Goal: Task Accomplishment & Management: Use online tool/utility

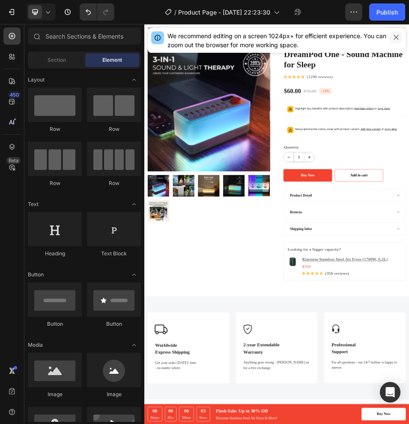
click at [395, 38] on icon "button" at bounding box center [396, 37] width 7 height 7
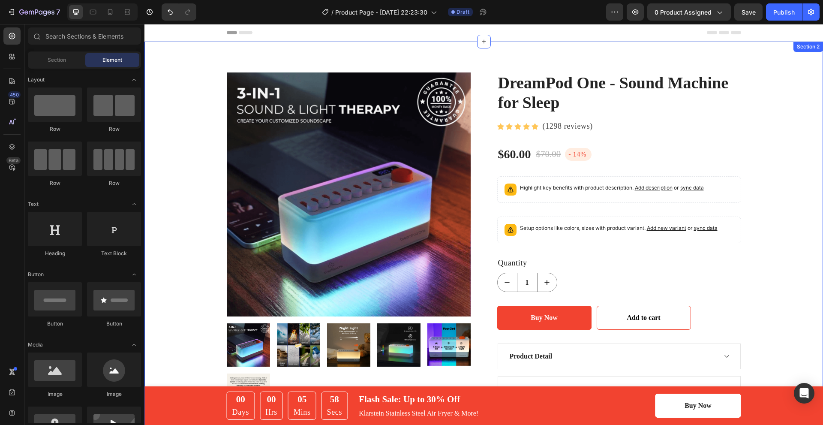
click at [191, 85] on div "Product Images DreamPod One - Sound Machine for Sleep (P) Title Icon Icon Icon …" at bounding box center [484, 296] width 666 height 449
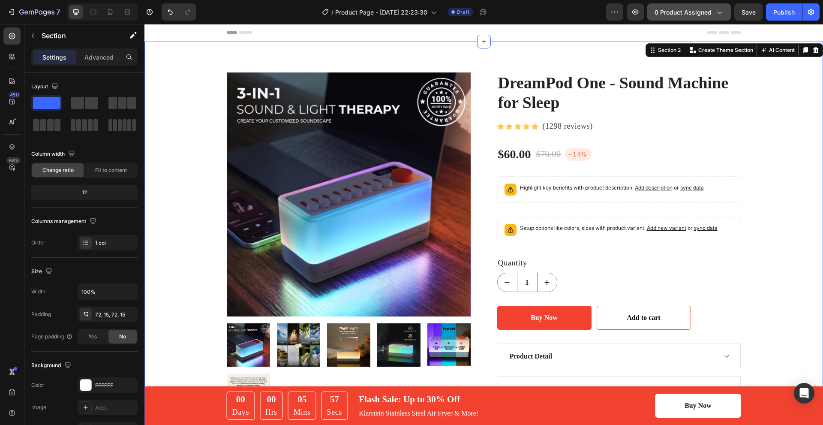
click at [699, 13] on span "0 product assigned" at bounding box center [683, 12] width 57 height 9
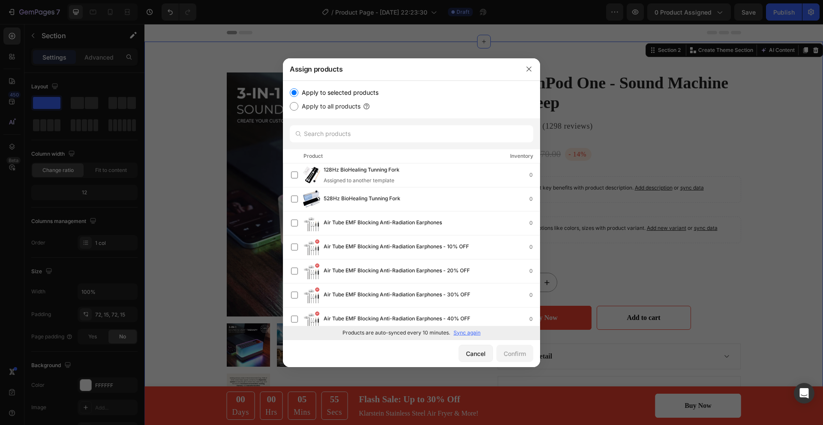
click at [520, 66] on div at bounding box center [529, 69] width 22 height 22
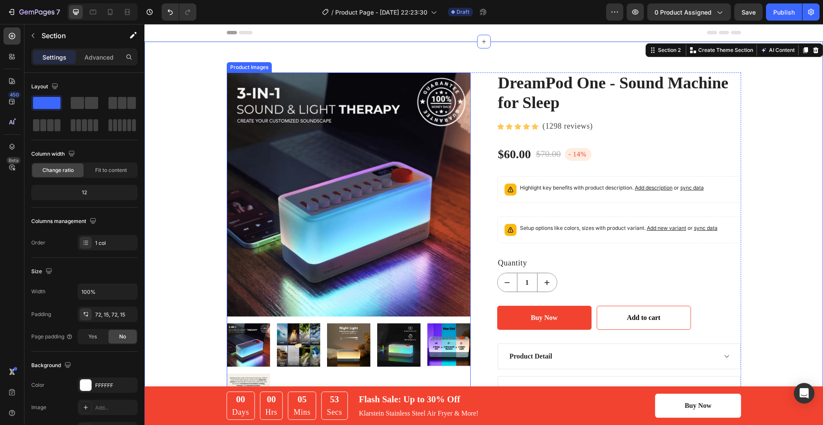
click at [385, 227] on img at bounding box center [349, 194] width 244 height 244
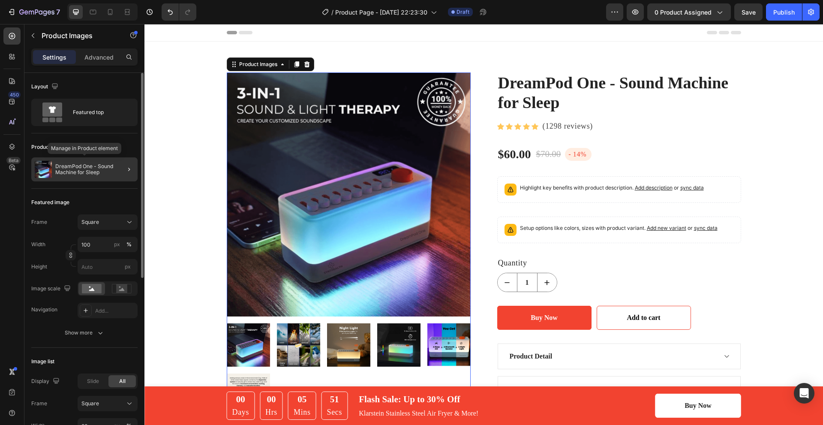
click at [63, 171] on p "DreamPod One - Sound Machine for Sleep" at bounding box center [94, 169] width 79 height 12
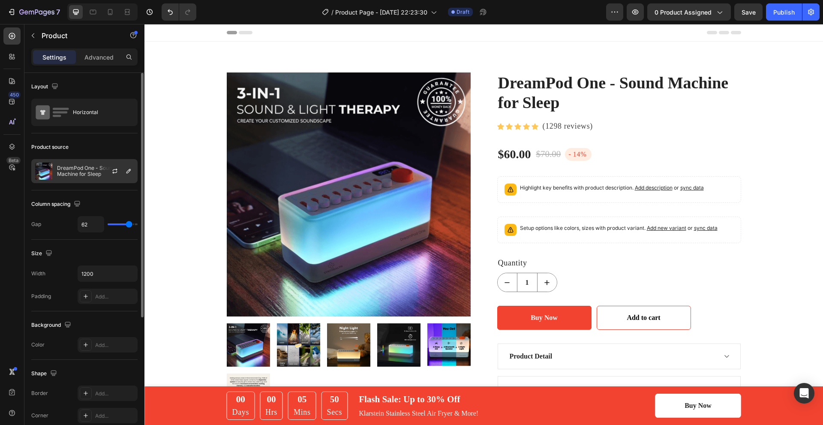
click at [92, 177] on div "DreamPod One - Sound Machine for Sleep" at bounding box center [84, 171] width 106 height 24
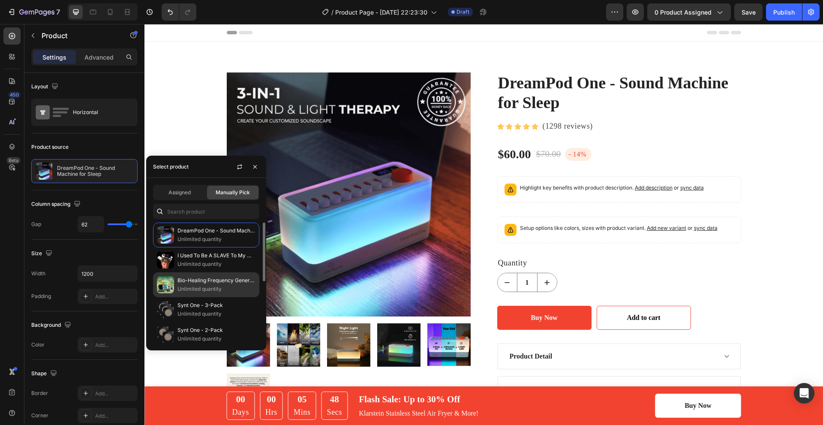
click at [194, 281] on p "Bio-Healing Frequency Generator V3 LIMITED BUNDLE" at bounding box center [216, 280] width 78 height 9
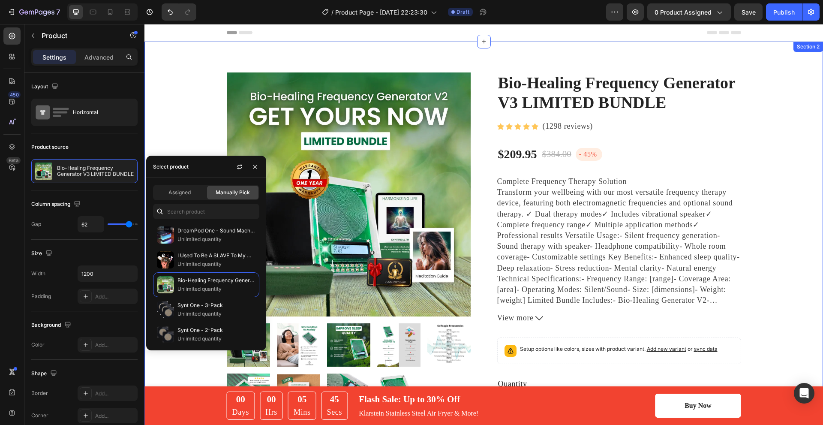
click at [796, 165] on div "Product Images Bio-Healing Frequency Generator V3 LIMITED BUNDLE (P) Title Icon…" at bounding box center [484, 357] width 666 height 570
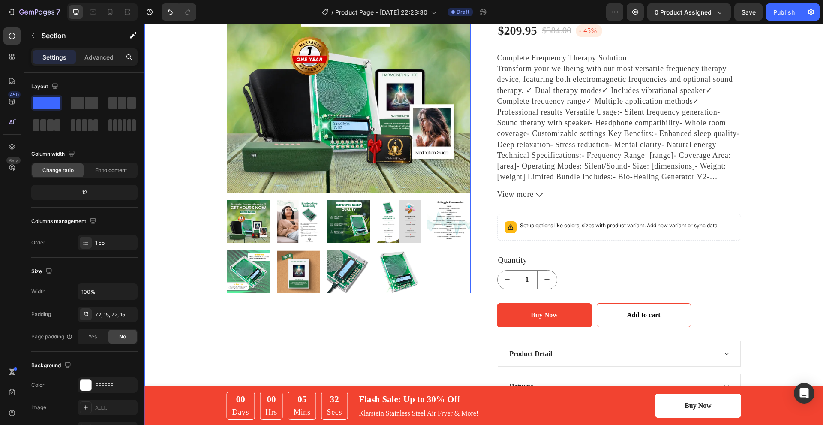
scroll to position [129, 0]
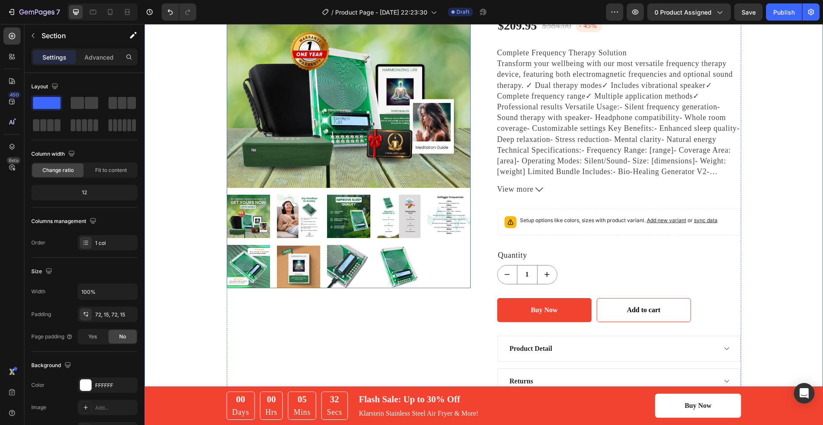
click at [343, 260] on img at bounding box center [348, 266] width 43 height 43
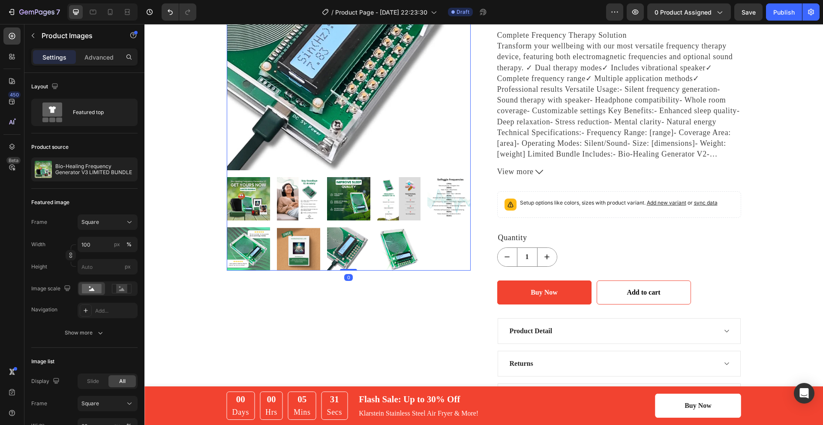
scroll to position [171, 0]
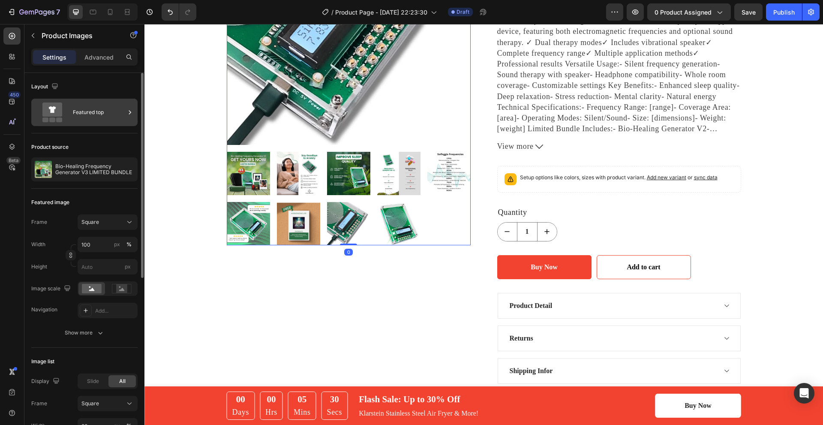
click at [85, 117] on div "Featured top" at bounding box center [99, 112] width 52 height 20
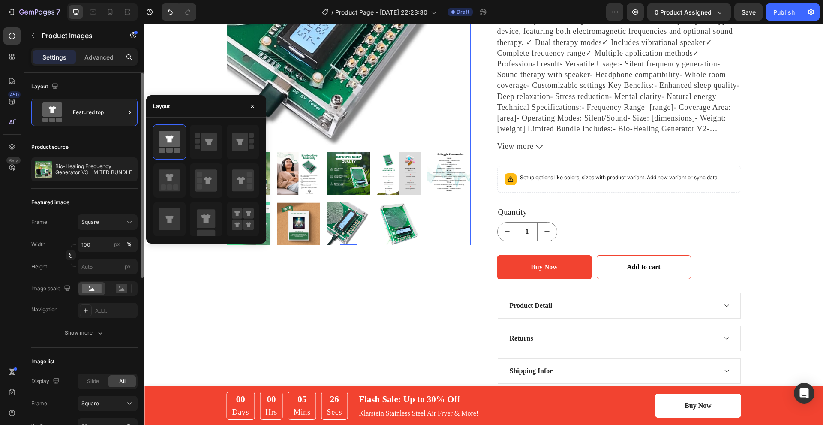
click at [99, 186] on div "Product source Bio-Healing Frequency Generator V3 LIMITED BUNDLE" at bounding box center [84, 160] width 106 height 55
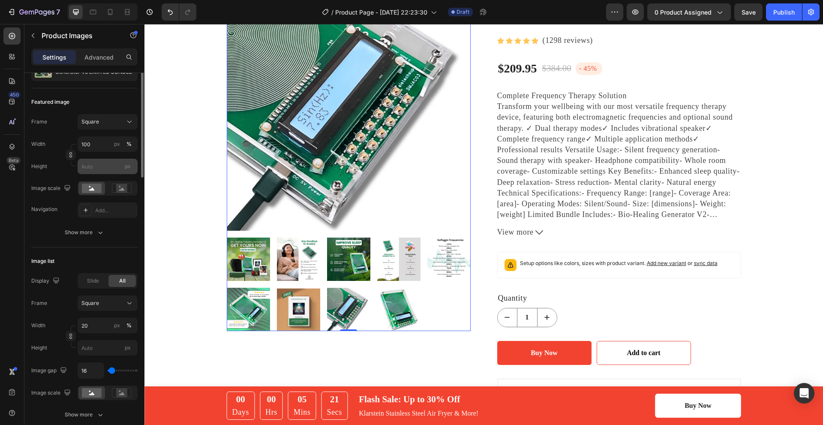
scroll to position [0, 0]
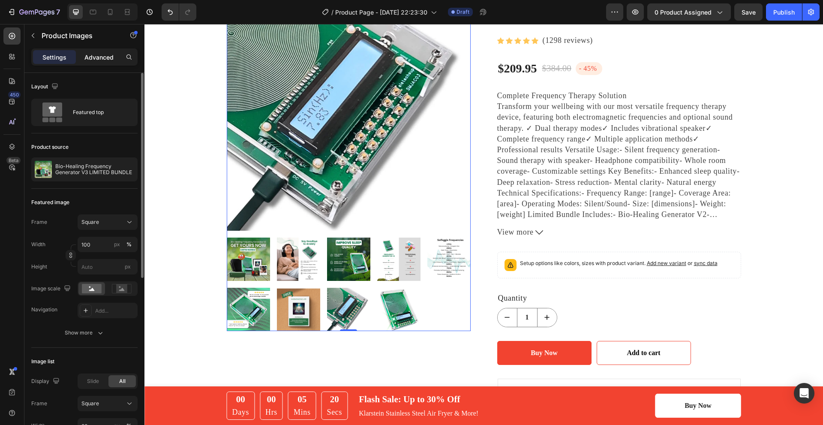
click at [101, 62] on div "Advanced" at bounding box center [99, 57] width 43 height 14
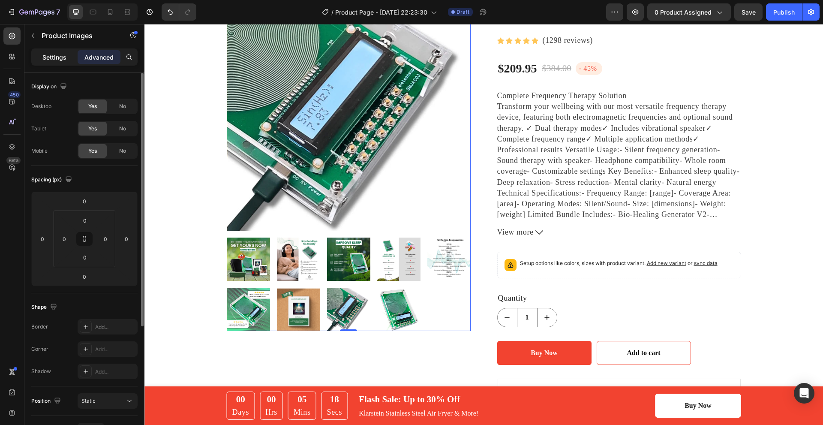
click at [48, 56] on p "Settings" at bounding box center [54, 57] width 24 height 9
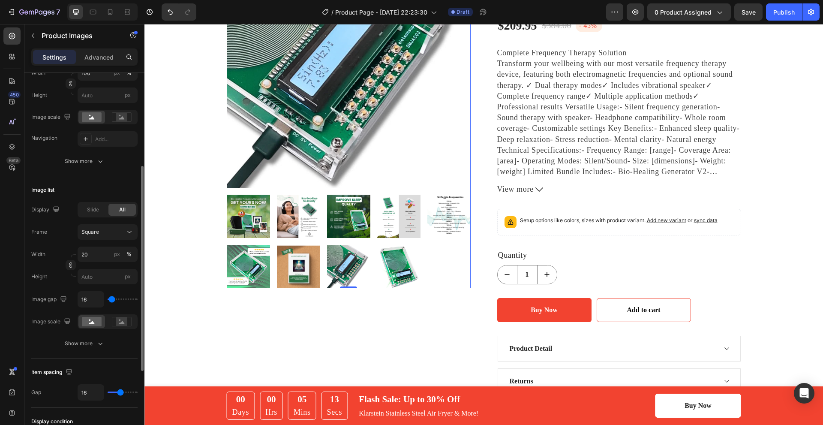
scroll to position [214, 0]
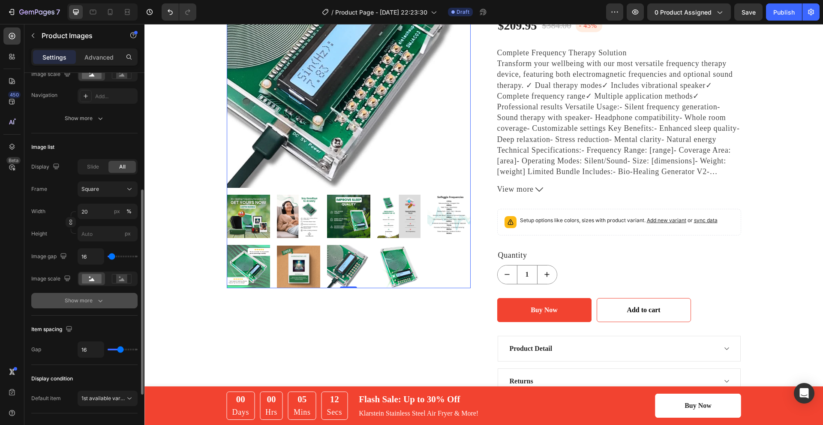
click at [104, 302] on icon "button" at bounding box center [100, 300] width 9 height 9
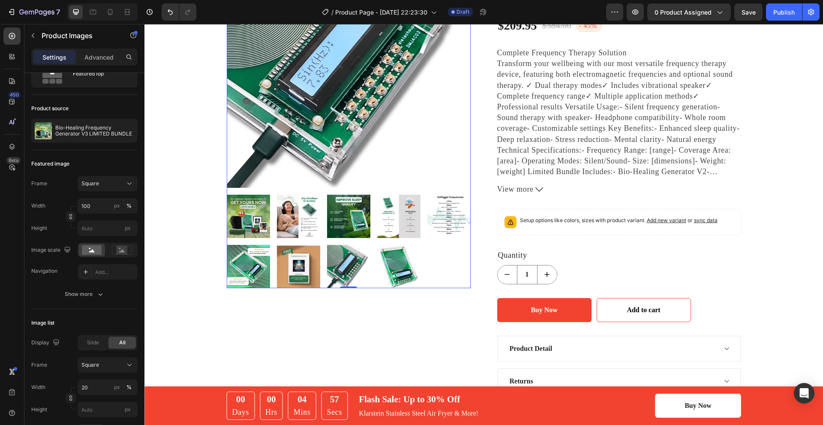
scroll to position [0, 0]
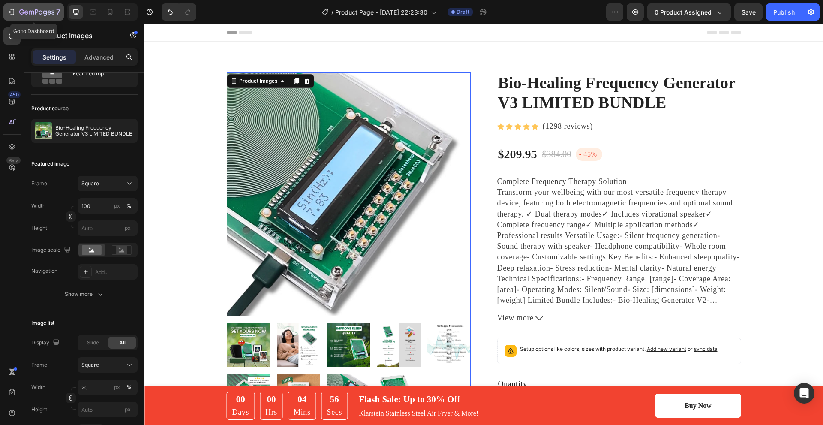
drag, startPoint x: 21, startPoint y: 13, endPoint x: 30, endPoint y: 18, distance: 10.4
click at [21, 13] on icon "button" at bounding box center [36, 12] width 35 height 7
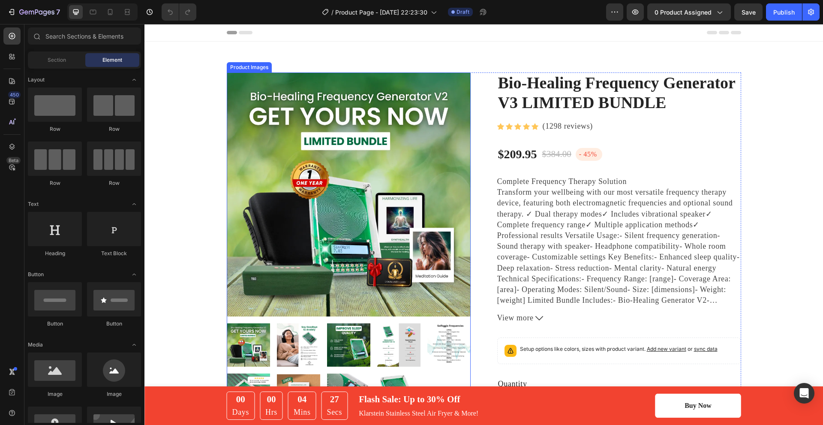
click at [347, 144] on img at bounding box center [349, 194] width 244 height 244
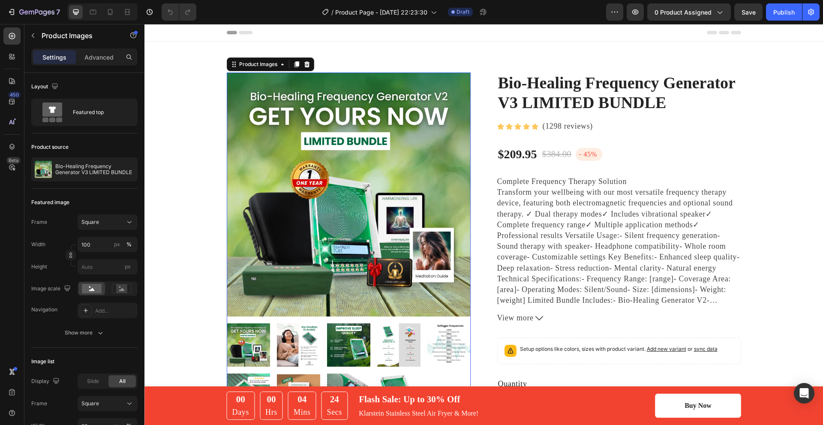
scroll to position [86, 0]
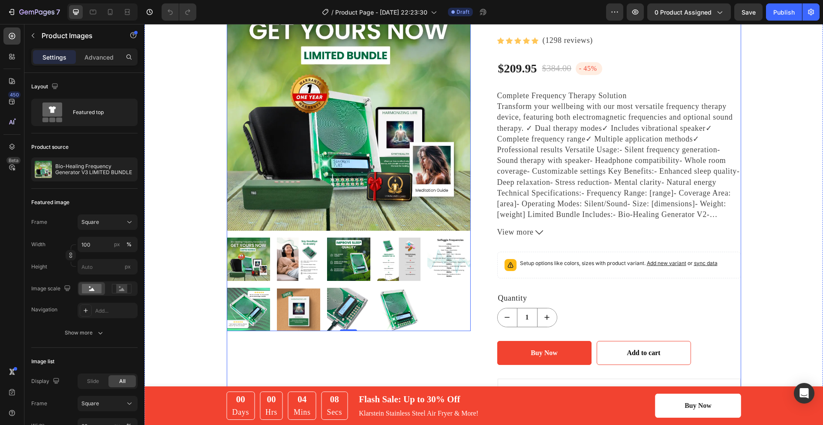
click at [448, 333] on div "Product Images 0" at bounding box center [349, 272] width 244 height 570
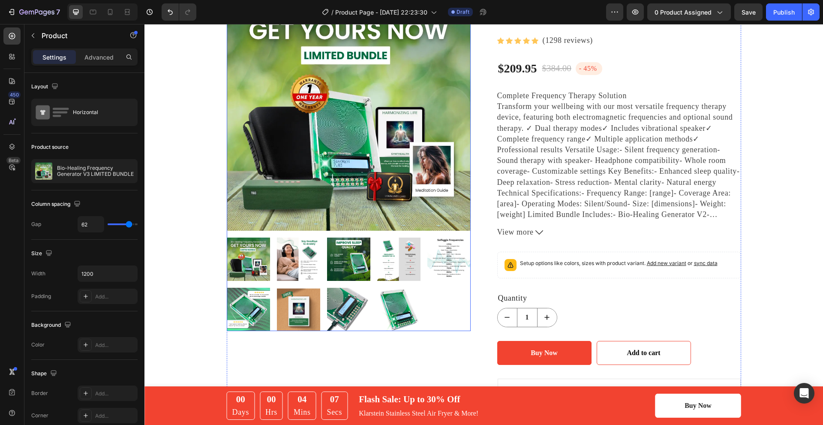
click at [433, 318] on div at bounding box center [349, 283] width 244 height 93
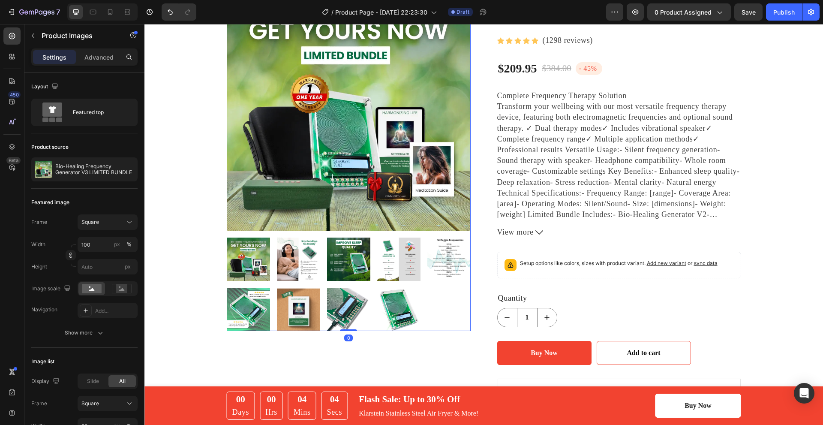
drag, startPoint x: 345, startPoint y: 329, endPoint x: 349, endPoint y: 252, distance: 77.2
click at [349, 252] on div "Product Images 0" at bounding box center [349, 159] width 244 height 344
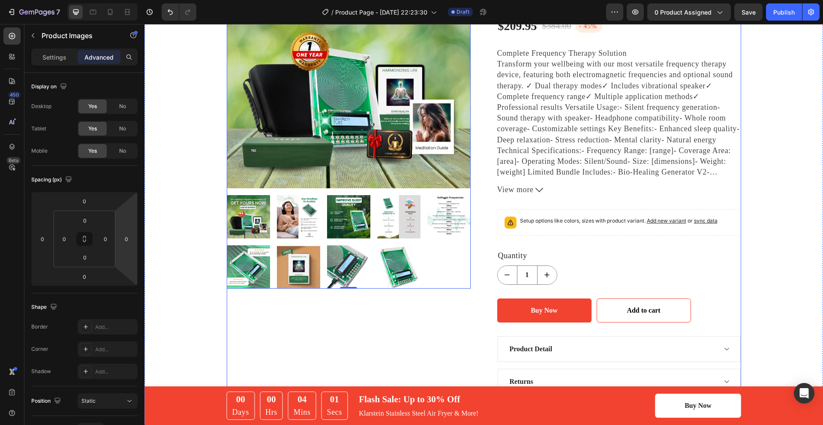
scroll to position [129, 0]
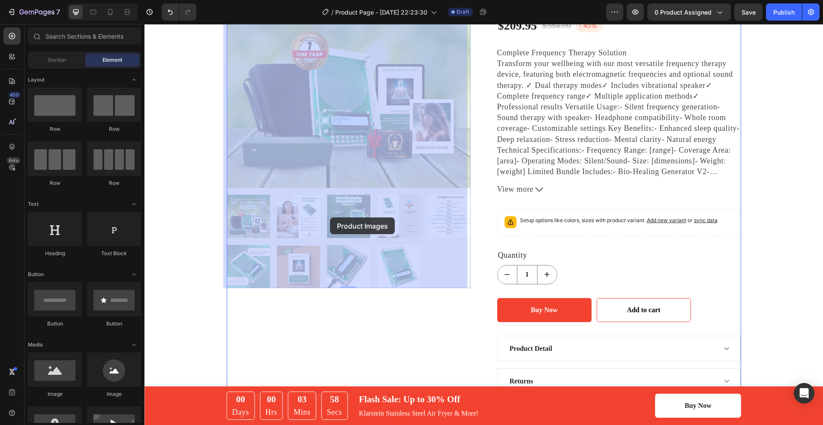
drag, startPoint x: 423, startPoint y: 215, endPoint x: 356, endPoint y: 219, distance: 67.4
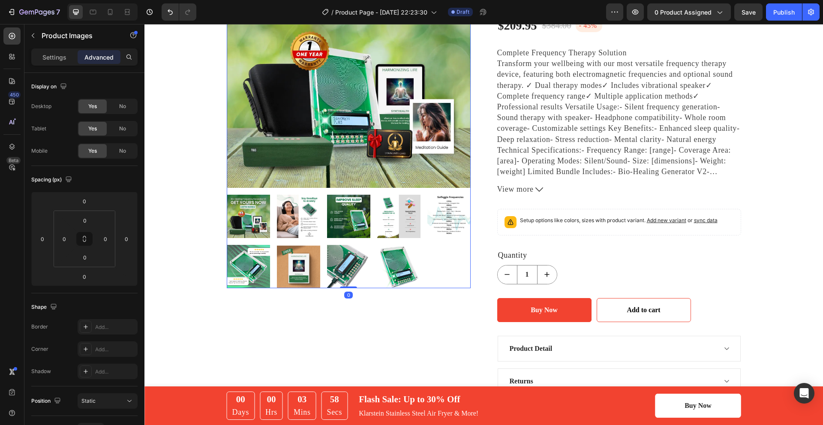
click at [365, 213] on img at bounding box center [348, 216] width 43 height 43
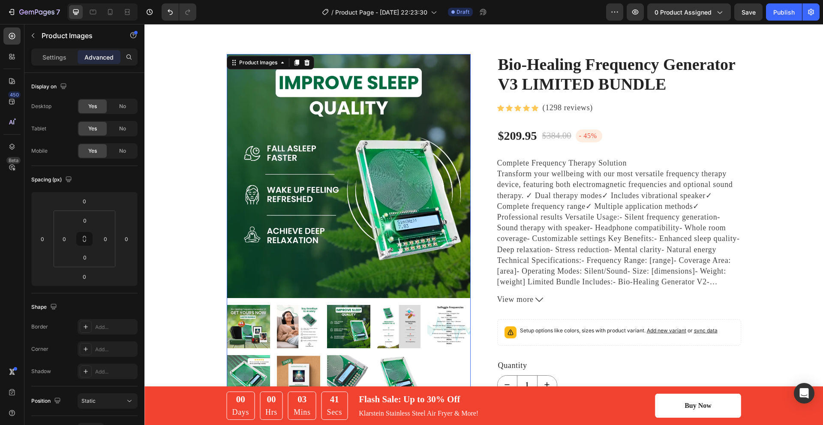
scroll to position [0, 0]
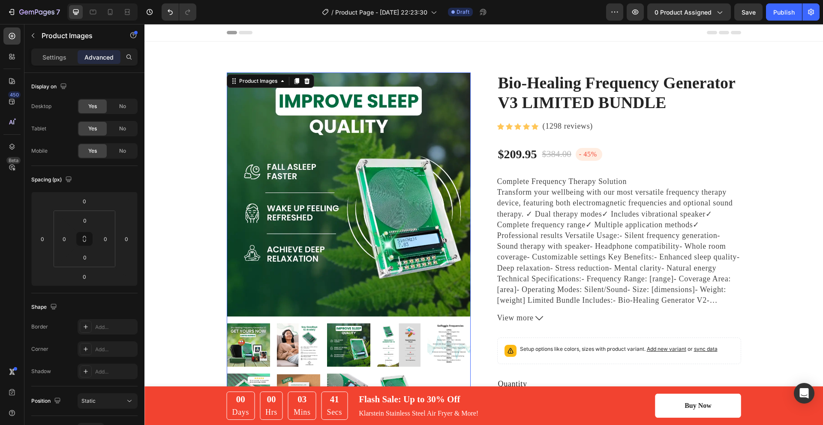
click at [285, 225] on img at bounding box center [349, 194] width 244 height 244
click at [274, 79] on div "Product Images" at bounding box center [258, 81] width 42 height 8
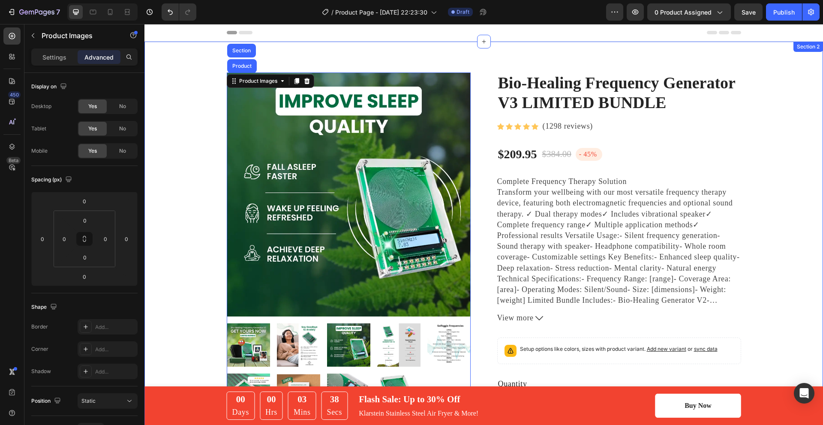
click at [190, 163] on div "Product Images Product Section 0 Bio-Healing Frequency Generator V3 LIMITED BUN…" at bounding box center [484, 357] width 666 height 570
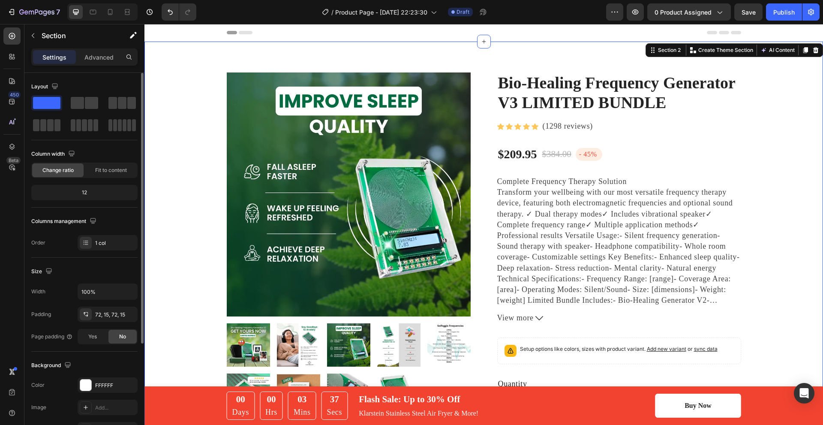
click at [337, 239] on img at bounding box center [349, 194] width 244 height 244
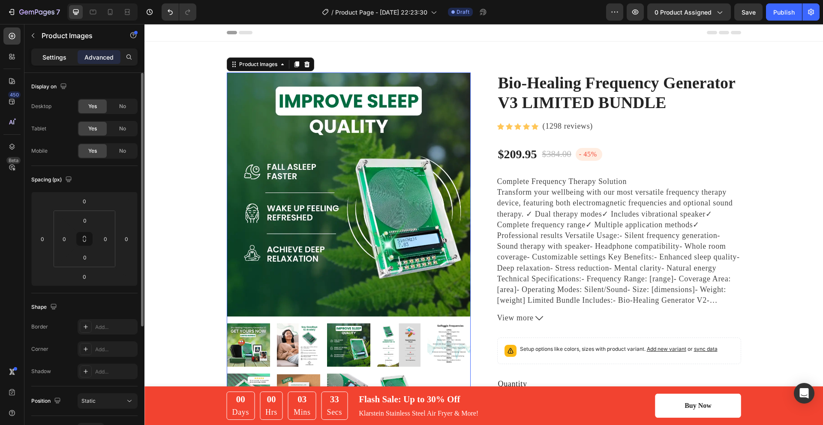
click at [58, 59] on p "Settings" at bounding box center [54, 57] width 24 height 9
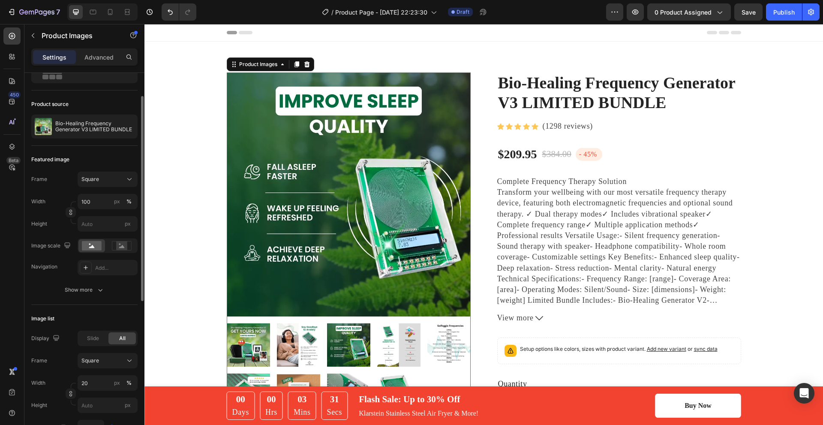
scroll to position [86, 0]
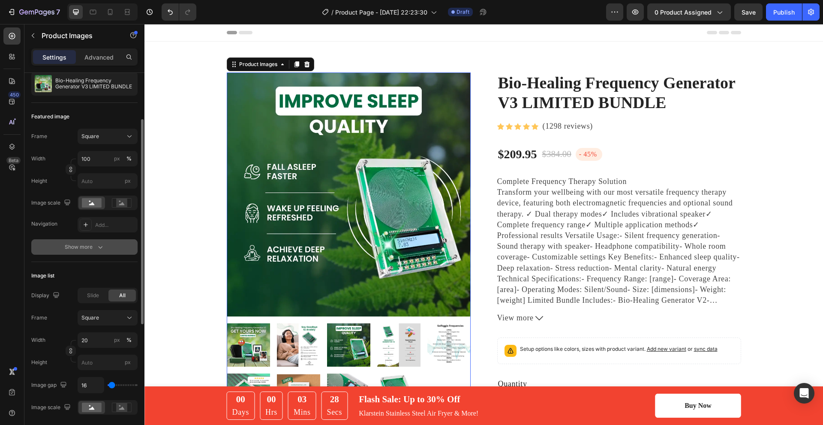
click at [98, 251] on icon "button" at bounding box center [100, 247] width 9 height 9
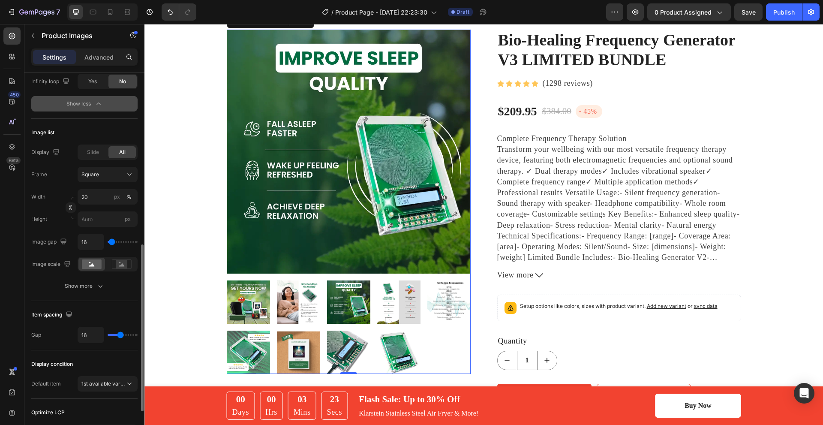
scroll to position [472, 0]
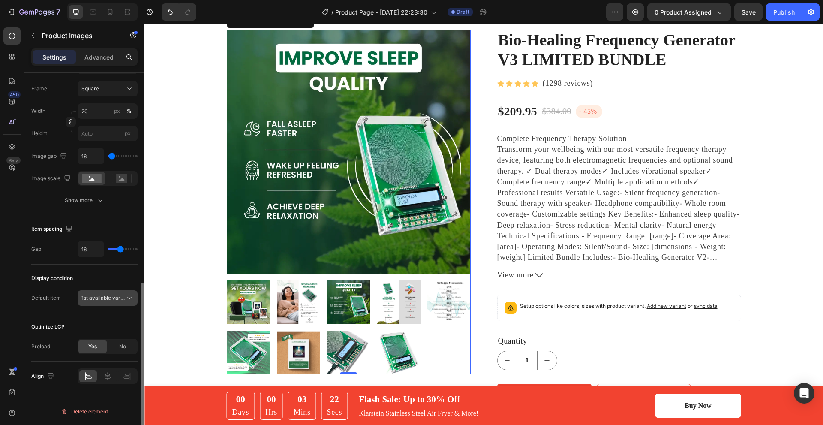
click at [108, 299] on span "1st available variant" at bounding box center [105, 297] width 48 height 6
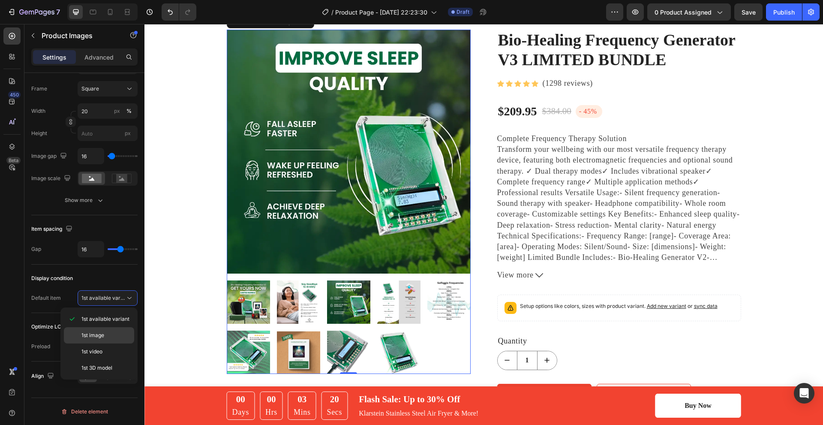
click at [111, 331] on p "1st image" at bounding box center [105, 335] width 49 height 8
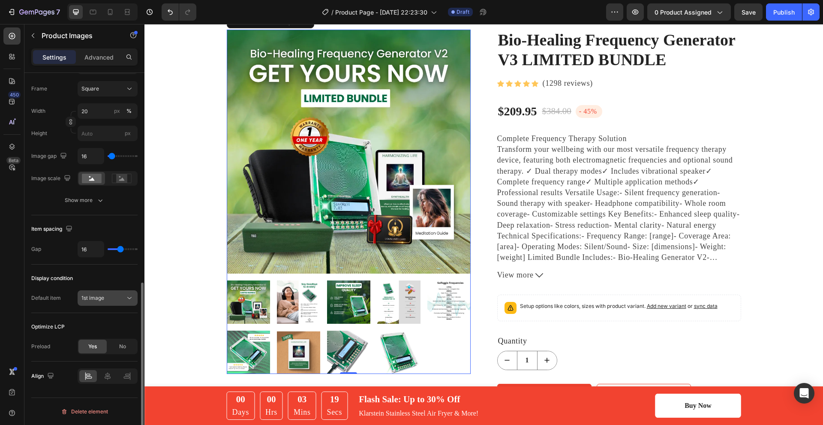
click at [122, 298] on div "1st image" at bounding box center [103, 298] width 44 height 8
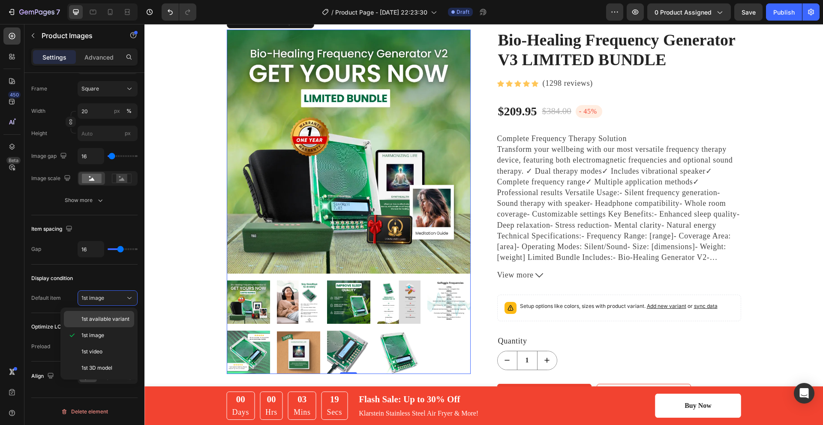
click at [116, 317] on span "1st available variant" at bounding box center [105, 319] width 48 height 8
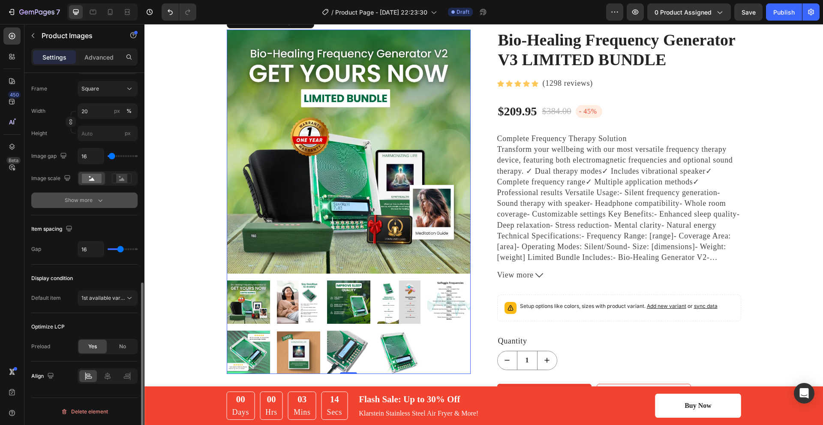
click at [90, 206] on button "Show more" at bounding box center [84, 199] width 106 height 15
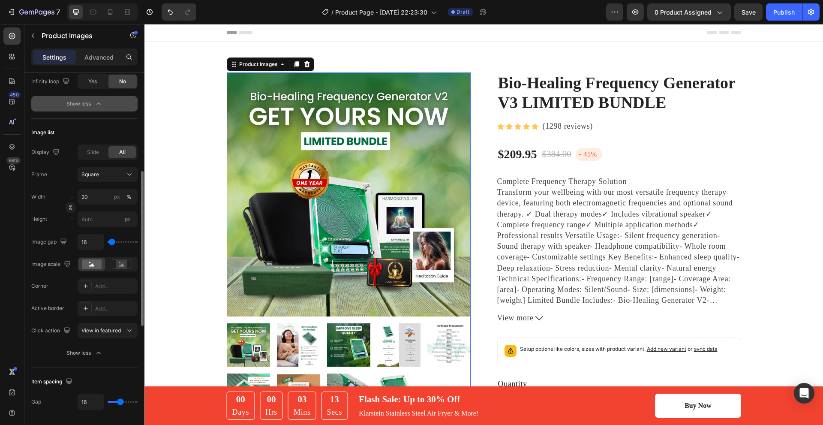
scroll to position [300, 0]
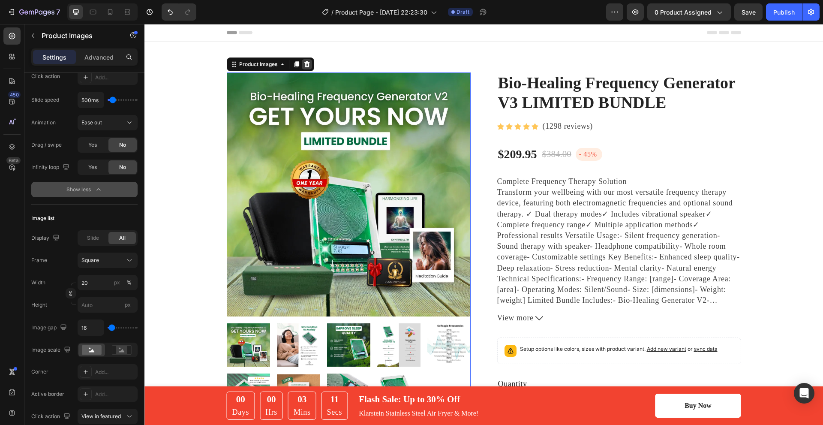
click at [306, 62] on icon at bounding box center [307, 64] width 6 height 6
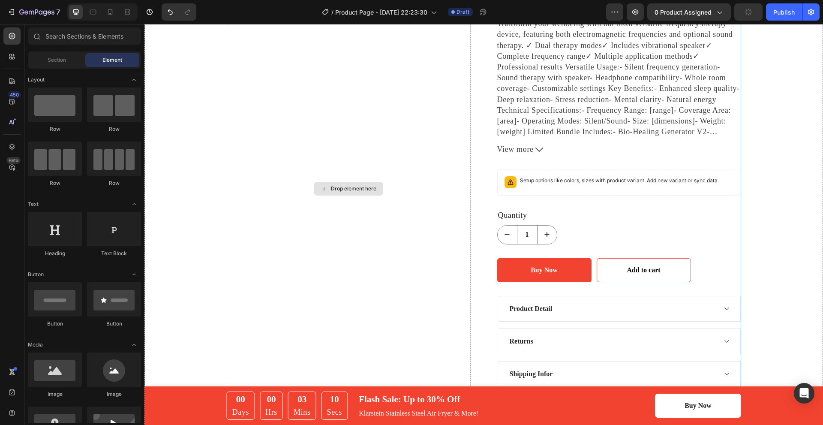
scroll to position [171, 0]
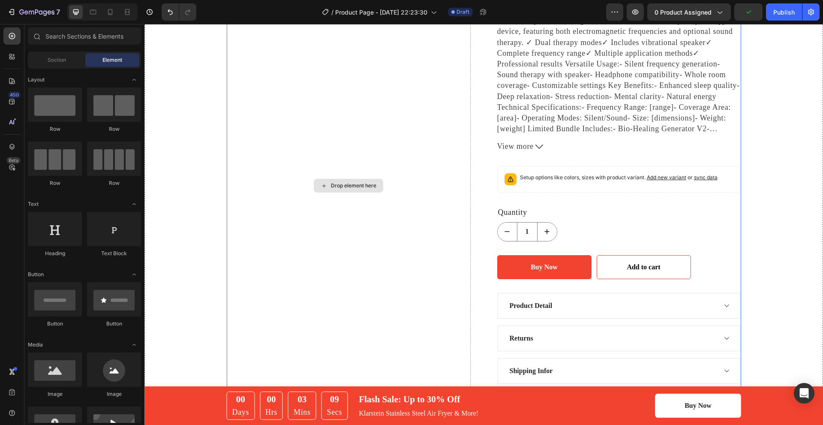
click at [359, 181] on div "Drop element here" at bounding box center [348, 186] width 69 height 14
drag, startPoint x: 11, startPoint y: 55, endPoint x: 18, endPoint y: 31, distance: 25.0
click at [18, 31] on div "450 Beta" at bounding box center [11, 195] width 17 height 336
click at [92, 36] on input "text" at bounding box center [84, 35] width 113 height 17
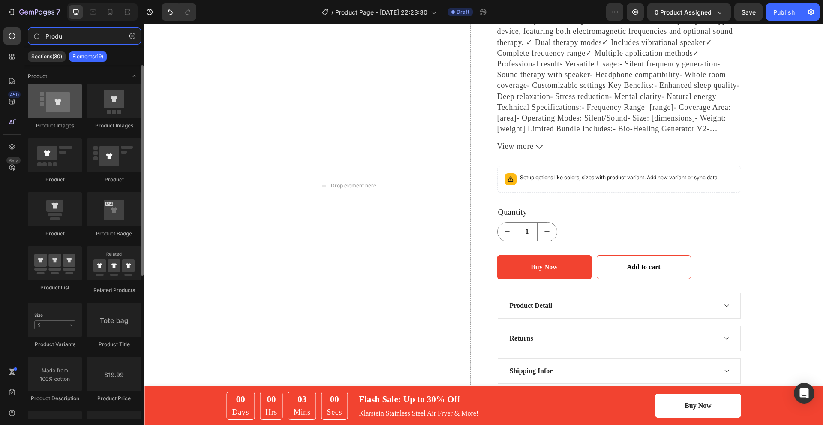
type input "Produ"
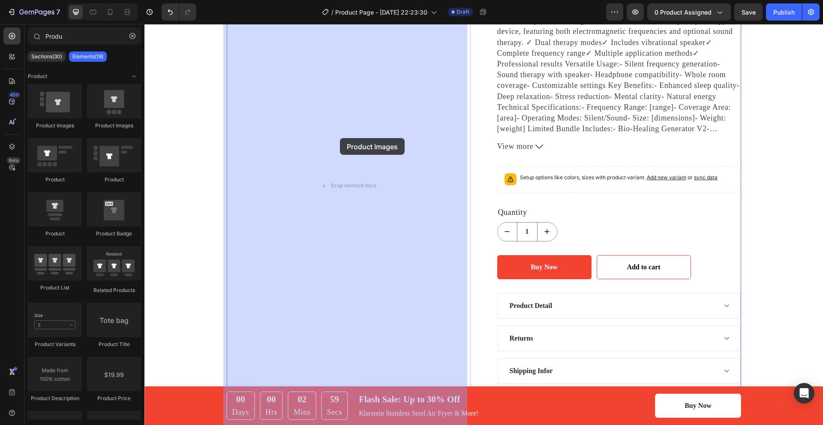
drag, startPoint x: 201, startPoint y: 128, endPoint x: 340, endPoint y: 138, distance: 138.8
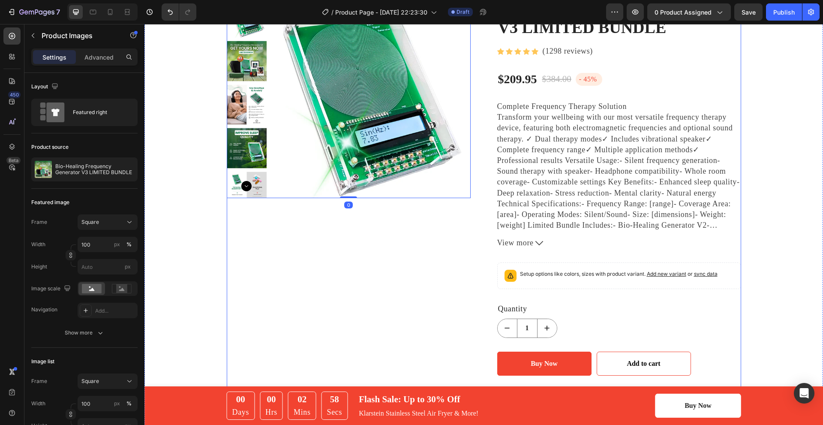
scroll to position [0, 0]
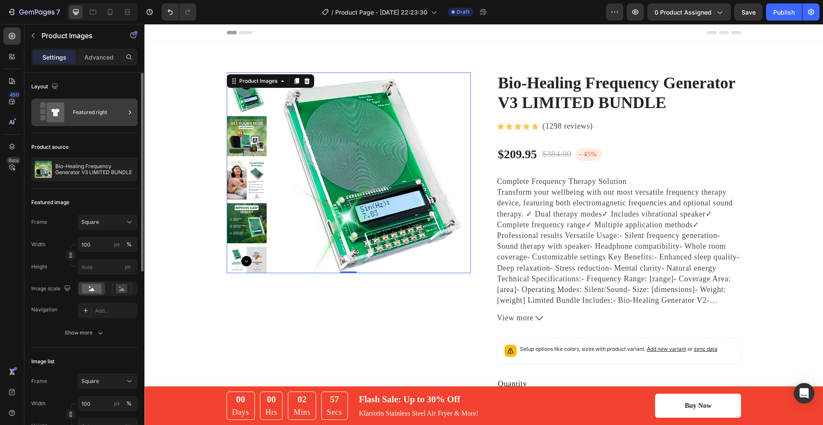
click at [130, 117] on div at bounding box center [130, 112] width 9 height 27
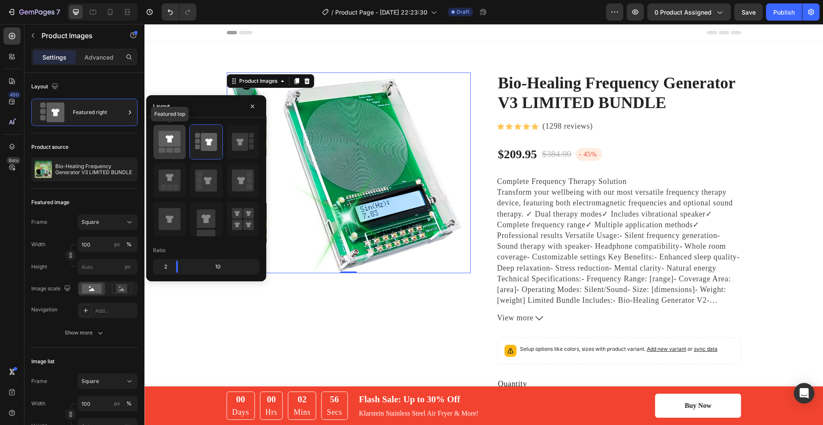
click at [176, 153] on rect at bounding box center [177, 149] width 7 height 5
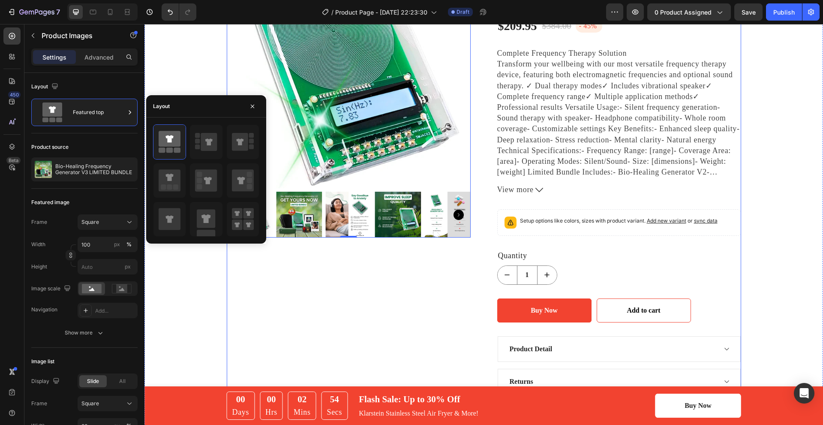
scroll to position [129, 0]
click at [454, 213] on icon "Carousel Next Arrow" at bounding box center [459, 214] width 10 height 10
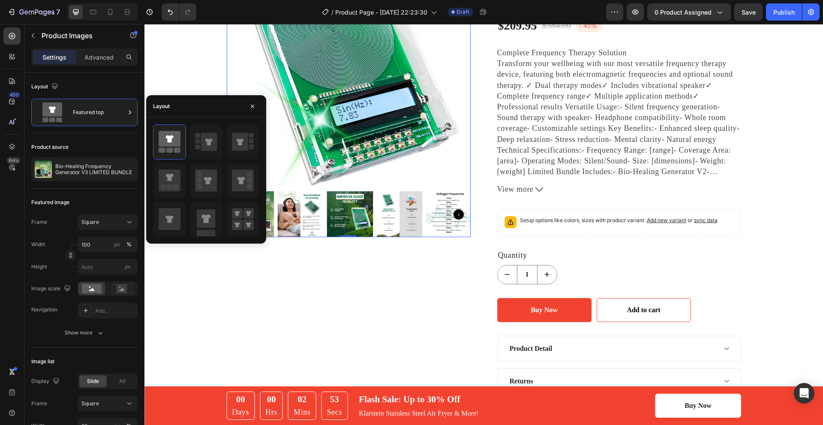
click at [454, 213] on icon "Carousel Next Arrow" at bounding box center [459, 214] width 10 height 10
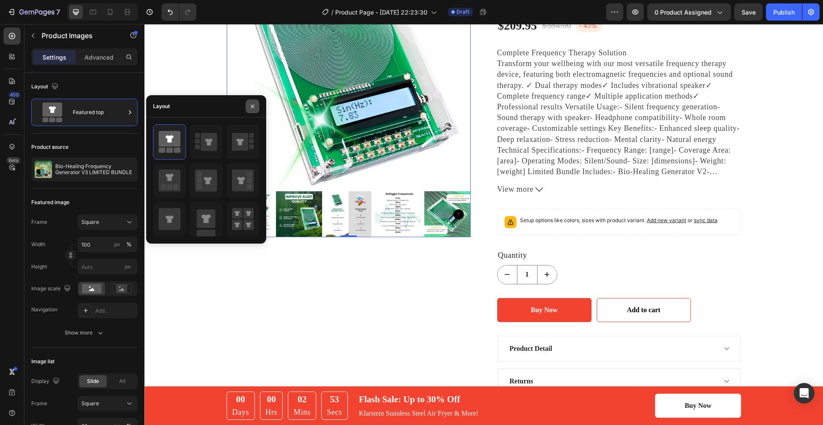
click at [253, 105] on icon "button" at bounding box center [252, 106] width 7 height 7
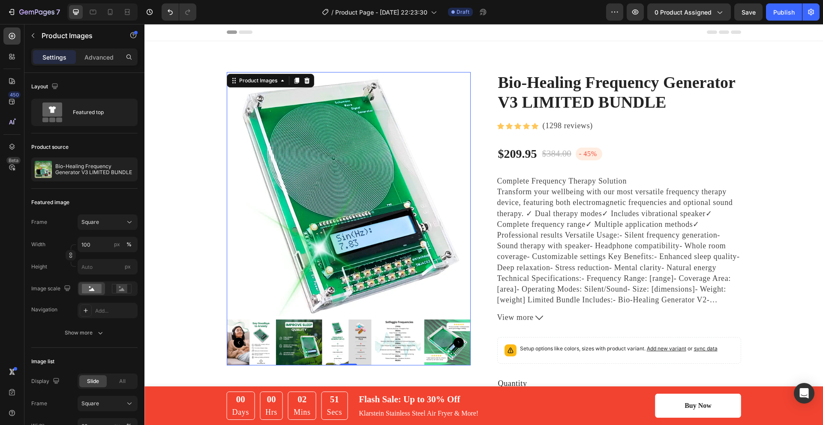
scroll to position [0, 0]
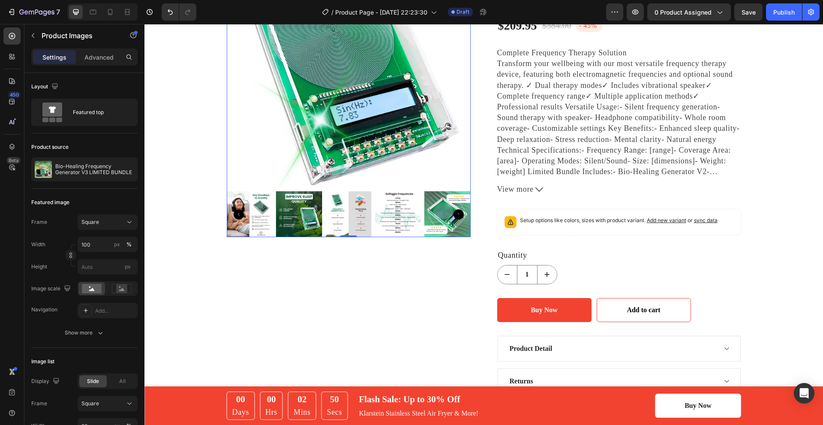
click at [263, 216] on img at bounding box center [249, 214] width 46 height 46
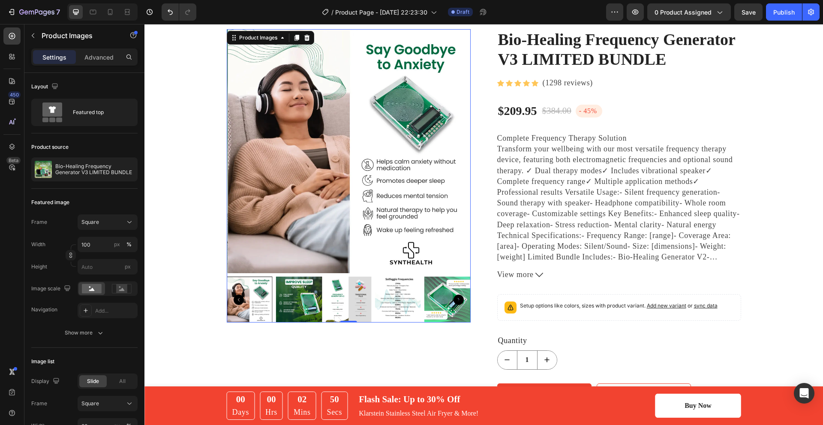
scroll to position [43, 0]
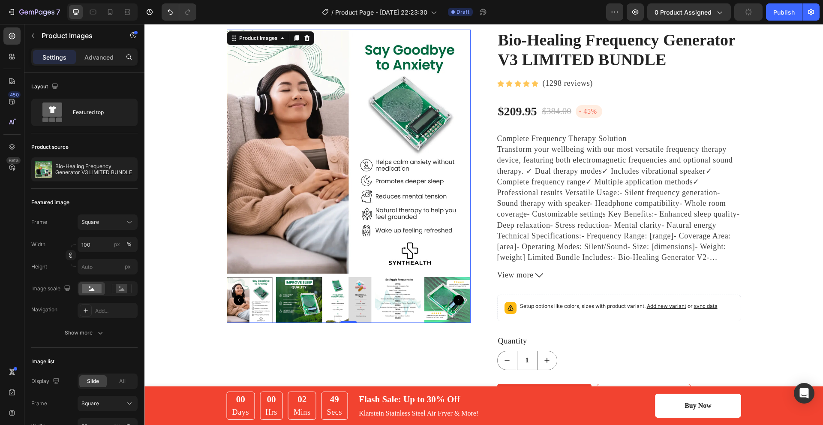
click at [238, 296] on icon "Carousel Back Arrow" at bounding box center [239, 300] width 10 height 10
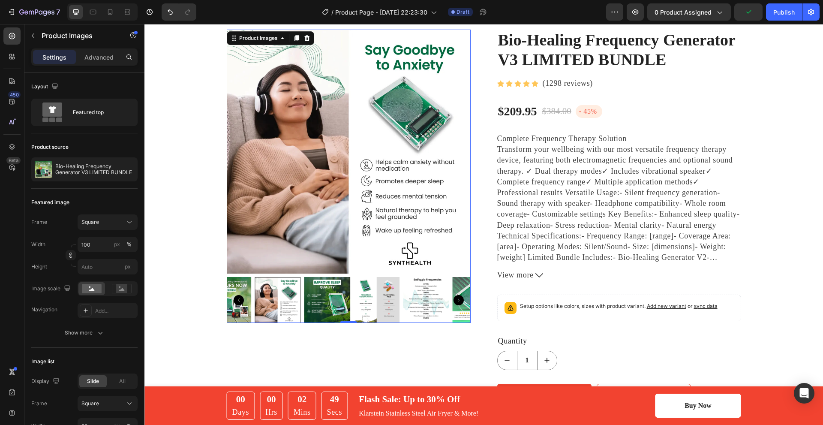
click at [238, 296] on icon "Carousel Back Arrow" at bounding box center [239, 300] width 10 height 10
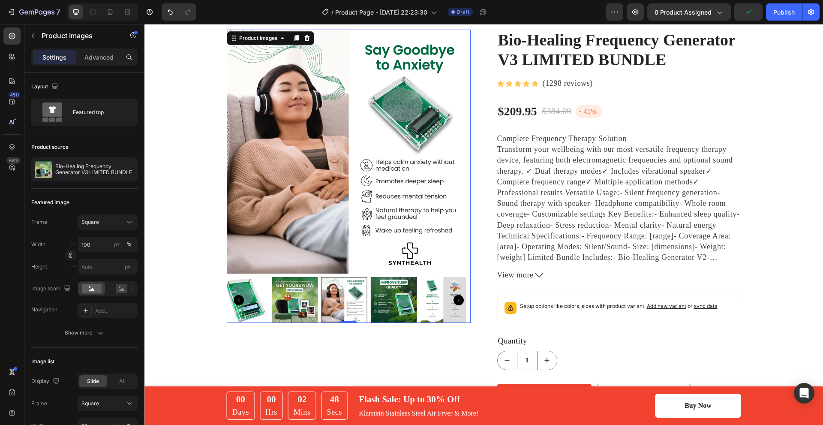
click at [272, 129] on img at bounding box center [349, 152] width 244 height 244
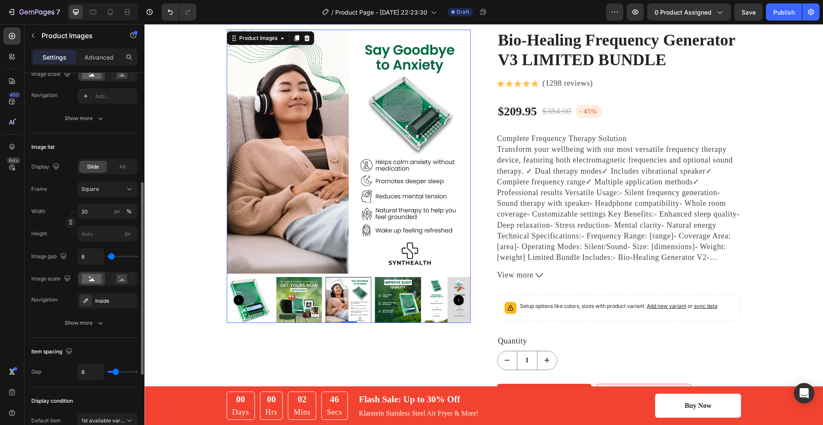
scroll to position [343, 0]
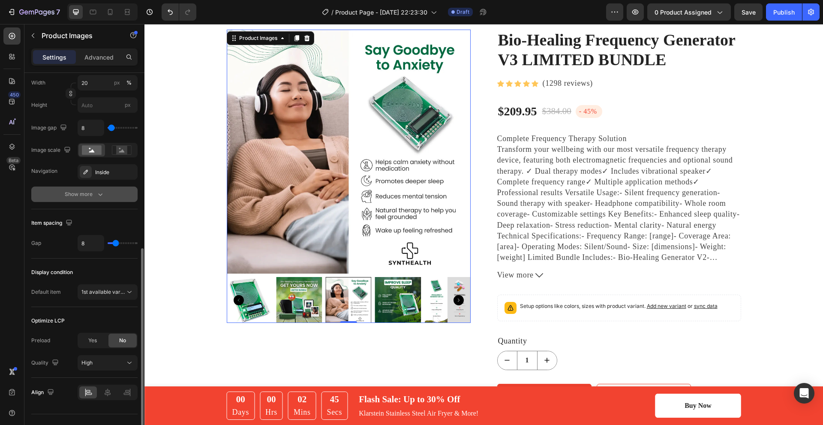
click at [100, 201] on button "Show more" at bounding box center [84, 193] width 106 height 15
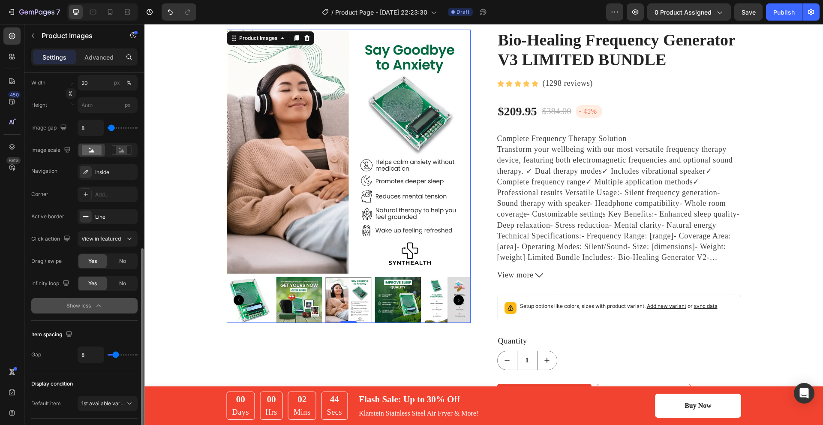
click at [94, 309] on div "Show less" at bounding box center [84, 305] width 36 height 9
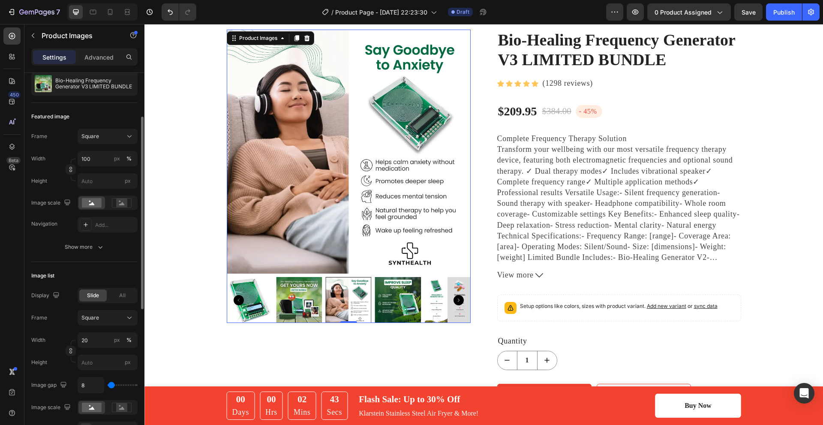
scroll to position [0, 0]
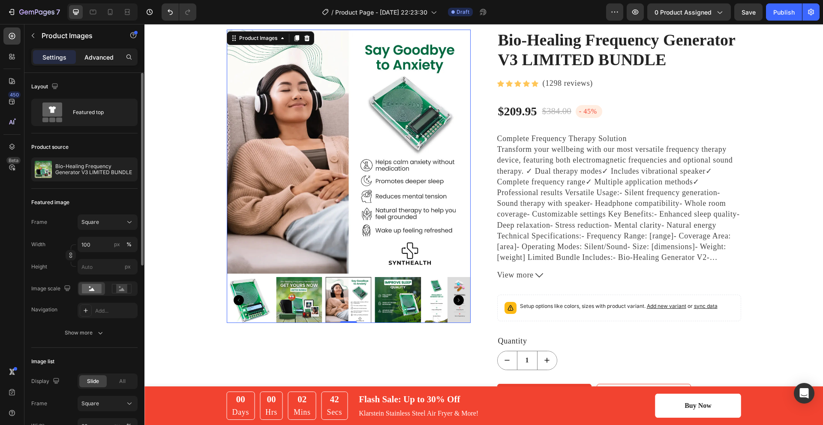
click at [100, 60] on p "Advanced" at bounding box center [98, 57] width 29 height 9
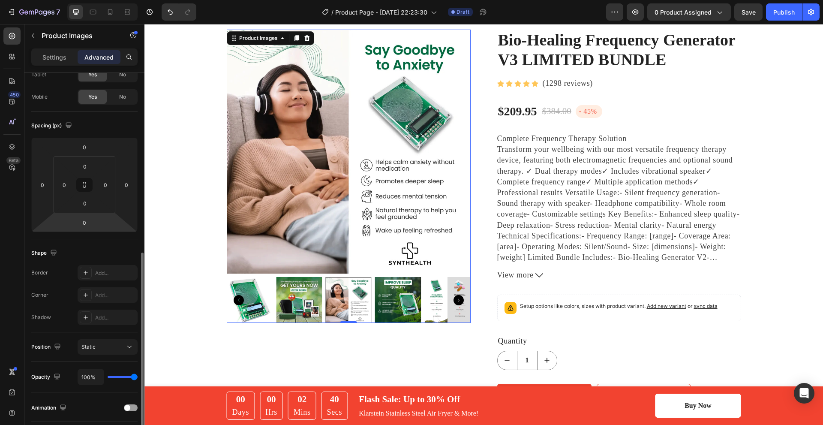
scroll to position [11, 0]
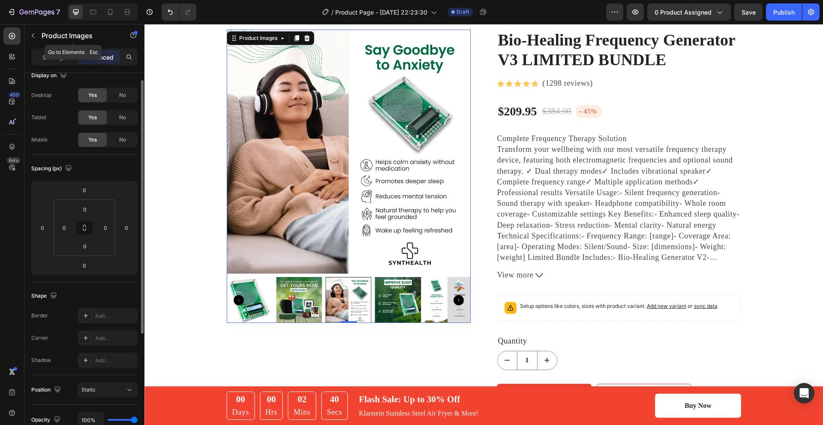
click at [66, 47] on div "Product Images" at bounding box center [73, 36] width 98 height 24
click at [64, 57] on p "Settings" at bounding box center [54, 57] width 24 height 9
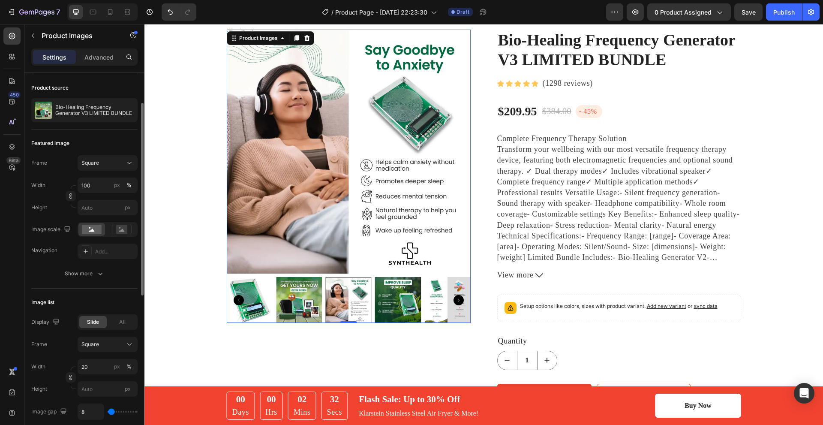
scroll to position [0, 0]
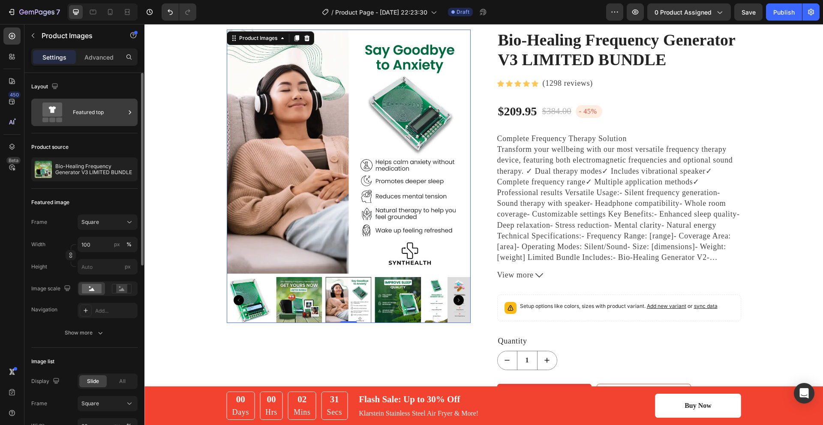
click at [110, 110] on div "Featured top" at bounding box center [99, 112] width 52 height 20
click at [112, 145] on div "Product source" at bounding box center [84, 147] width 106 height 14
click at [108, 61] on p "Advanced" at bounding box center [98, 57] width 29 height 9
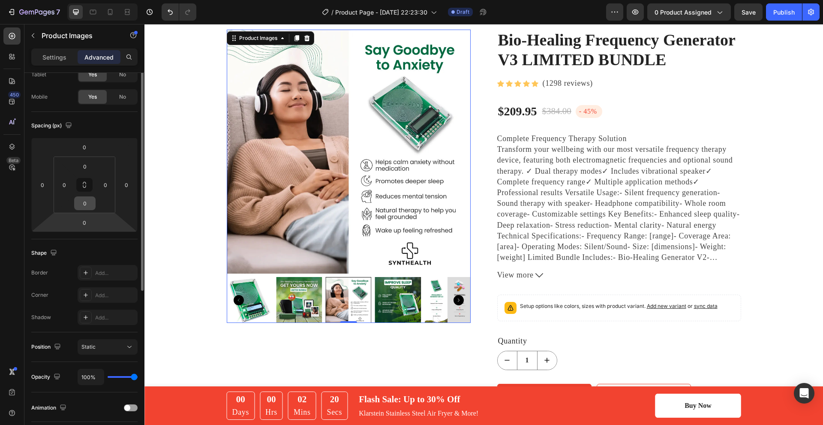
scroll to position [11, 0]
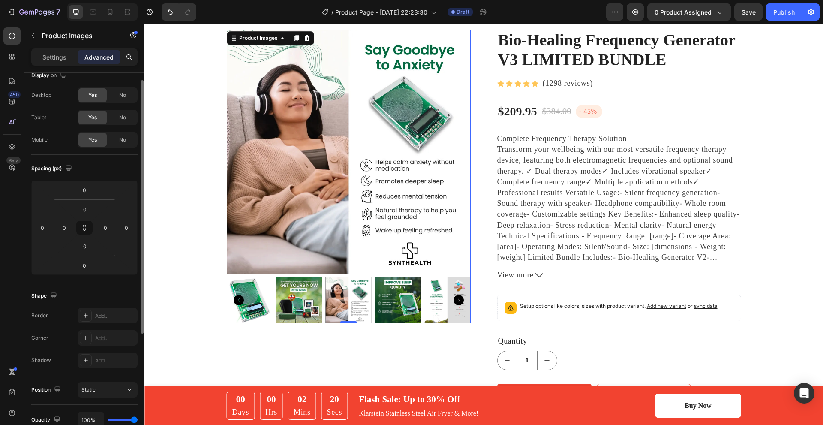
drag, startPoint x: 51, startPoint y: 58, endPoint x: 58, endPoint y: 72, distance: 15.5
click at [51, 58] on p "Settings" at bounding box center [54, 57] width 24 height 9
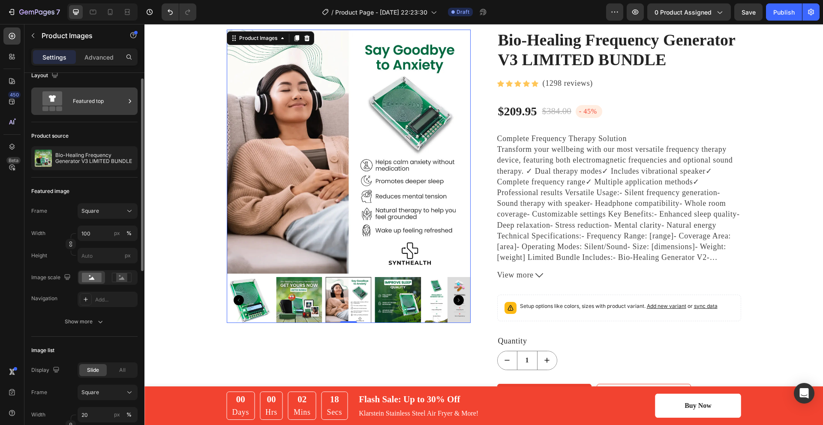
click at [105, 100] on div "Featured top" at bounding box center [99, 101] width 52 height 20
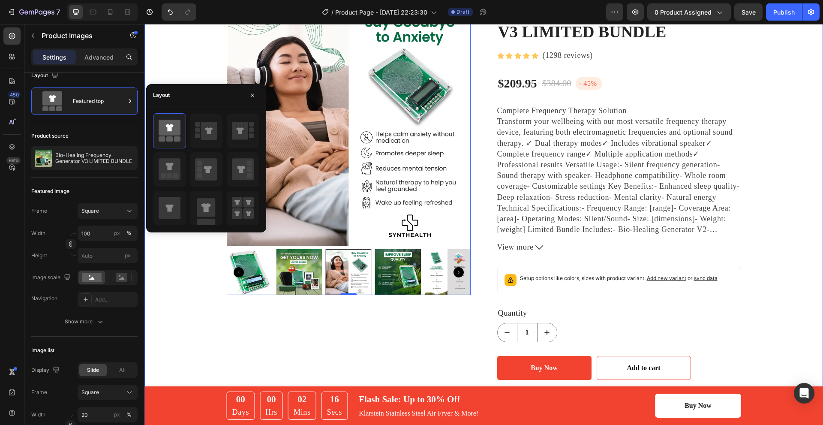
scroll to position [0, 0]
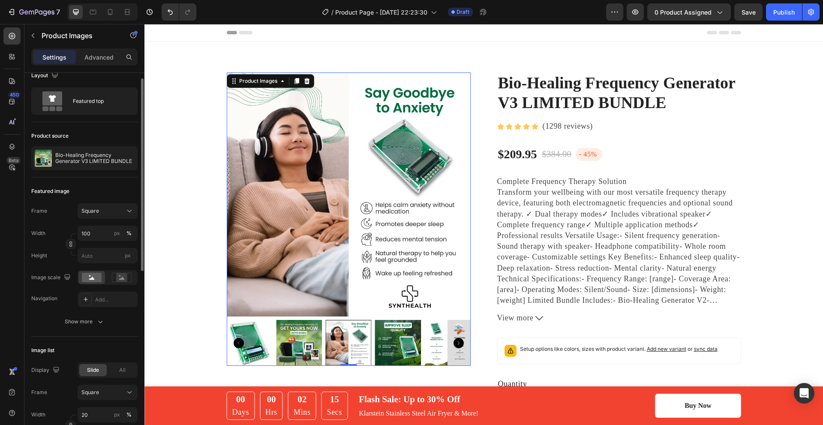
click at [102, 177] on div "Layout Featured top" at bounding box center [84, 256] width 106 height 159
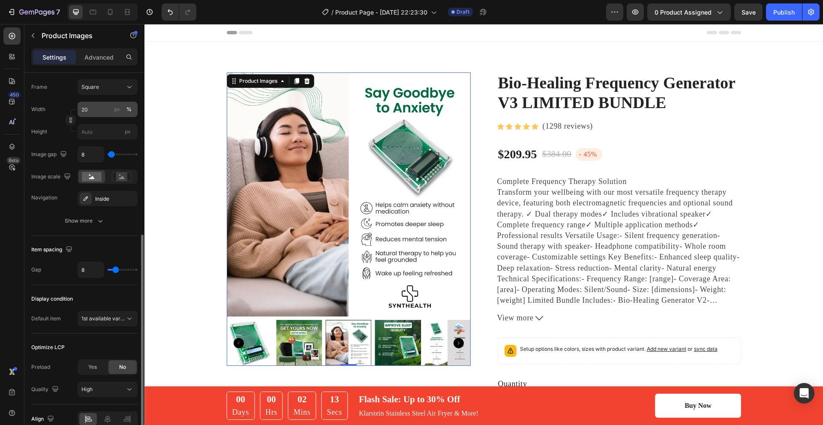
scroll to position [359, 0]
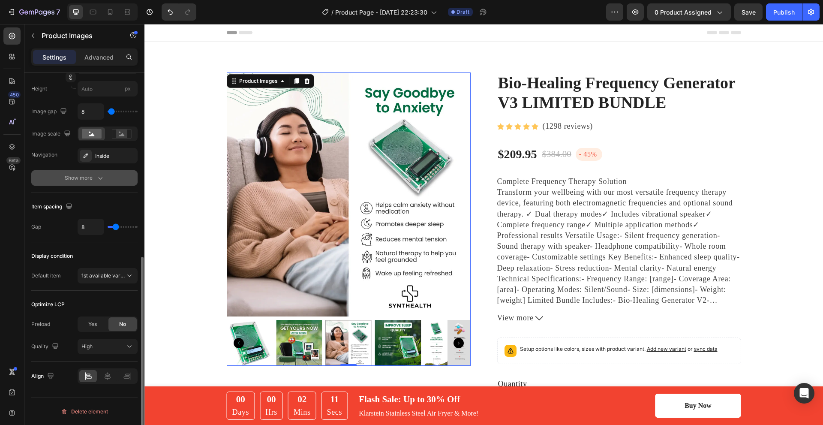
click at [99, 179] on icon "button" at bounding box center [100, 178] width 9 height 9
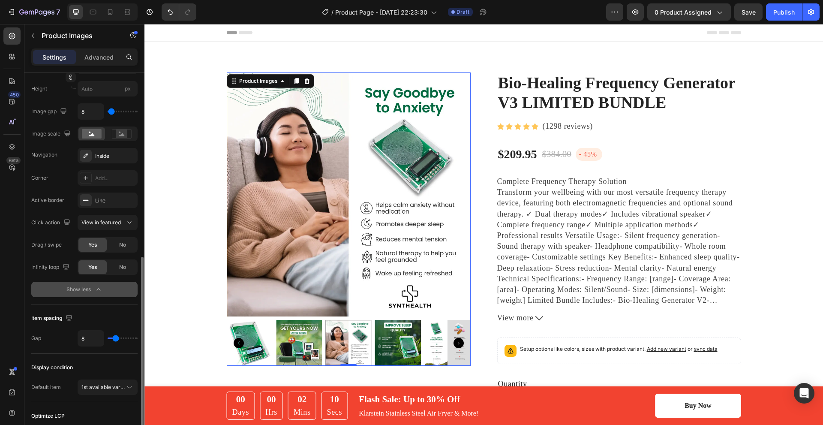
click at [94, 290] on div "Show less" at bounding box center [84, 289] width 36 height 9
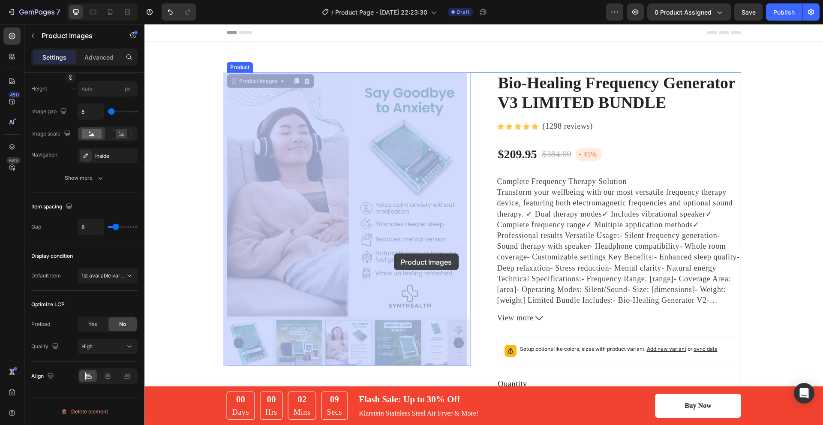
scroll to position [43, 0]
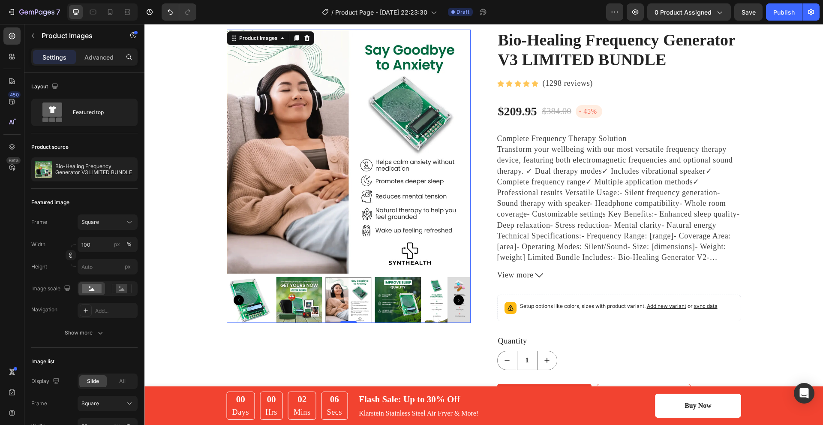
click at [237, 290] on img at bounding box center [249, 300] width 46 height 46
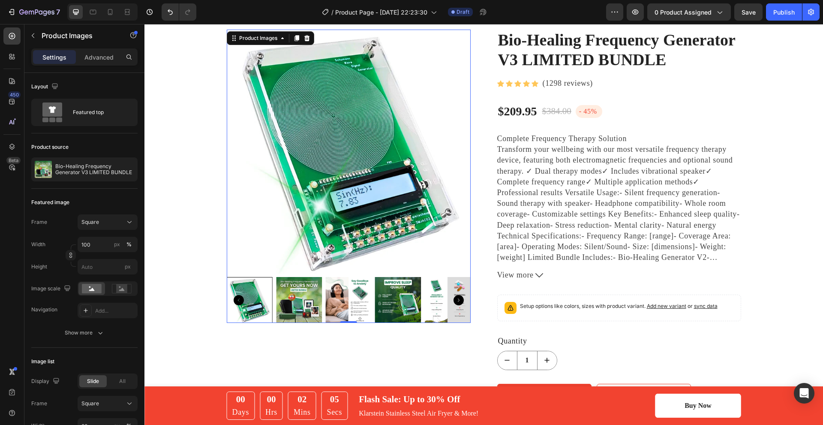
click at [304, 297] on img at bounding box center [299, 300] width 46 height 46
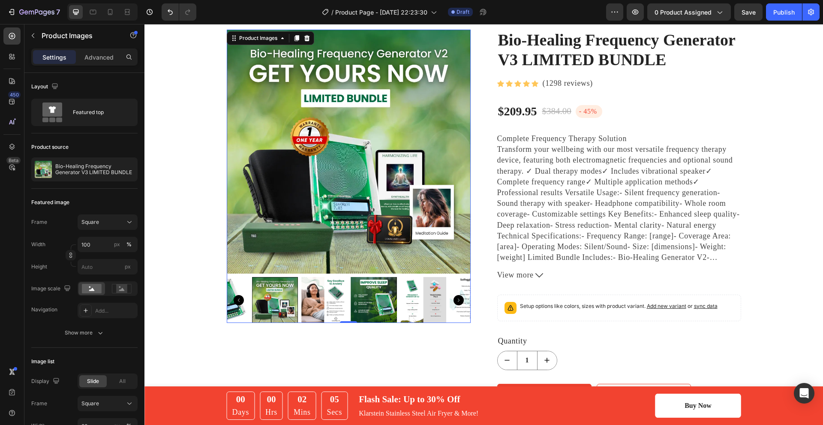
click at [342, 294] on div at bounding box center [349, 300] width 244 height 46
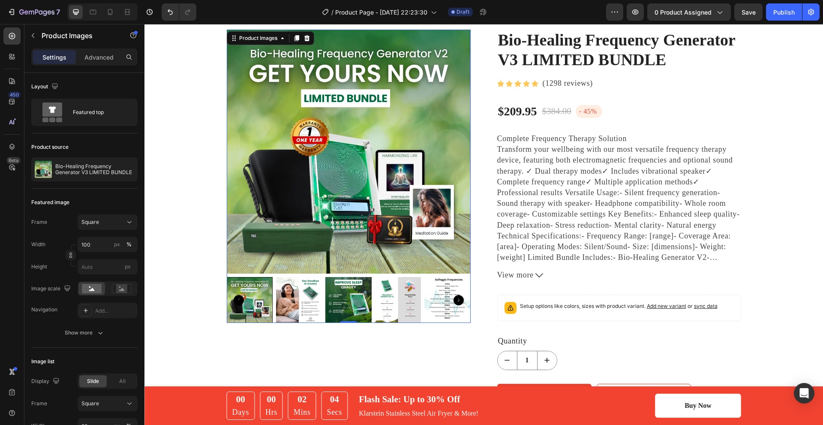
click at [317, 296] on img at bounding box center [299, 300] width 46 height 46
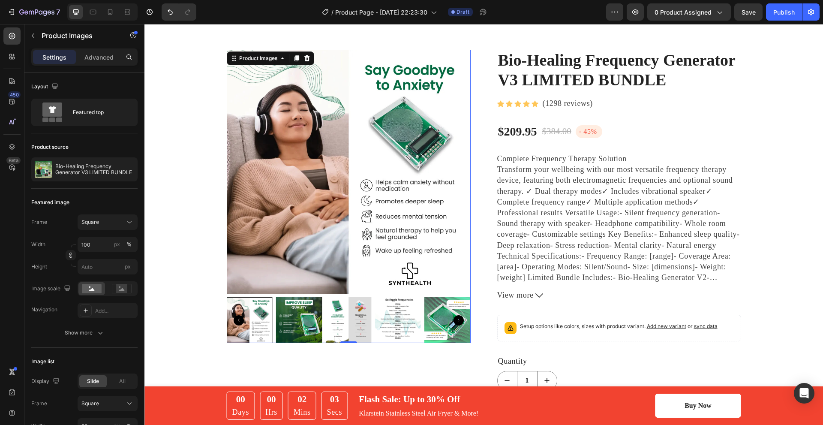
scroll to position [0, 0]
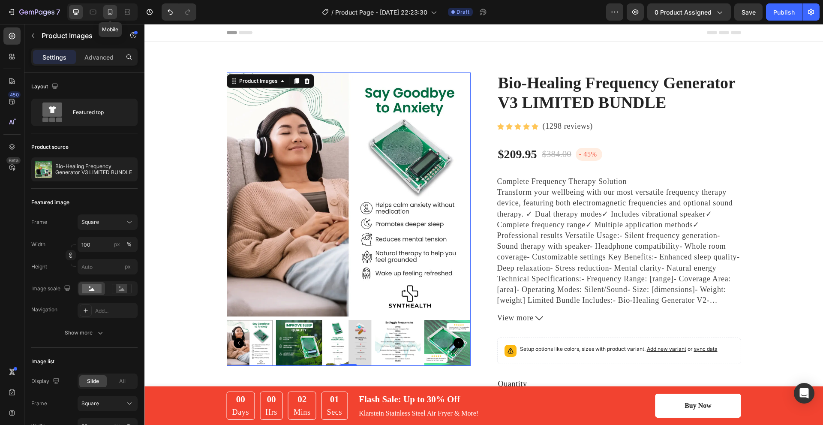
click at [109, 8] on icon at bounding box center [110, 12] width 9 height 9
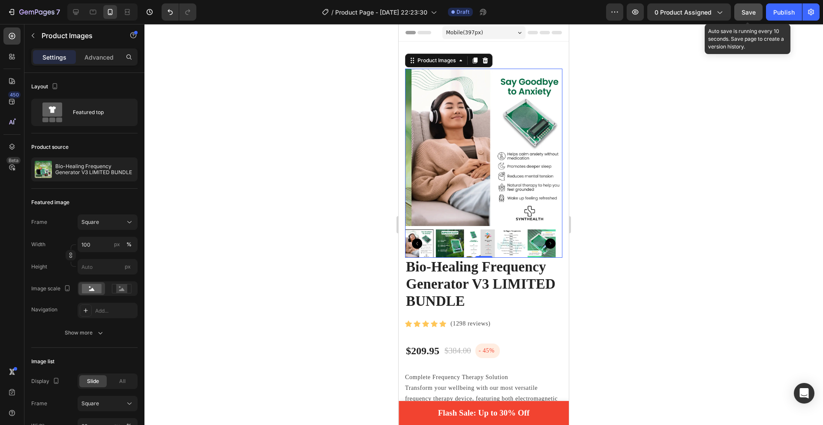
click at [752, 11] on span "Save" at bounding box center [749, 12] width 14 height 7
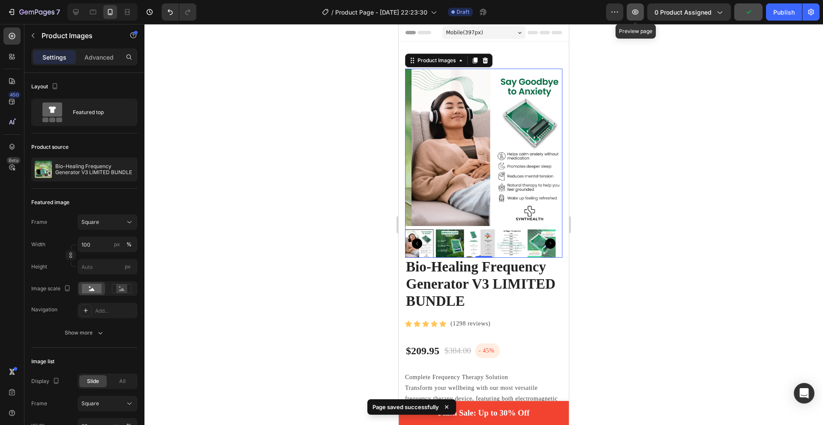
click at [642, 10] on button "button" at bounding box center [635, 11] width 17 height 17
click at [628, 12] on button "button" at bounding box center [635, 11] width 17 height 17
click at [630, 159] on div at bounding box center [483, 224] width 679 height 401
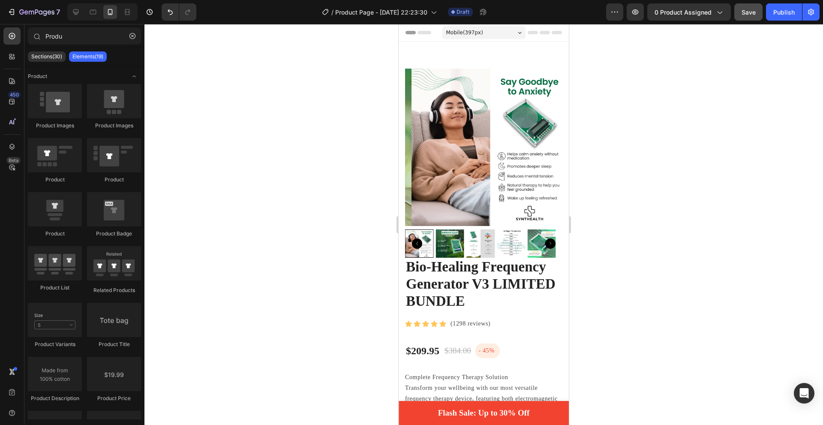
drag, startPoint x: 14, startPoint y: 61, endPoint x: 15, endPoint y: 66, distance: 5.4
click at [16, 68] on div "450 Beta" at bounding box center [11, 195] width 17 height 336
click at [14, 60] on icon at bounding box center [12, 56] width 9 height 9
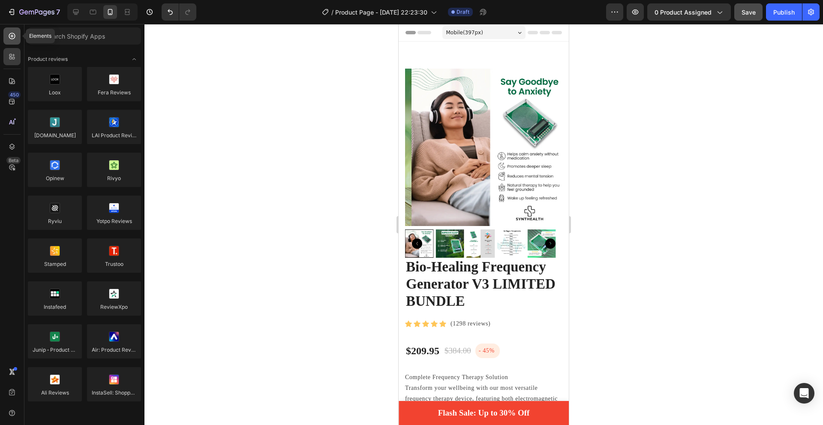
click at [12, 31] on div at bounding box center [11, 35] width 17 height 17
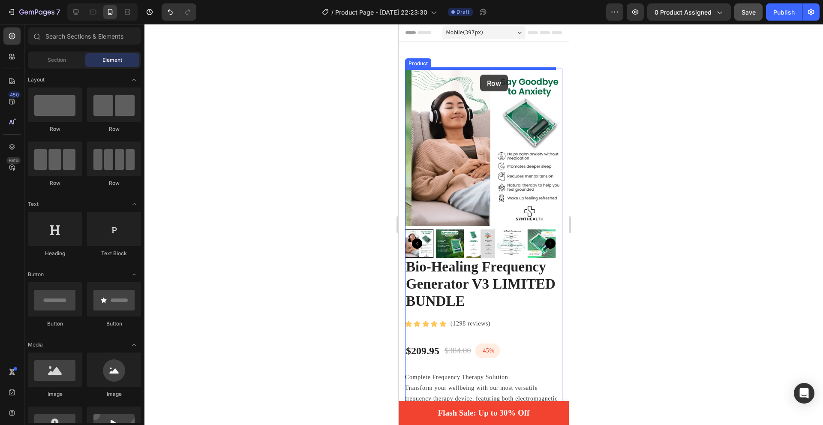
drag, startPoint x: 507, startPoint y: 133, endPoint x: 480, endPoint y: 75, distance: 64.6
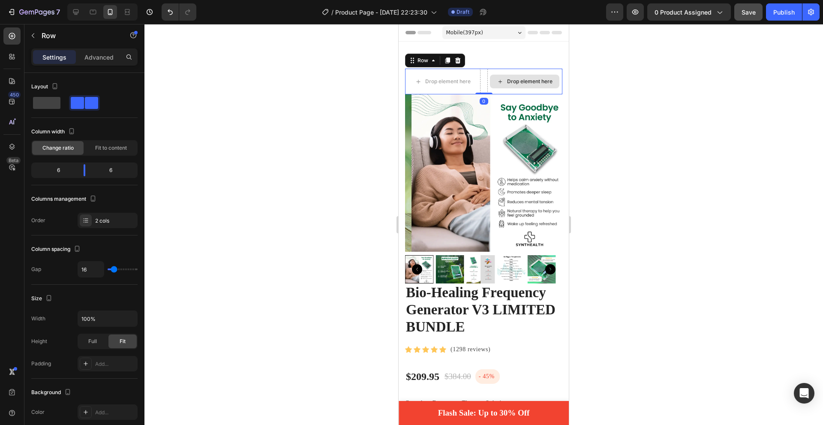
drag, startPoint x: 486, startPoint y: 100, endPoint x: 488, endPoint y: 90, distance: 10.1
click at [488, 90] on div "Drop element here Drop element here Row 0" at bounding box center [483, 82] width 157 height 26
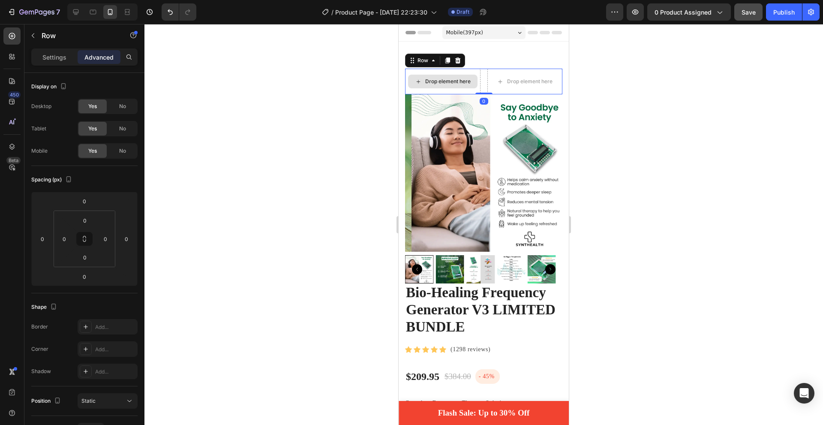
click at [448, 82] on div "Drop element here" at bounding box center [447, 81] width 45 height 7
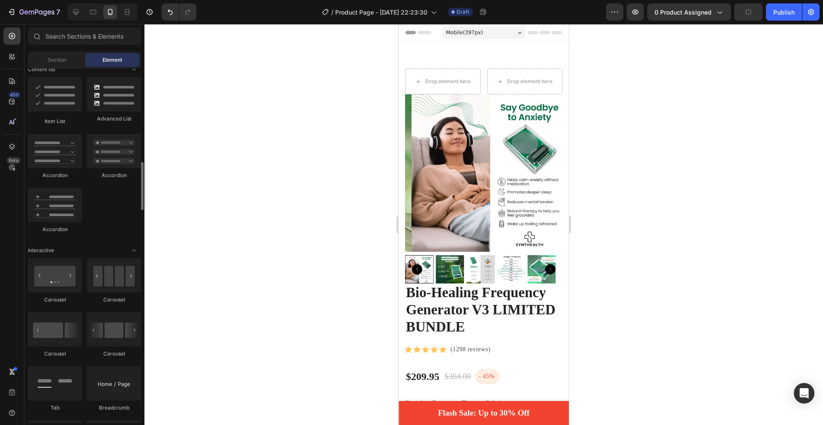
scroll to position [600, 0]
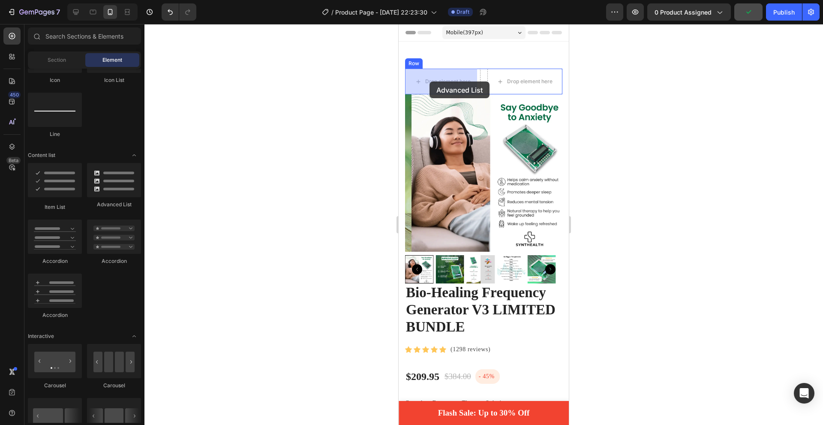
drag, startPoint x: 502, startPoint y: 205, endPoint x: 430, endPoint y: 81, distance: 143.7
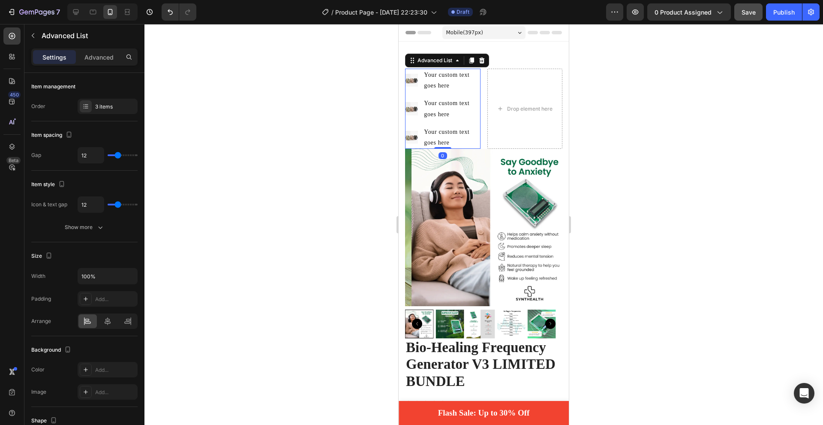
click at [430, 113] on div "Your custom text goes here" at bounding box center [451, 108] width 57 height 23
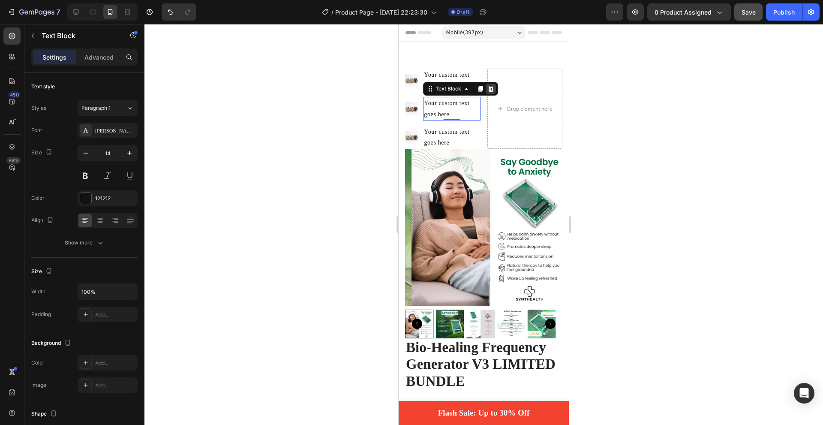
click at [493, 88] on icon at bounding box center [491, 89] width 6 height 6
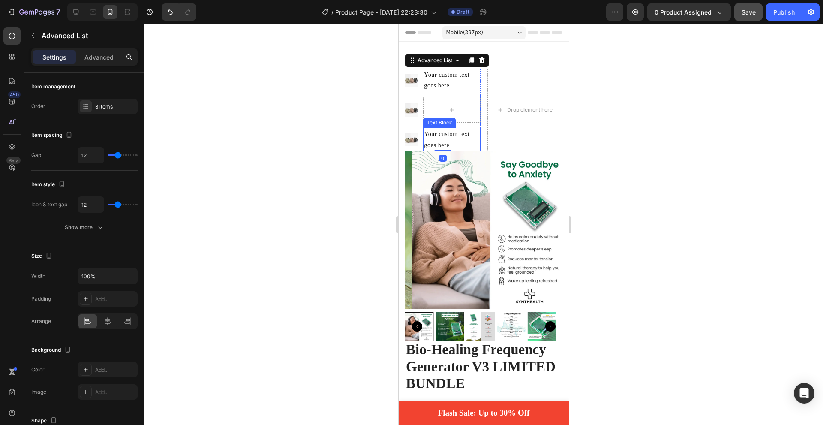
click at [422, 114] on li "Image" at bounding box center [442, 110] width 75 height 26
click at [424, 127] on ul "Image Your custom text goes here Text Block Image Image Your custom text goes h…" at bounding box center [442, 110] width 75 height 83
click at [406, 113] on img at bounding box center [411, 109] width 13 height 13
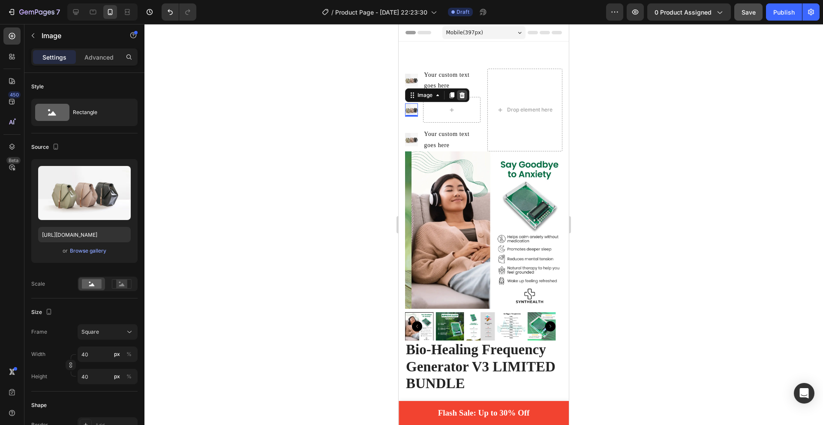
click at [463, 92] on icon at bounding box center [462, 95] width 7 height 7
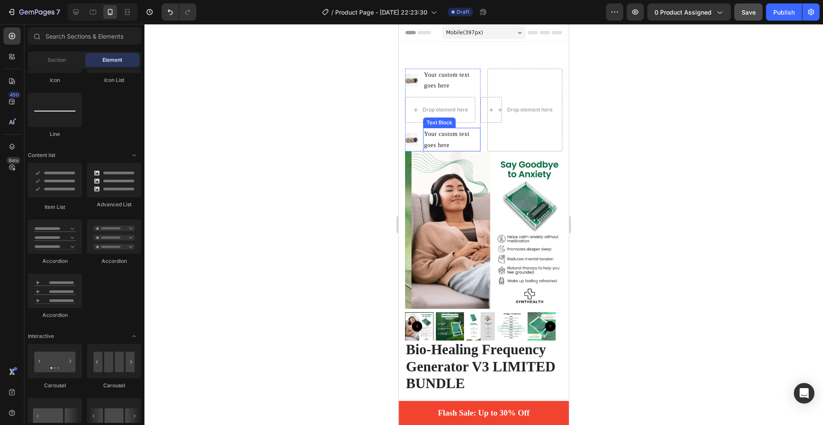
click at [427, 132] on div "Your custom text goes here" at bounding box center [451, 139] width 57 height 23
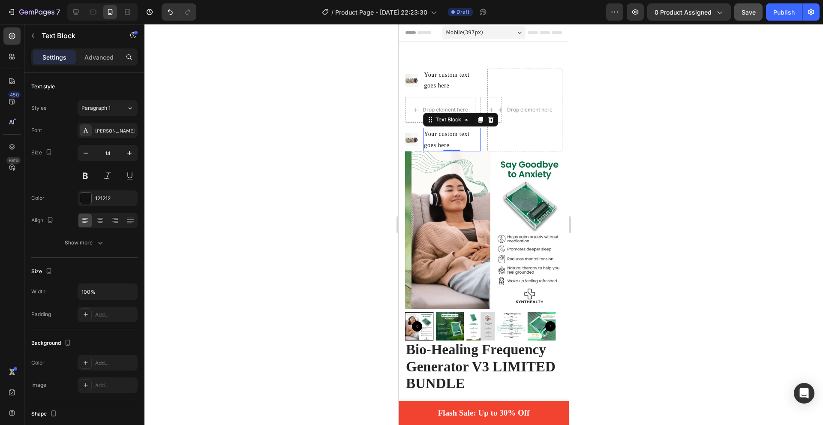
click at [496, 120] on div at bounding box center [491, 119] width 10 height 10
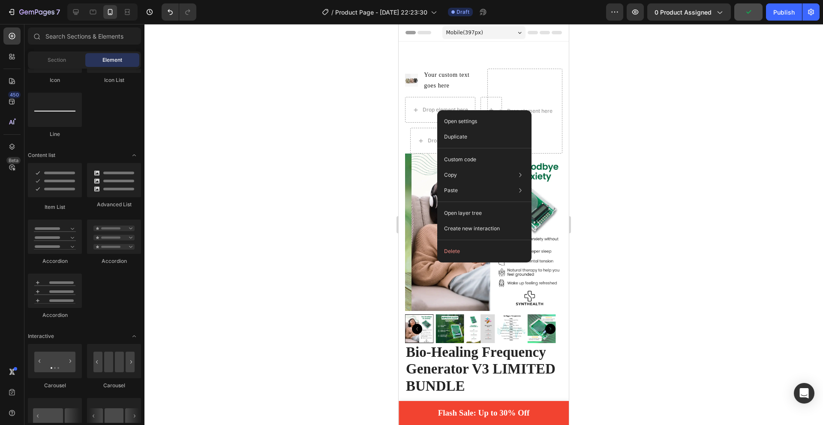
click at [424, 118] on div "Drop element here" at bounding box center [440, 110] width 70 height 26
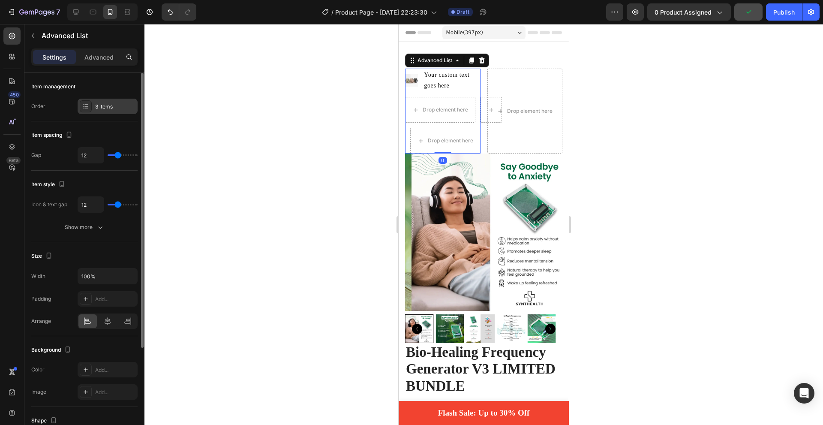
click at [78, 110] on div "3 items" at bounding box center [108, 106] width 60 height 15
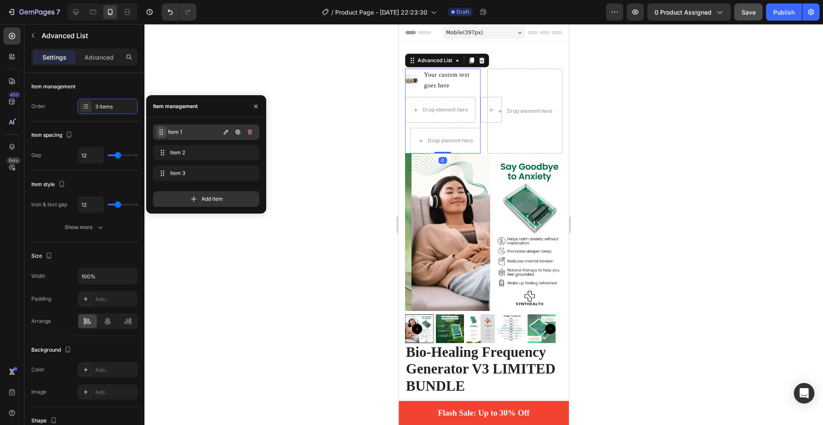
click at [165, 127] on span at bounding box center [161, 132] width 10 height 12
click at [253, 150] on button "button" at bounding box center [250, 153] width 12 height 12
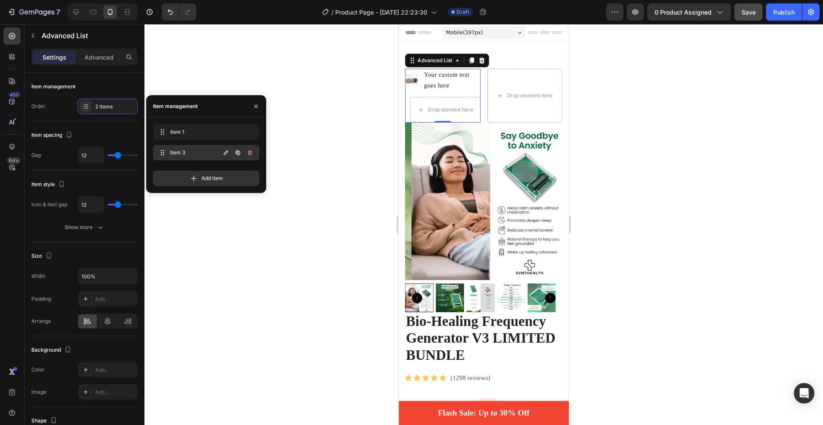
click at [249, 154] on icon "button" at bounding box center [249, 153] width 0 height 2
click at [253, 153] on button "Delete" at bounding box center [244, 153] width 24 height 12
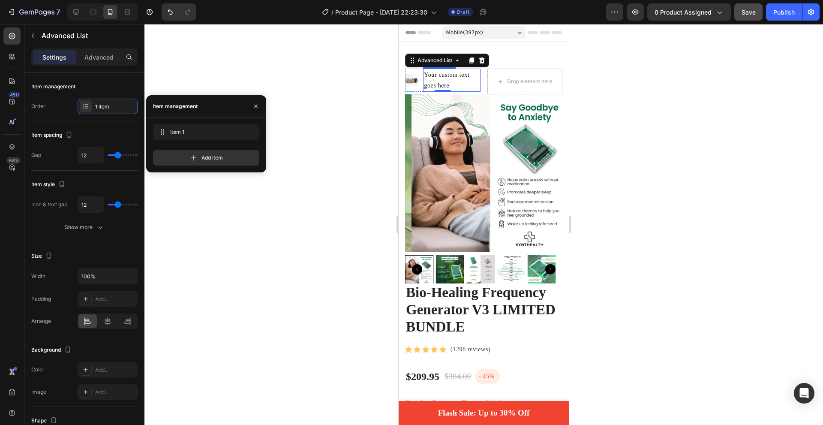
click at [448, 74] on div "Your custom text goes here" at bounding box center [451, 80] width 57 height 23
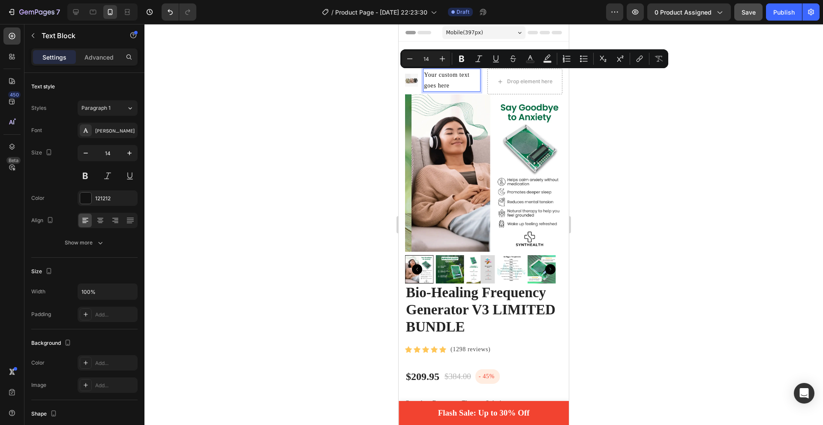
click at [446, 79] on p "Your custom text goes here" at bounding box center [451, 79] width 55 height 21
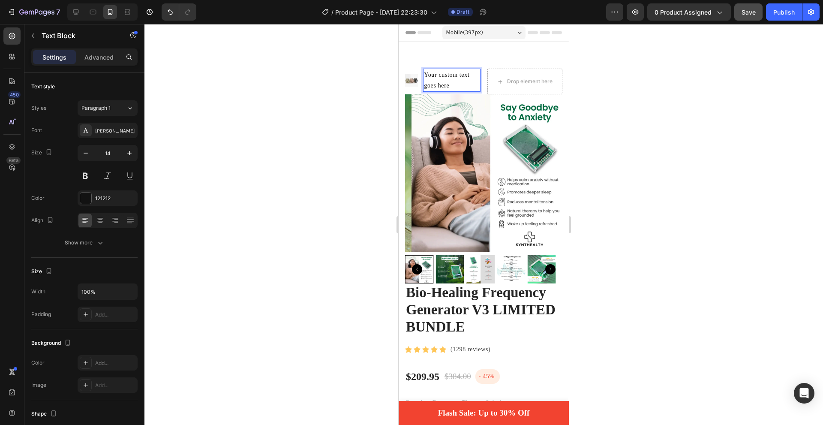
click at [450, 82] on p "Your custom text goes here" at bounding box center [451, 79] width 55 height 21
click at [466, 88] on div "Image Reduce Stress Text Block 0 Advanced List" at bounding box center [442, 82] width 75 height 26
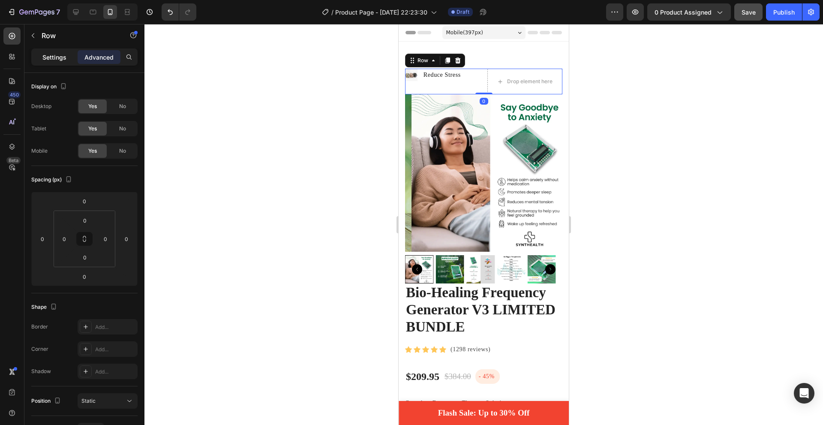
click at [65, 60] on p "Settings" at bounding box center [54, 57] width 24 height 9
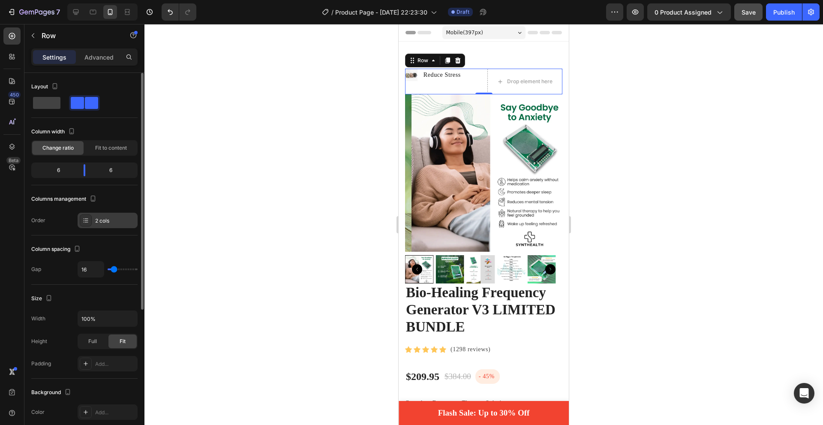
click at [86, 219] on icon at bounding box center [85, 220] width 7 height 7
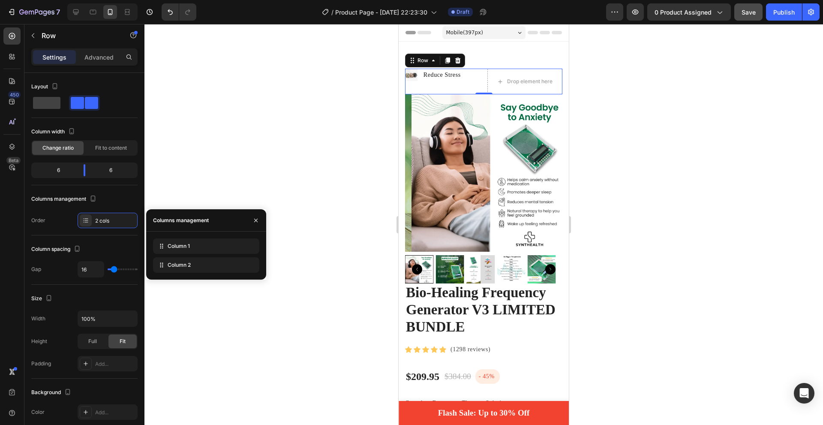
click at [225, 277] on div "Column 1 Column 2" at bounding box center [206, 255] width 120 height 48
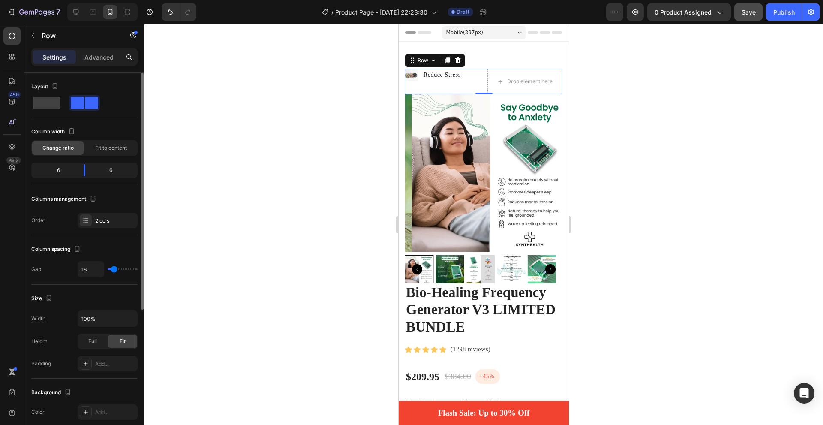
click at [105, 194] on div "Columns management" at bounding box center [84, 199] width 106 height 14
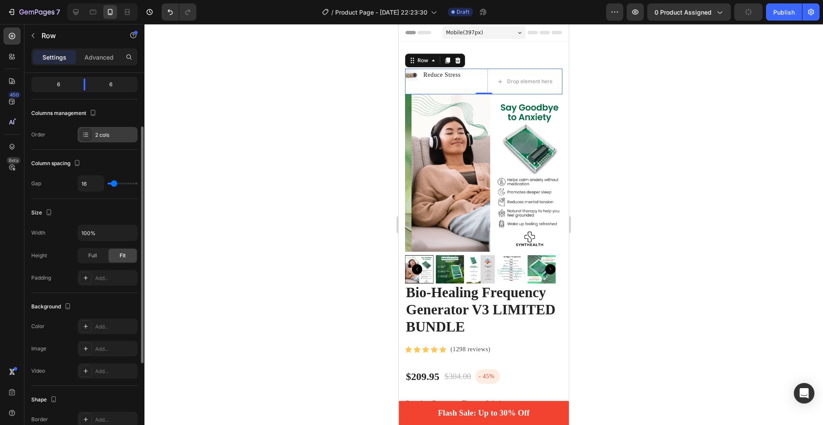
scroll to position [0, 0]
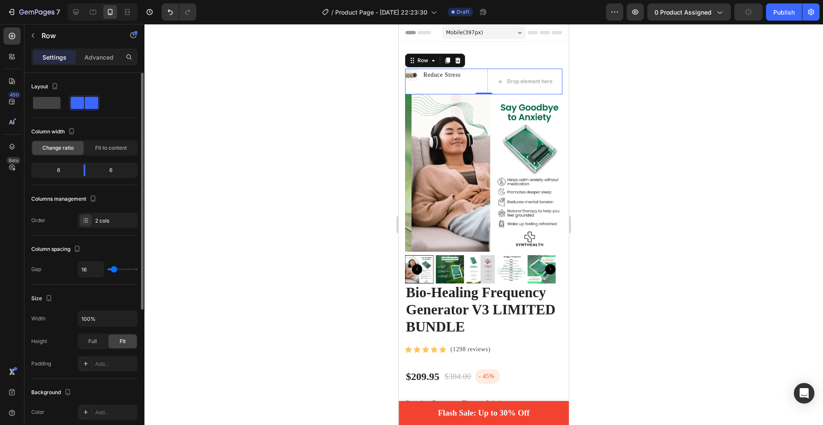
click at [77, 96] on div at bounding box center [84, 102] width 31 height 15
click at [84, 226] on div "2 cols" at bounding box center [108, 220] width 60 height 15
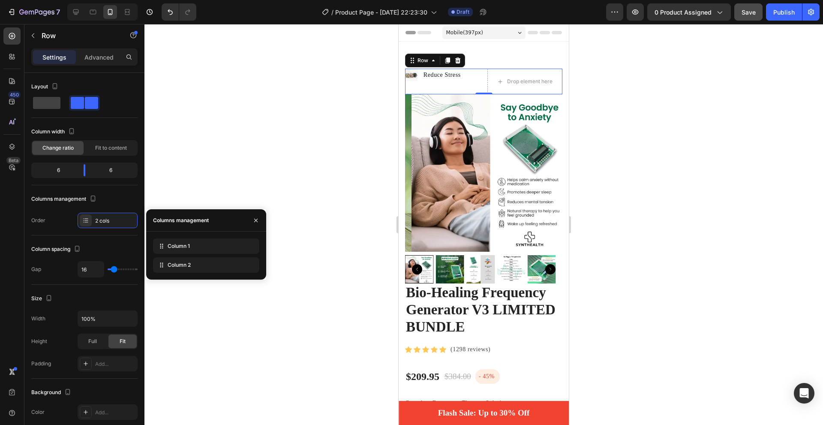
click at [207, 276] on div "Column 1 Column 2" at bounding box center [206, 255] width 120 height 48
click at [525, 76] on div "Drop element here" at bounding box center [524, 82] width 69 height 14
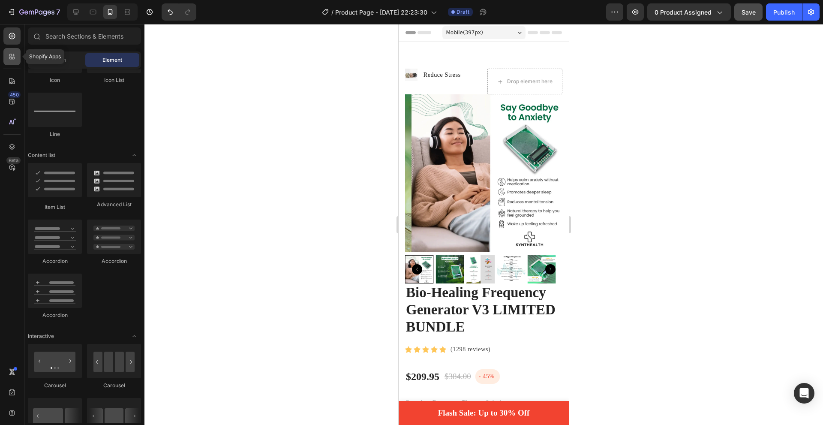
click at [12, 51] on div at bounding box center [11, 56] width 17 height 17
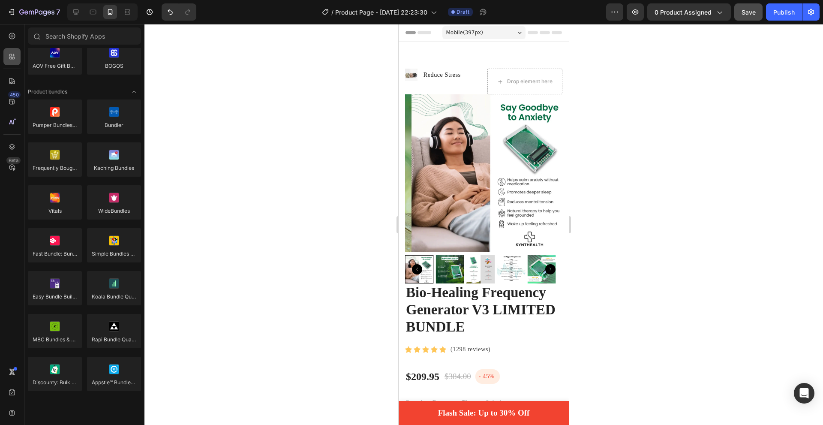
click at [12, 51] on div at bounding box center [11, 56] width 17 height 17
click at [12, 38] on icon at bounding box center [12, 36] width 9 height 9
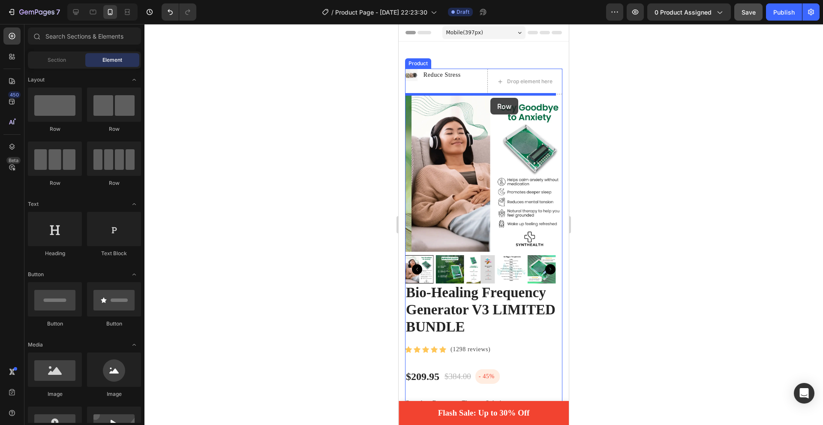
drag, startPoint x: 484, startPoint y: 181, endPoint x: 490, endPoint y: 97, distance: 84.3
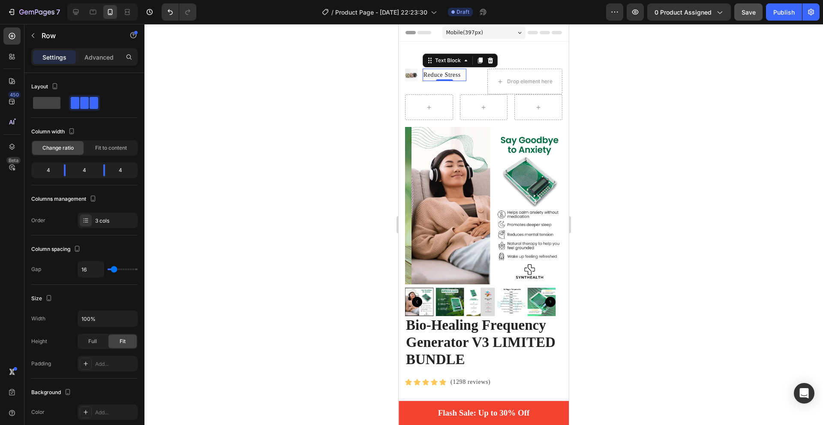
click at [463, 72] on p "Reduce Stress" at bounding box center [445, 74] width 42 height 11
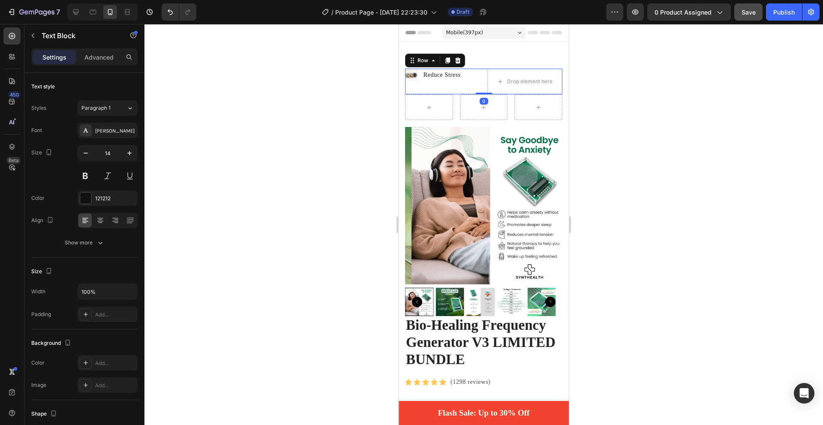
click at [442, 86] on div "Image Reduce Stress Text Block Advanced List" at bounding box center [442, 82] width 75 height 26
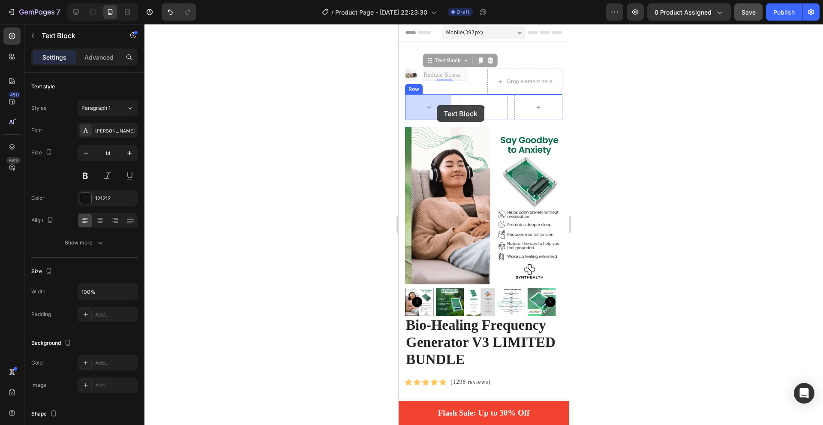
drag, startPoint x: 436, startPoint y: 73, endPoint x: 437, endPoint y: 105, distance: 32.2
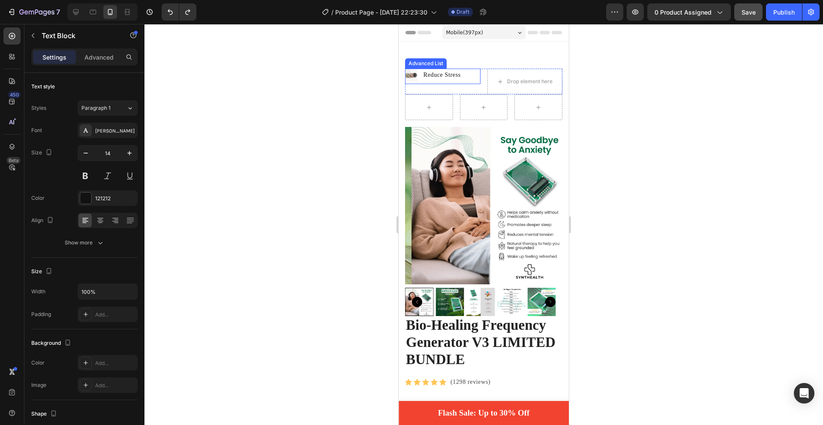
click at [472, 74] on div "Image Reduce Stress Text Block" at bounding box center [442, 76] width 75 height 15
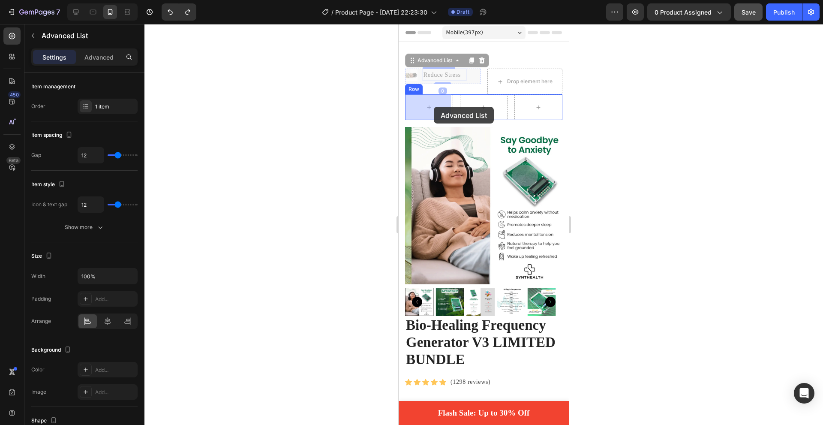
drag, startPoint x: 470, startPoint y: 75, endPoint x: 434, endPoint y: 107, distance: 48.3
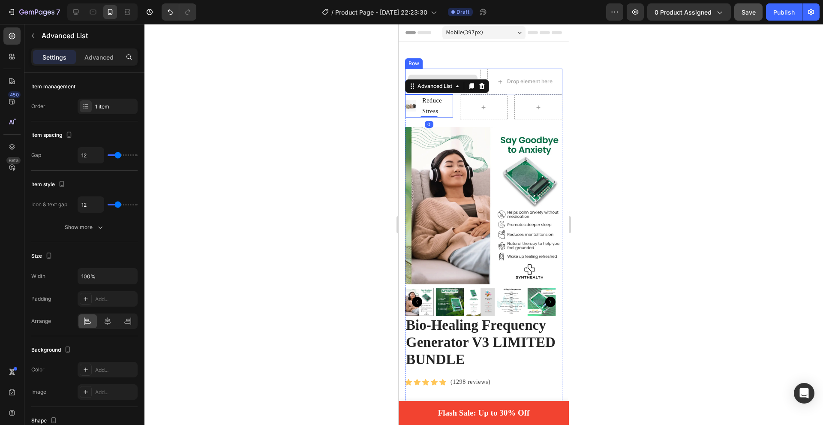
click at [469, 69] on div "Drop element here" at bounding box center [442, 82] width 75 height 26
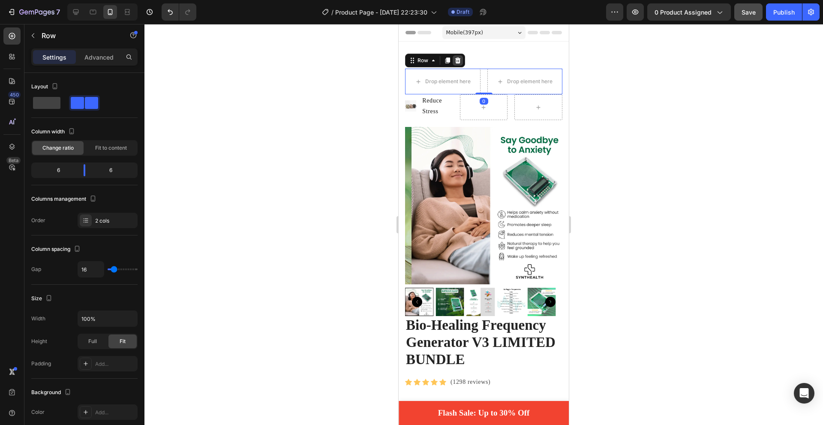
click at [460, 60] on icon at bounding box center [458, 60] width 6 height 6
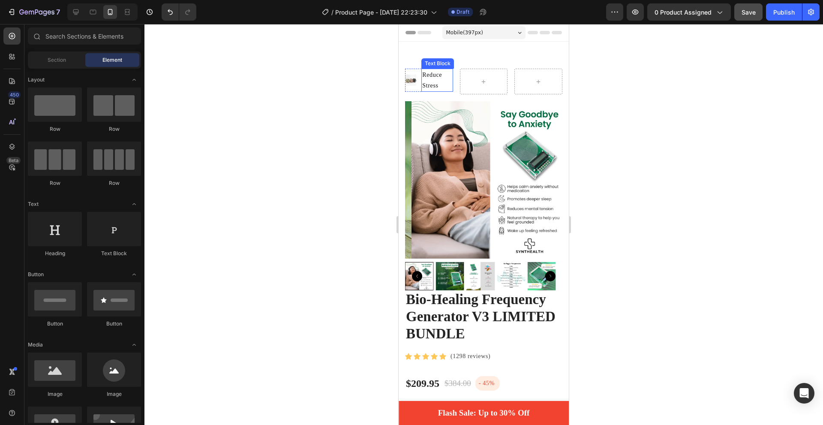
click at [440, 81] on p "Reduce Stress" at bounding box center [437, 79] width 30 height 21
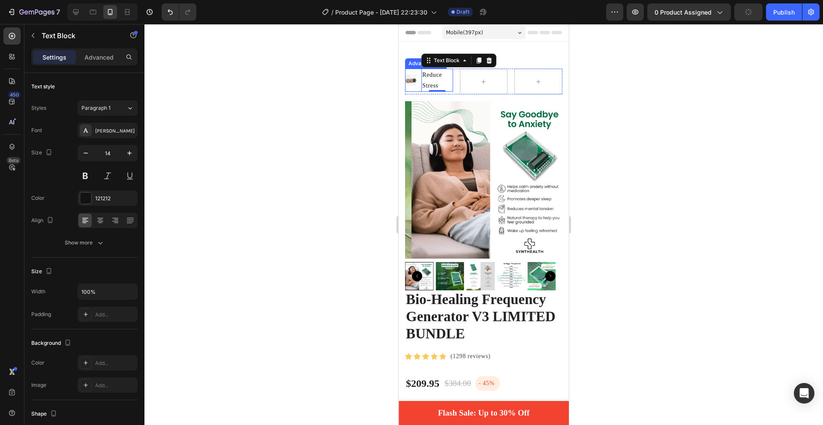
click at [420, 87] on li "Image Reduce Stress Text Block 0" at bounding box center [429, 80] width 48 height 23
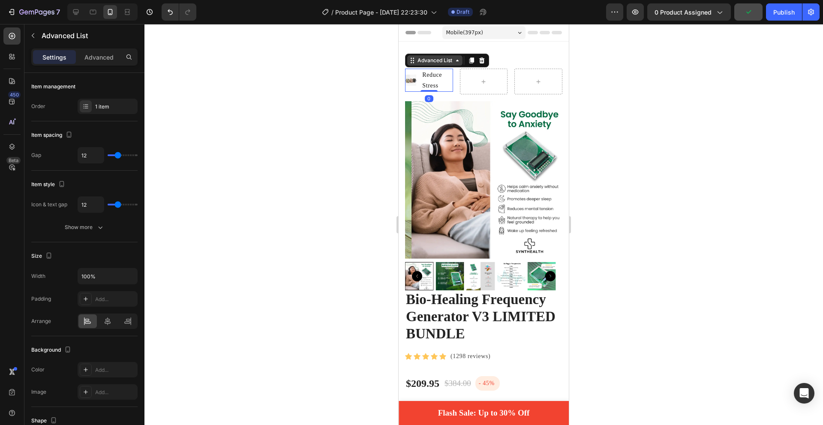
click at [439, 61] on div "Advanced List" at bounding box center [435, 61] width 38 height 8
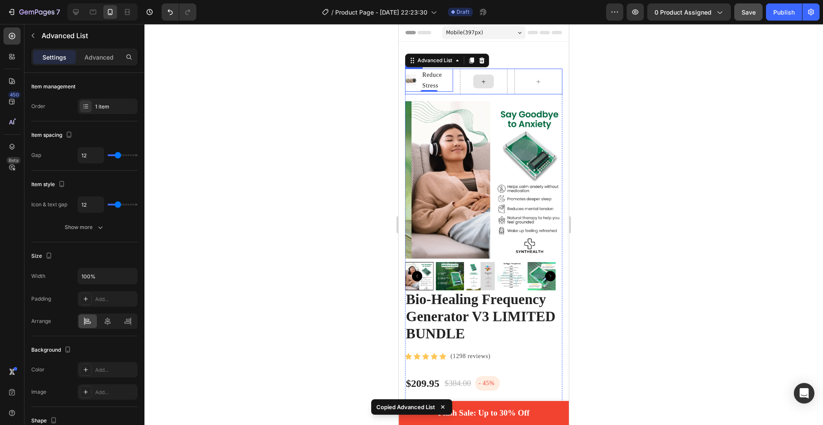
click at [478, 89] on div at bounding box center [484, 82] width 48 height 26
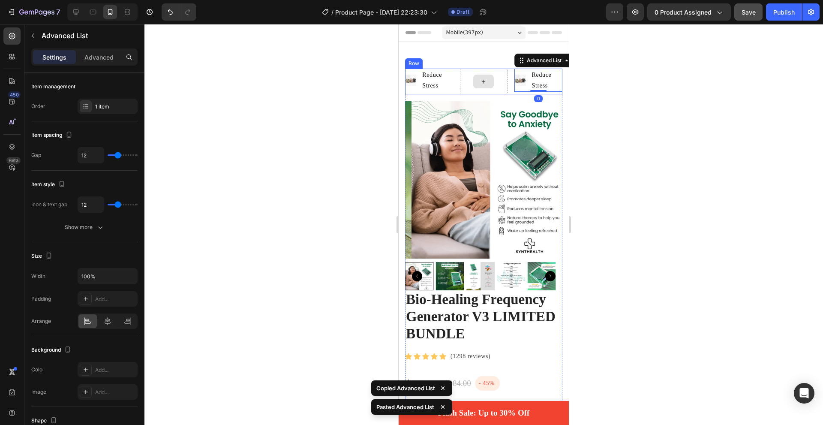
click at [461, 75] on div at bounding box center [484, 82] width 48 height 26
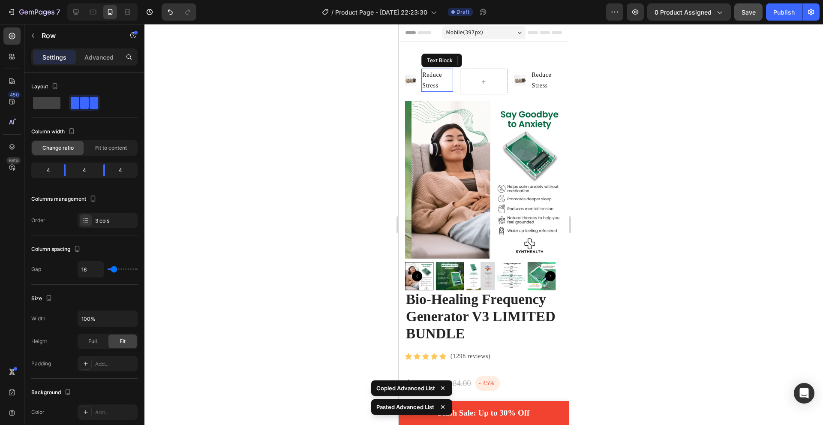
click at [429, 81] on p "Reduce Stress" at bounding box center [437, 79] width 30 height 21
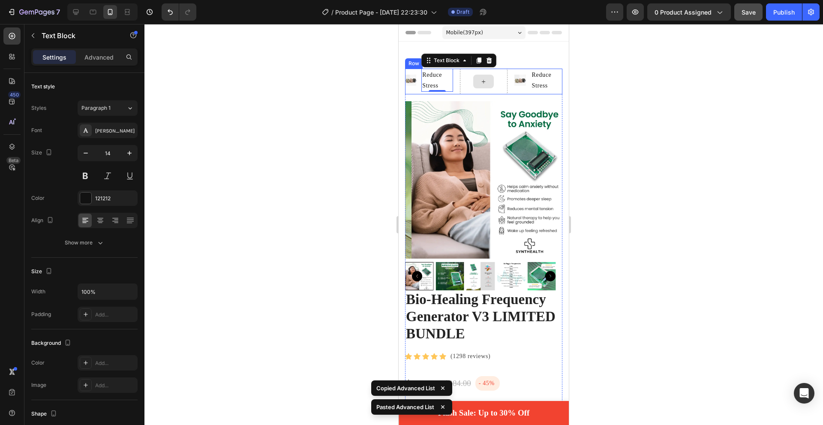
click at [463, 83] on div at bounding box center [484, 82] width 48 height 26
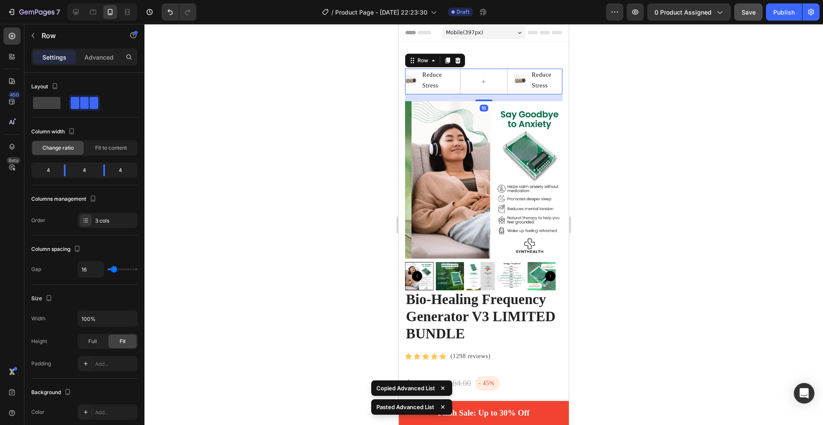
click at [451, 80] on div "Image Reduce Stress Text Block Advanced List Image Reduce Stress Text Block Adv…" at bounding box center [483, 82] width 157 height 26
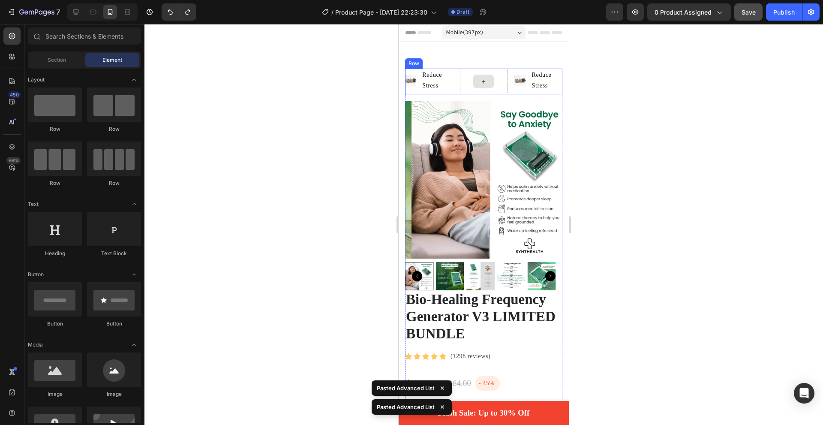
click at [467, 78] on div at bounding box center [484, 82] width 48 height 26
click at [476, 77] on div at bounding box center [483, 82] width 21 height 14
drag, startPoint x: 477, startPoint y: 77, endPoint x: 471, endPoint y: 77, distance: 5.6
click at [473, 77] on div at bounding box center [483, 82] width 21 height 14
click at [480, 83] on icon at bounding box center [483, 81] width 7 height 7
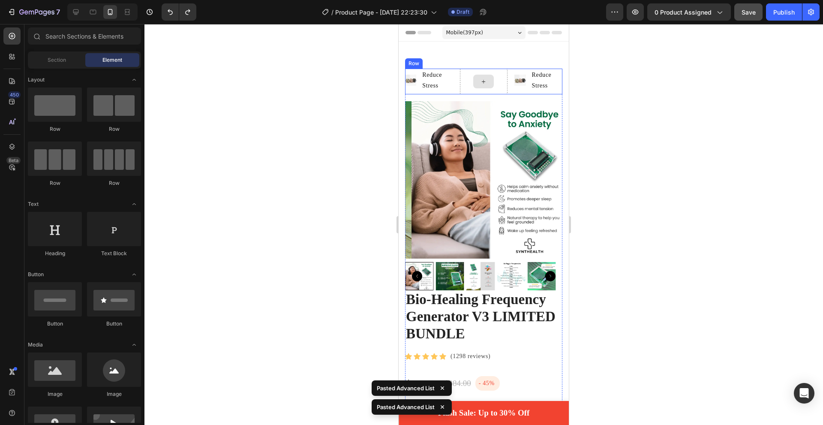
click at [480, 83] on icon at bounding box center [483, 81] width 7 height 7
click at [440, 78] on p "Reduce Stress" at bounding box center [437, 79] width 30 height 21
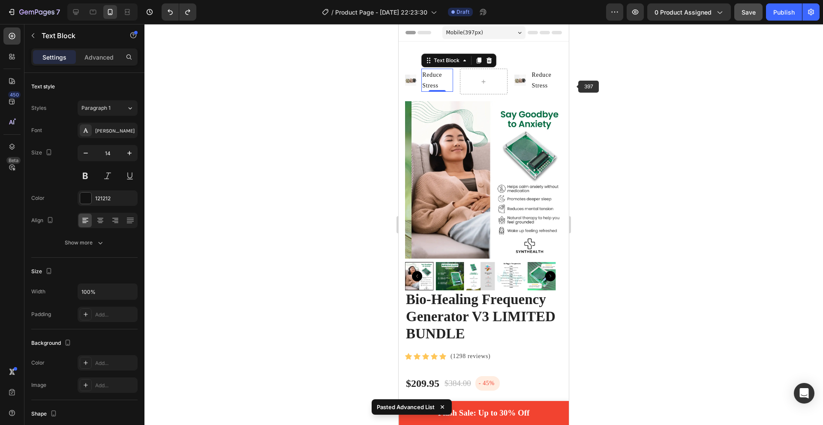
click at [524, 77] on li "Image Reduce Stress Text Block" at bounding box center [538, 80] width 48 height 23
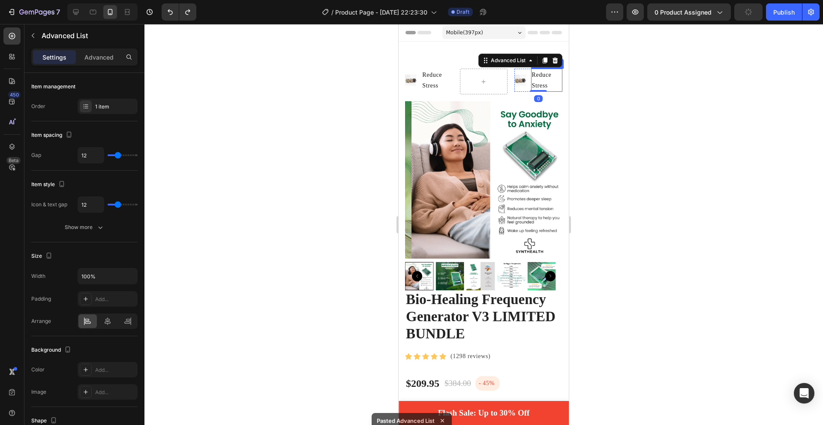
click at [533, 78] on p "Reduce Stress" at bounding box center [547, 79] width 30 height 21
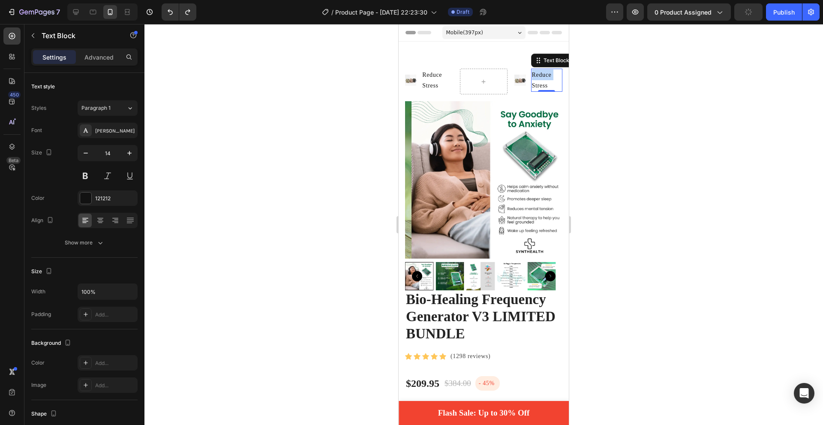
click at [533, 78] on p "Reduce Stress" at bounding box center [547, 79] width 30 height 21
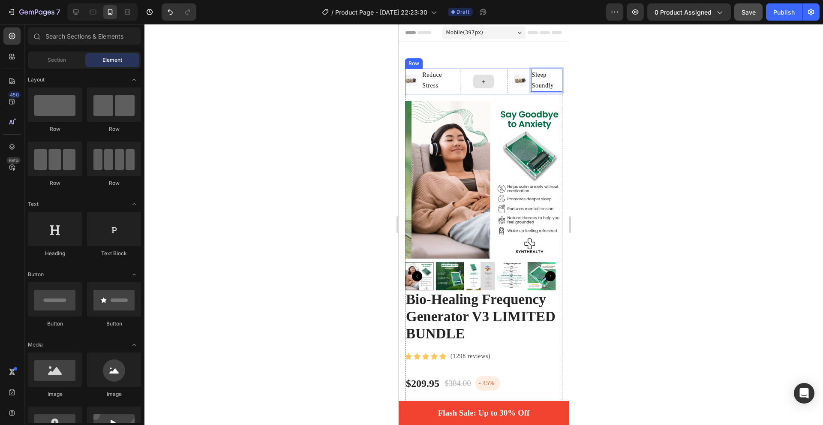
click at [480, 82] on icon at bounding box center [483, 81] width 7 height 7
click at [482, 80] on icon at bounding box center [483, 81] width 3 height 3
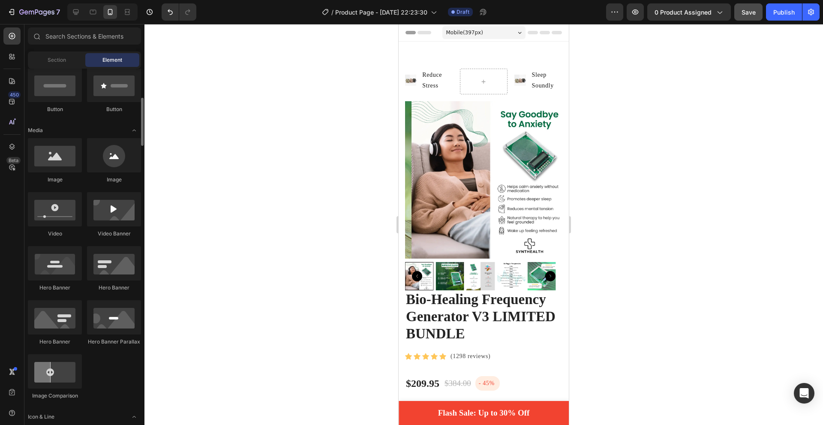
scroll to position [557, 0]
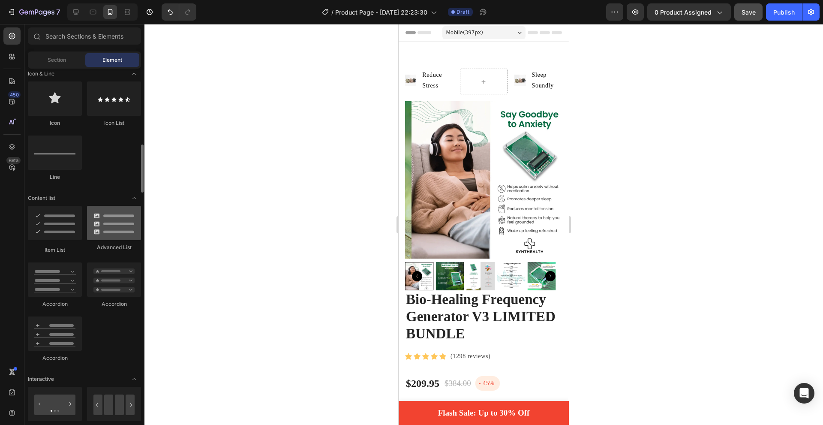
click at [108, 228] on div at bounding box center [114, 223] width 54 height 34
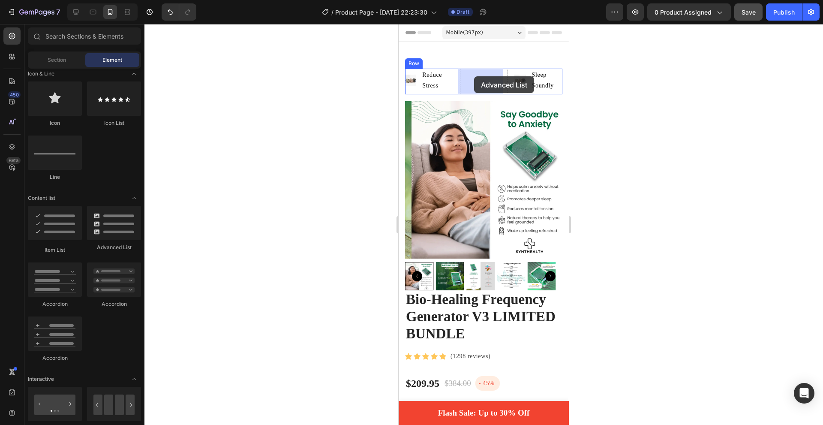
drag, startPoint x: 529, startPoint y: 238, endPoint x: 474, endPoint y: 76, distance: 170.5
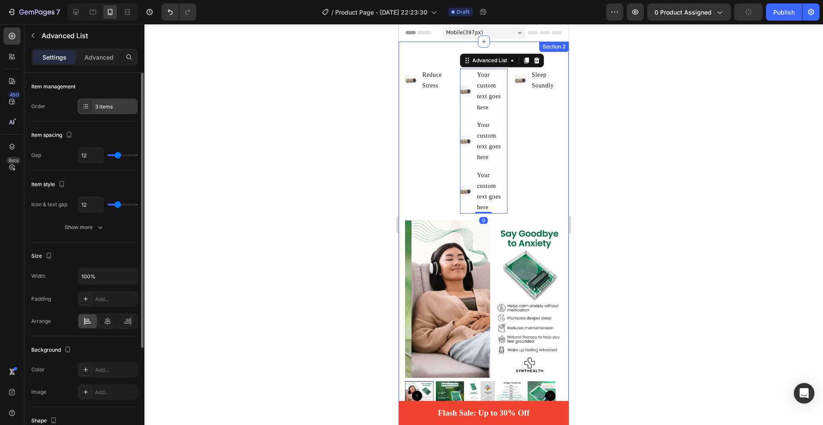
click at [85, 108] on icon at bounding box center [85, 106] width 7 height 7
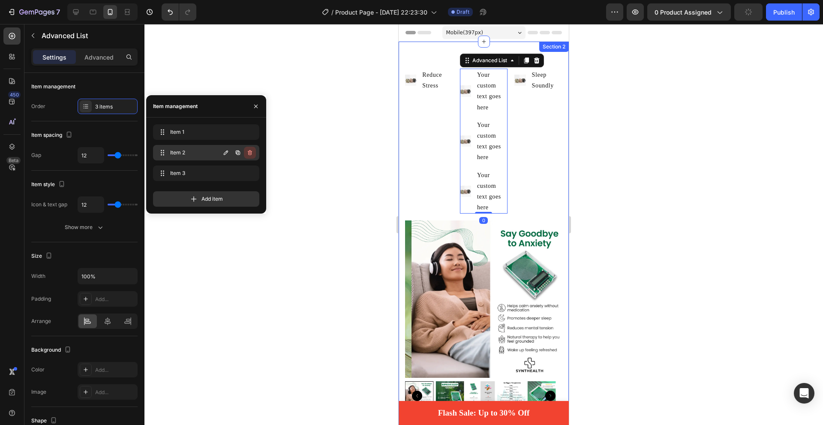
click at [249, 152] on icon "button" at bounding box center [250, 152] width 4 height 5
click at [249, 153] on div "Delete" at bounding box center [244, 153] width 16 height 8
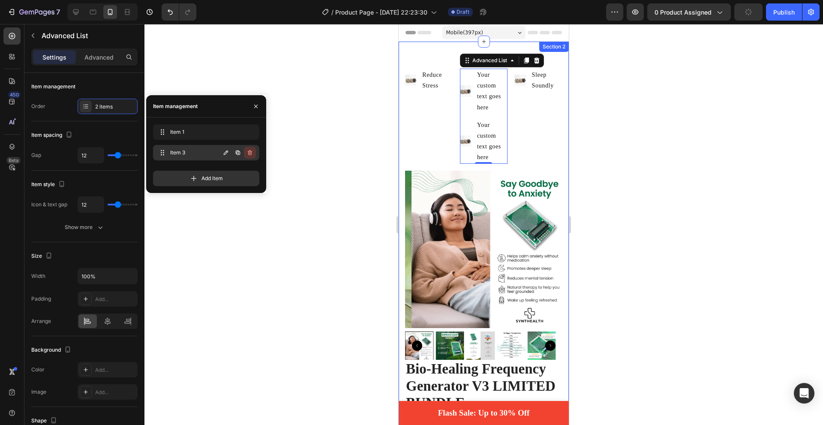
click at [250, 156] on icon "button" at bounding box center [249, 152] width 7 height 7
click at [250, 155] on div "Delete" at bounding box center [244, 153] width 16 height 8
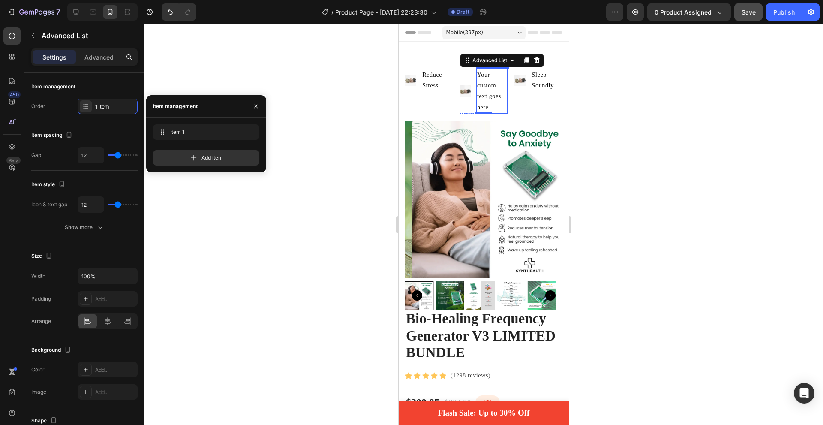
click at [486, 87] on div "Your custom text goes here" at bounding box center [491, 91] width 31 height 45
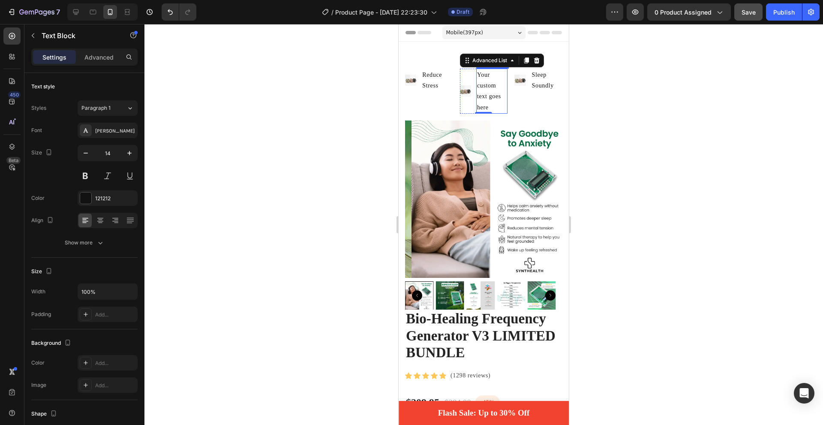
click at [486, 87] on div "Your custom text goes here" at bounding box center [491, 91] width 31 height 45
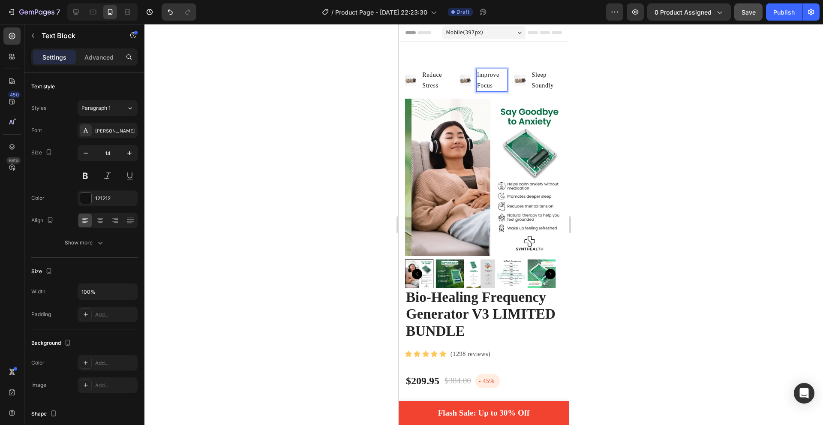
click at [653, 78] on div at bounding box center [483, 224] width 679 height 401
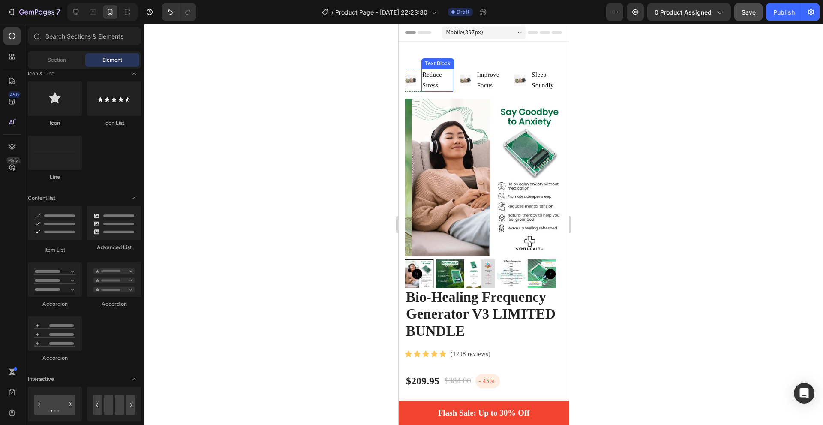
click at [456, 87] on div "Image Reduce Stress Text Block Advanced List Image Improve Focus Text Block Adv…" at bounding box center [483, 80] width 157 height 23
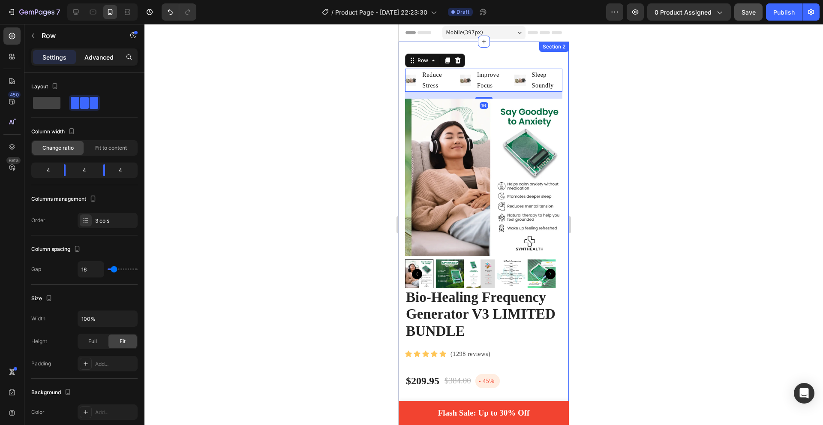
click at [99, 55] on p "Advanced" at bounding box center [98, 57] width 29 height 9
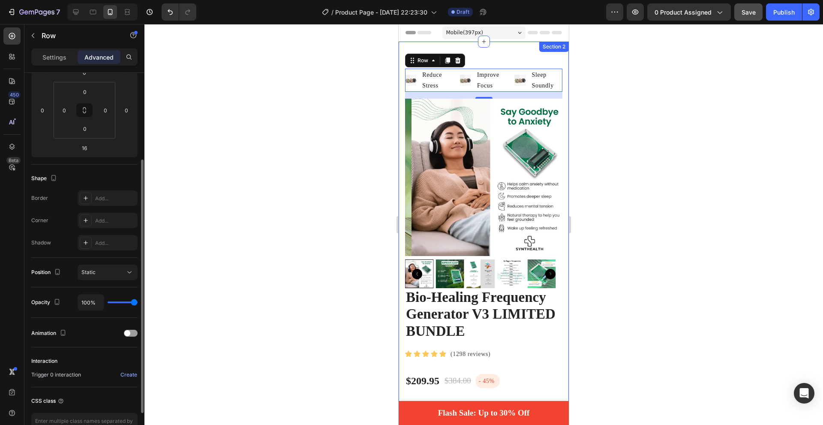
scroll to position [171, 0]
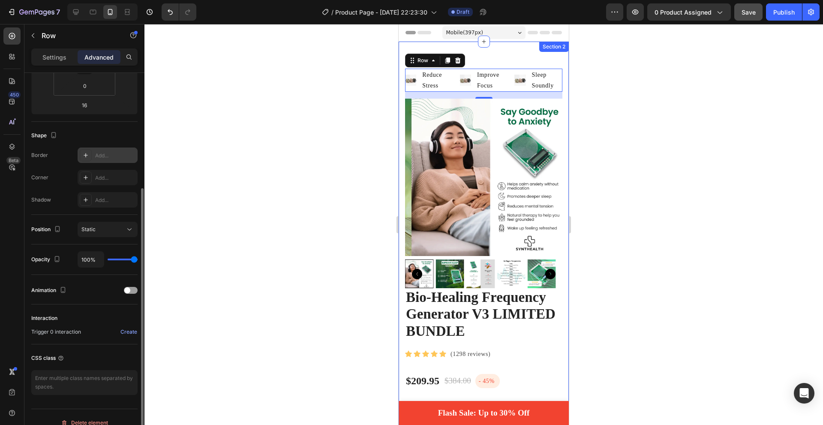
click at [87, 159] on div at bounding box center [86, 155] width 12 height 12
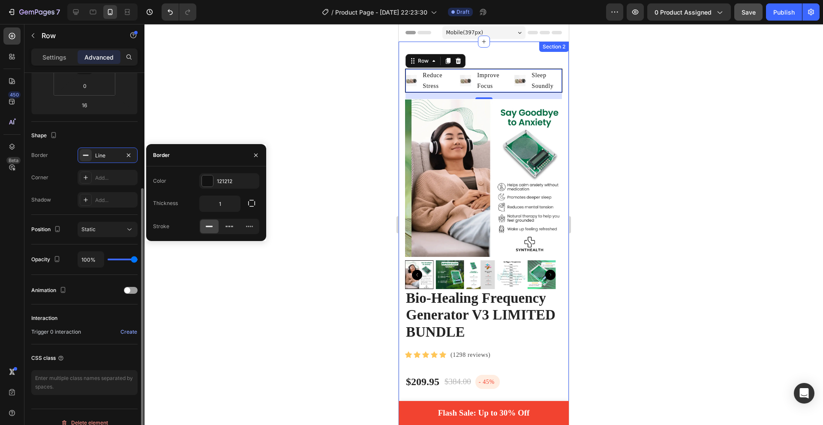
click at [72, 174] on div "Corner Add..." at bounding box center [84, 177] width 106 height 15
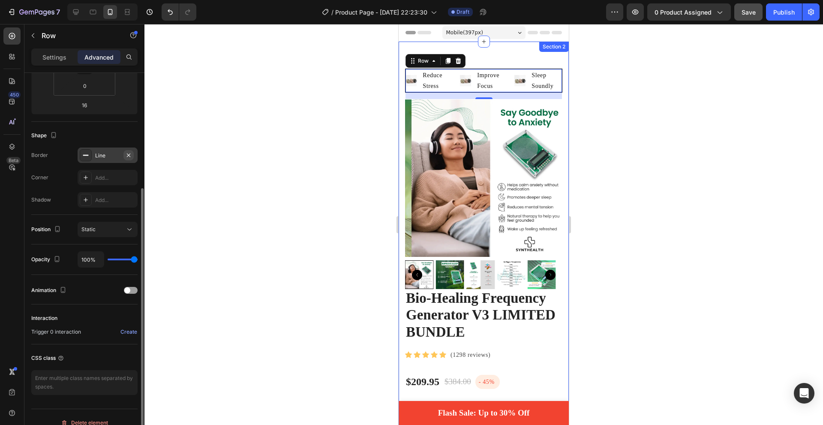
click at [132, 154] on button "button" at bounding box center [128, 155] width 10 height 10
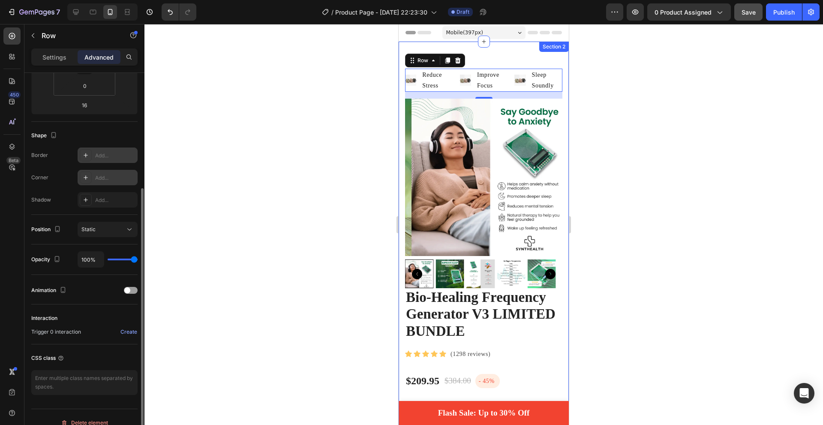
click at [79, 179] on div "Add..." at bounding box center [108, 177] width 60 height 15
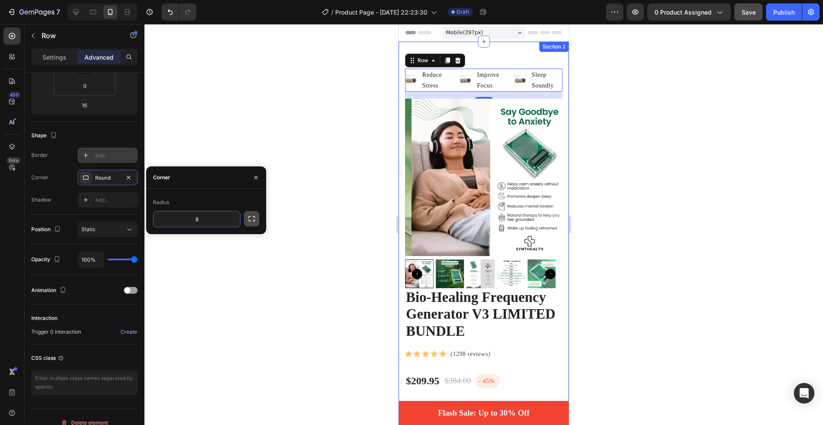
click at [249, 219] on icon "button" at bounding box center [251, 218] width 9 height 9
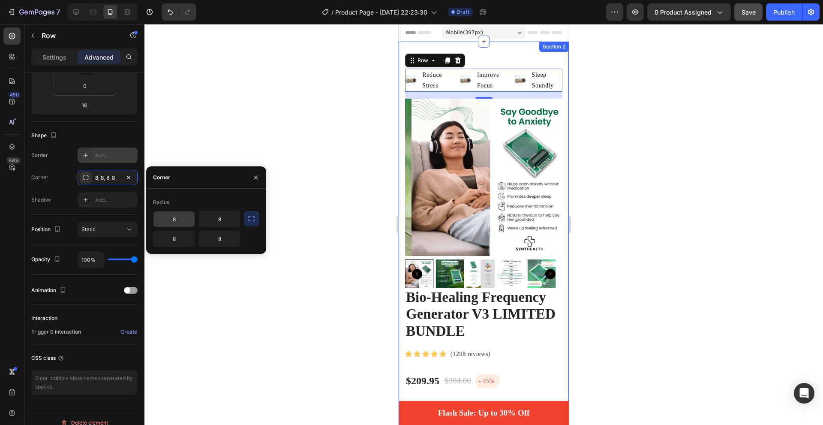
click at [178, 219] on input "8" at bounding box center [173, 218] width 41 height 15
type input "0"
click at [208, 239] on input "8" at bounding box center [219, 238] width 41 height 15
type input "0"
click at [173, 216] on input "8" at bounding box center [173, 218] width 41 height 15
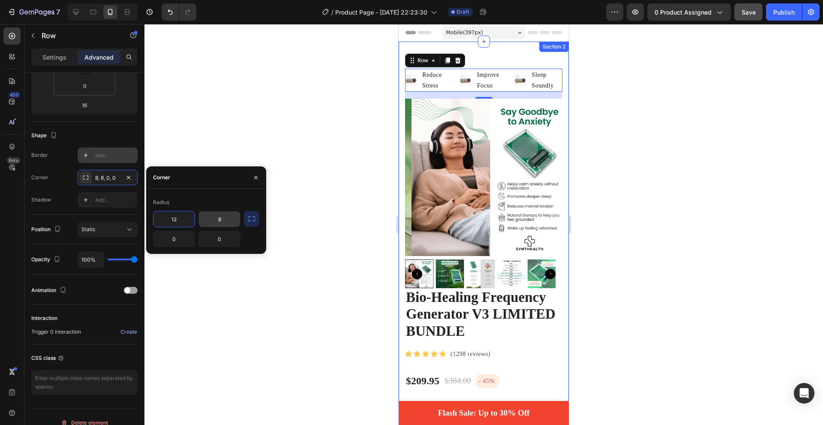
type input "12"
click at [223, 220] on input "8" at bounding box center [219, 218] width 41 height 15
type input "12"
click at [296, 285] on div at bounding box center [483, 224] width 679 height 401
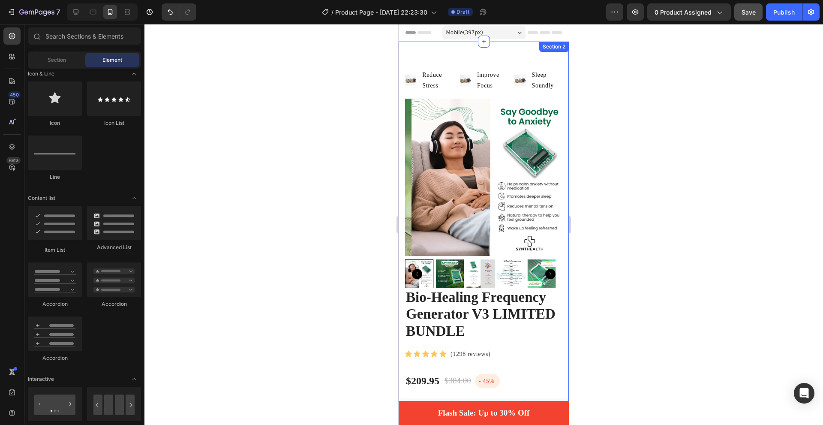
click at [443, 74] on p "Reduce Stress" at bounding box center [437, 79] width 30 height 21
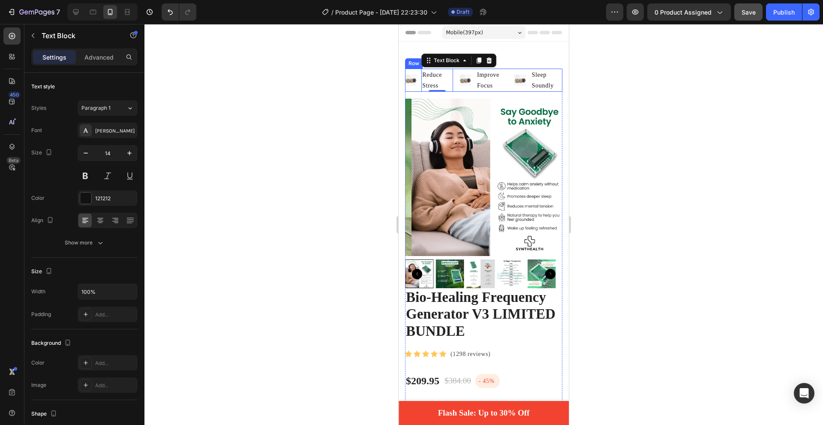
click at [456, 88] on div "Image Reduce Stress Text Block 0 Advanced List Image Improve Focus Text Block A…" at bounding box center [483, 80] width 157 height 23
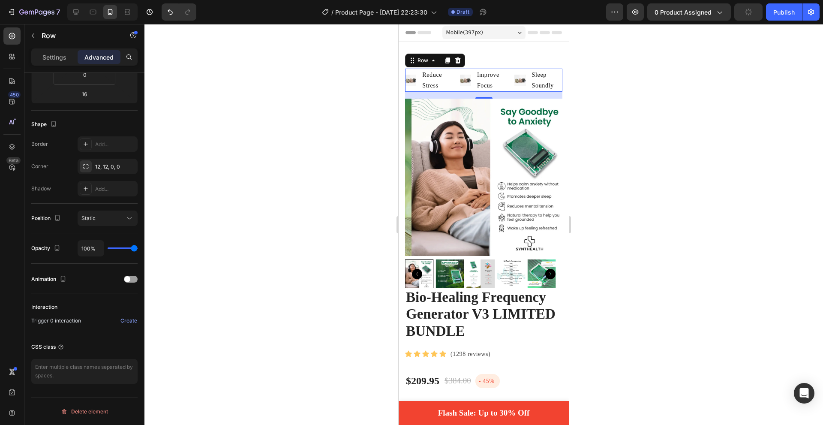
scroll to position [54, 0]
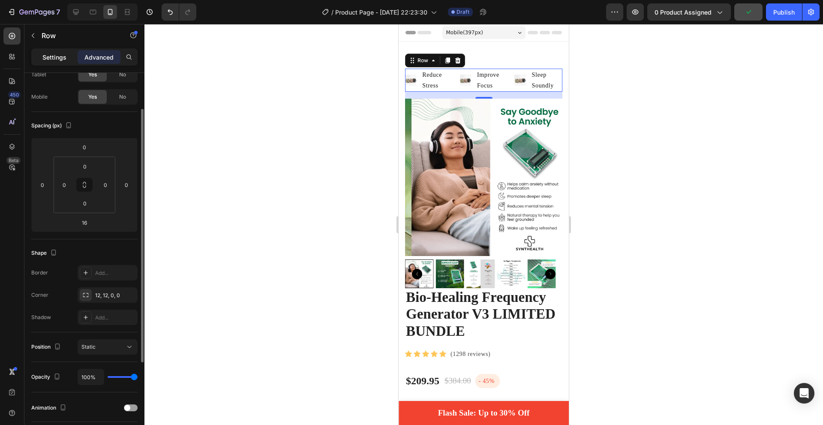
click at [61, 57] on p "Settings" at bounding box center [54, 57] width 24 height 9
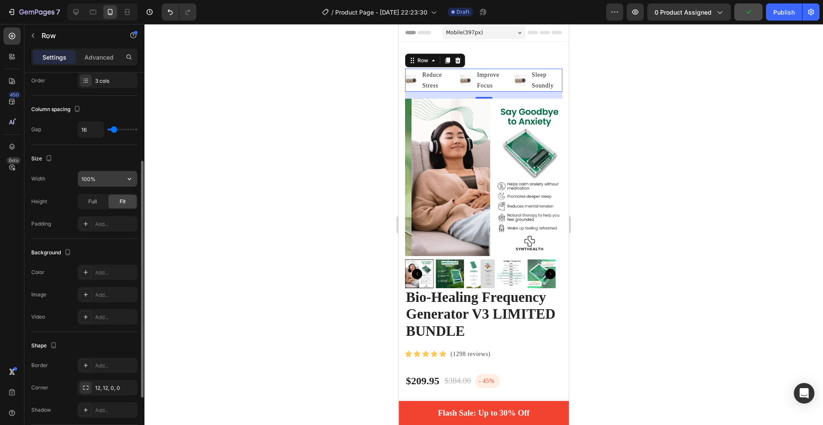
scroll to position [222, 0]
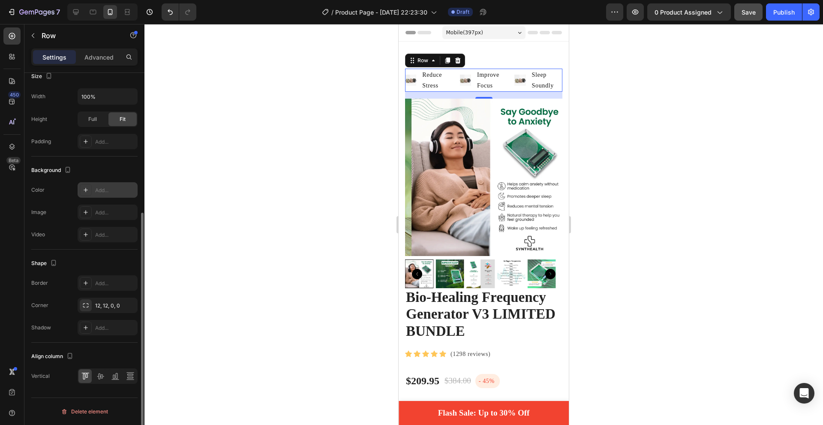
click at [91, 192] on div at bounding box center [86, 190] width 12 height 12
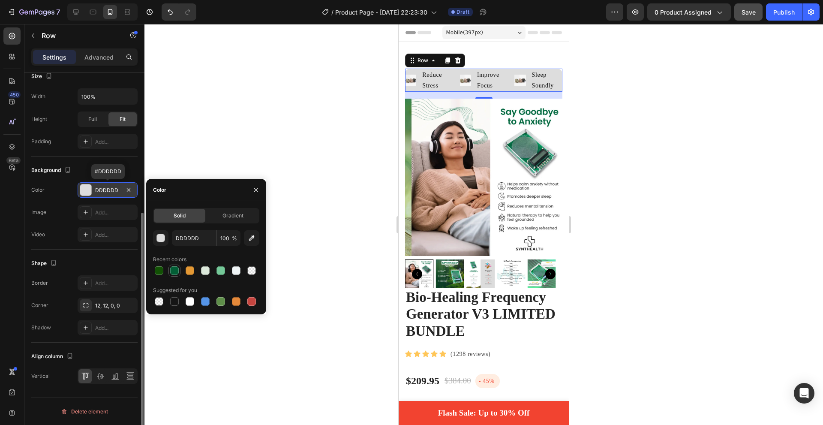
click at [171, 273] on div at bounding box center [174, 270] width 9 height 9
type input "025E35"
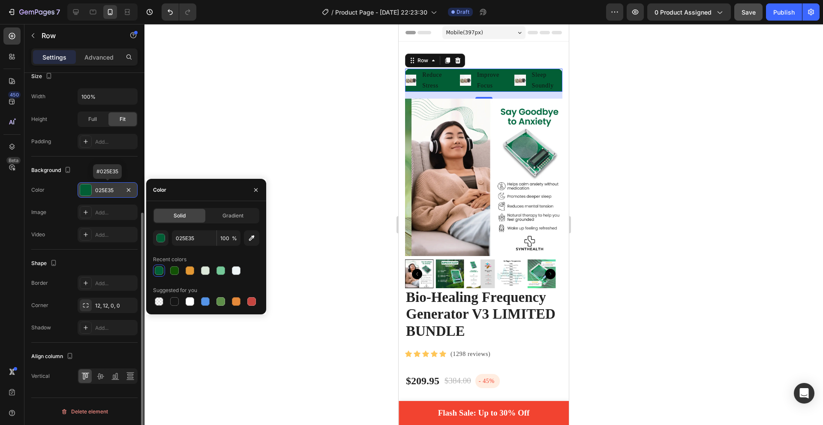
click at [273, 90] on div at bounding box center [483, 224] width 679 height 401
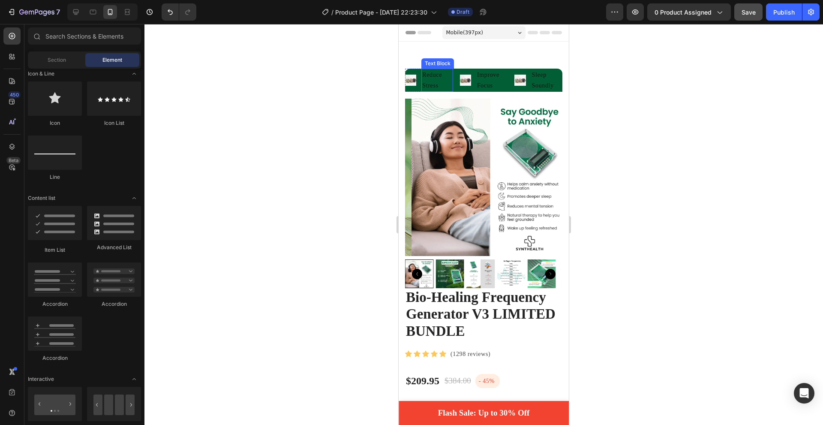
click at [432, 75] on p "Reduce Stress" at bounding box center [437, 79] width 30 height 21
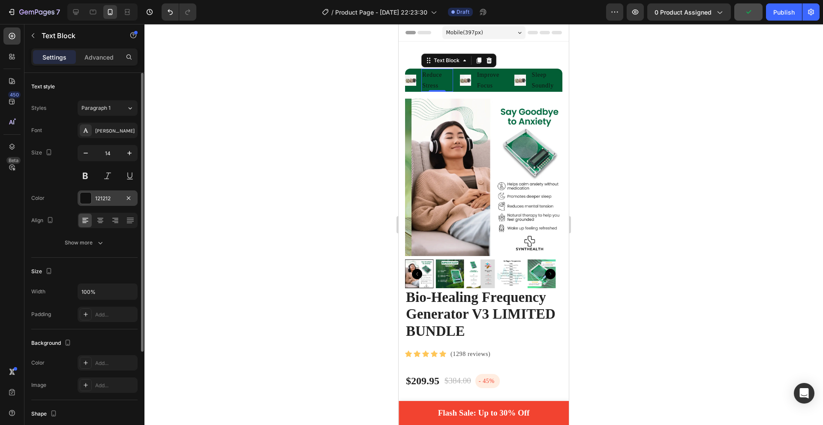
click at [90, 198] on div at bounding box center [85, 197] width 11 height 11
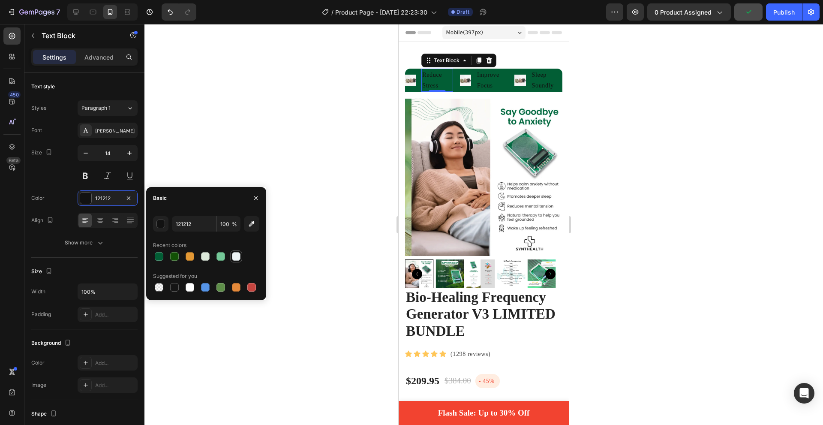
drag, startPoint x: 235, startPoint y: 257, endPoint x: 28, endPoint y: 62, distance: 284.7
click at [235, 257] on div at bounding box center [236, 256] width 9 height 9
type input "EEF4F5"
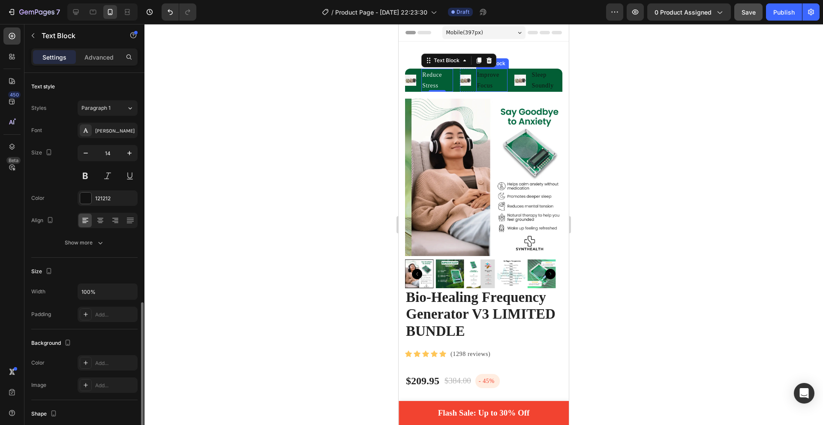
click at [484, 80] on p "Improve Focus" at bounding box center [492, 79] width 30 height 21
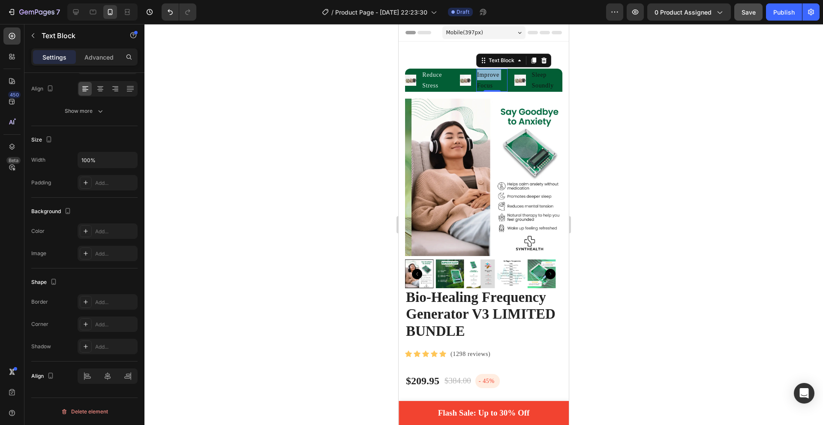
click at [487, 80] on p "Improve Focus" at bounding box center [492, 79] width 30 height 21
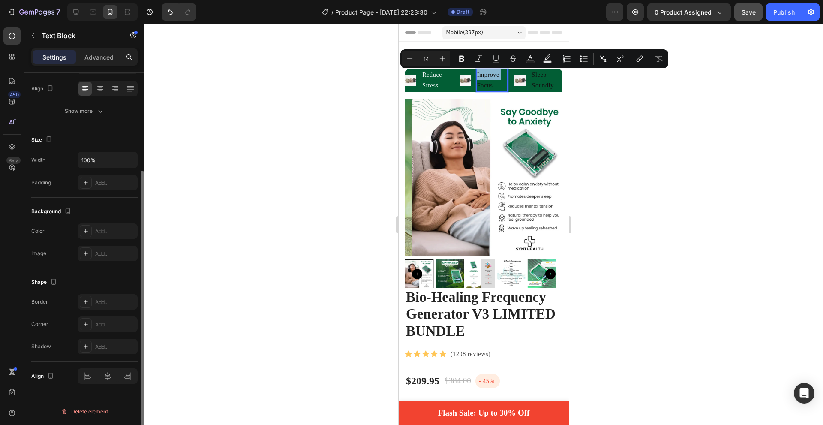
scroll to position [0, 0]
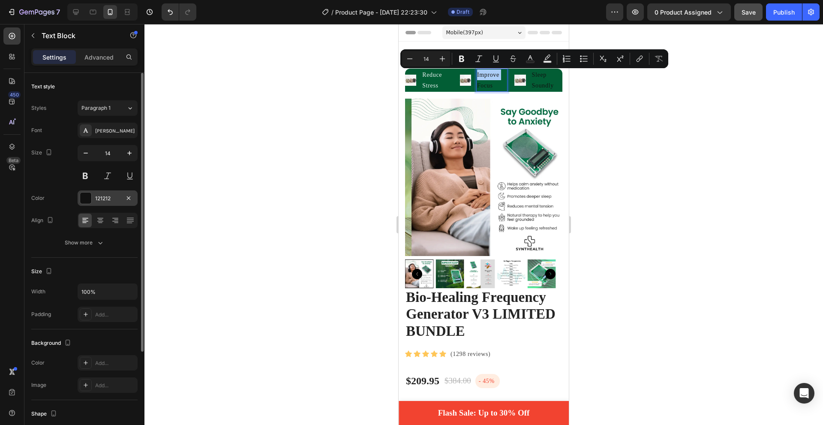
click at [92, 198] on div "121212" at bounding box center [108, 197] width 60 height 15
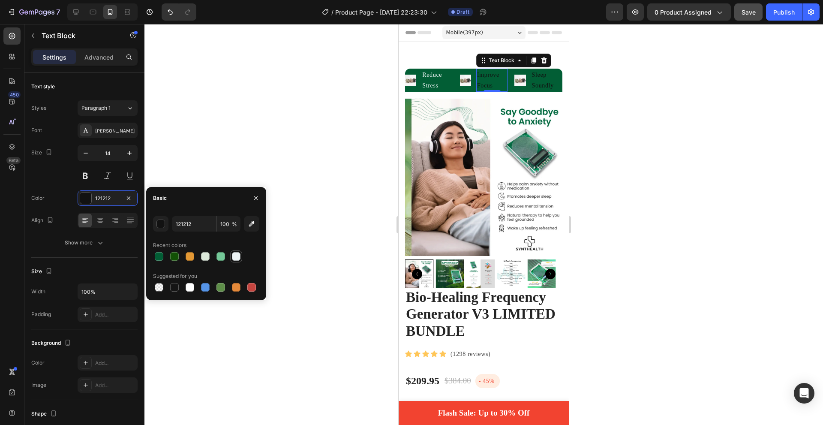
click at [233, 256] on div at bounding box center [236, 256] width 9 height 9
type input "EEF4F5"
click at [545, 78] on p "Sleep Soundly" at bounding box center [547, 79] width 30 height 21
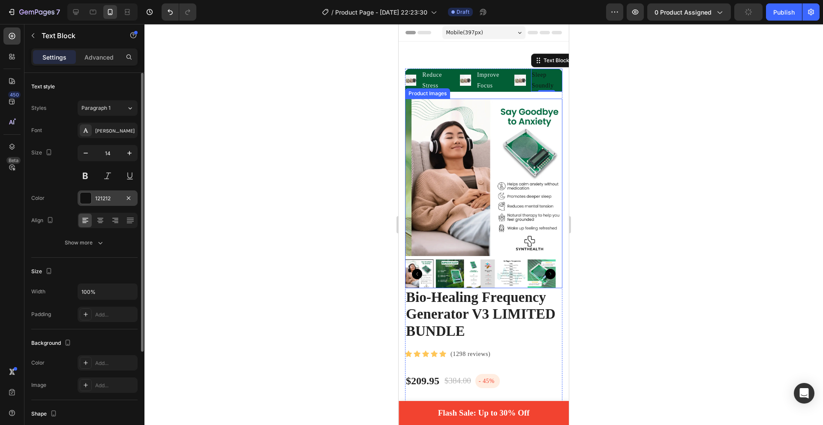
click at [78, 199] on div "121212" at bounding box center [108, 197] width 60 height 15
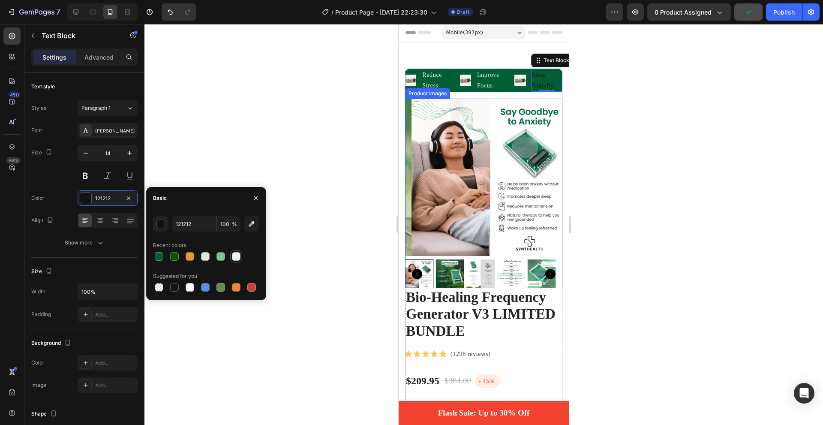
click at [235, 255] on div at bounding box center [236, 256] width 9 height 9
type input "EEF4F5"
click at [178, 234] on div "EEF4F5 100 % Recent colors Suggested for you" at bounding box center [206, 254] width 106 height 77
click at [201, 225] on input "EEF4F5" at bounding box center [194, 223] width 45 height 15
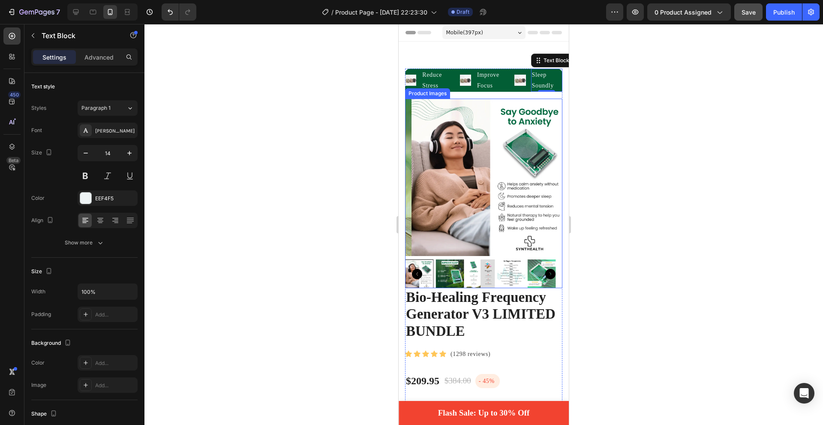
click at [298, 240] on div at bounding box center [483, 224] width 679 height 401
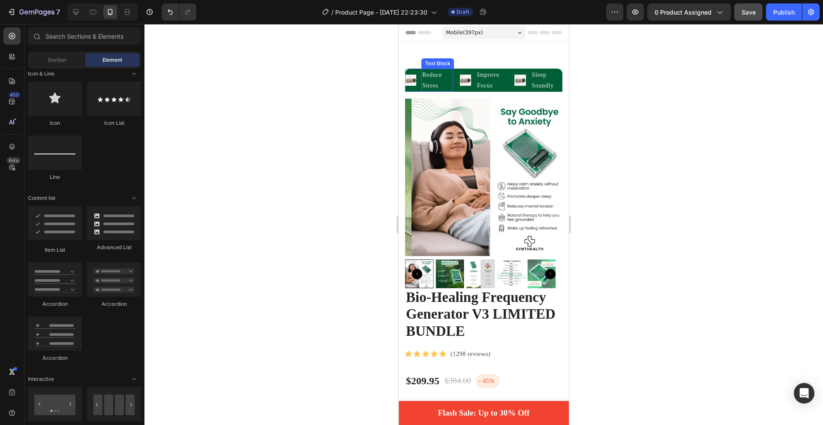
click at [437, 76] on p "Reduce Stress" at bounding box center [437, 79] width 30 height 21
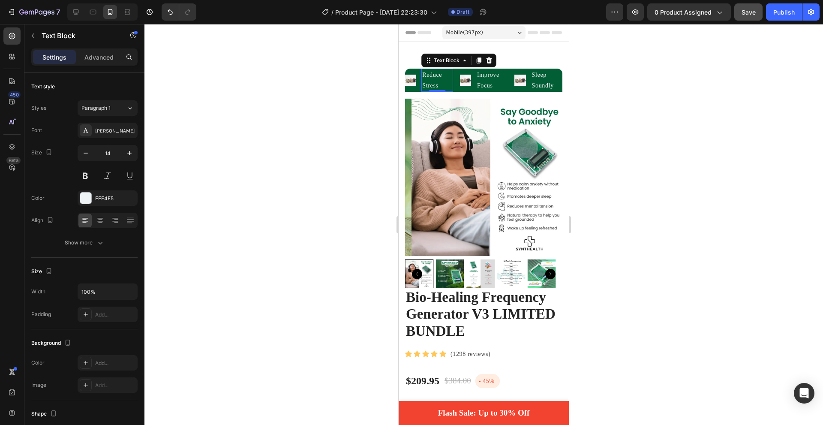
click at [437, 76] on p "Reduce Stress" at bounding box center [437, 79] width 30 height 21
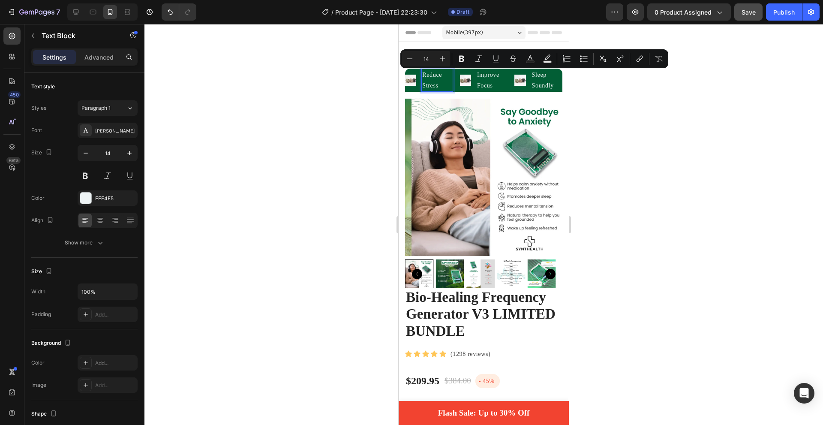
click at [443, 84] on p "Reduce Stress" at bounding box center [437, 79] width 30 height 21
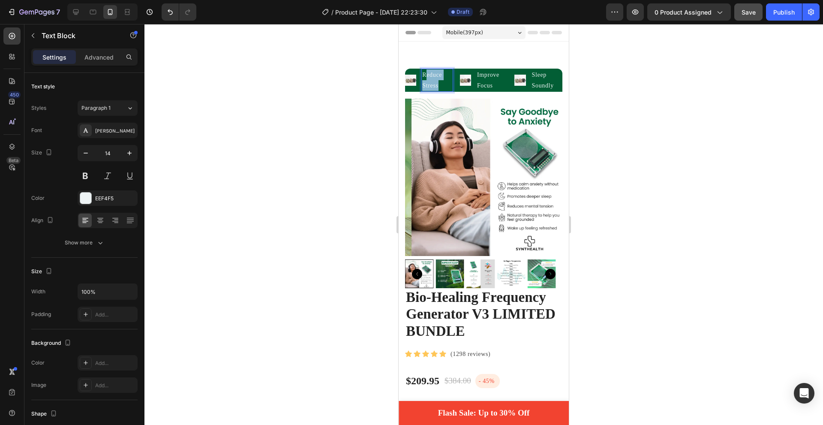
drag, startPoint x: 443, startPoint y: 84, endPoint x: 425, endPoint y: 70, distance: 22.6
click at [425, 70] on p "Reduce Stress" at bounding box center [437, 79] width 30 height 21
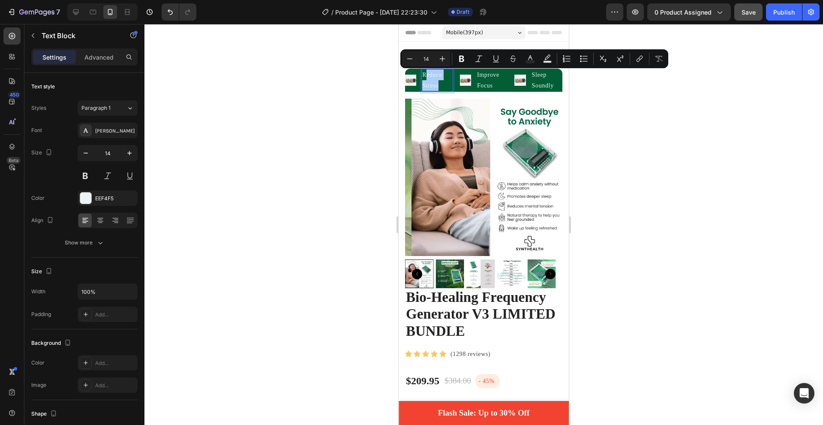
click at [430, 60] on input "14" at bounding box center [426, 59] width 17 height 10
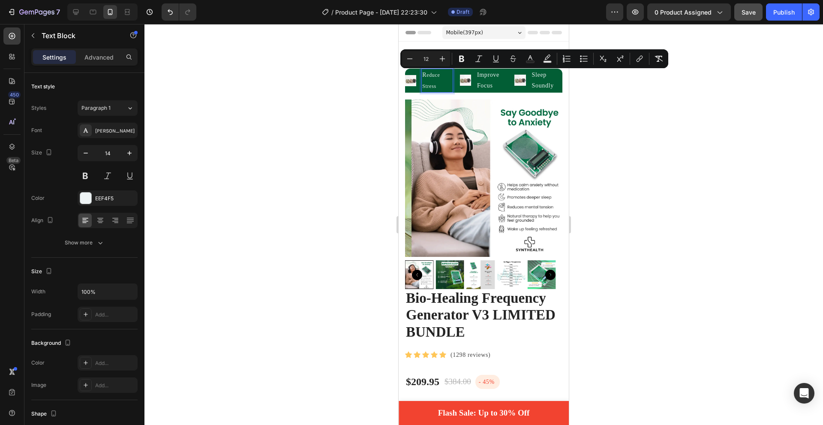
drag, startPoint x: 430, startPoint y: 59, endPoint x: 418, endPoint y: 59, distance: 11.2
click at [418, 59] on input "12" at bounding box center [426, 59] width 17 height 10
type input "10"
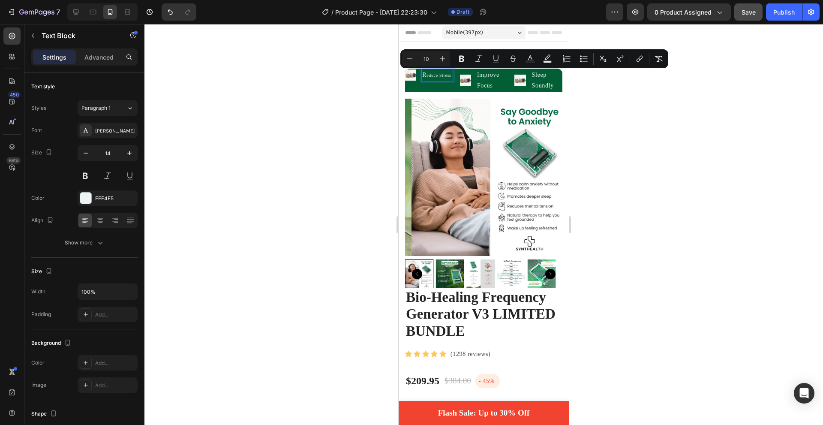
click at [340, 146] on div at bounding box center [483, 224] width 679 height 401
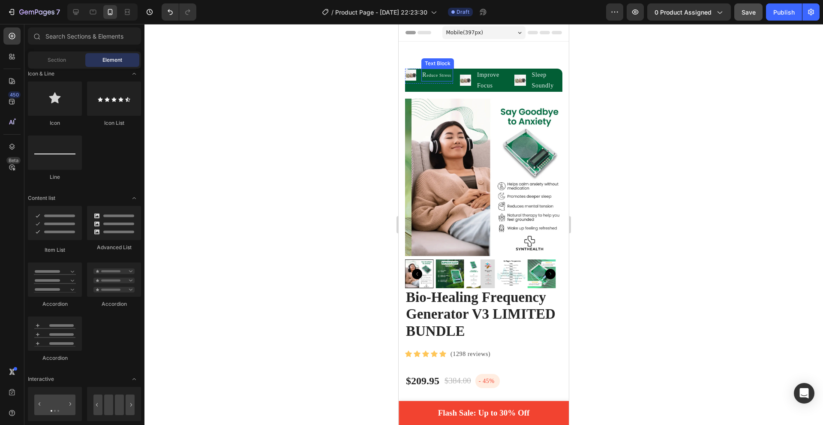
click at [433, 81] on p "R educe Stress" at bounding box center [437, 74] width 30 height 11
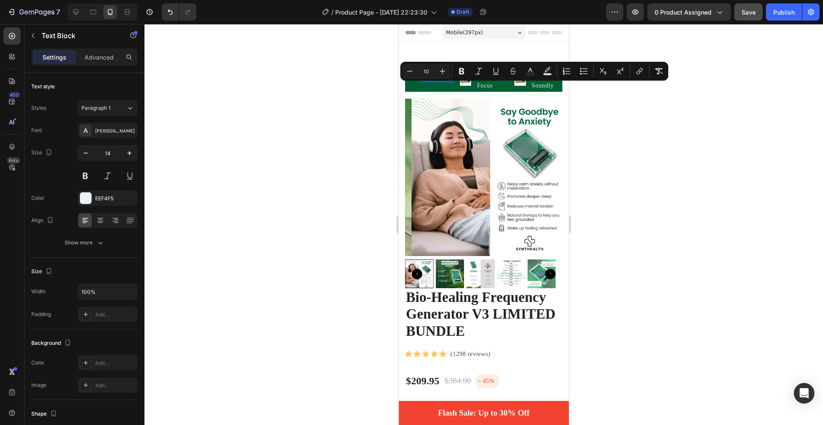
click at [440, 81] on p "R educe Stress" at bounding box center [437, 74] width 30 height 11
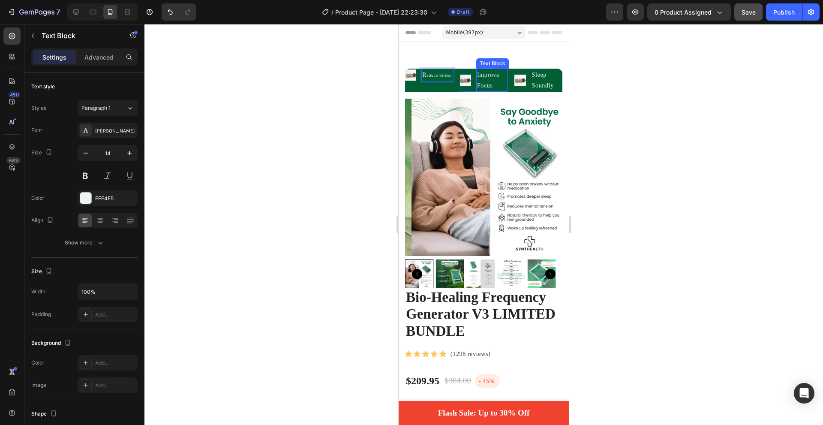
click at [486, 82] on p "Improve Focus" at bounding box center [492, 79] width 30 height 21
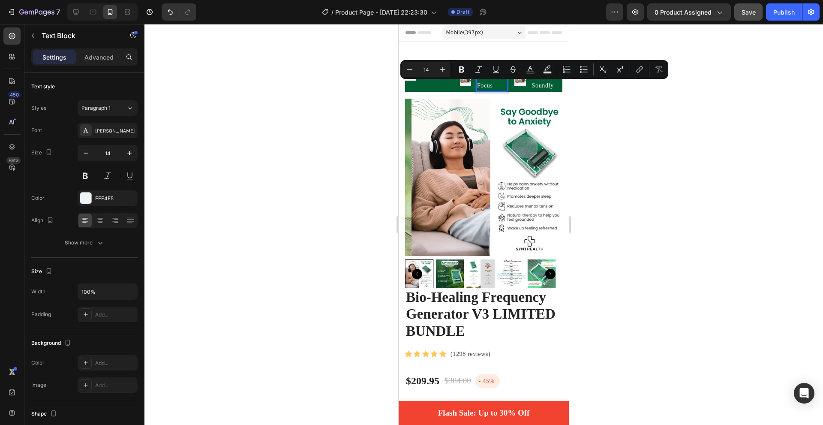
click at [494, 83] on p "Improve Focus" at bounding box center [492, 79] width 30 height 21
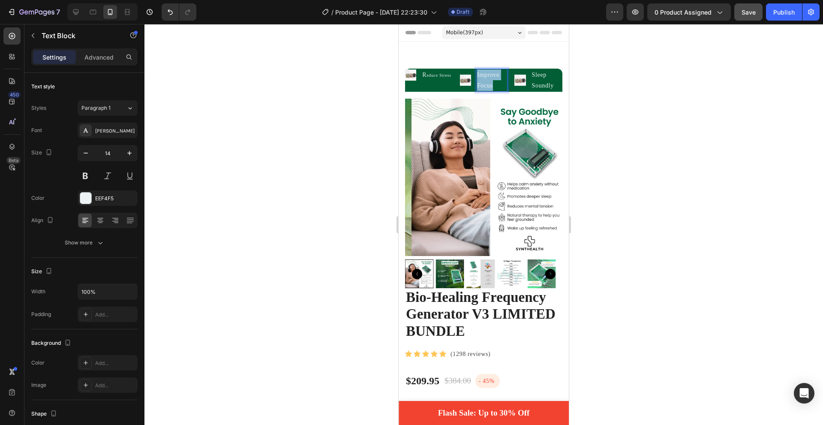
drag, startPoint x: 494, startPoint y: 84, endPoint x: 474, endPoint y: 70, distance: 24.4
click at [476, 70] on div "Improve Focus" at bounding box center [491, 80] width 31 height 23
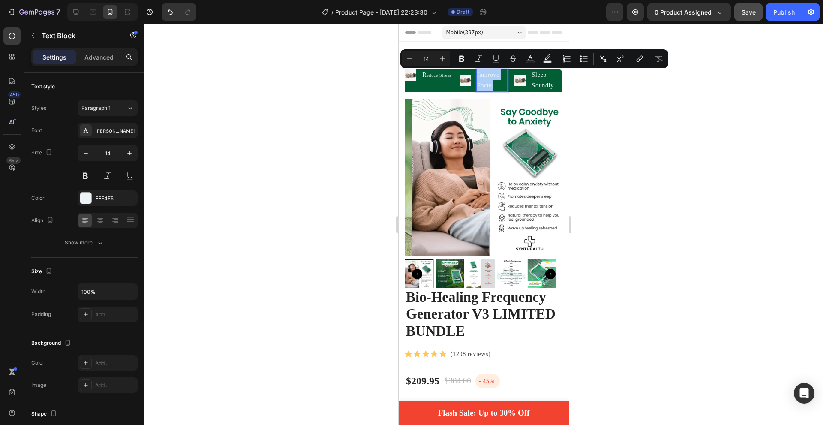
click at [433, 55] on input "14" at bounding box center [426, 59] width 17 height 10
type input "10"
click at [593, 139] on div at bounding box center [483, 224] width 679 height 401
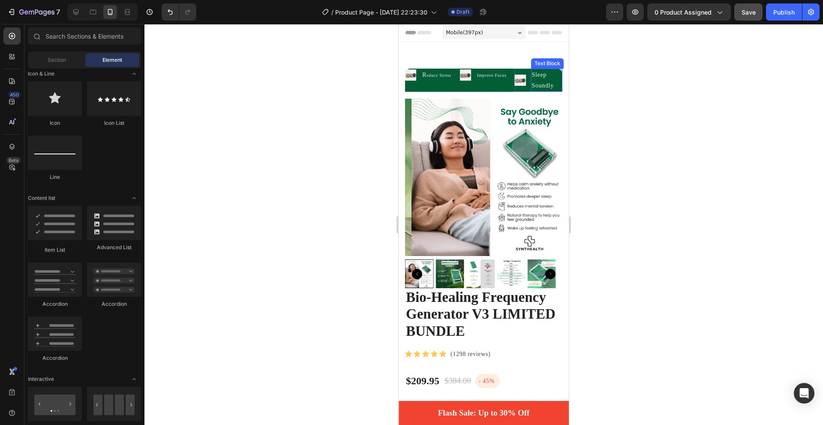
click at [535, 82] on p "Sleep Soundly" at bounding box center [547, 79] width 30 height 21
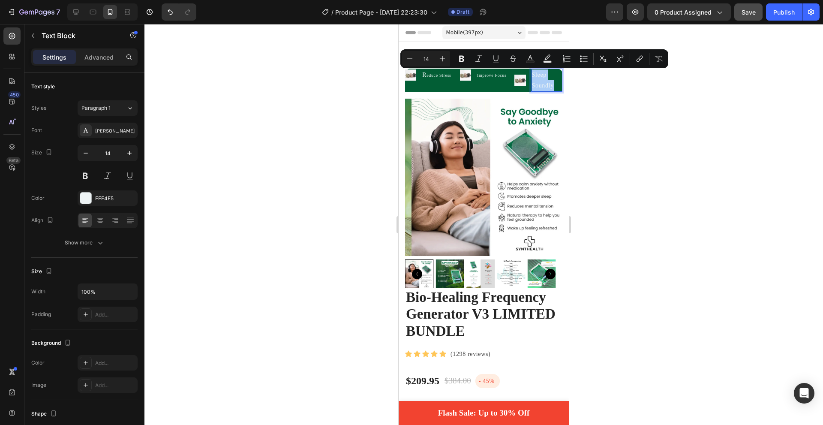
click at [432, 56] on input "14" at bounding box center [426, 59] width 17 height 10
type input "1"
type input "10"
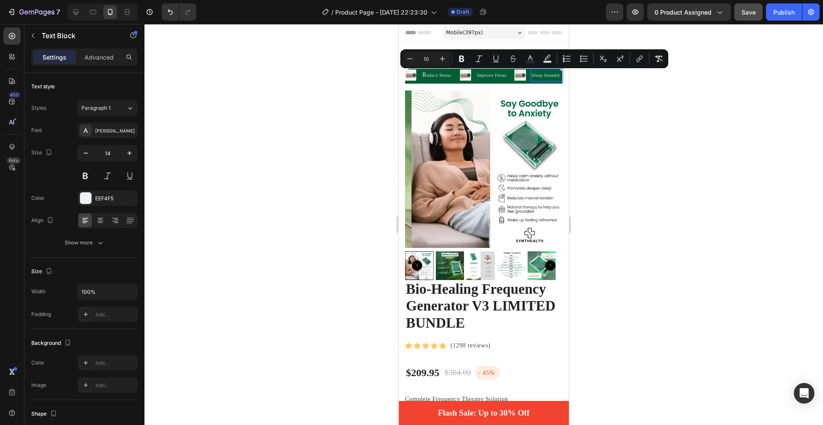
click at [535, 78] on span "Sleep Soundly" at bounding box center [546, 75] width 28 height 5
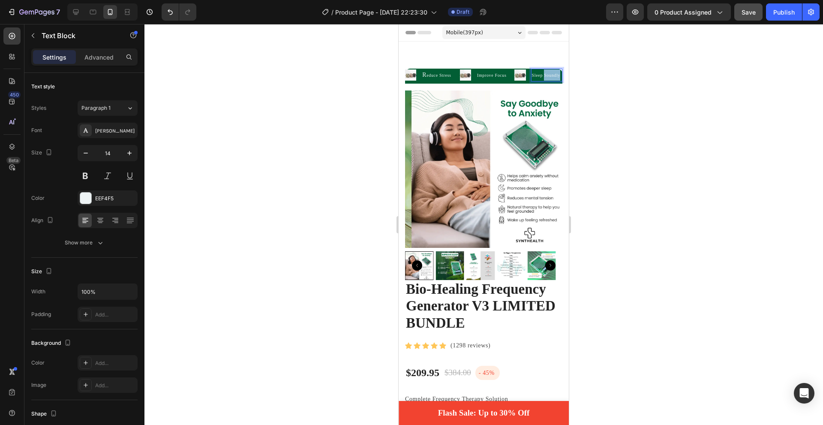
click at [535, 78] on span "Sleep Soundly" at bounding box center [546, 75] width 28 height 5
click at [544, 81] on p "Sleep Soundly" at bounding box center [547, 74] width 30 height 11
drag, startPoint x: 534, startPoint y: 84, endPoint x: 496, endPoint y: 63, distance: 43.0
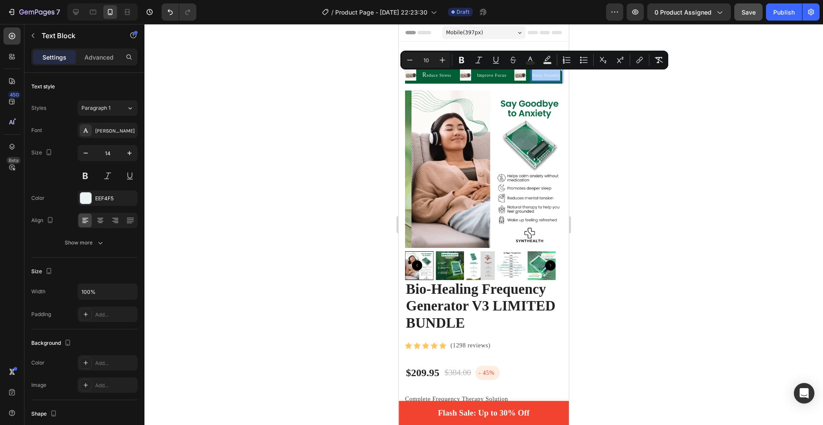
click at [431, 59] on input "10" at bounding box center [426, 60] width 17 height 10
click at [406, 61] on button "Minus" at bounding box center [409, 59] width 15 height 15
type input "9"
click at [609, 114] on div at bounding box center [483, 224] width 679 height 401
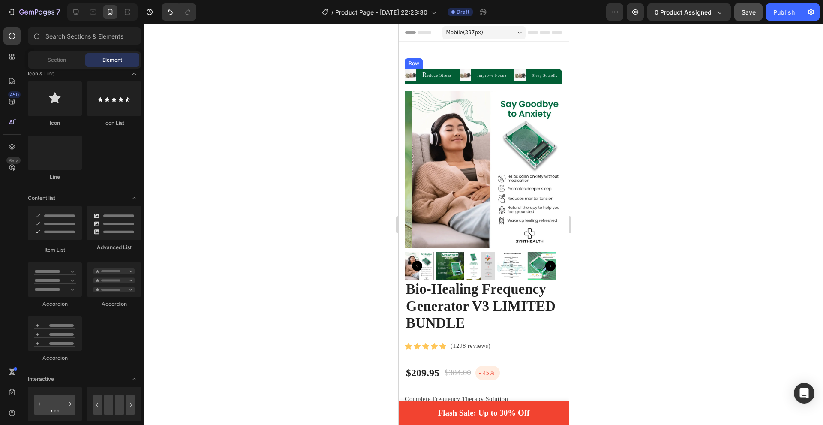
click at [477, 81] on p "Improve Focus" at bounding box center [492, 74] width 30 height 11
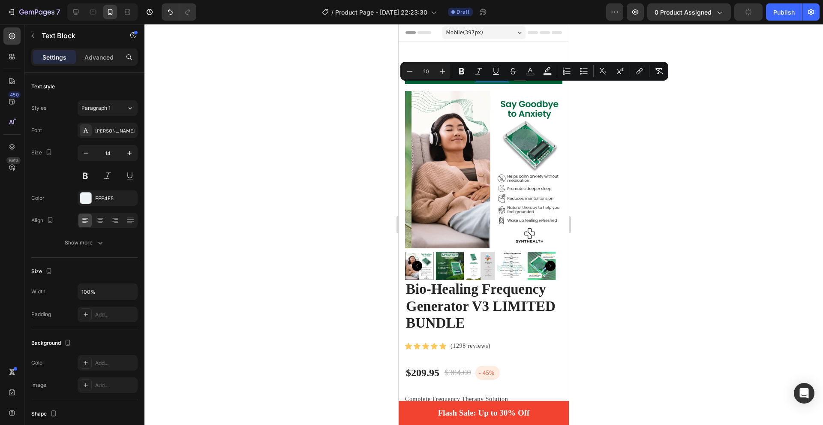
click at [496, 81] on p "Improve Focus" at bounding box center [492, 74] width 30 height 11
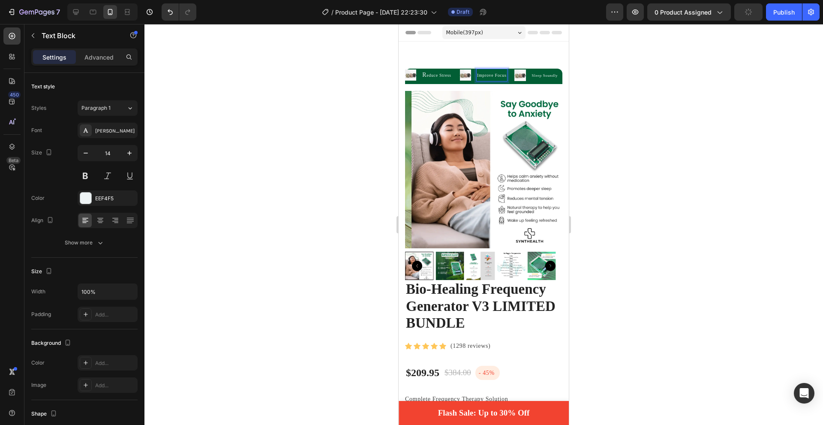
click at [487, 81] on p "Improve Focus" at bounding box center [492, 74] width 30 height 11
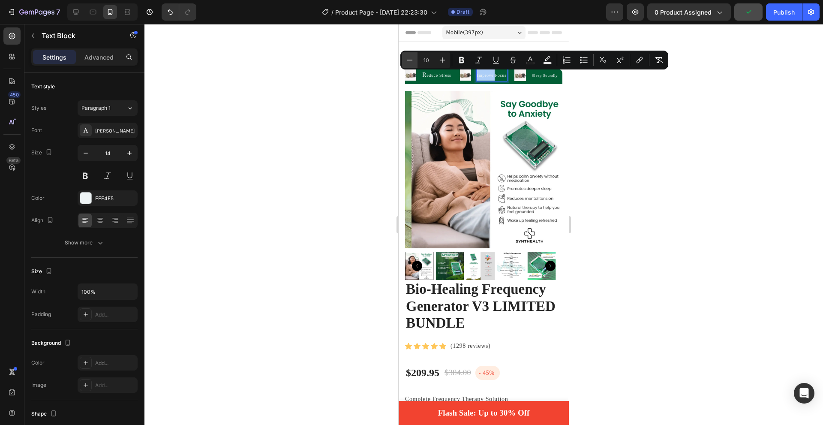
click at [413, 57] on icon "Editor contextual toolbar" at bounding box center [410, 60] width 9 height 9
type input "9"
click at [424, 60] on input "9" at bounding box center [426, 60] width 17 height 10
click at [409, 62] on icon "Editor contextual toolbar" at bounding box center [410, 60] width 9 height 9
click at [435, 60] on button "Plus" at bounding box center [442, 60] width 15 height 15
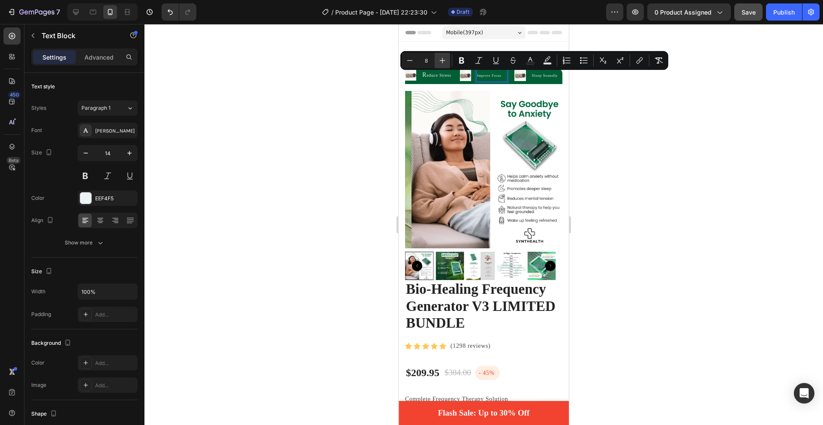
type input "9"
click at [427, 80] on p "R educe Stress" at bounding box center [437, 74] width 30 height 11
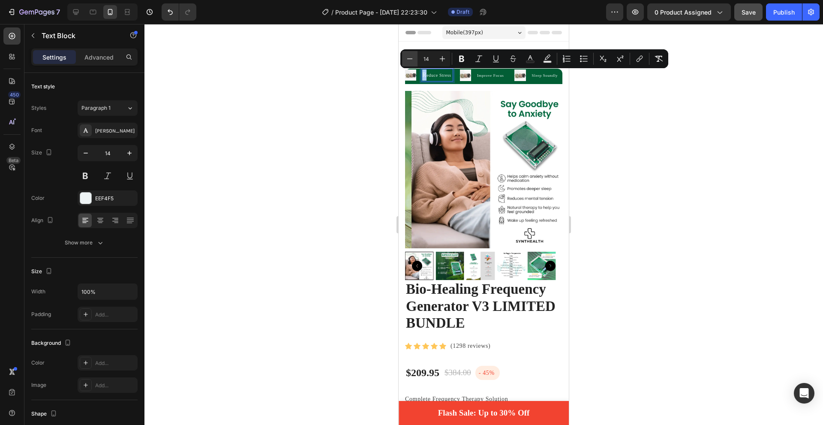
click at [413, 61] on icon "Editor contextual toolbar" at bounding box center [410, 58] width 9 height 9
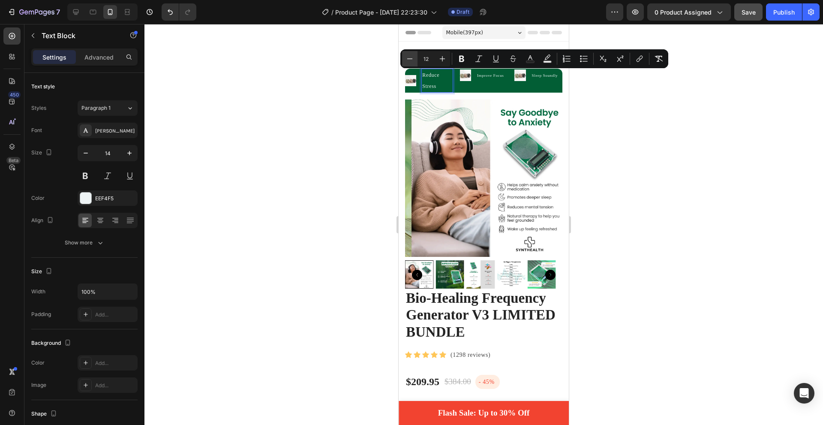
click at [413, 61] on icon "Editor contextual toolbar" at bounding box center [410, 58] width 9 height 9
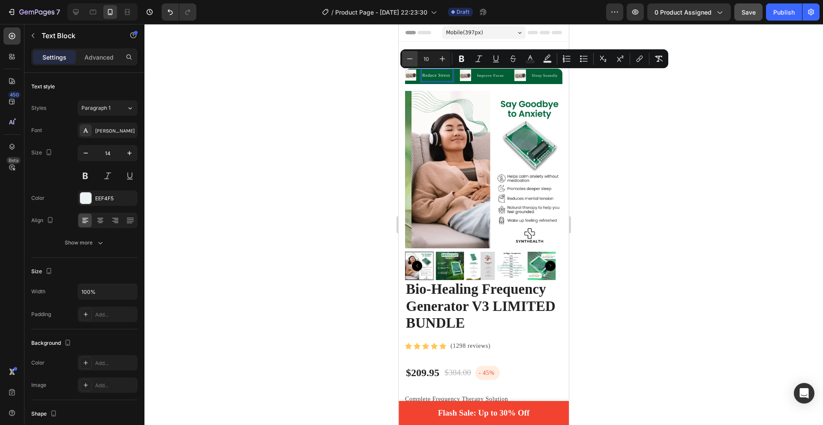
click at [413, 61] on icon "Editor contextual toolbar" at bounding box center [410, 58] width 9 height 9
type input "9"
click at [594, 118] on div at bounding box center [483, 224] width 679 height 401
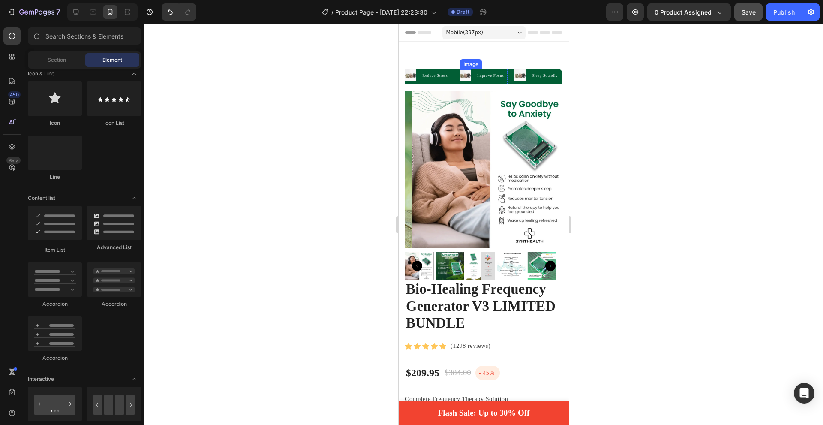
click at [461, 76] on img at bounding box center [465, 74] width 11 height 11
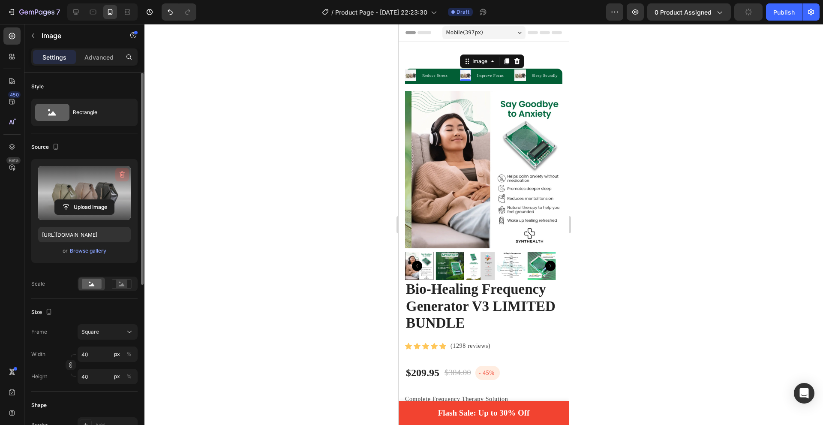
click at [118, 177] on icon "button" at bounding box center [122, 174] width 9 height 9
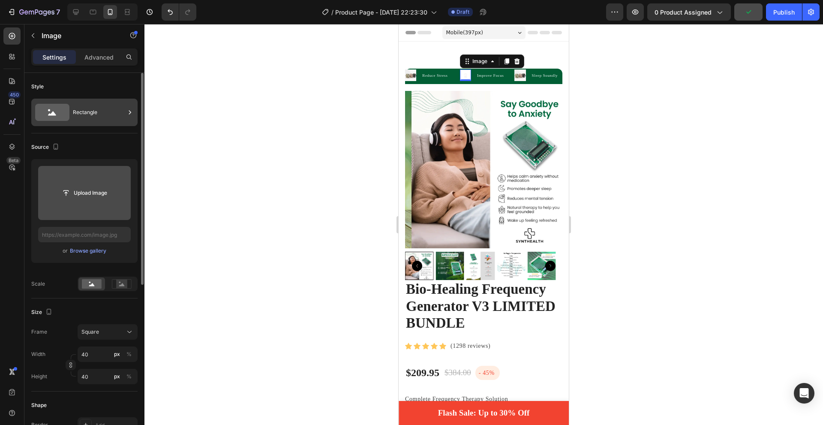
click at [87, 113] on div "Rectangle" at bounding box center [99, 112] width 52 height 20
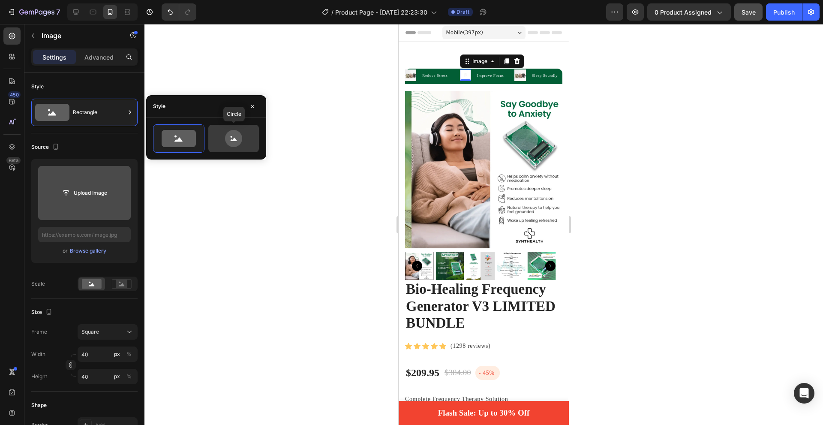
click at [226, 137] on icon at bounding box center [233, 138] width 17 height 17
type input "80"
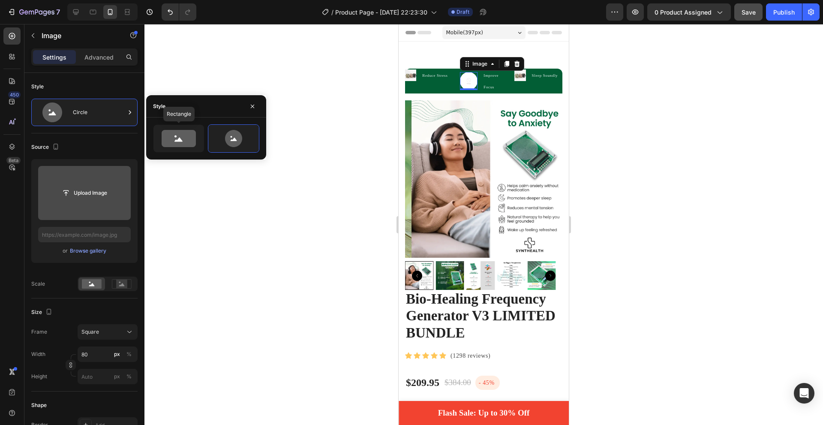
click at [180, 131] on icon at bounding box center [179, 138] width 34 height 17
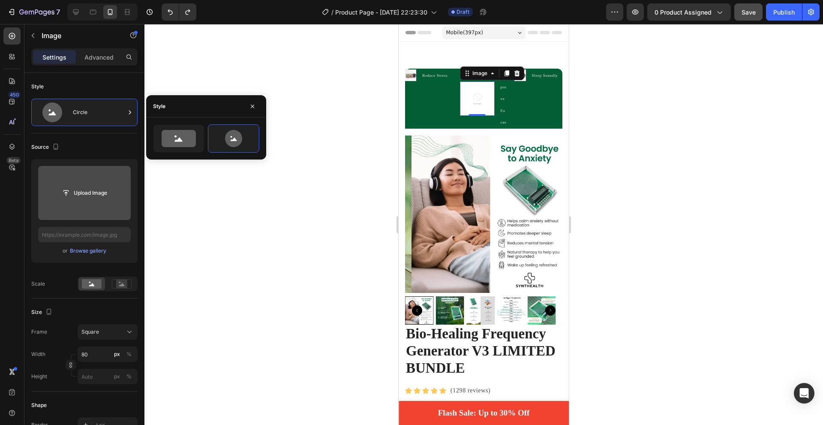
type input "40"
click at [285, 188] on div at bounding box center [483, 224] width 679 height 401
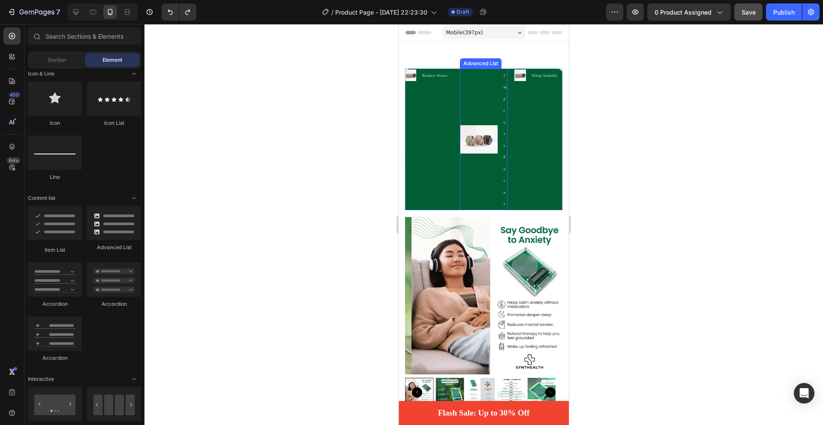
click at [478, 140] on img at bounding box center [479, 139] width 38 height 28
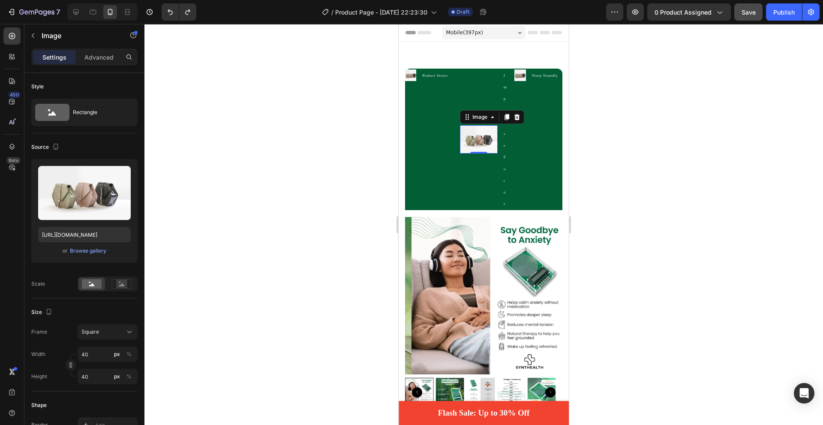
click at [478, 140] on img at bounding box center [479, 139] width 38 height 28
click at [93, 59] on p "Advanced" at bounding box center [98, 57] width 29 height 9
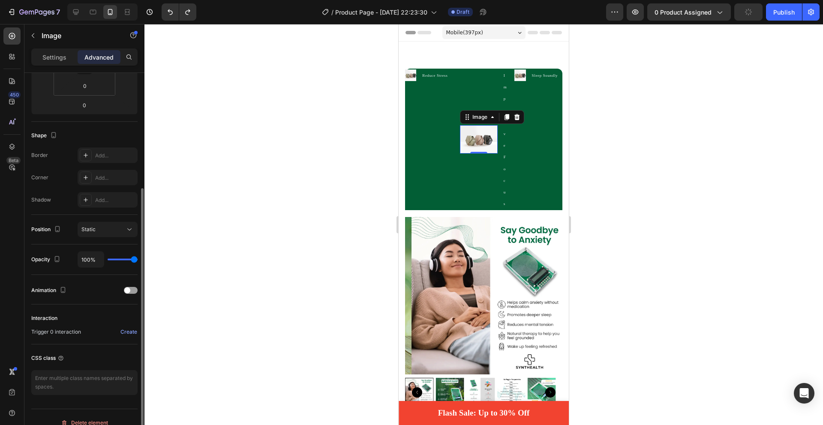
scroll to position [183, 0]
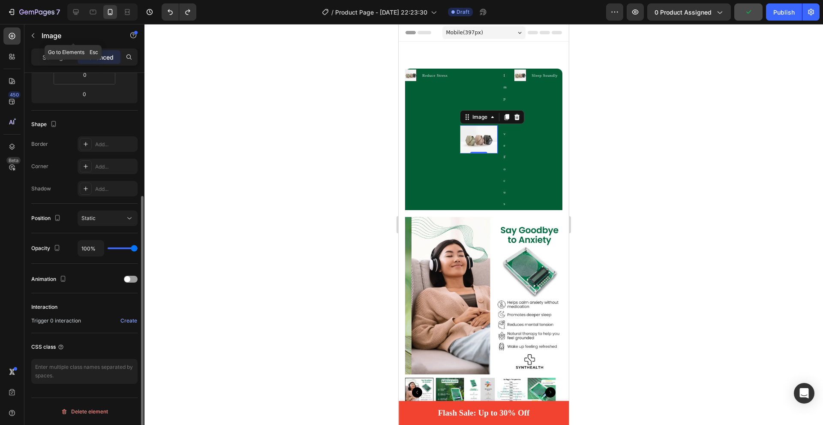
click at [59, 54] on p "Settings" at bounding box center [54, 57] width 24 height 9
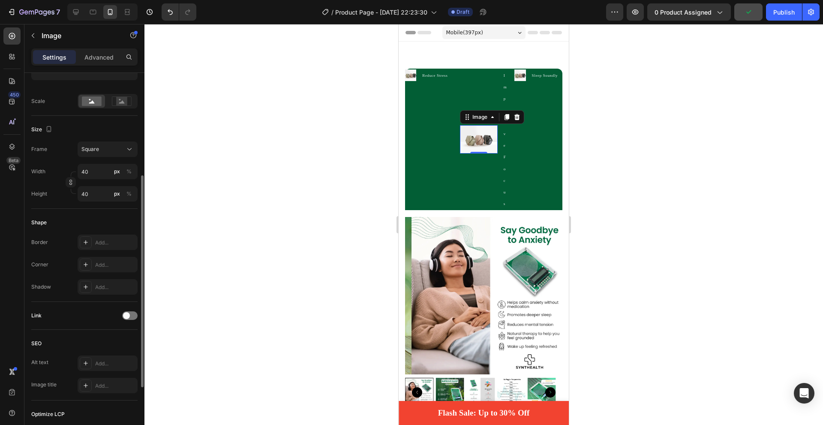
scroll to position [140, 0]
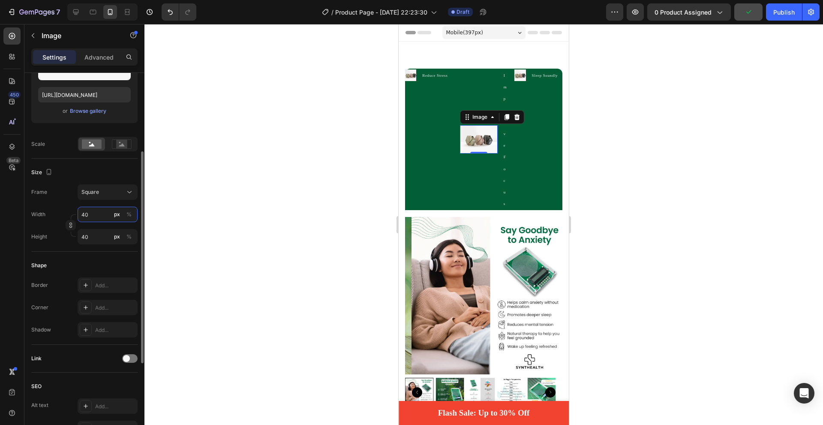
click at [103, 220] on input "40" at bounding box center [108, 214] width 60 height 15
type input "1"
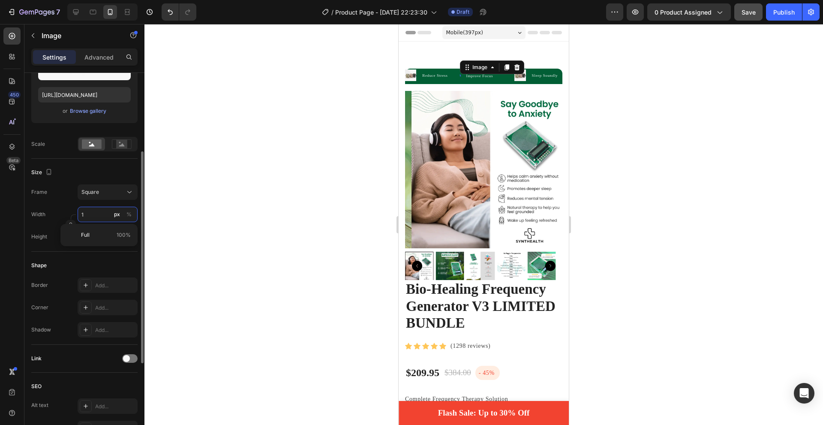
type input "10"
click at [92, 233] on input "10" at bounding box center [108, 236] width 60 height 15
type input "2"
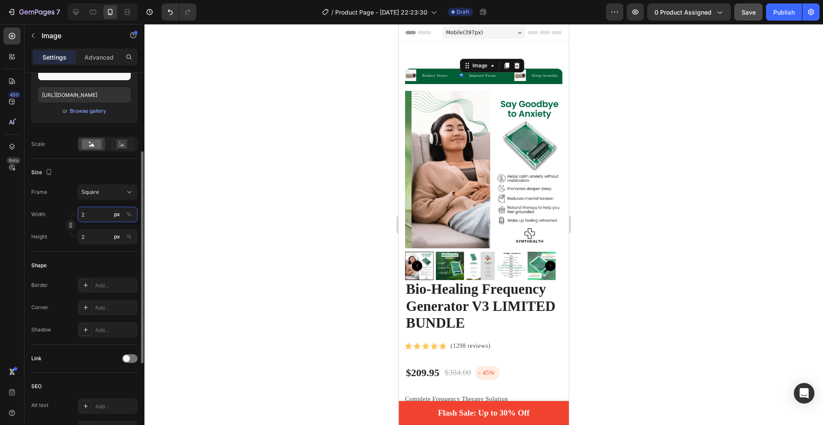
type input "20"
click at [92, 229] on input "20" at bounding box center [108, 236] width 60 height 15
click at [95, 236] on input "20" at bounding box center [108, 236] width 60 height 15
click at [96, 213] on input "20" at bounding box center [108, 214] width 60 height 15
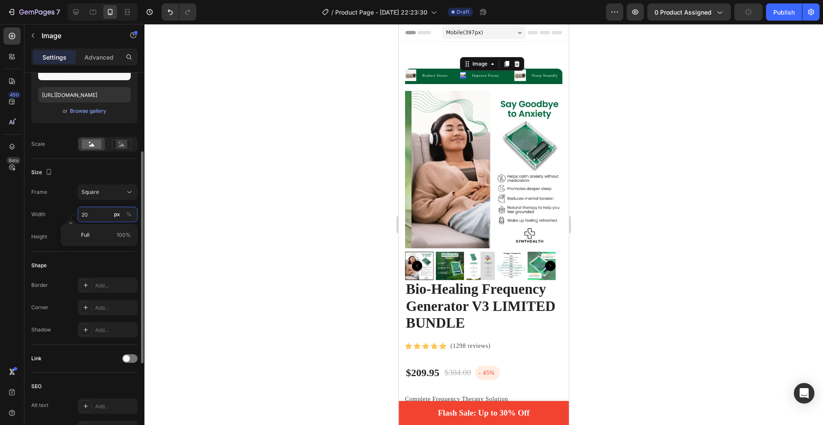
type input "3"
type input "30"
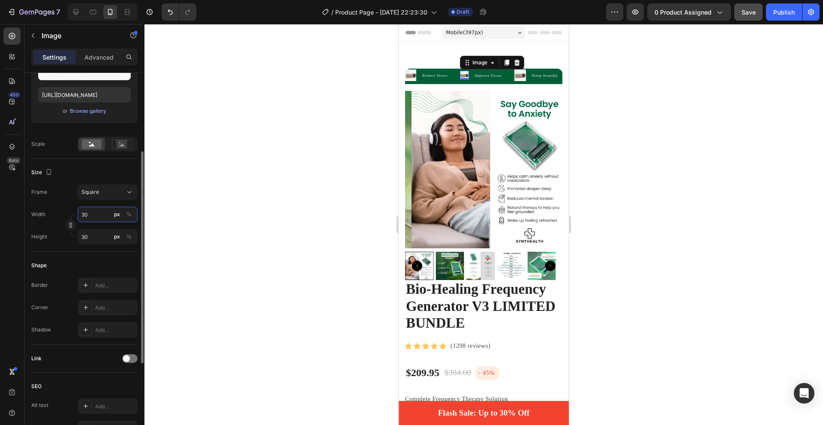
scroll to position [11, 0]
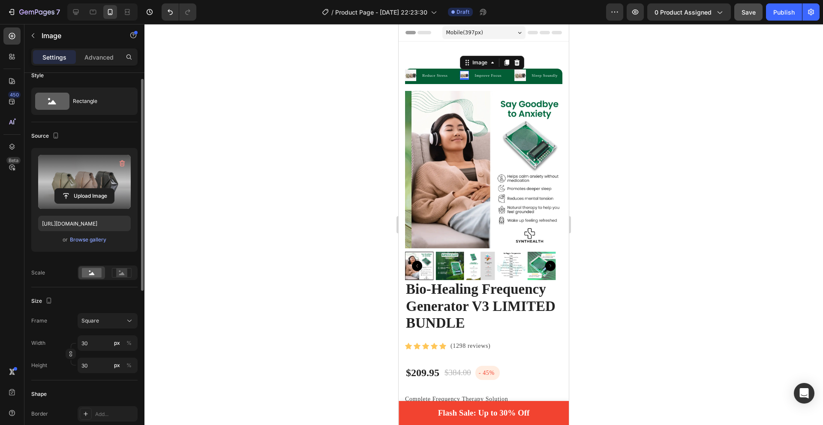
click at [84, 185] on label at bounding box center [84, 182] width 93 height 54
click at [84, 189] on input "file" at bounding box center [84, 196] width 59 height 15
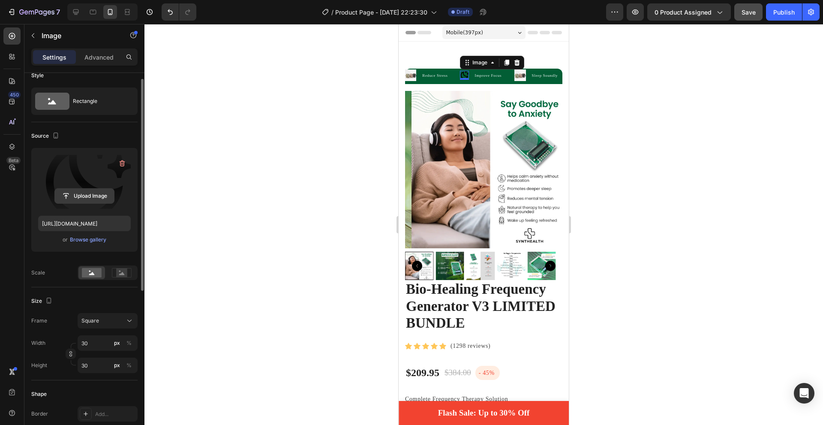
click at [86, 191] on input "file" at bounding box center [84, 196] width 59 height 15
click at [83, 172] on label at bounding box center [84, 182] width 93 height 54
click at [83, 189] on input "file" at bounding box center [84, 196] width 59 height 15
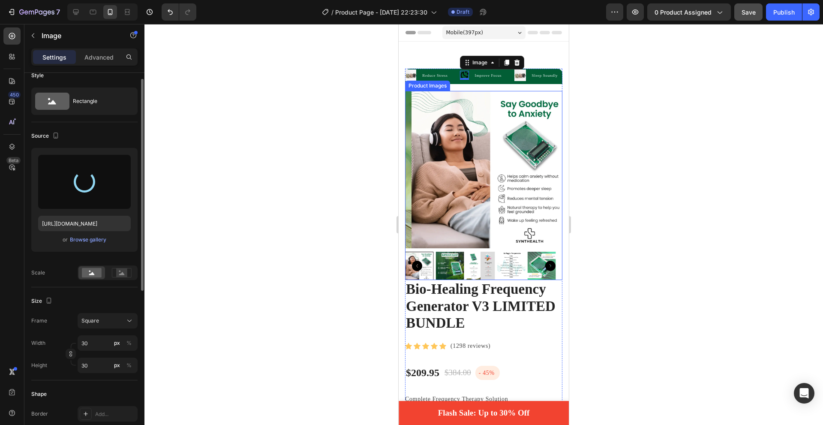
type input "[URL][DOMAIN_NAME]"
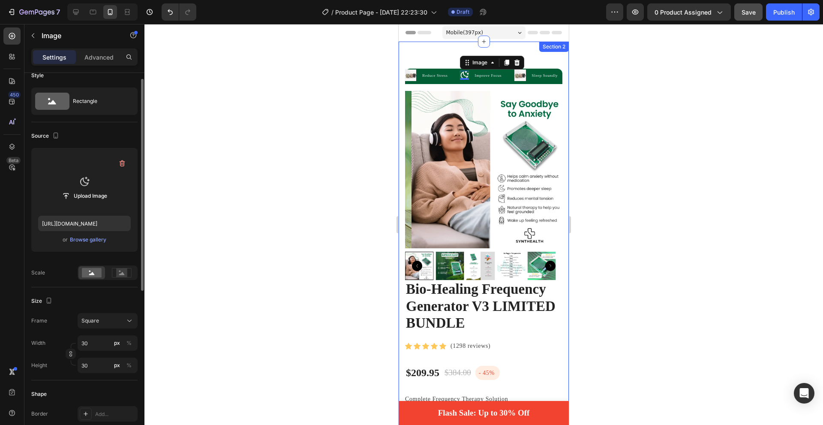
click at [703, 133] on div at bounding box center [483, 224] width 679 height 401
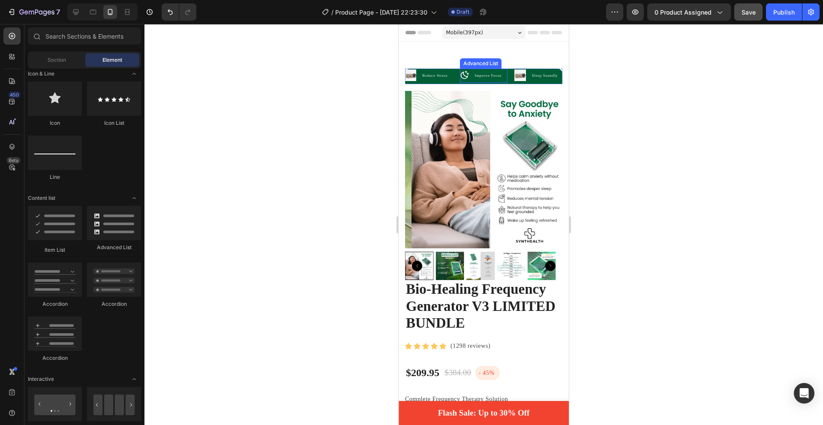
click at [471, 73] on li "Image Improve Focus Text Block" at bounding box center [483, 75] width 47 height 13
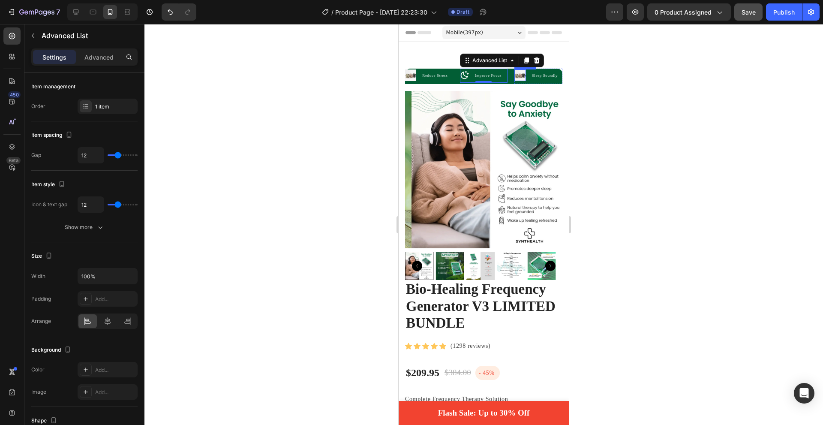
click at [516, 76] on img at bounding box center [519, 74] width 11 height 11
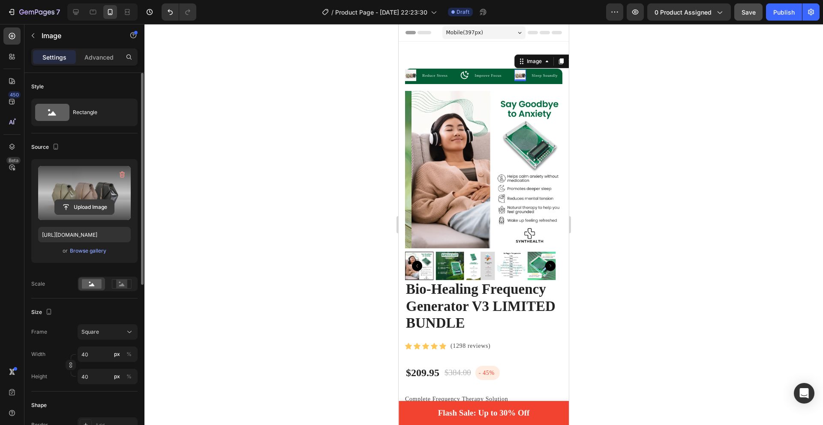
click at [82, 205] on input "file" at bounding box center [84, 207] width 59 height 15
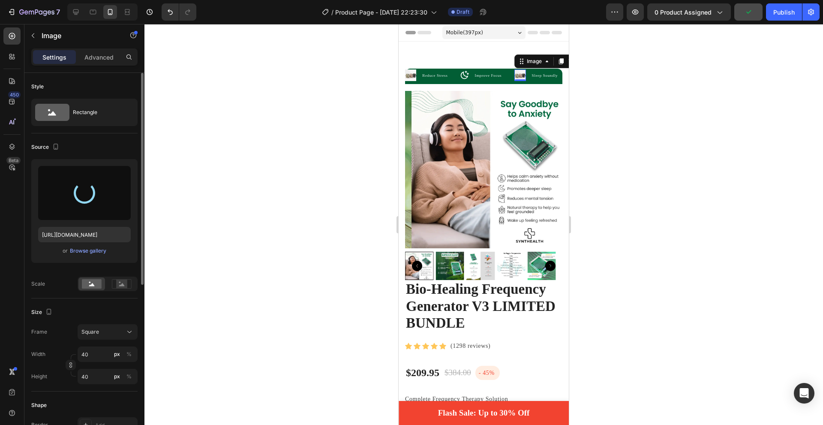
type input "[URL][DOMAIN_NAME]"
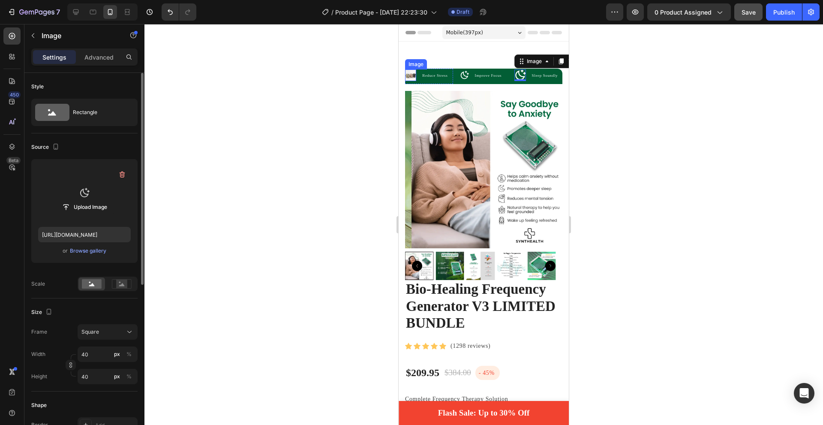
click at [412, 76] on img at bounding box center [410, 74] width 11 height 11
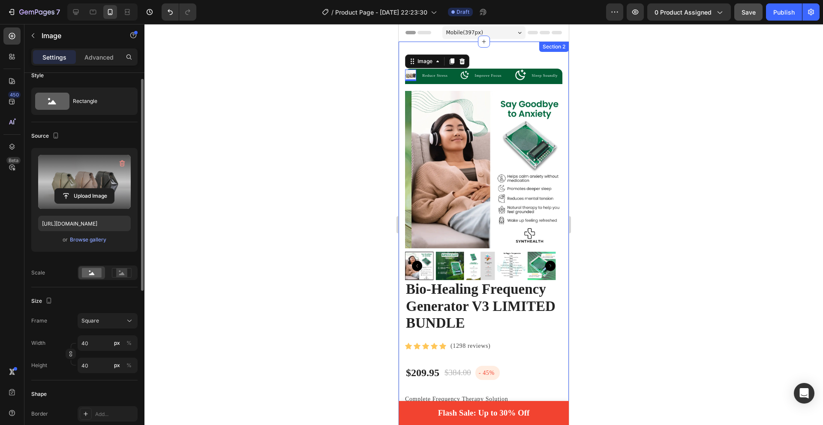
click at [77, 184] on label at bounding box center [84, 182] width 93 height 54
click at [77, 189] on input "file" at bounding box center [84, 196] width 59 height 15
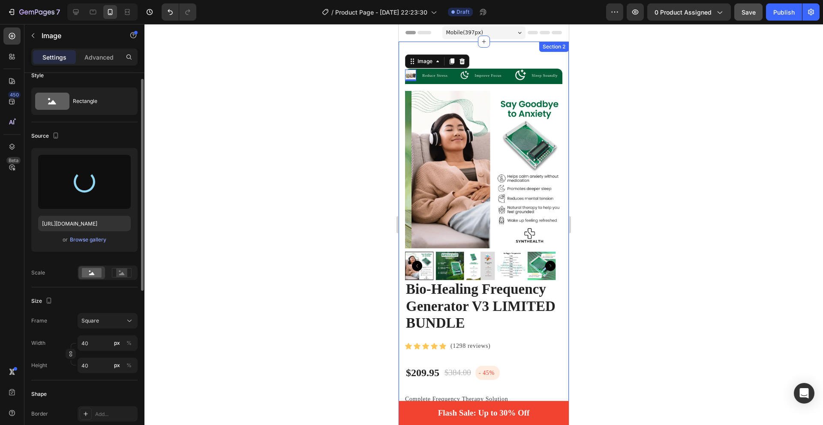
type input "[URL][DOMAIN_NAME]"
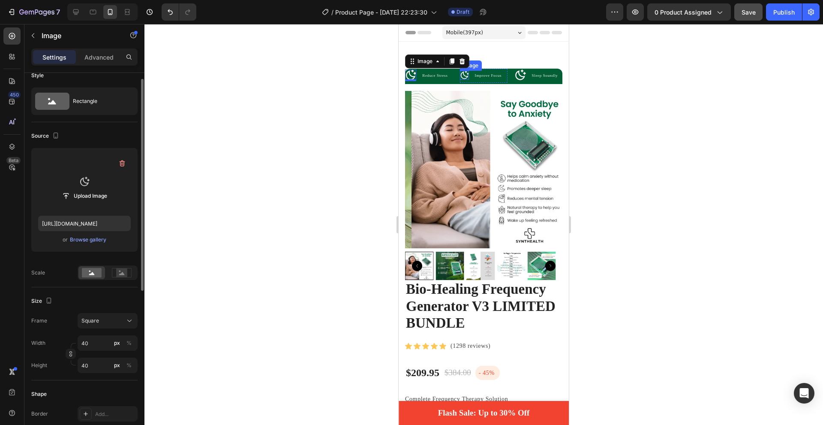
click at [460, 75] on img at bounding box center [464, 75] width 9 height 9
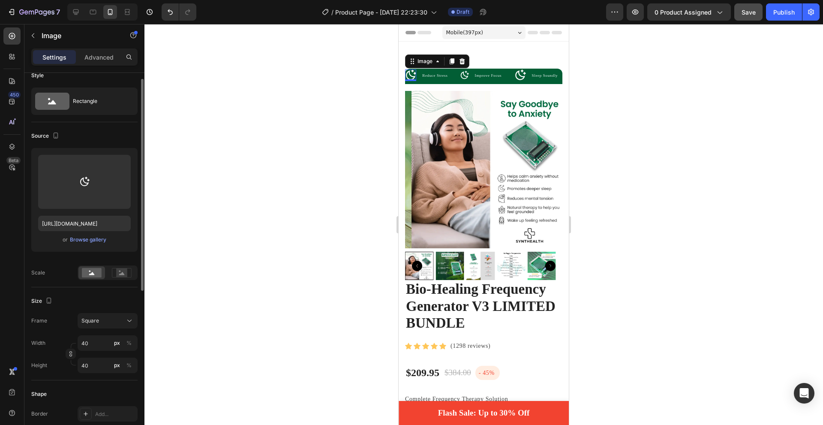
click at [411, 72] on img at bounding box center [410, 74] width 11 height 11
type input "2"
type input "20"
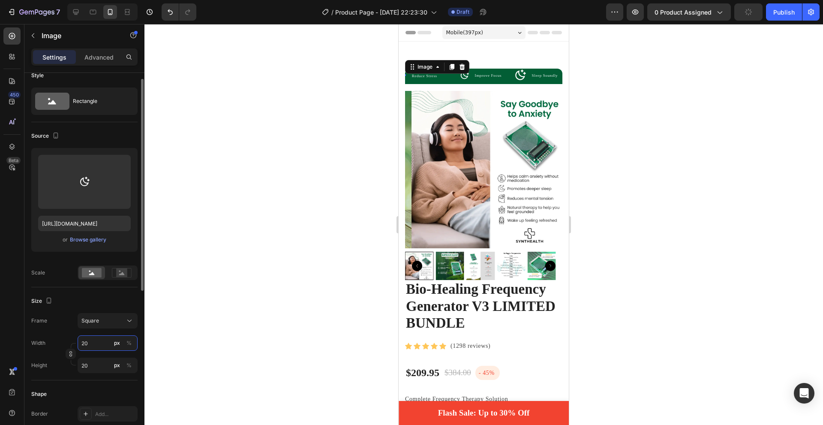
type input "20"
click at [90, 348] on input "20" at bounding box center [108, 342] width 60 height 15
type input "3"
type input "30"
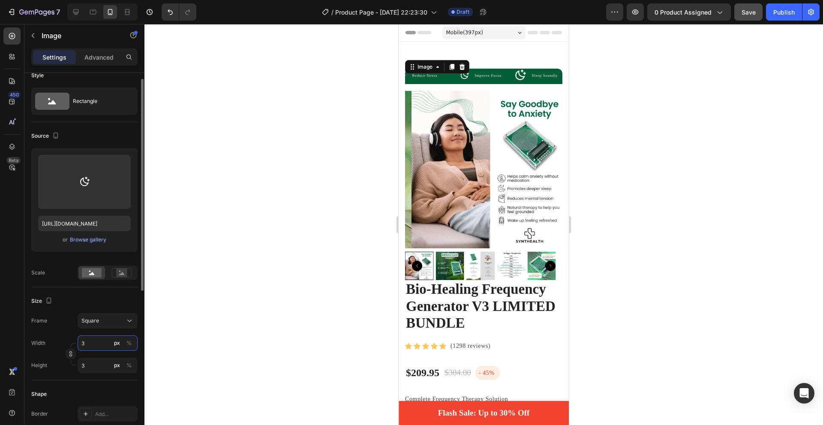
type input "30"
click at [519, 76] on img at bounding box center [519, 74] width 11 height 11
click at [91, 346] on input "40" at bounding box center [108, 342] width 60 height 15
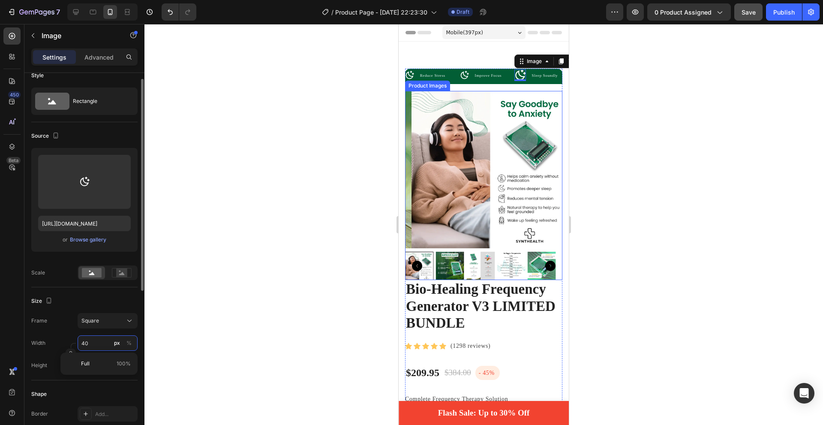
type input "3"
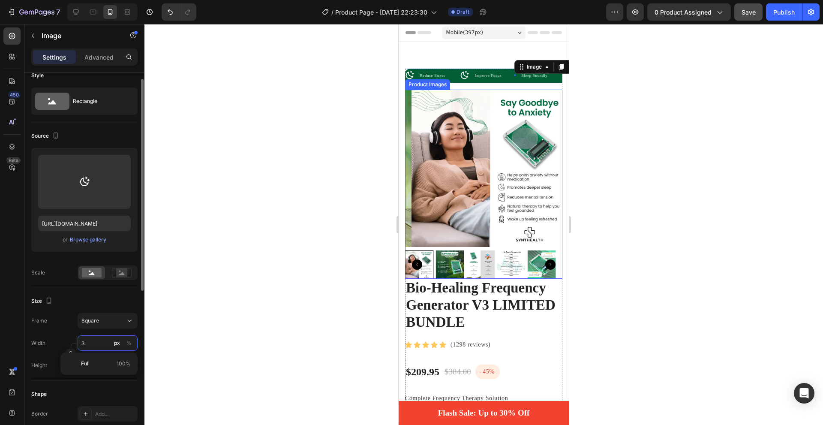
type input "30"
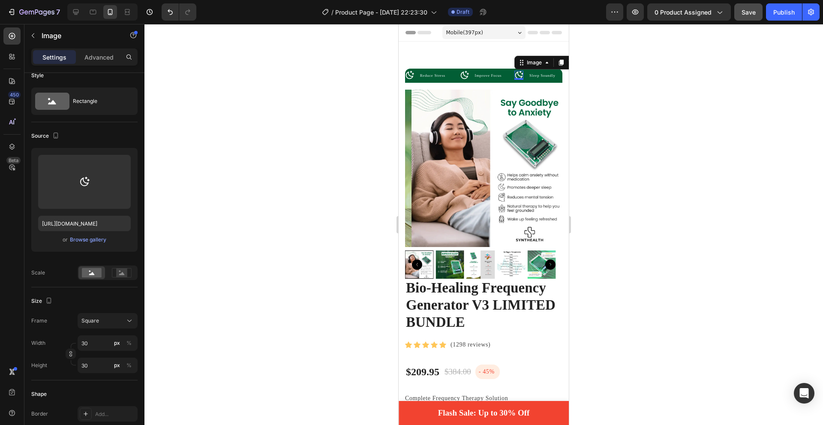
click at [621, 159] on div at bounding box center [483, 224] width 679 height 401
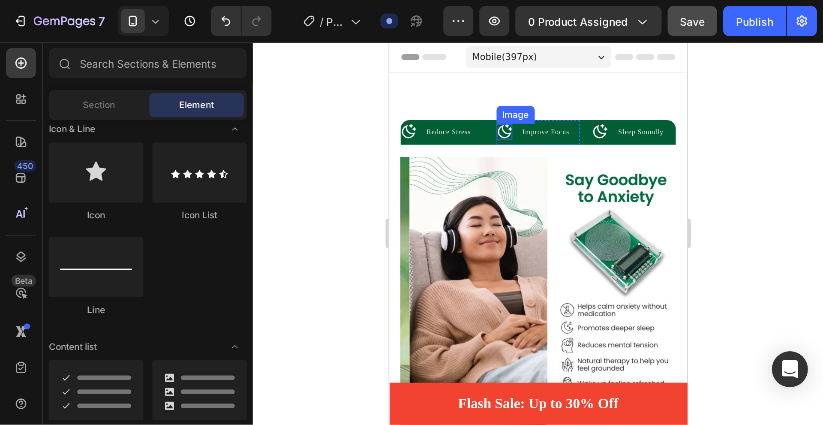
scroll to position [557, 0]
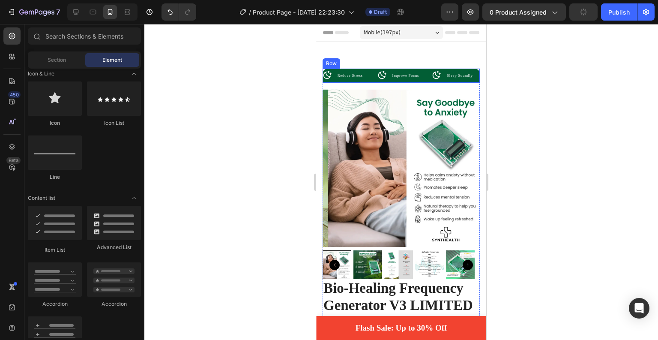
click at [370, 79] on div "Image Reduce Stress Text Block Advanced List Image Improve Focus Text Block Adv…" at bounding box center [401, 76] width 157 height 14
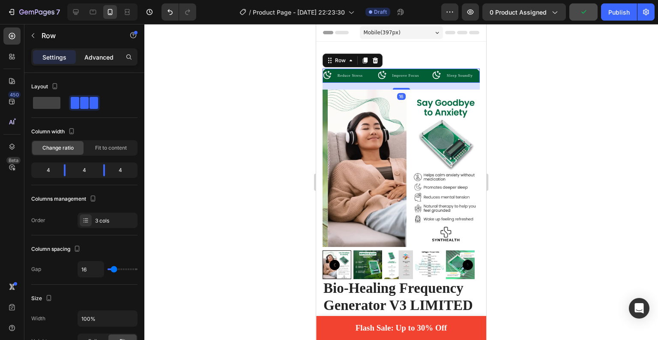
click at [94, 54] on p "Advanced" at bounding box center [98, 57] width 29 height 9
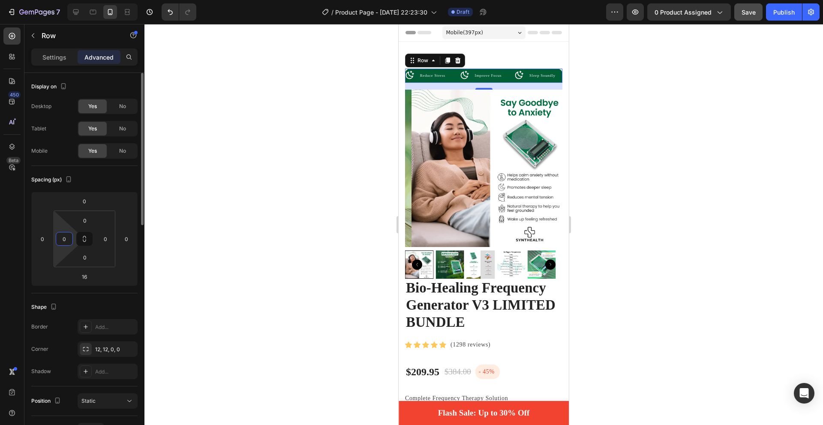
click at [70, 241] on input "0" at bounding box center [64, 238] width 13 height 13
type input "12"
click at [102, 236] on input "0" at bounding box center [105, 238] width 13 height 13
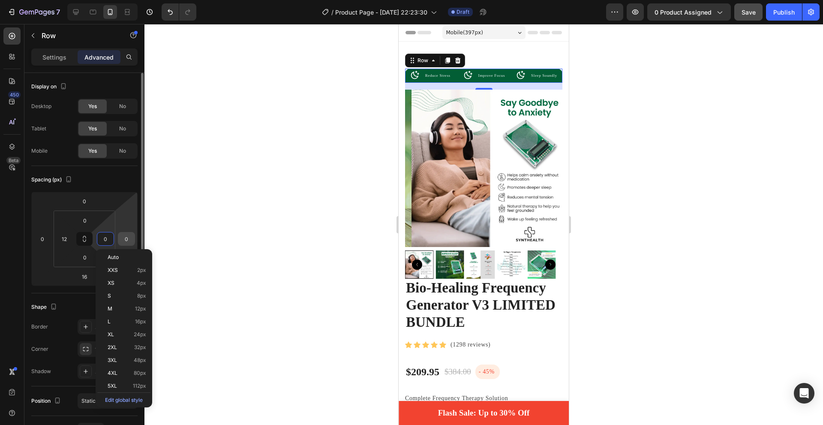
click at [119, 241] on div "0" at bounding box center [126, 239] width 17 height 14
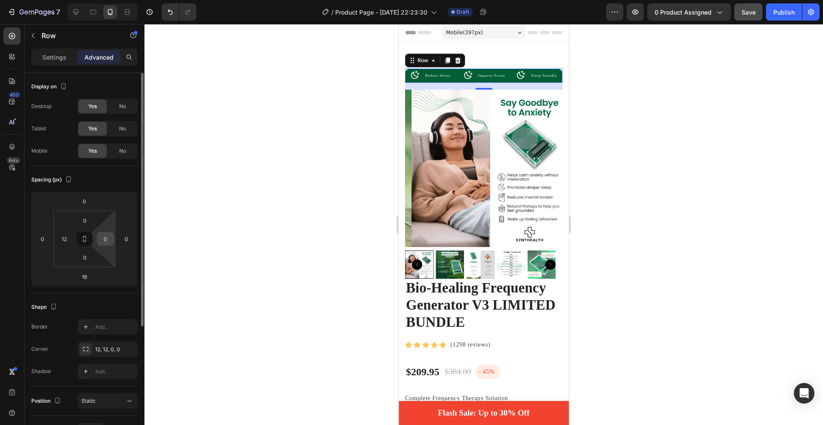
click at [112, 239] on div "0" at bounding box center [105, 239] width 17 height 14
click at [109, 240] on input "0" at bounding box center [105, 238] width 13 height 13
type input "0"
type input "12"
click at [241, 201] on div at bounding box center [483, 224] width 679 height 401
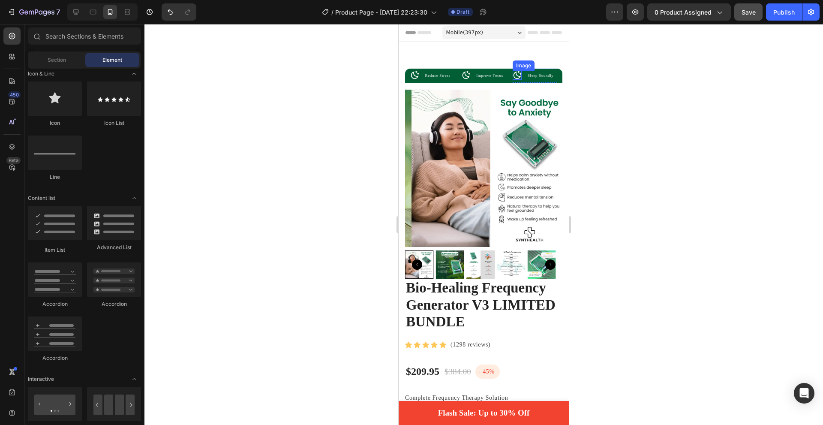
click at [513, 75] on img at bounding box center [517, 75] width 9 height 9
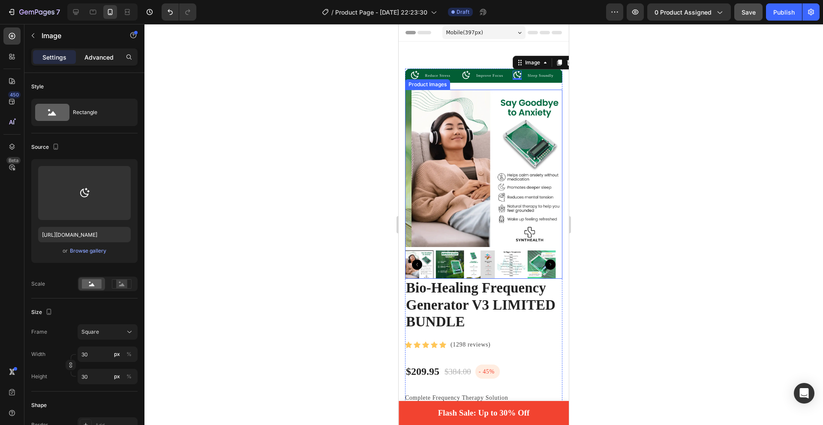
click at [92, 56] on p "Advanced" at bounding box center [98, 57] width 29 height 9
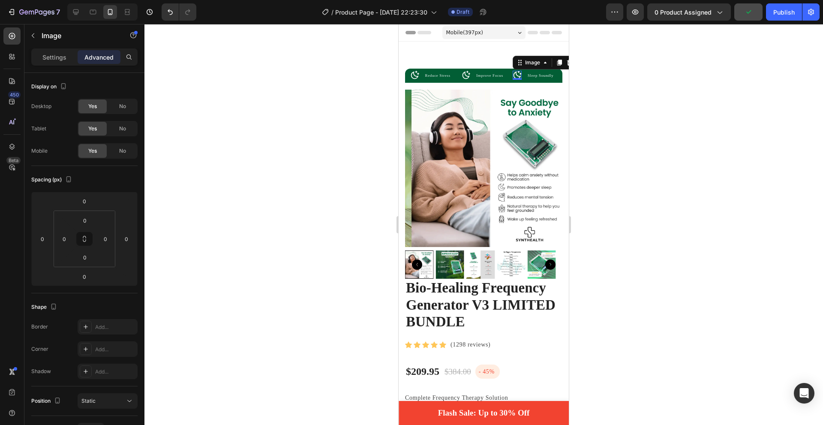
click at [516, 73] on img at bounding box center [517, 75] width 9 height 9
click at [48, 53] on p "Settings" at bounding box center [54, 57] width 24 height 9
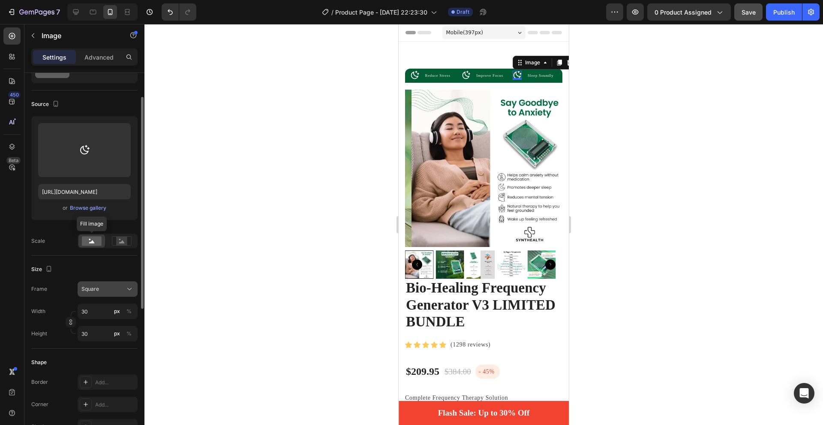
scroll to position [129, 0]
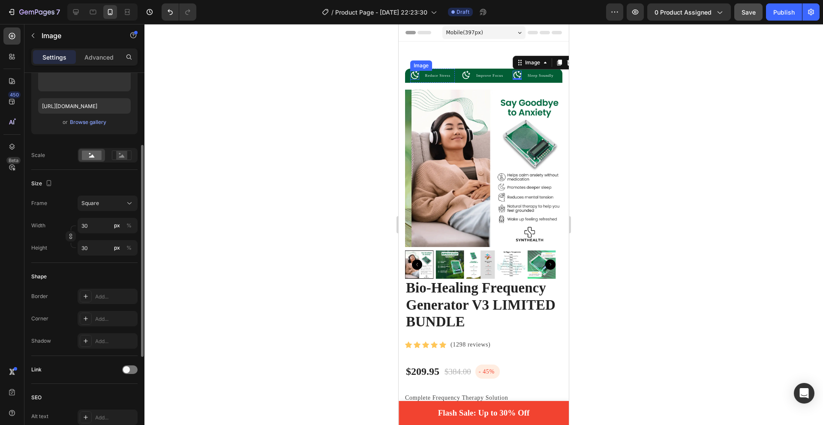
click at [412, 76] on div "Image" at bounding box center [414, 75] width 9 height 9
click at [463, 78] on img at bounding box center [466, 75] width 9 height 9
click at [482, 81] on p "Improve Focus" at bounding box center [490, 75] width 29 height 12
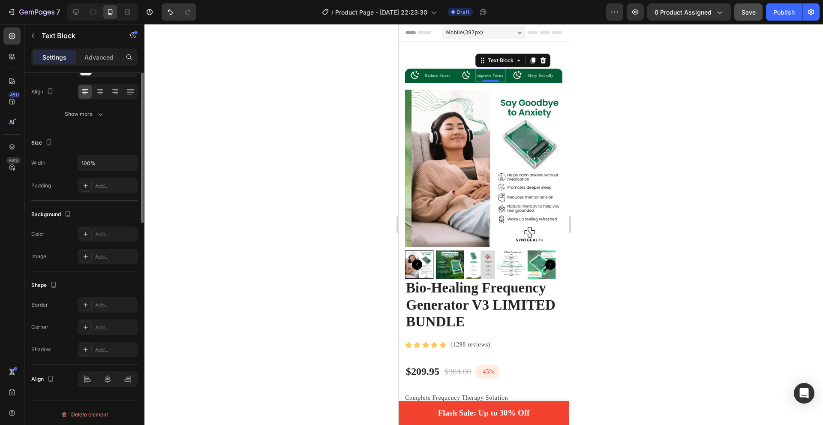
scroll to position [0, 0]
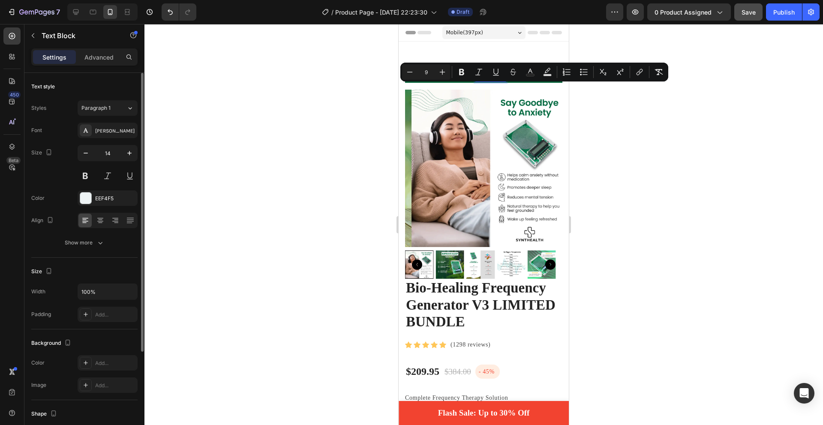
click at [501, 81] on p "Improve Focus" at bounding box center [490, 75] width 29 height 12
click at [553, 83] on div "Image Reduce Stress Text Block Advanced List Image Improve Focus Text Block 0 A…" at bounding box center [483, 76] width 157 height 14
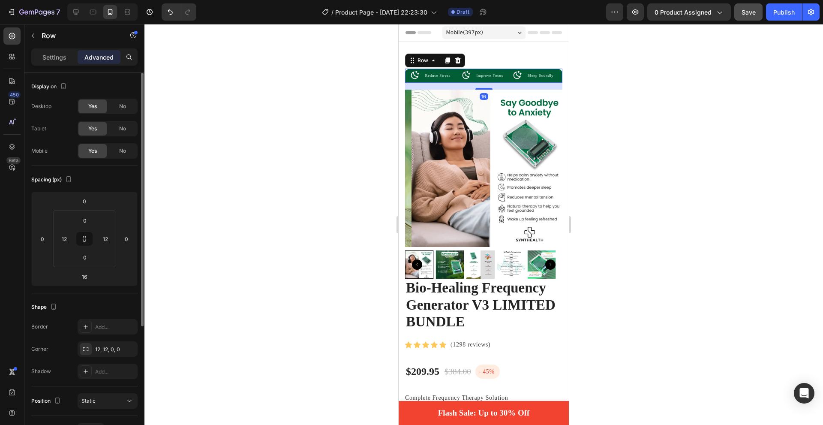
click at [618, 107] on div at bounding box center [483, 224] width 679 height 401
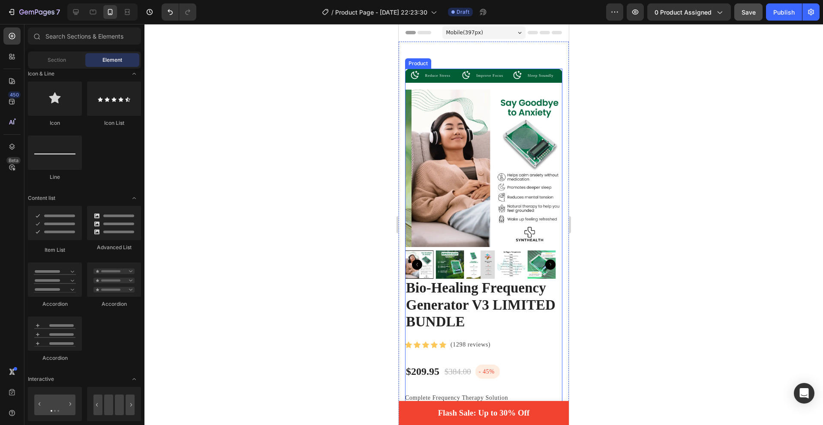
click at [493, 81] on p "Improve Focus" at bounding box center [490, 75] width 29 height 12
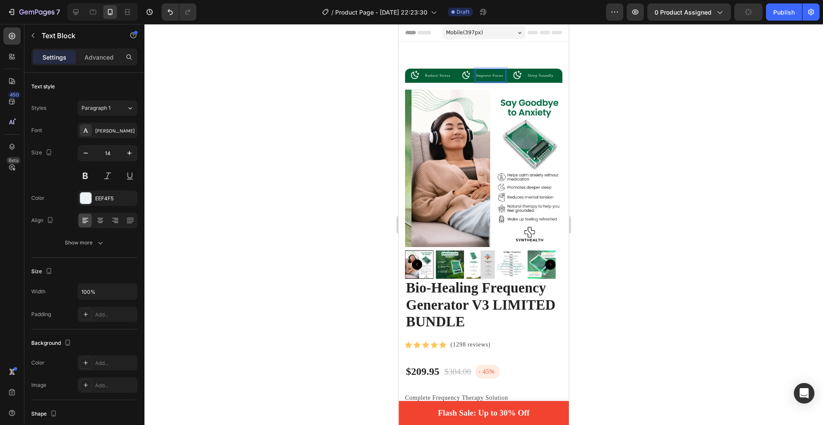
click at [282, 207] on div at bounding box center [483, 224] width 679 height 401
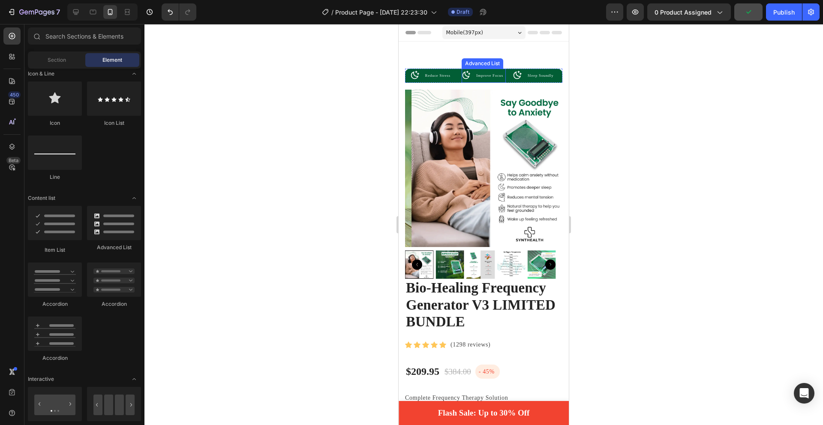
click at [467, 73] on li "Image Improve Focus Text Block" at bounding box center [484, 75] width 45 height 13
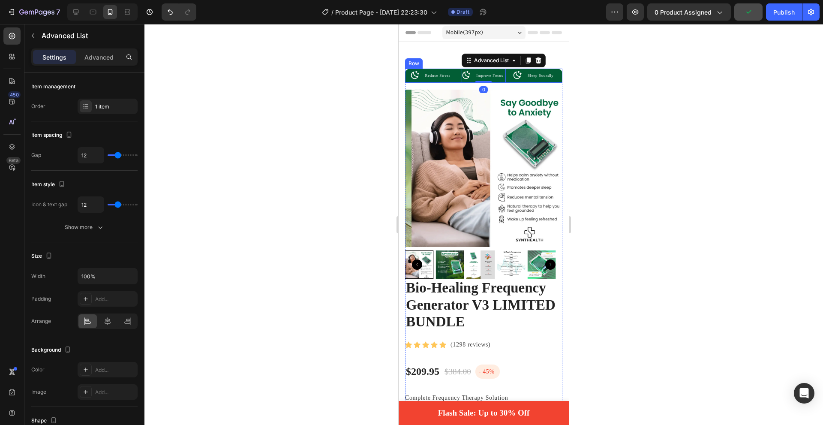
click at [455, 75] on div "Image Reduce Stress Text Block Advanced List Image Improve Focus Text Block Adv…" at bounding box center [483, 76] width 157 height 14
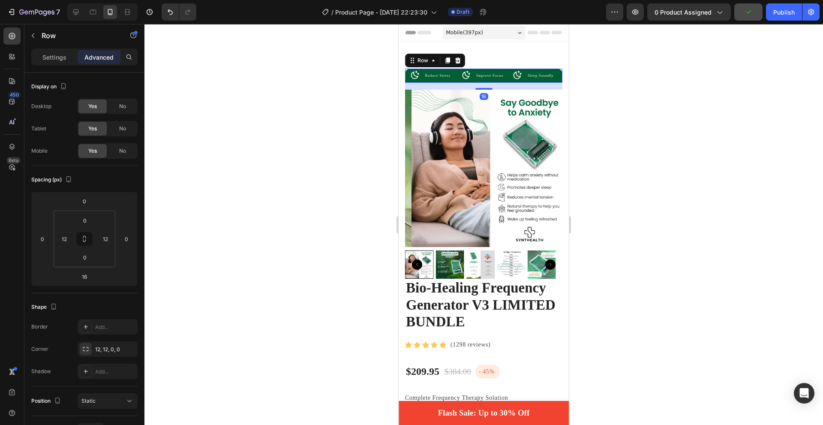
click at [450, 75] on span "Reduce Stress" at bounding box center [437, 75] width 25 height 4
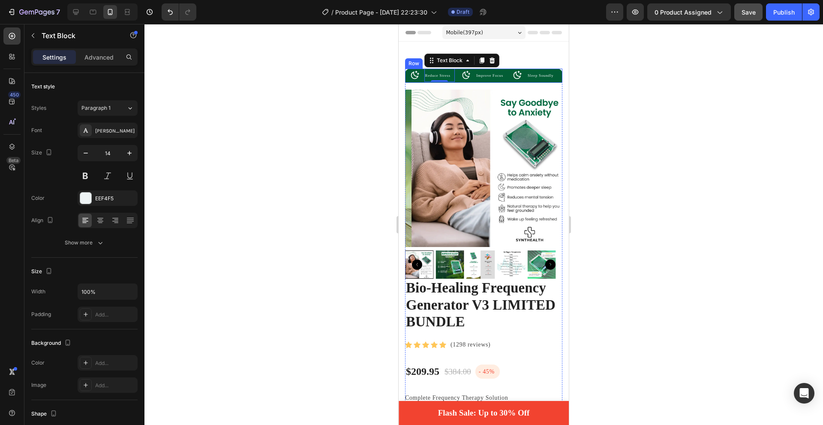
click at [454, 83] on div "Image Reduce Stress Text Block 0 Advanced List Image Improve Focus Text Block A…" at bounding box center [483, 76] width 157 height 14
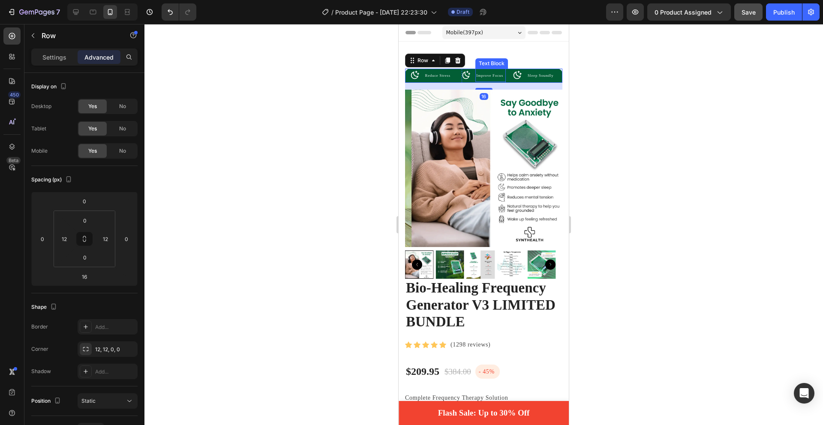
click at [514, 79] on img at bounding box center [517, 75] width 9 height 9
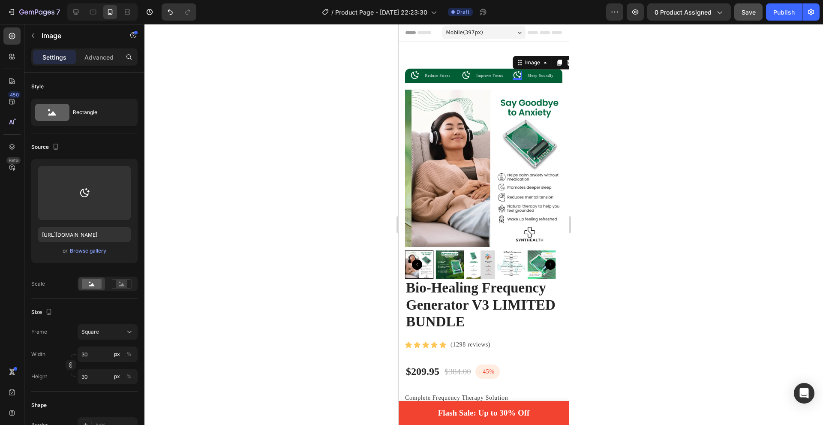
click at [503, 83] on div "Image Reduce Stress Text Block Advanced List Image Improve Focus Text Block Adv…" at bounding box center [483, 76] width 157 height 14
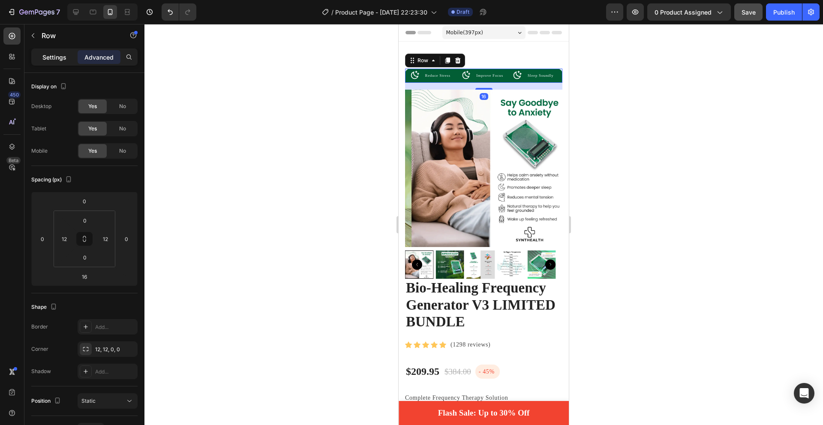
click at [55, 59] on p "Settings" at bounding box center [54, 57] width 24 height 9
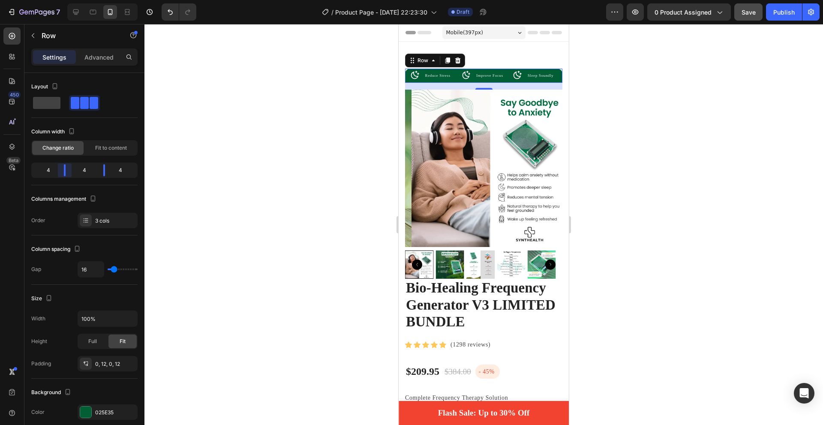
click at [65, 0] on body "7 Version history / Product Page - [DATE] 22:23:30 Draft Preview 0 product assi…" at bounding box center [411, 0] width 823 height 0
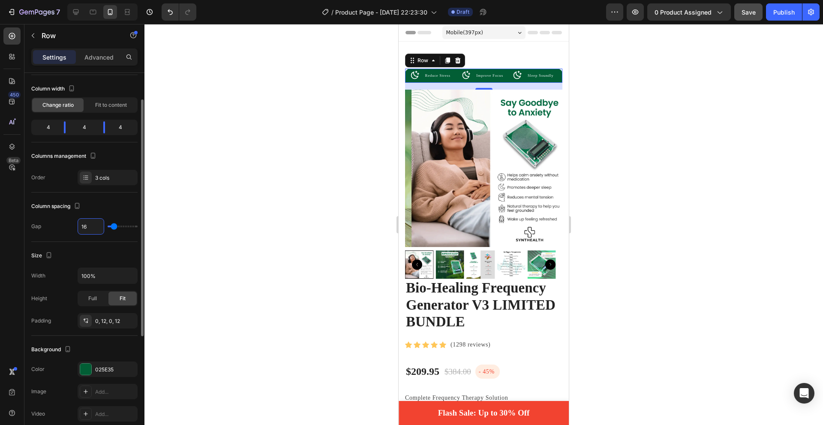
type input "8"
click at [218, 218] on div at bounding box center [483, 224] width 679 height 401
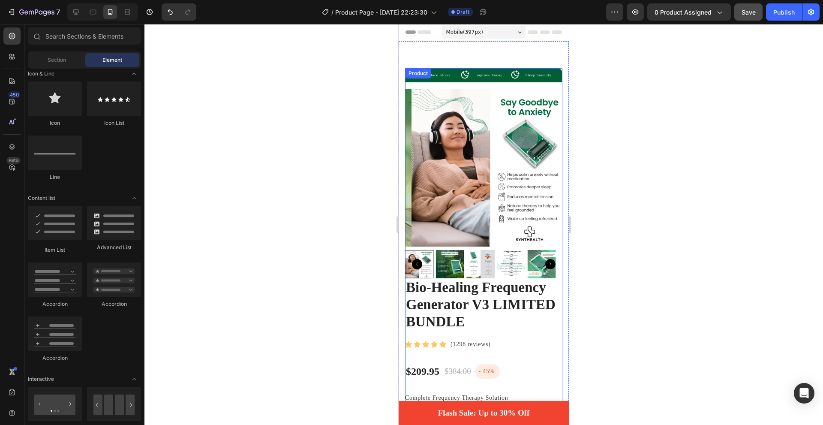
scroll to position [0, 0]
click at [619, 159] on div at bounding box center [483, 224] width 679 height 401
click at [478, 84] on div "Image Reduce Stress Text Block Advanced List Image Improve Focus Text Block Adv…" at bounding box center [483, 174] width 157 height 210
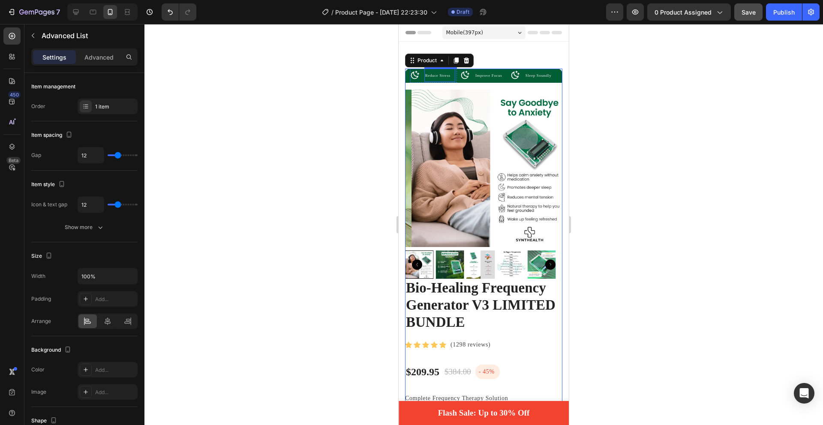
click at [422, 79] on li "Image Reduce Stress Text Block" at bounding box center [432, 75] width 45 height 13
click at [407, 69] on div "Image Reduce Stress Text Block Advanced List 0 Image Improve Focus Text Block A…" at bounding box center [483, 174] width 157 height 210
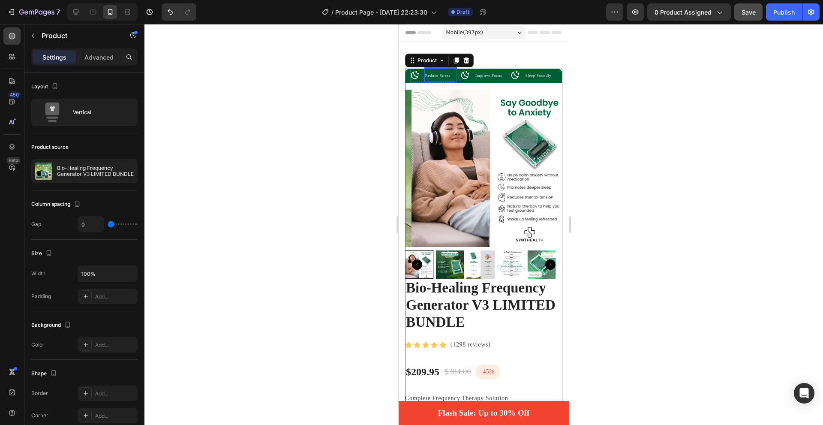
click at [453, 76] on p "Reduce Stress" at bounding box center [439, 75] width 29 height 12
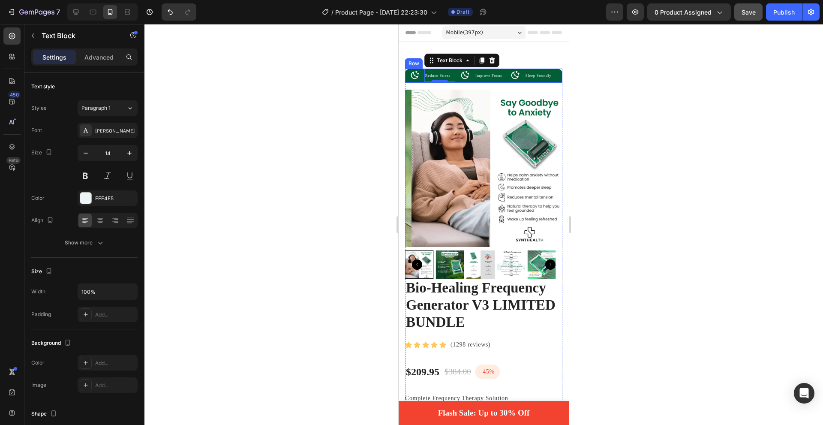
click at [460, 77] on div "Image" at bounding box center [464, 75] width 9 height 9
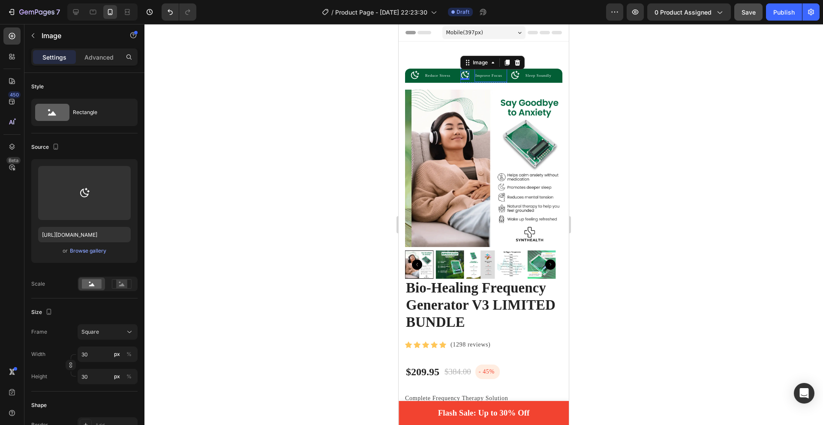
click at [489, 79] on p "Improve Focus" at bounding box center [490, 75] width 31 height 12
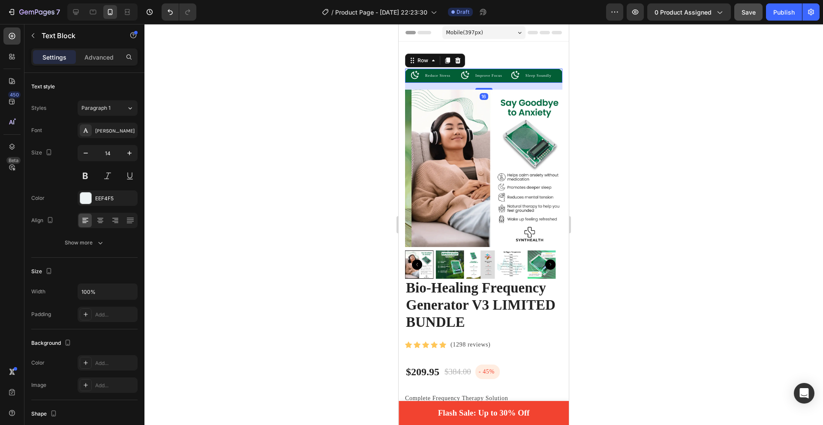
click at [505, 77] on div "Image Reduce Stress Text Block Advanced List Image Improve Focus Text Block Adv…" at bounding box center [483, 76] width 157 height 14
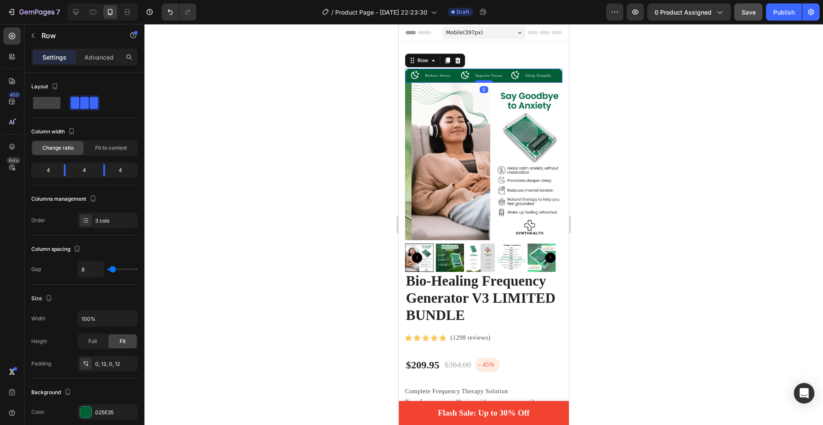
drag, startPoint x: 477, startPoint y: 88, endPoint x: 478, endPoint y: 80, distance: 8.2
click at [478, 80] on div at bounding box center [483, 81] width 17 height 3
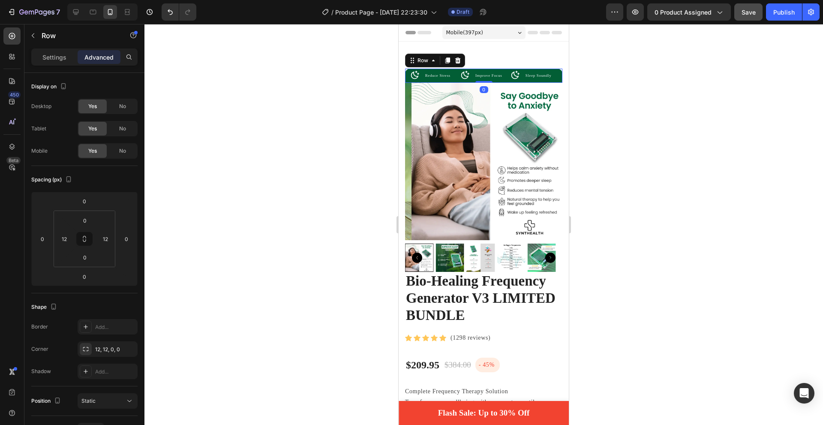
click at [629, 156] on div at bounding box center [483, 224] width 679 height 401
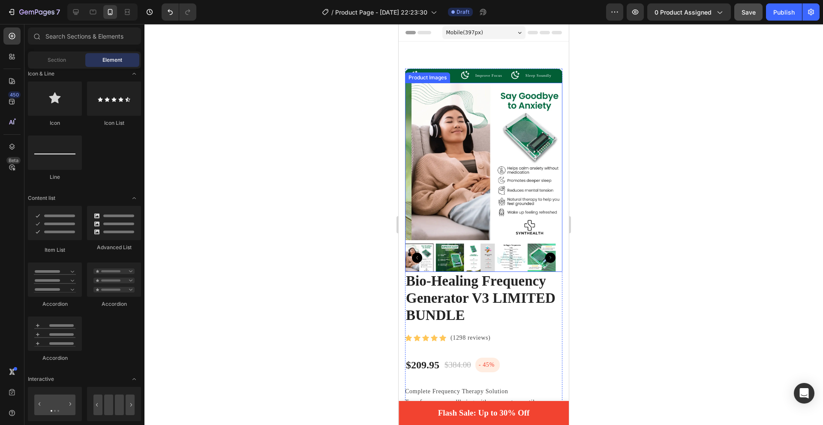
click at [457, 252] on img at bounding box center [450, 257] width 28 height 28
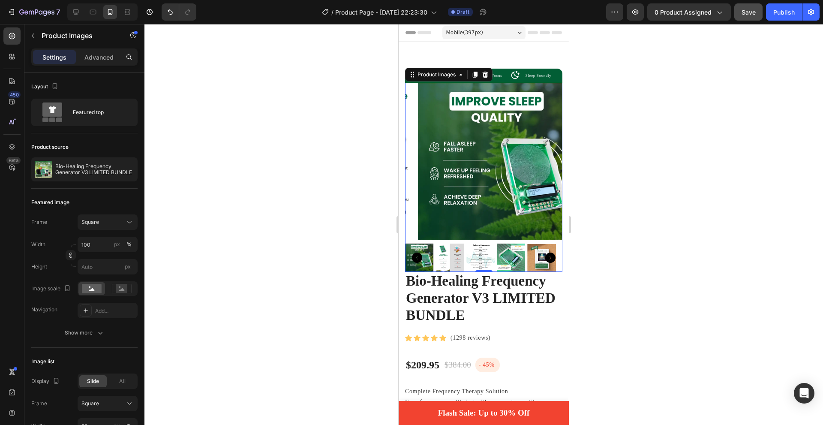
click at [432, 253] on div at bounding box center [419, 257] width 28 height 28
click at [431, 262] on div at bounding box center [419, 257] width 28 height 28
click at [430, 254] on div at bounding box center [419, 257] width 28 height 28
click at [487, 253] on img at bounding box center [480, 257] width 28 height 28
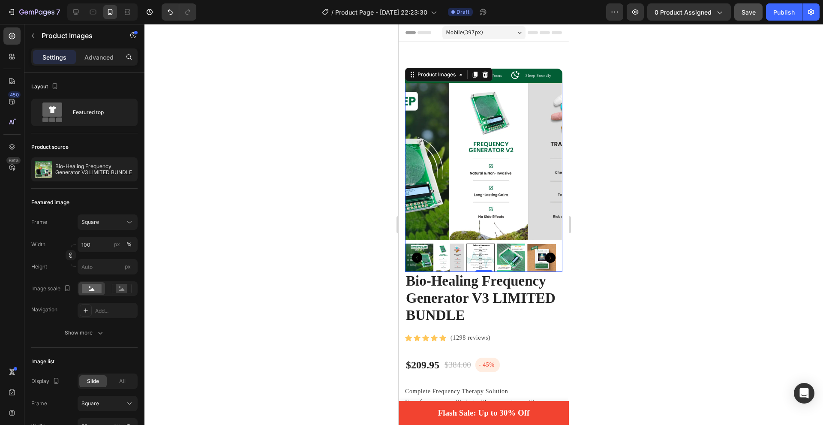
click at [451, 254] on div at bounding box center [483, 257] width 157 height 28
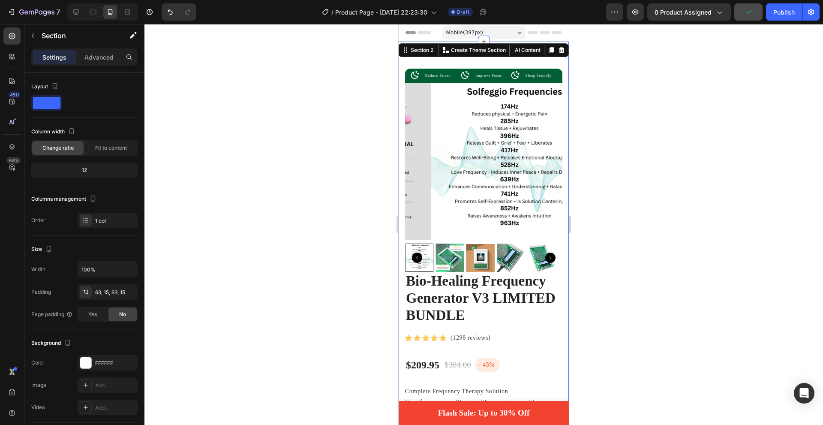
click at [613, 75] on div at bounding box center [483, 224] width 679 height 401
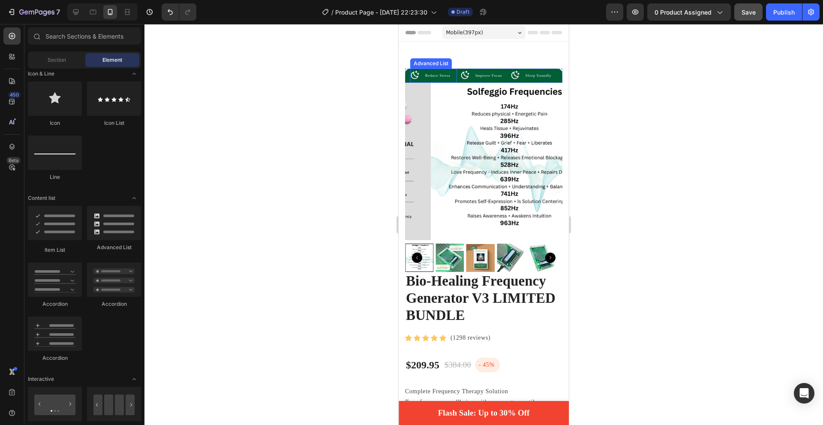
click at [415, 73] on img at bounding box center [414, 75] width 9 height 9
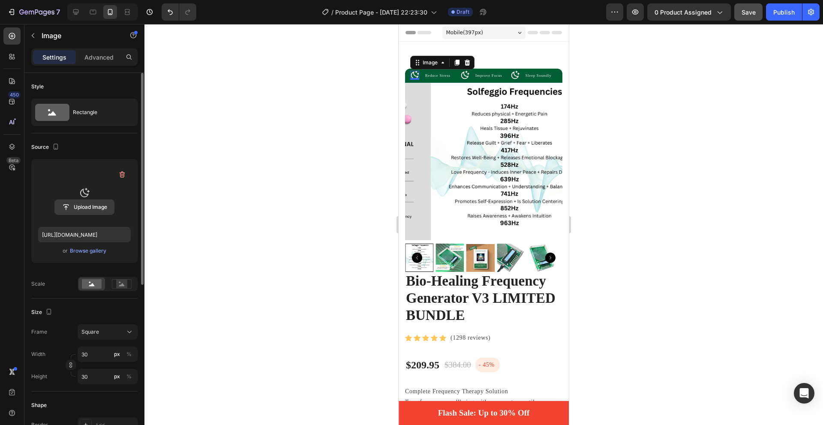
click at [86, 205] on input "file" at bounding box center [84, 207] width 59 height 15
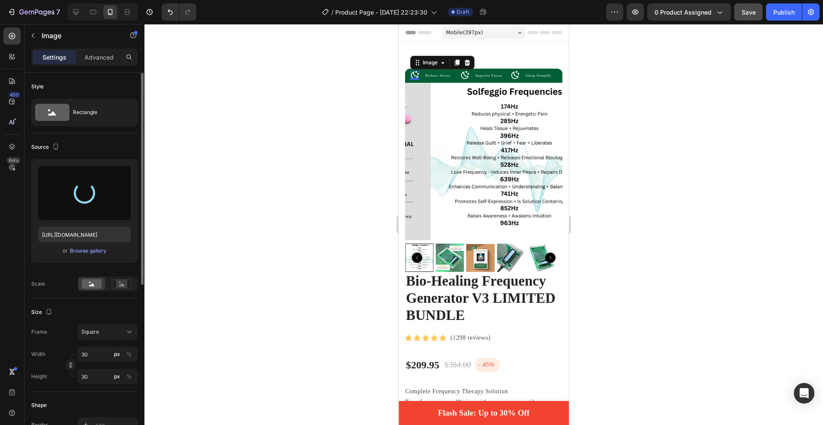
type input "[URL][DOMAIN_NAME]"
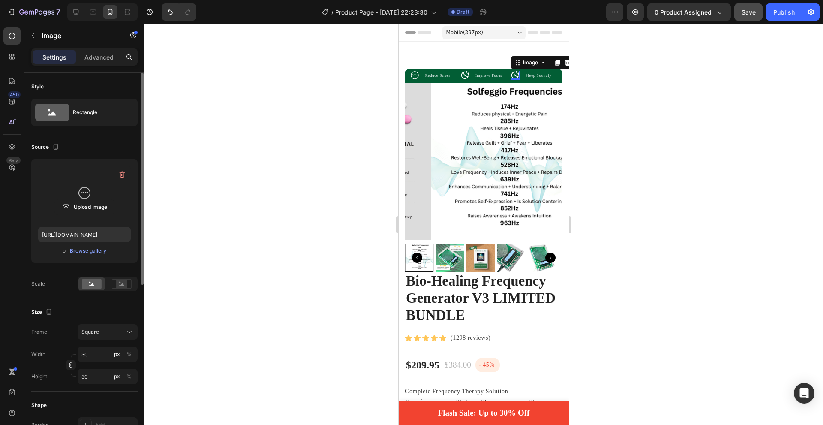
click at [511, 75] on img at bounding box center [515, 75] width 9 height 9
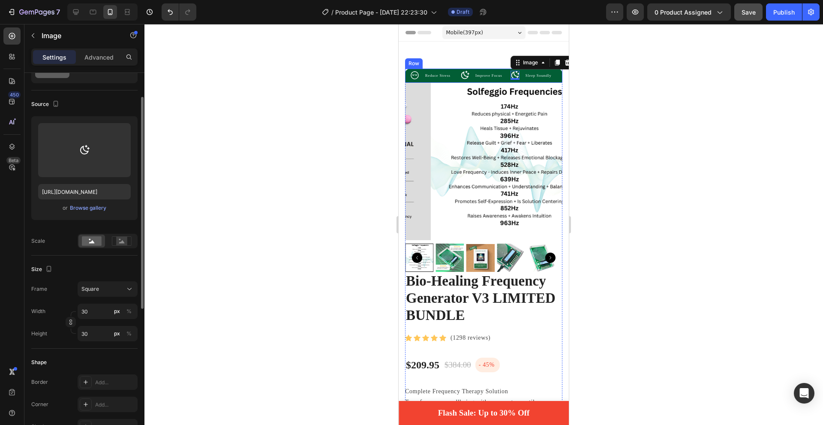
click at [463, 72] on img at bounding box center [464, 75] width 9 height 9
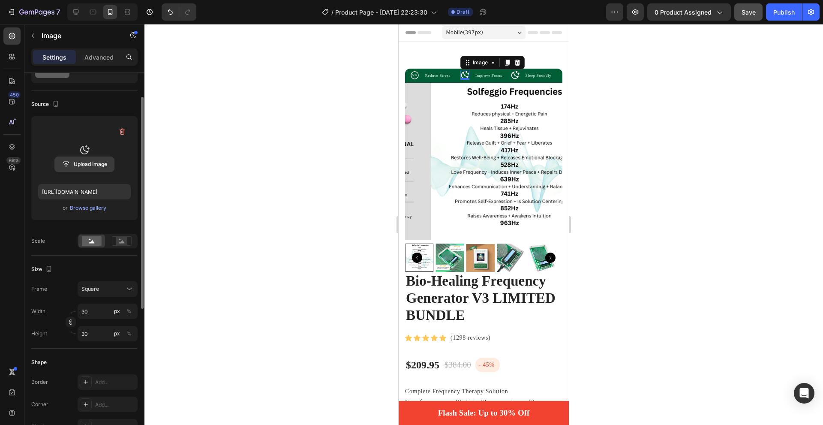
click at [93, 161] on input "file" at bounding box center [84, 164] width 59 height 15
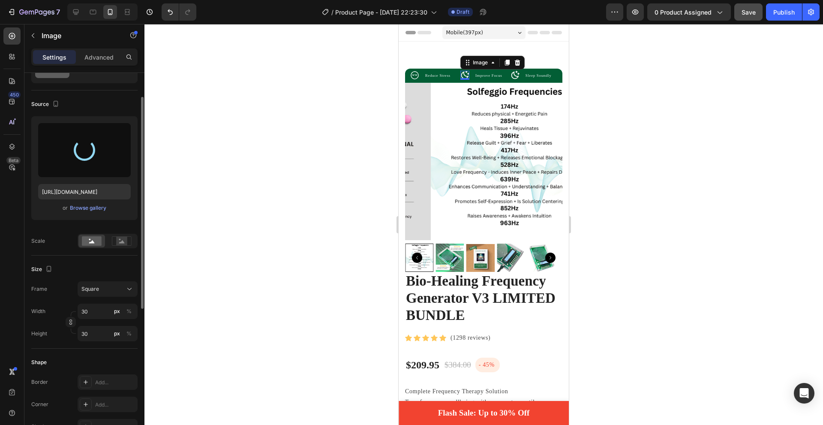
type input "[URL][DOMAIN_NAME]"
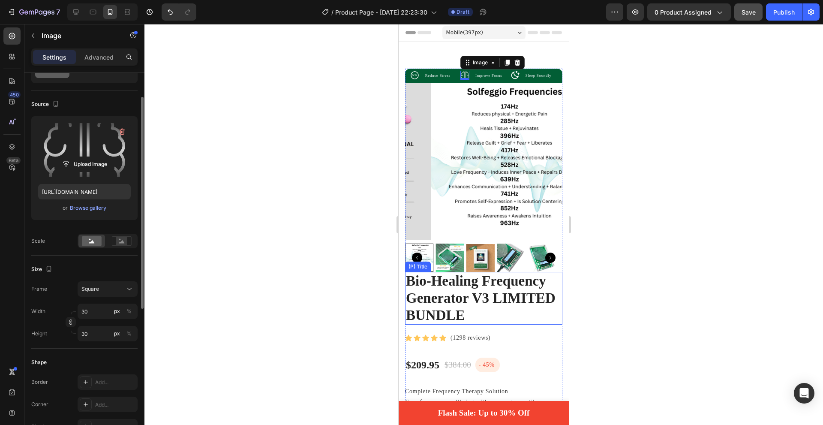
click at [350, 177] on div at bounding box center [483, 224] width 679 height 401
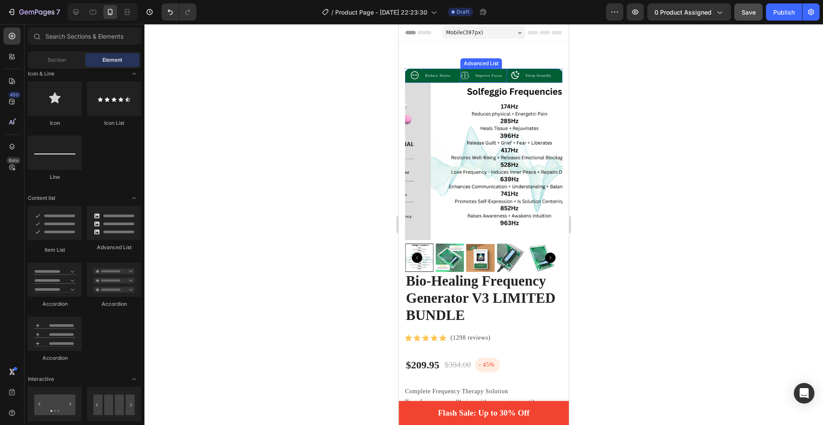
click at [469, 75] on li "Image Improve Focus Text Block" at bounding box center [483, 75] width 47 height 13
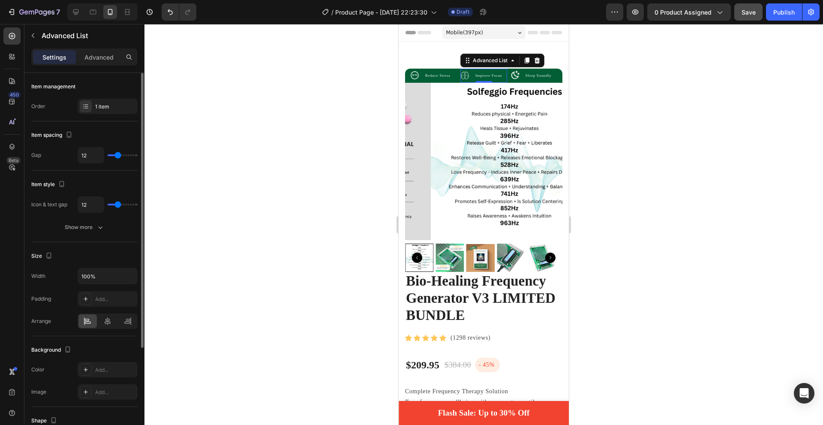
type input "11"
type input "10"
type input "9"
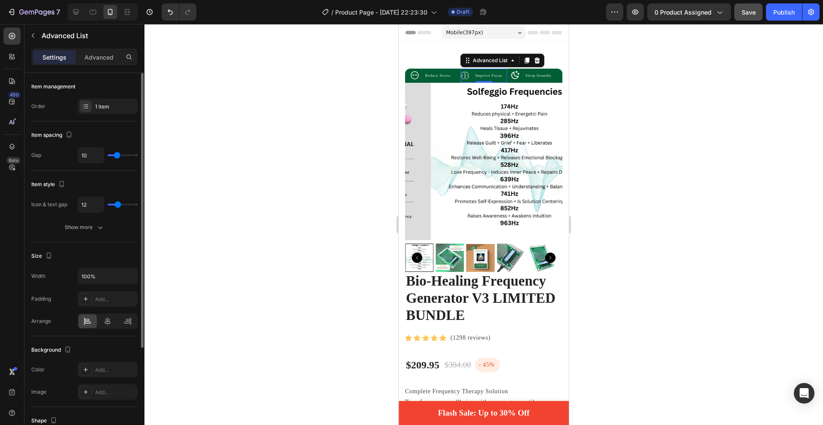
type input "9"
type input "8"
type input "7"
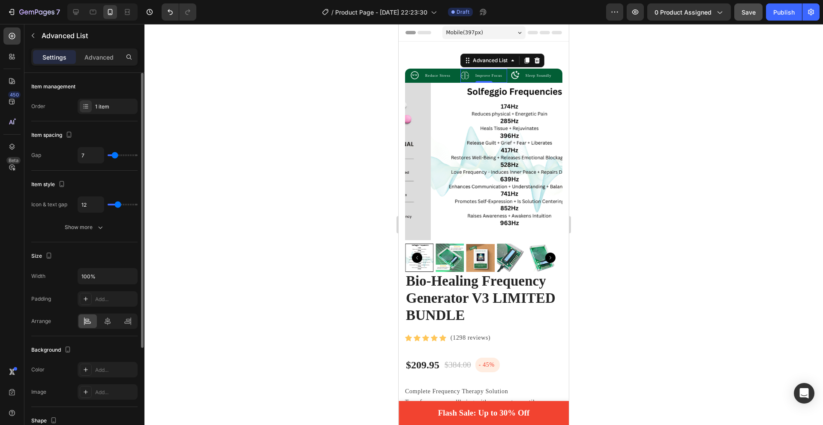
type input "6"
type input "5"
type input "4"
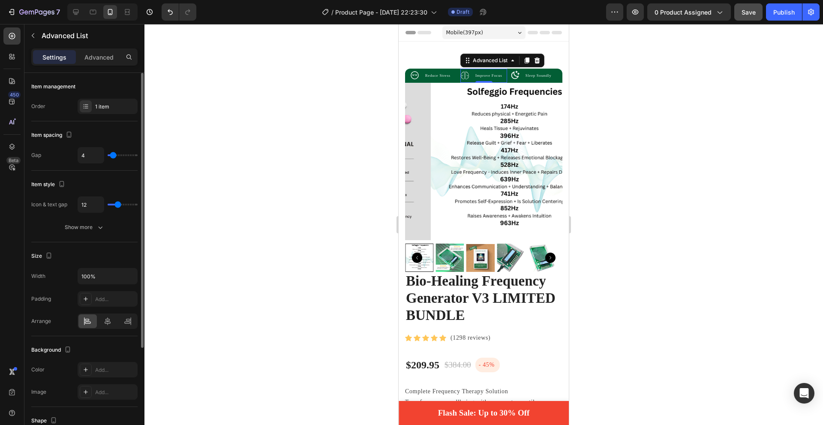
drag, startPoint x: 118, startPoint y: 156, endPoint x: 113, endPoint y: 156, distance: 4.7
type input "4"
click at [113, 156] on input "range" at bounding box center [123, 155] width 30 height 2
type input "14"
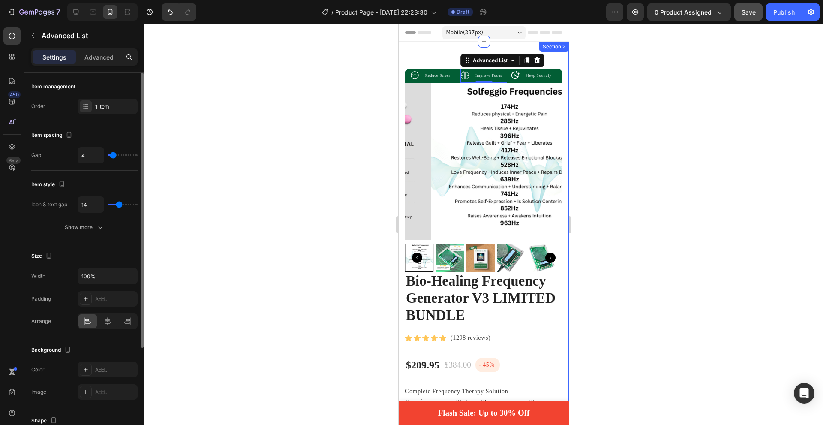
type input "13"
type input "10"
type input "9"
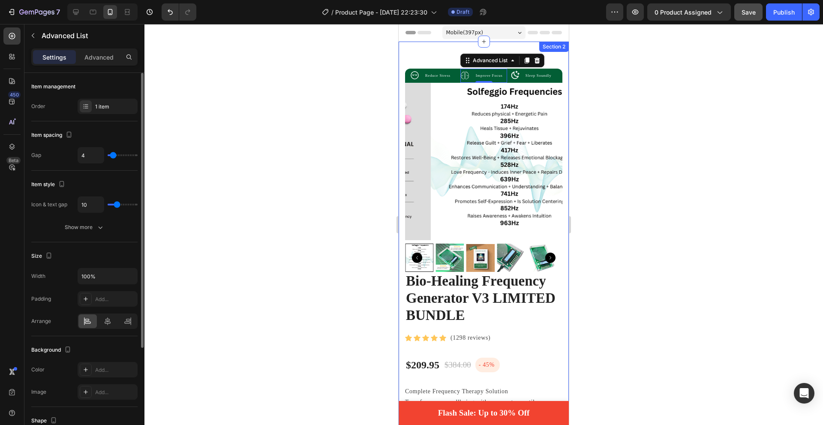
type input "9"
type input "7"
type input "6"
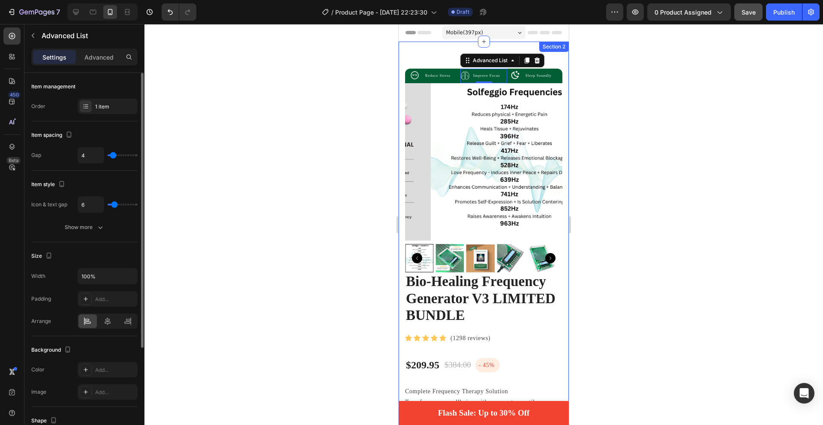
type input "7"
type input "8"
type input "9"
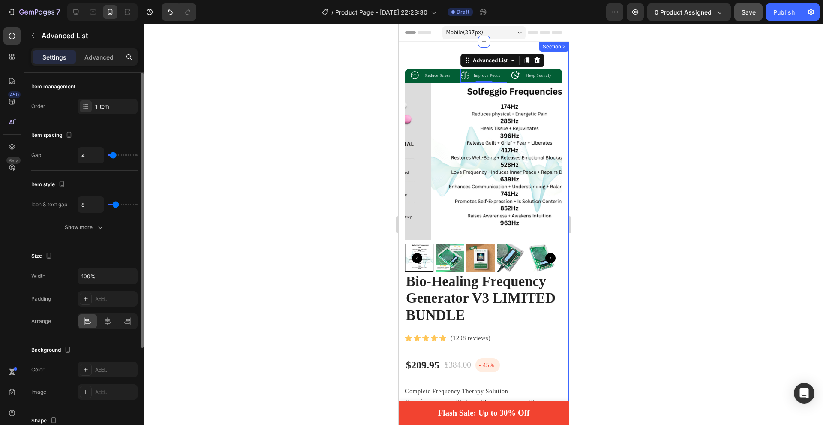
type input "9"
type input "10"
type input "9"
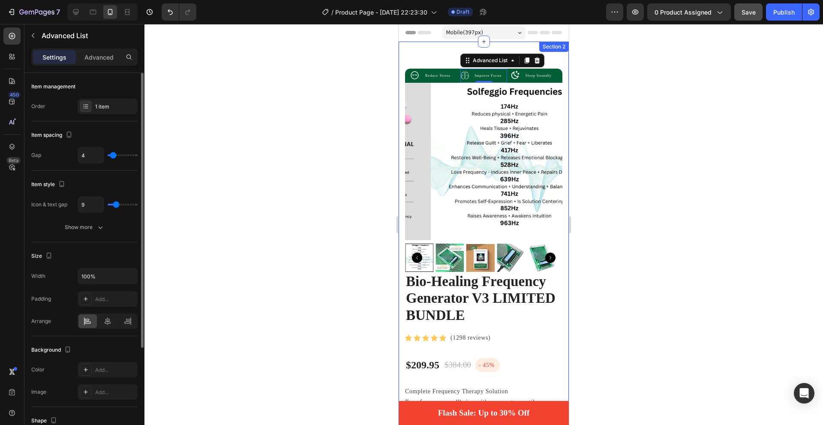
type input "8"
type input "7"
type input "6"
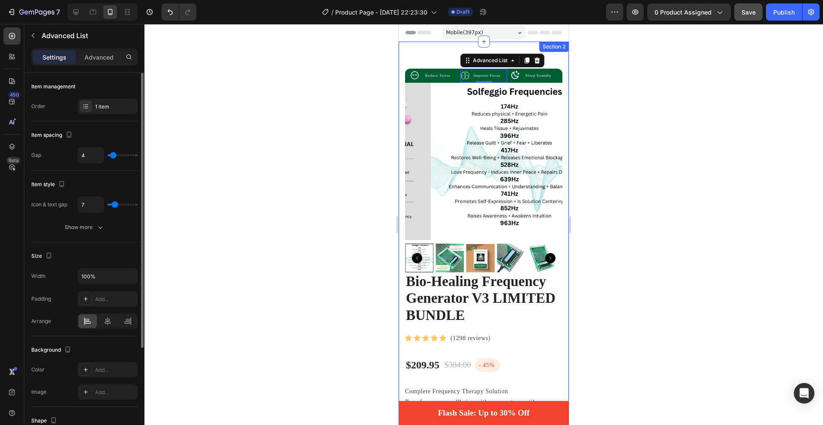
type input "6"
type input "5"
type input "4"
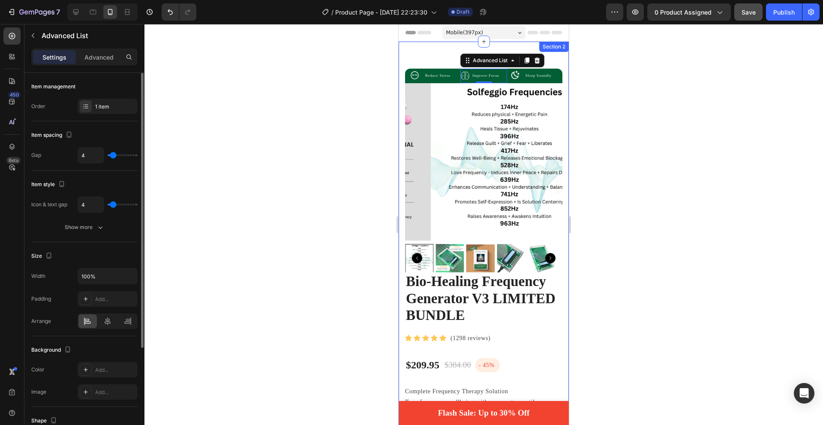
type input "6"
type input "5"
type input "4"
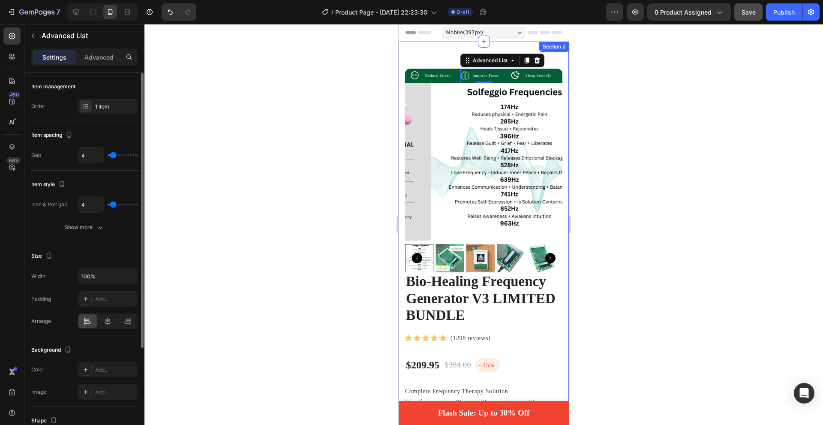
drag, startPoint x: 119, startPoint y: 206, endPoint x: 114, endPoint y: 207, distance: 5.6
type input "4"
click at [114, 205] on input "range" at bounding box center [123, 205] width 30 height 2
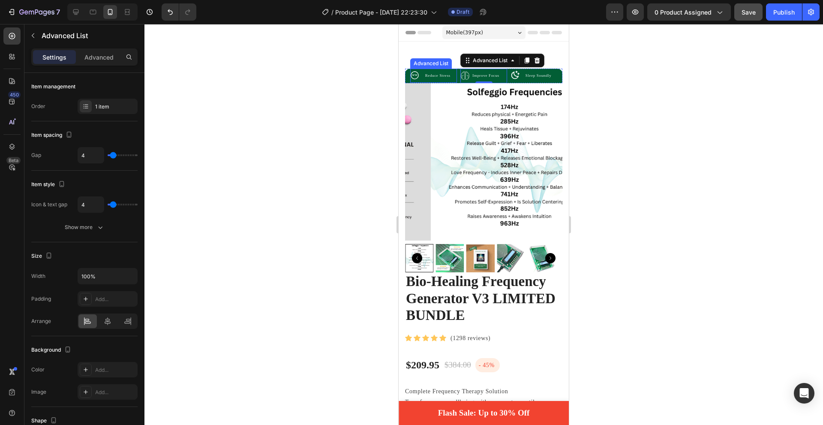
click at [420, 77] on li "Image Reduce Stress Text Block" at bounding box center [432, 75] width 45 height 13
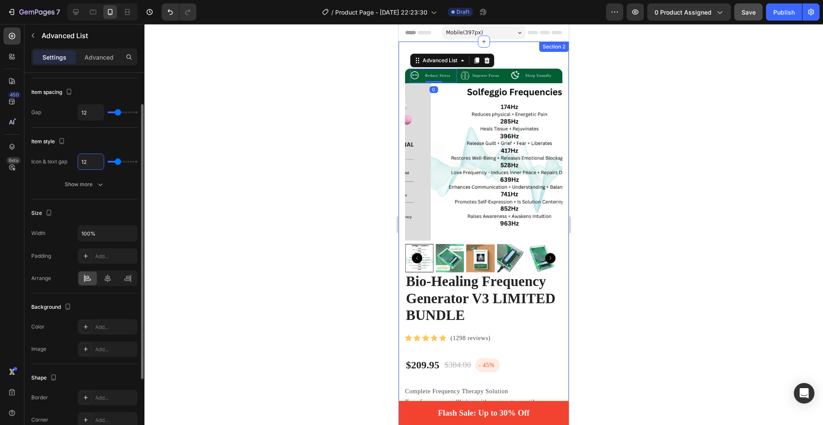
click at [91, 165] on input "12" at bounding box center [91, 161] width 26 height 15
type input "4"
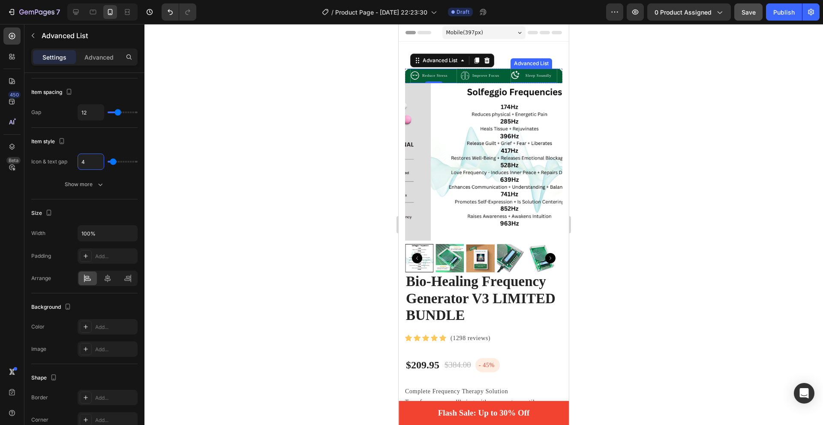
click at [518, 77] on li "Image Sleep Soundly Text Block" at bounding box center [534, 75] width 46 height 13
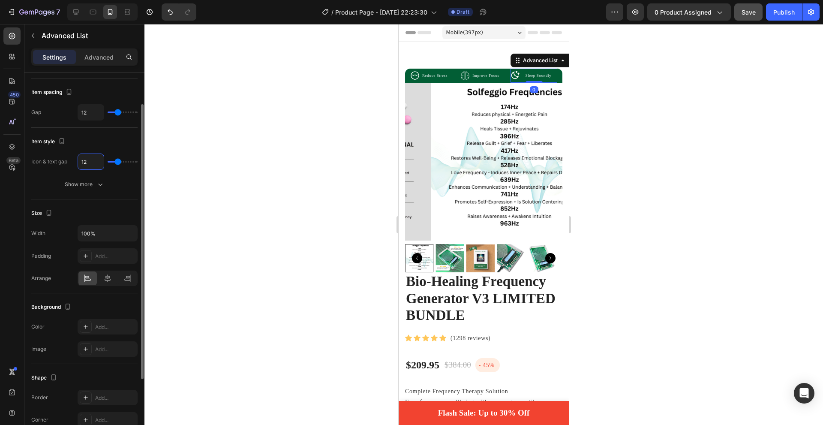
type input "4"
click at [310, 139] on div at bounding box center [483, 224] width 679 height 401
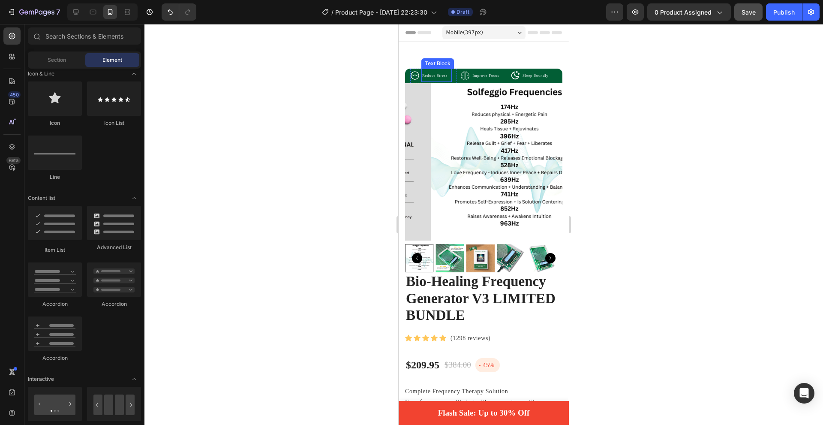
click at [431, 75] on span "Reduce Stress" at bounding box center [434, 75] width 25 height 4
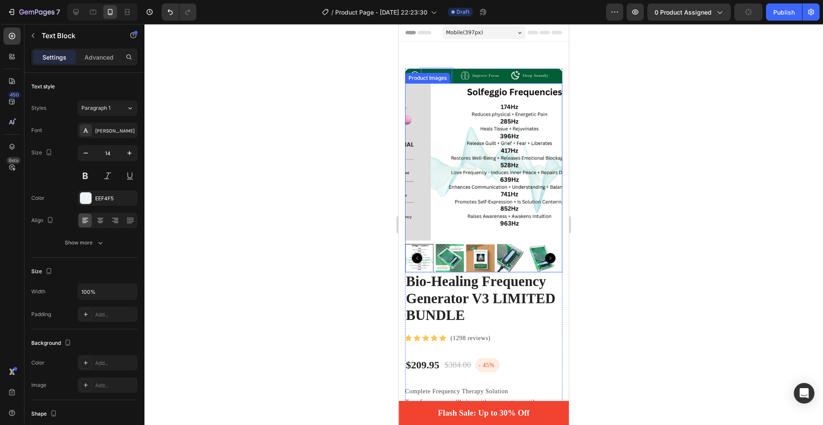
drag, startPoint x: 289, startPoint y: 168, endPoint x: 391, endPoint y: 94, distance: 125.9
click at [290, 166] on div at bounding box center [483, 224] width 679 height 401
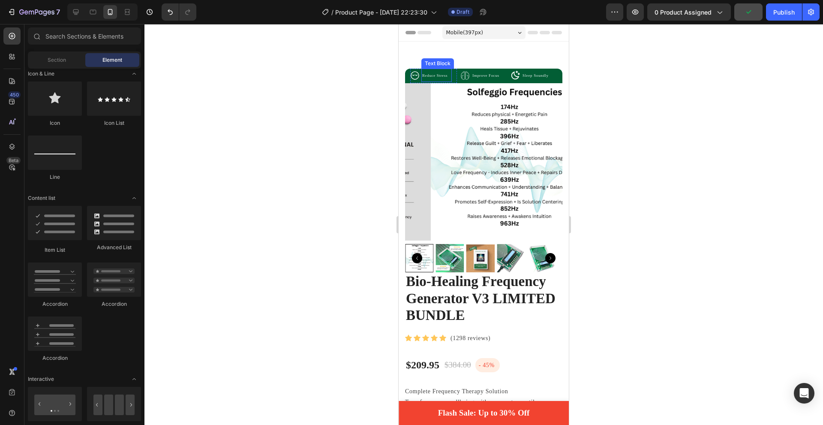
click at [445, 74] on span "Reduce Stress" at bounding box center [434, 75] width 25 height 4
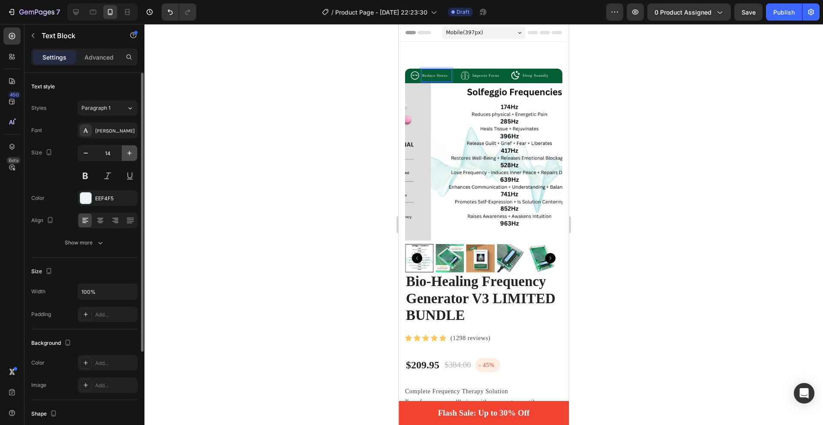
click at [125, 153] on icon "button" at bounding box center [129, 153] width 9 height 9
click at [86, 152] on icon "button" at bounding box center [85, 153] width 9 height 9
type input "14"
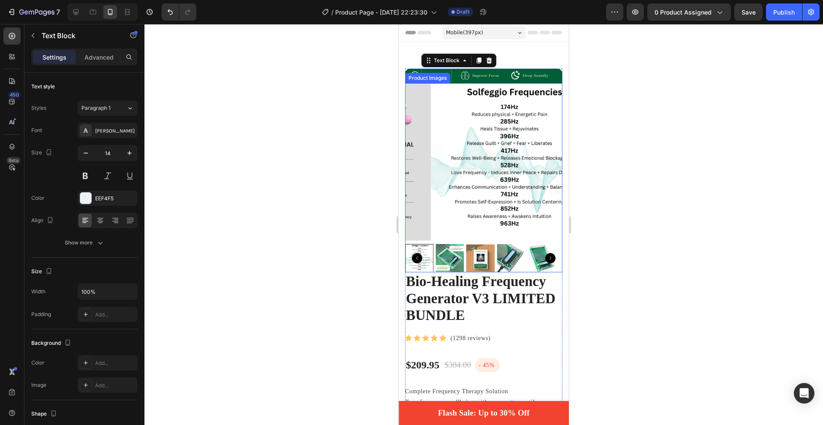
click at [431, 79] on div "Product Images" at bounding box center [428, 78] width 42 height 8
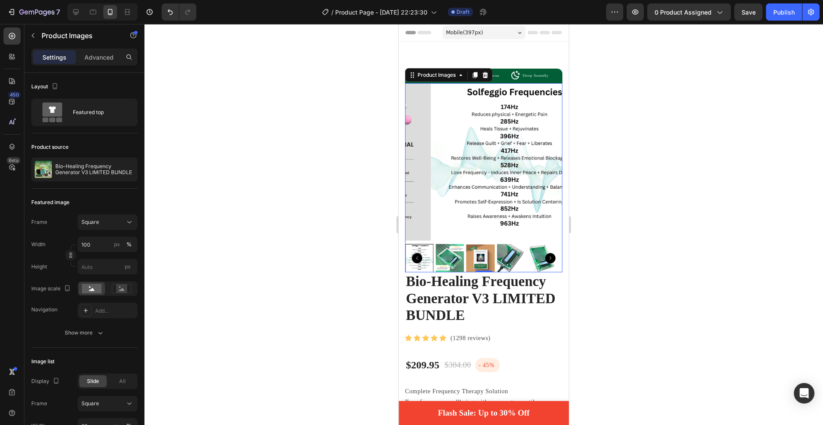
drag, startPoint x: 649, startPoint y: 126, endPoint x: 163, endPoint y: 99, distance: 486.9
click at [649, 126] on div at bounding box center [483, 224] width 679 height 401
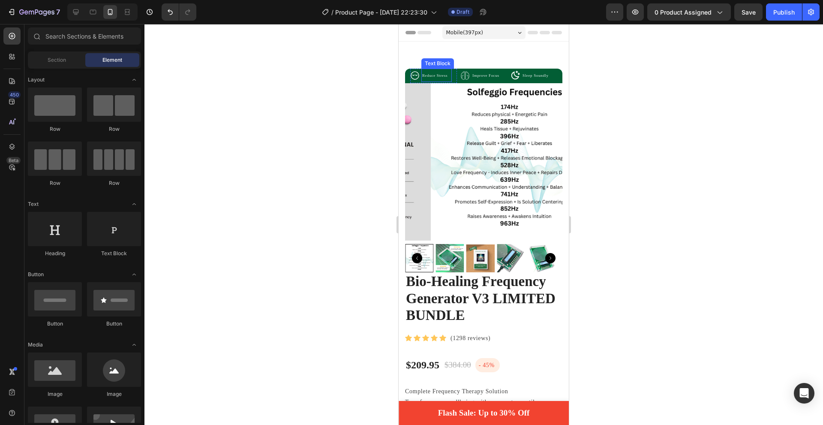
click at [436, 70] on p "Reduce Stress" at bounding box center [436, 75] width 29 height 12
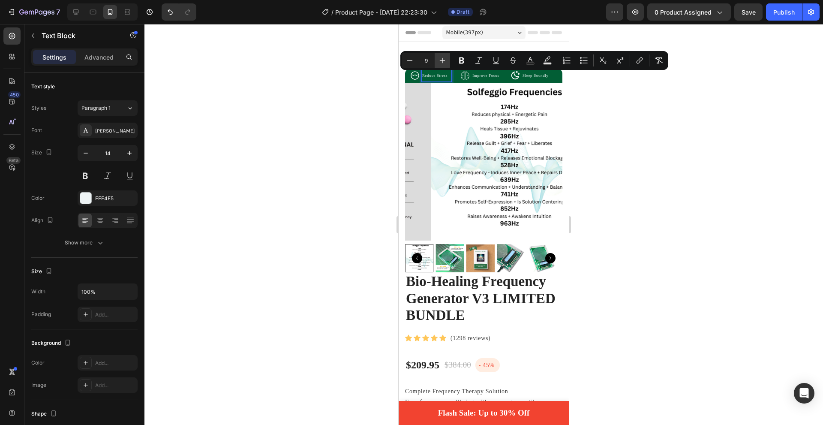
click at [441, 60] on icon "Editor contextual toolbar" at bounding box center [442, 60] width 9 height 9
type input "11"
click at [487, 75] on span "Improve Focus" at bounding box center [485, 75] width 27 height 4
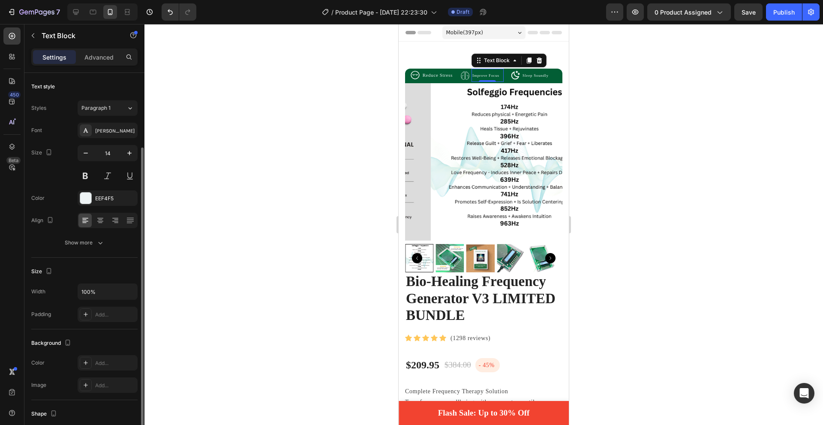
scroll to position [43, 0]
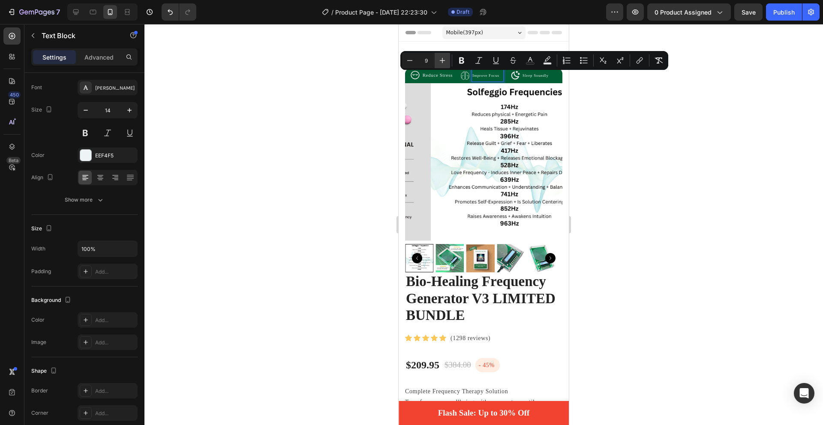
click at [446, 62] on icon "Editor contextual toolbar" at bounding box center [442, 60] width 9 height 9
click at [411, 61] on icon "Editor contextual toolbar" at bounding box center [410, 60] width 9 height 9
type input "10"
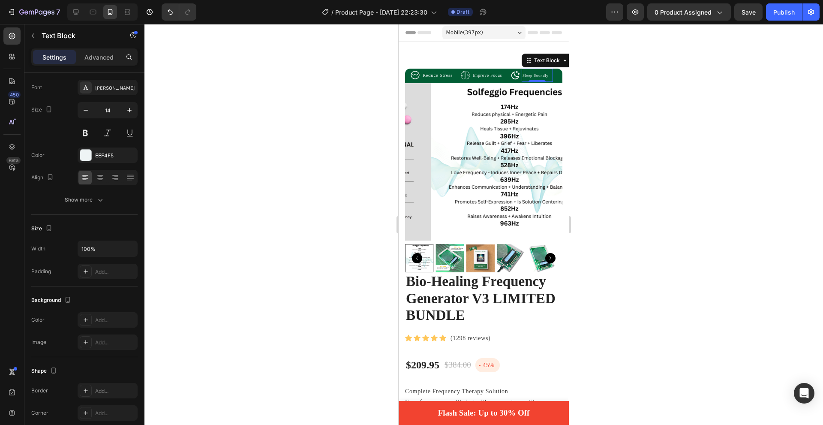
click at [528, 76] on span "Sleep Soundly" at bounding box center [536, 75] width 26 height 4
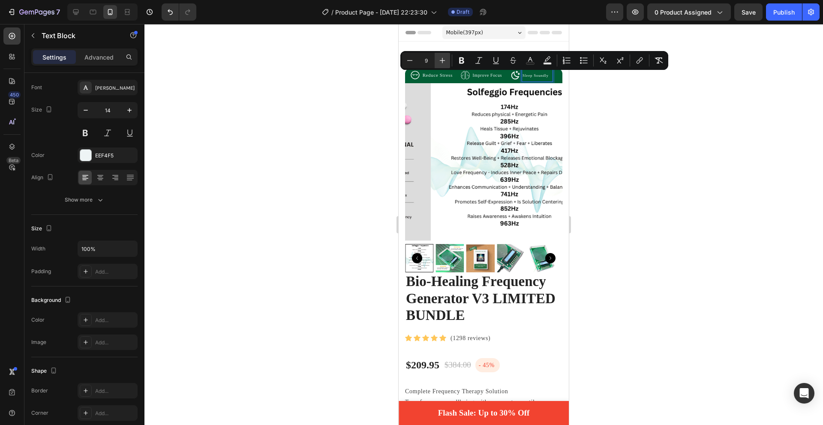
click at [445, 60] on icon "Editor contextual toolbar" at bounding box center [443, 61] width 6 height 6
type input "10"
click at [598, 110] on div at bounding box center [483, 224] width 679 height 401
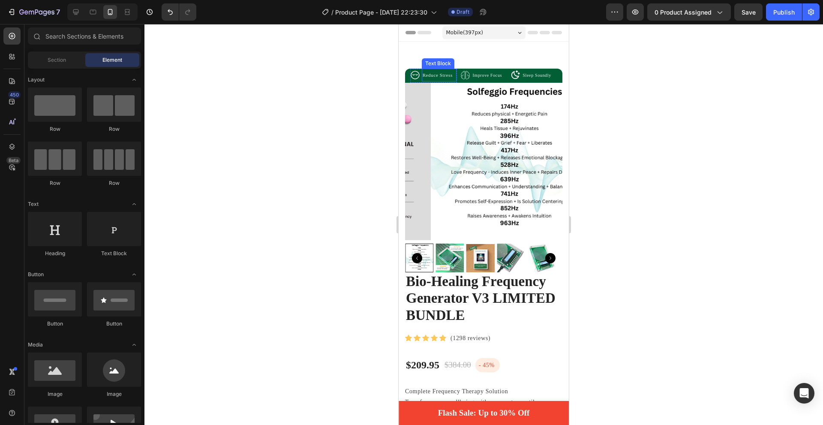
click at [447, 72] on span "Reduce Stress" at bounding box center [438, 74] width 30 height 5
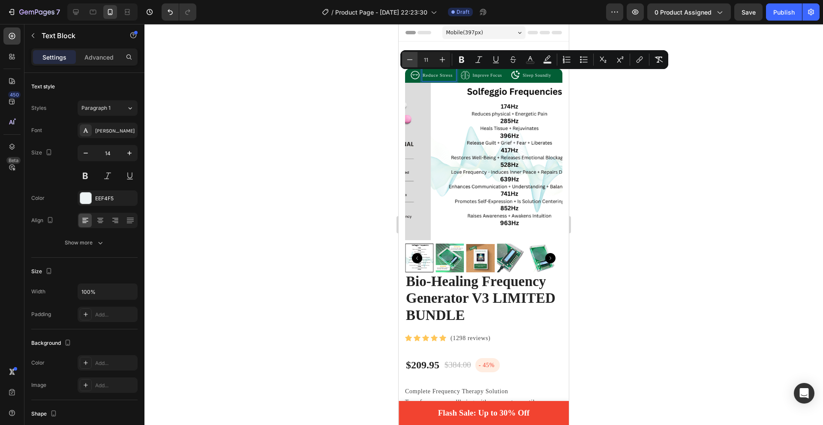
click at [414, 59] on button "Minus" at bounding box center [409, 59] width 15 height 15
type input "10"
click at [379, 119] on div at bounding box center [483, 224] width 679 height 401
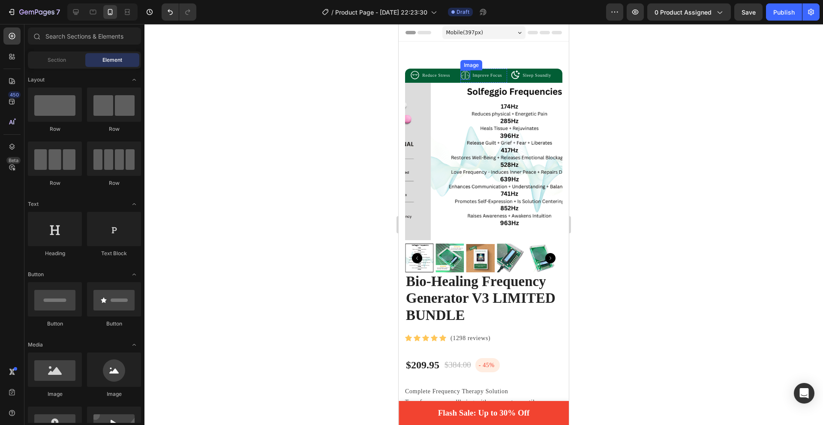
click at [462, 75] on img at bounding box center [465, 75] width 10 height 10
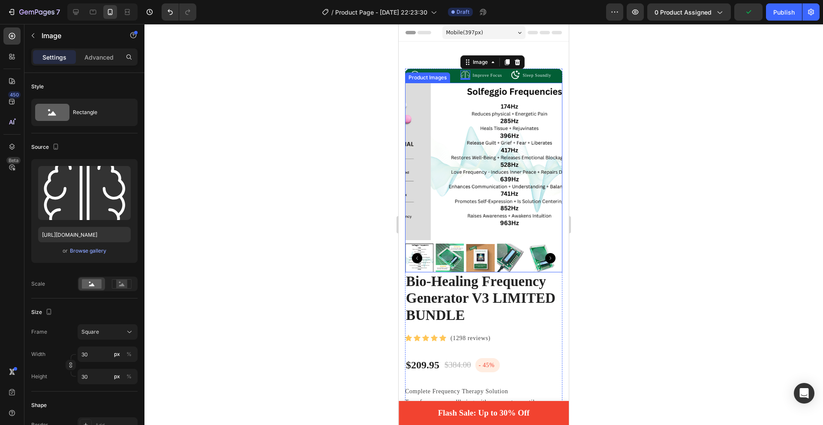
click at [621, 117] on div at bounding box center [483, 224] width 679 height 401
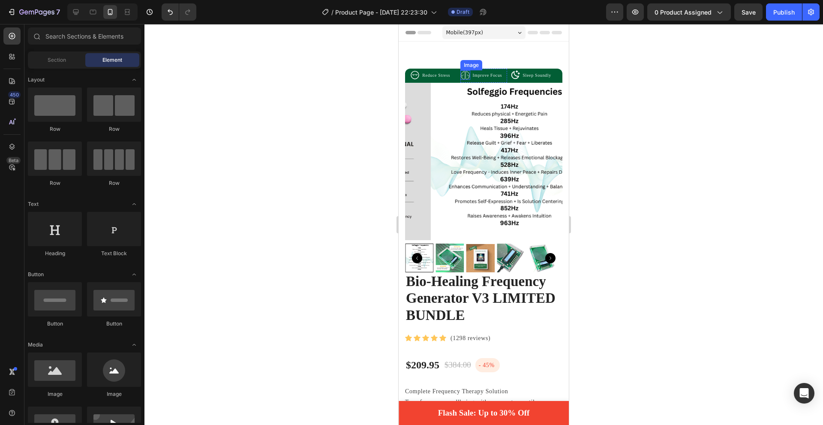
click at [462, 76] on img at bounding box center [465, 75] width 10 height 10
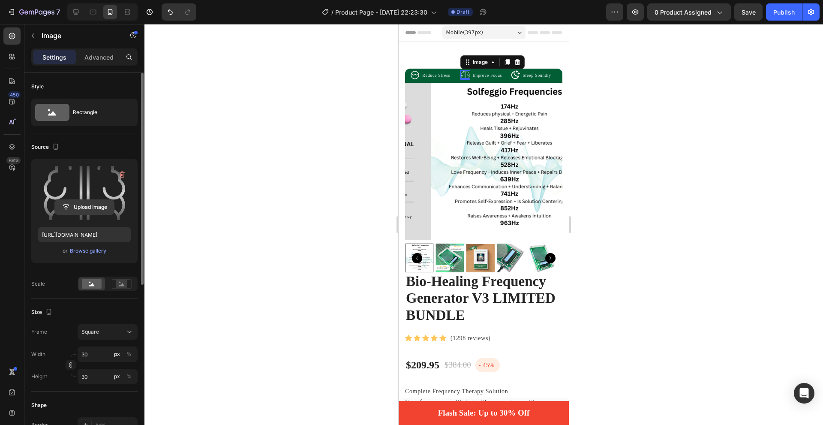
click at [87, 203] on input "file" at bounding box center [84, 207] width 59 height 15
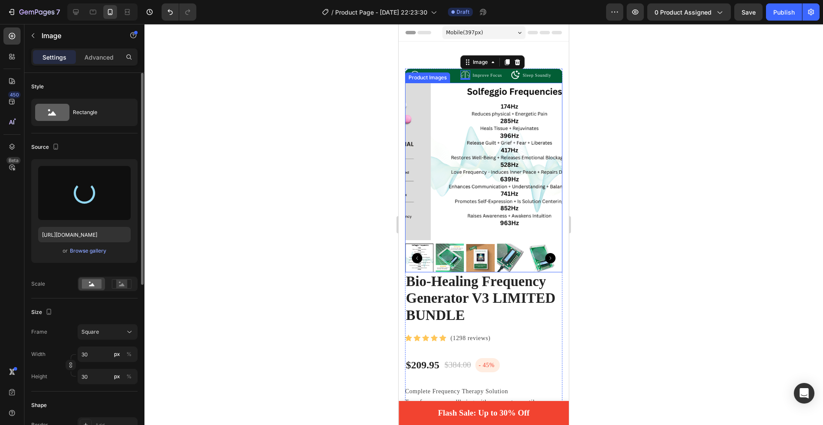
type input "https://cdn.shopify.com/s/files/1/0701/1087/1805/files/gempages_538216966024856…"
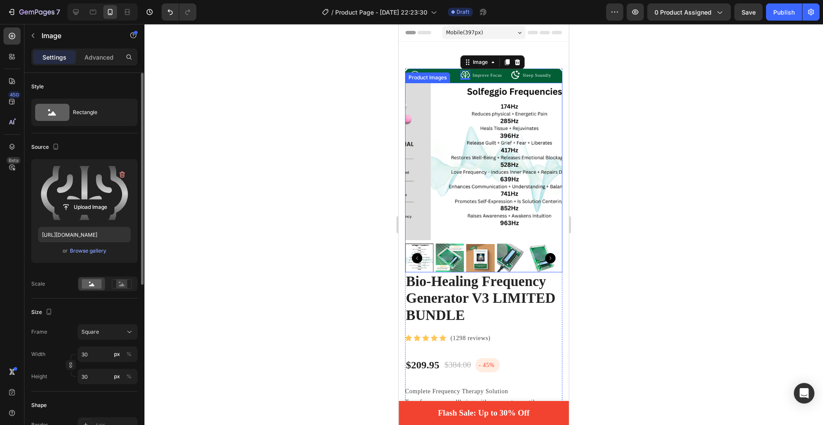
click at [340, 180] on div at bounding box center [483, 224] width 679 height 401
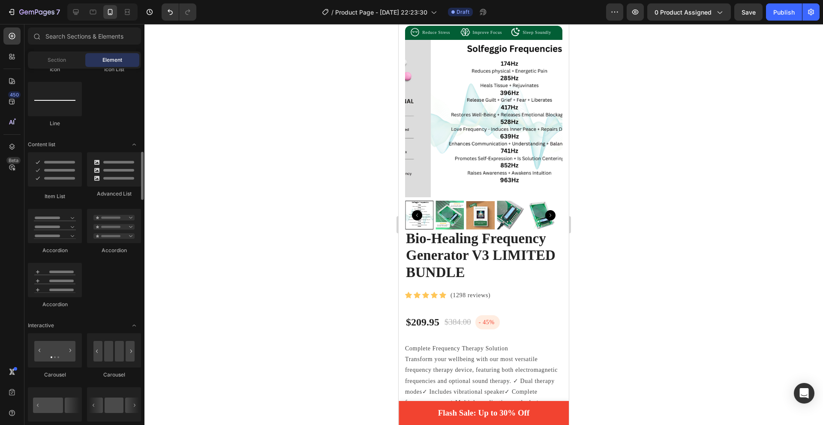
scroll to position [397, 0]
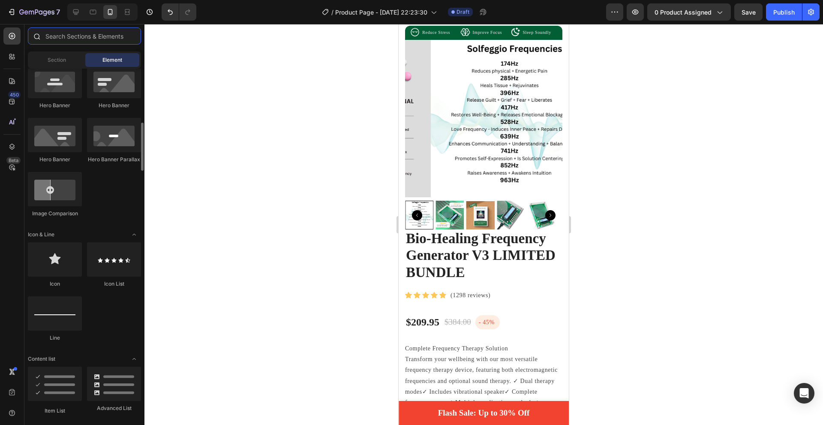
click at [71, 35] on input "text" at bounding box center [84, 35] width 113 height 17
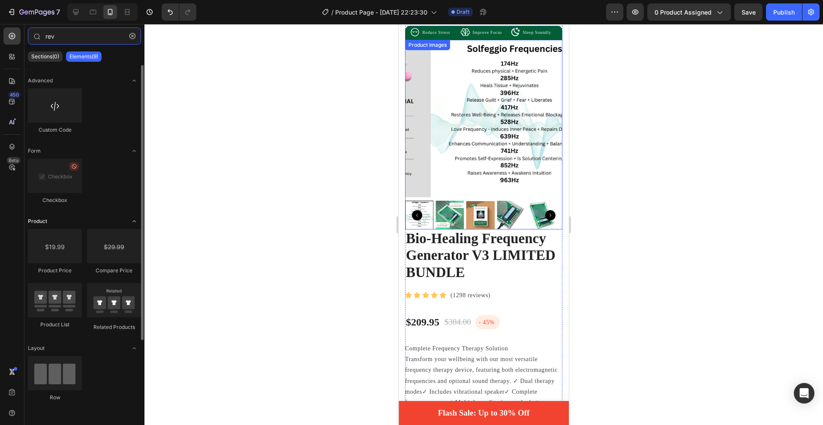
scroll to position [0, 0]
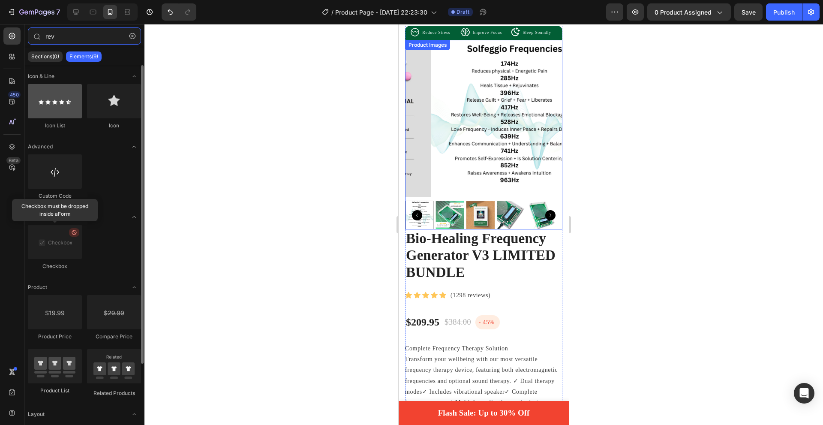
type input "rev"
drag, startPoint x: 60, startPoint y: 106, endPoint x: 42, endPoint y: 102, distance: 18.1
click at [42, 102] on div at bounding box center [55, 101] width 54 height 34
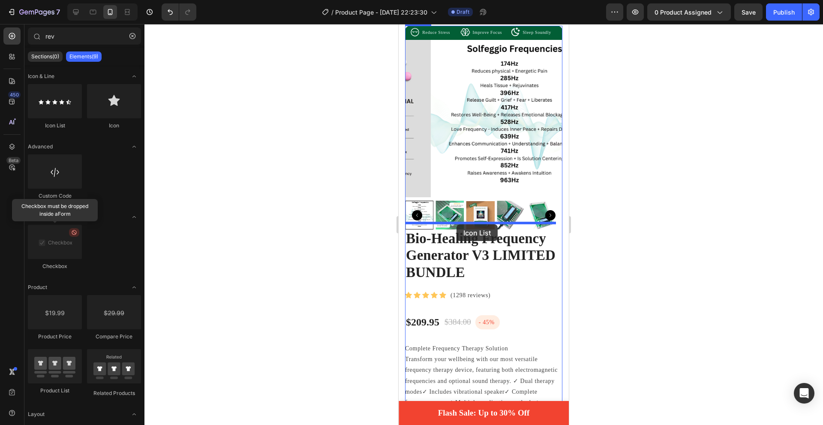
drag, startPoint x: 448, startPoint y: 117, endPoint x: 457, endPoint y: 224, distance: 107.9
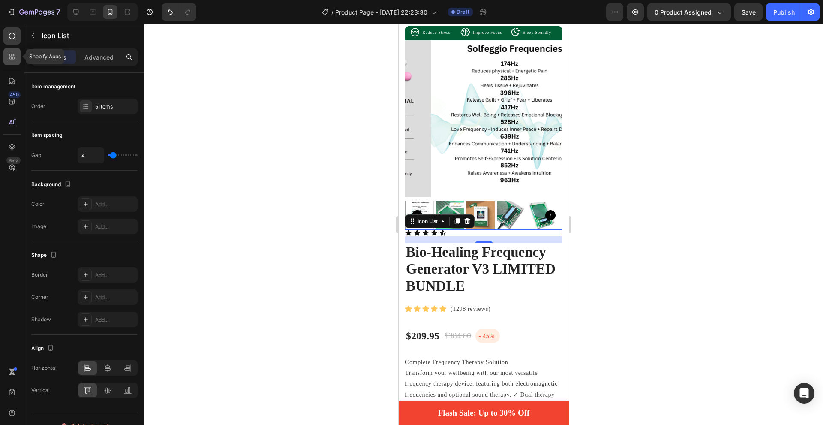
click at [16, 61] on div at bounding box center [11, 56] width 17 height 17
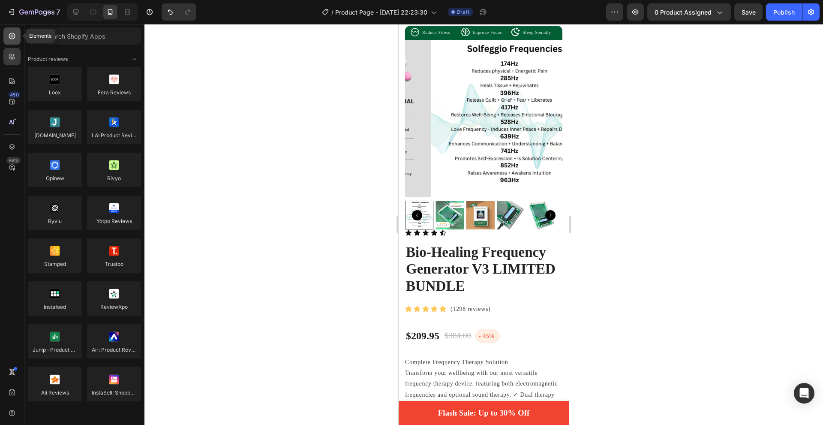
click at [12, 38] on icon at bounding box center [12, 36] width 9 height 9
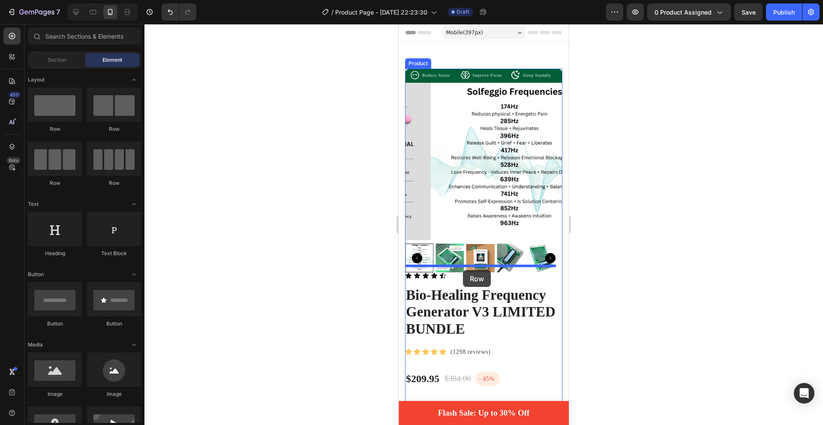
drag, startPoint x: 471, startPoint y: 135, endPoint x: 463, endPoint y: 270, distance: 134.8
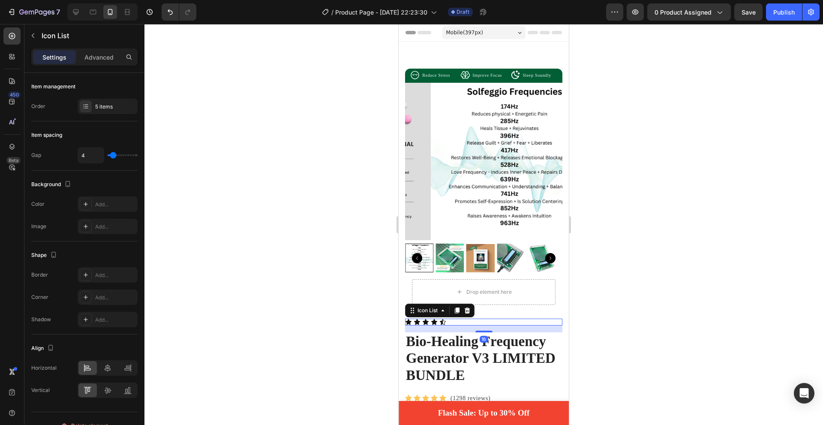
click at [450, 318] on div "Icon Icon Icon Icon Icon" at bounding box center [483, 321] width 157 height 7
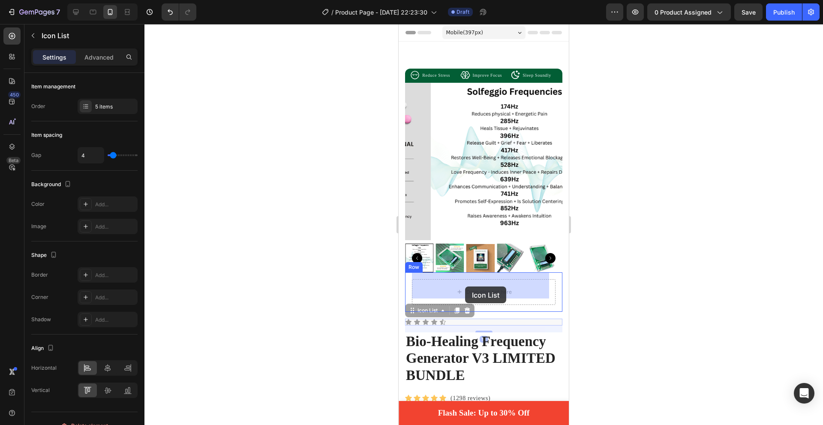
drag, startPoint x: 450, startPoint y: 316, endPoint x: 465, endPoint y: 286, distance: 33.4
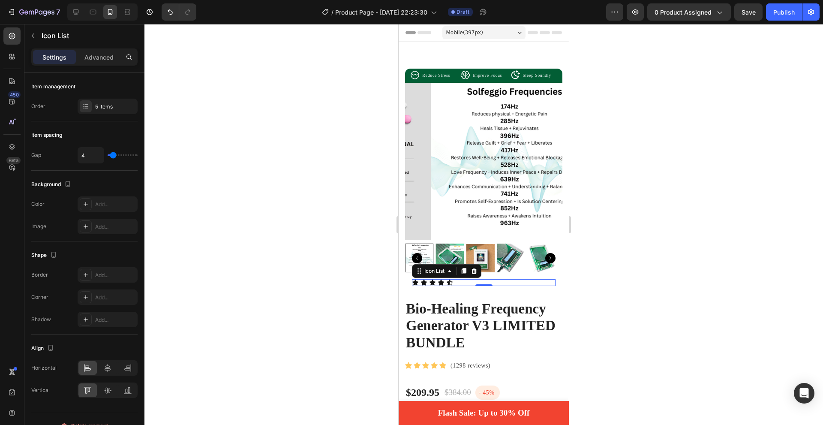
click at [474, 267] on icon at bounding box center [474, 270] width 7 height 7
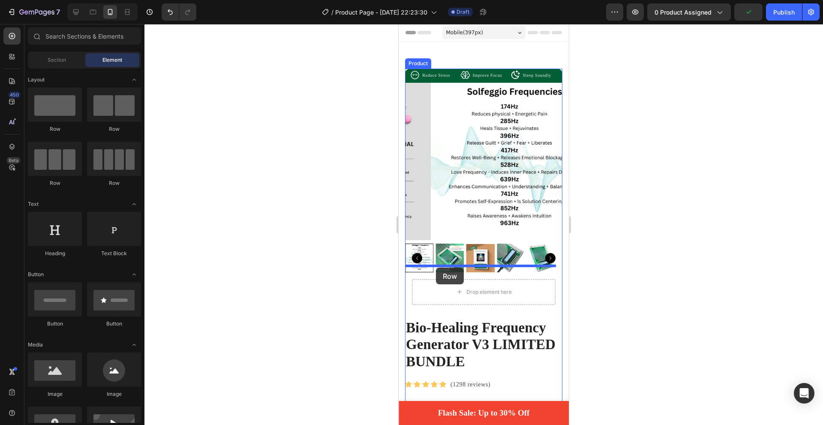
drag, startPoint x: 500, startPoint y: 132, endPoint x: 436, endPoint y: 267, distance: 149.6
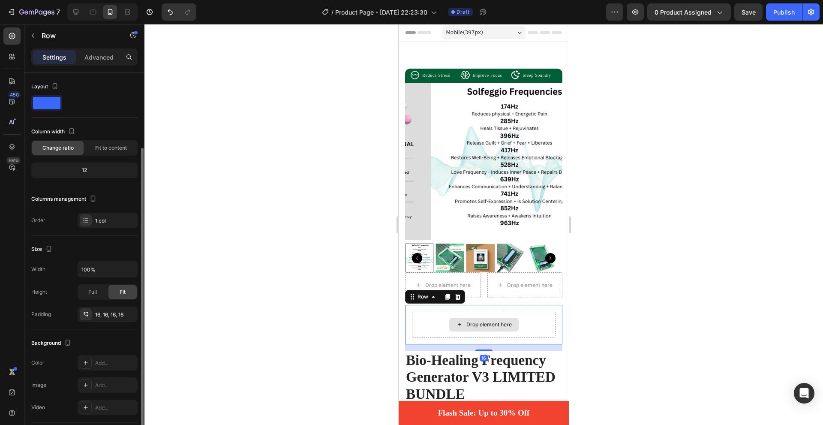
click at [435, 312] on div "Drop element here" at bounding box center [484, 325] width 144 height 26
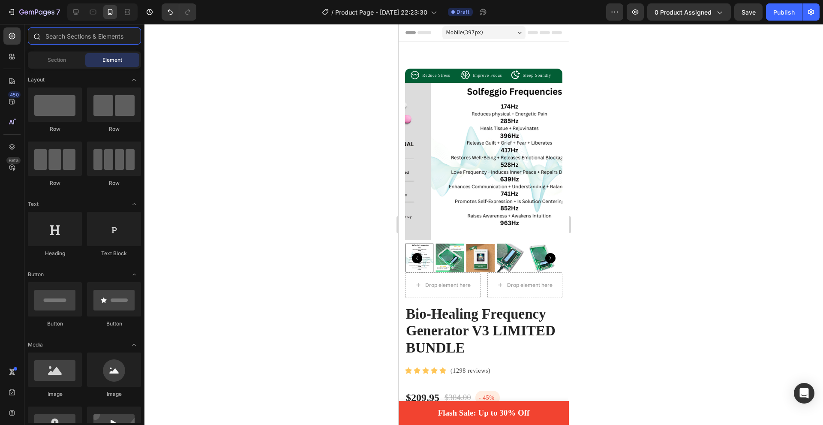
click at [80, 39] on input "text" at bounding box center [84, 35] width 113 height 17
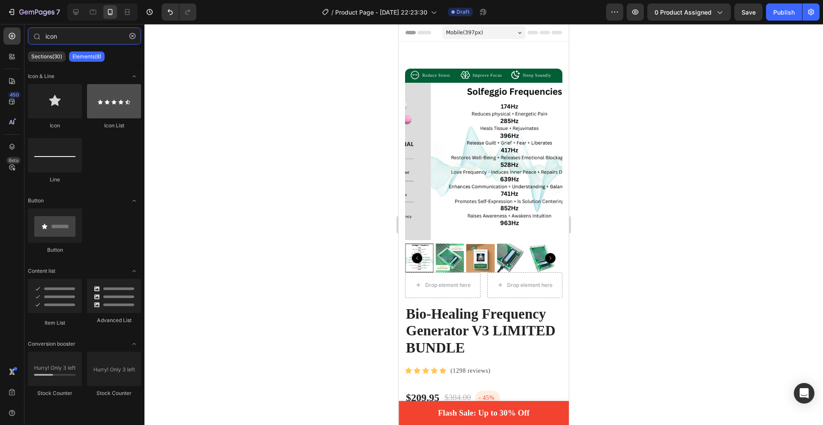
type input "icon"
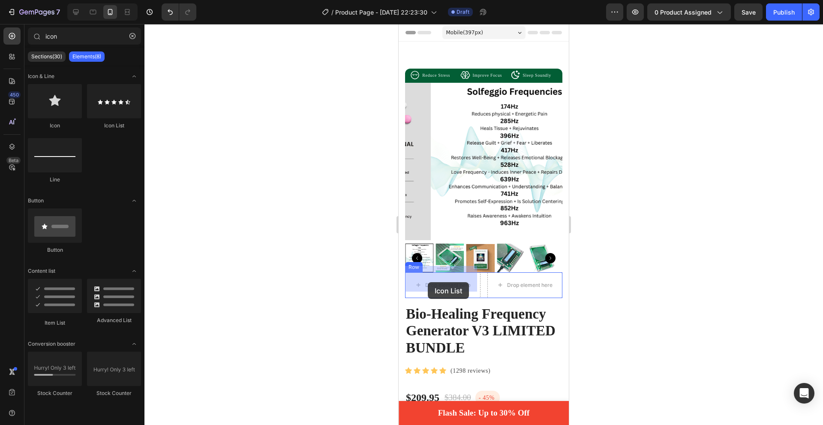
drag, startPoint x: 506, startPoint y: 137, endPoint x: 428, endPoint y: 282, distance: 165.1
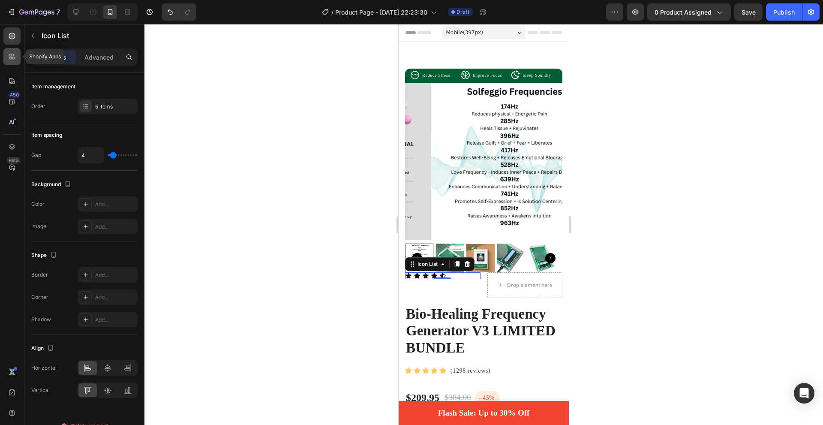
click at [12, 57] on icon at bounding box center [10, 58] width 3 height 3
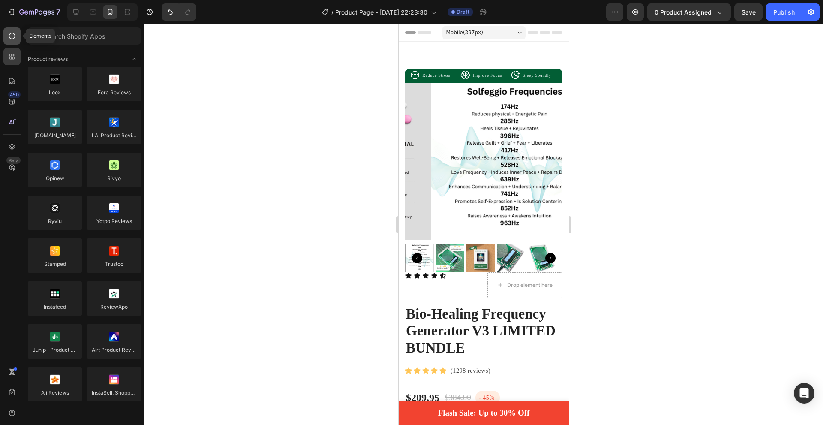
click at [14, 37] on icon at bounding box center [12, 36] width 9 height 9
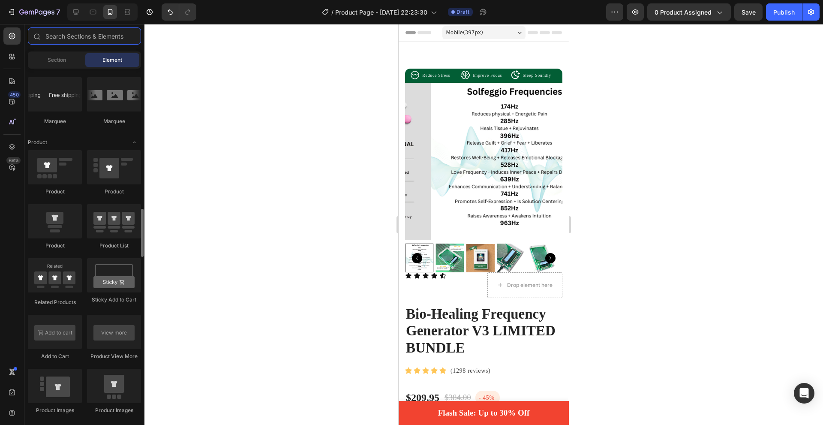
scroll to position [814, 0]
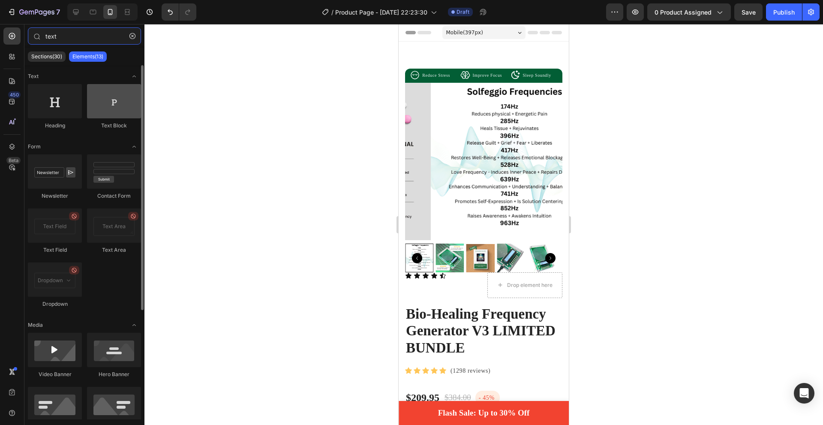
type input "text"
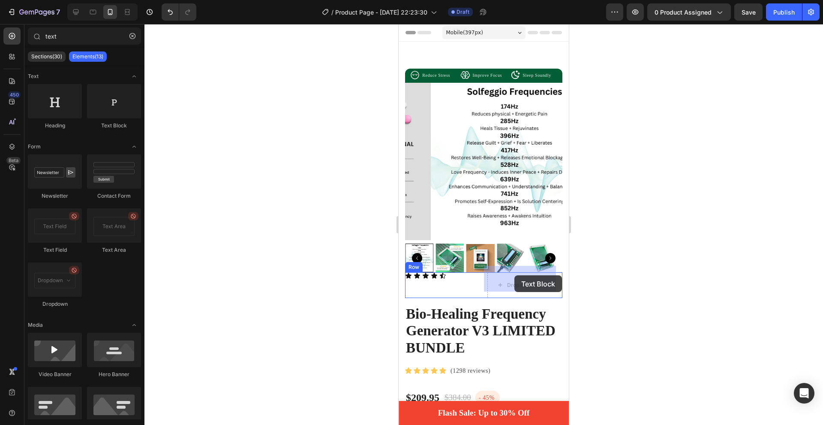
drag, startPoint x: 502, startPoint y: 127, endPoint x: 514, endPoint y: 275, distance: 148.4
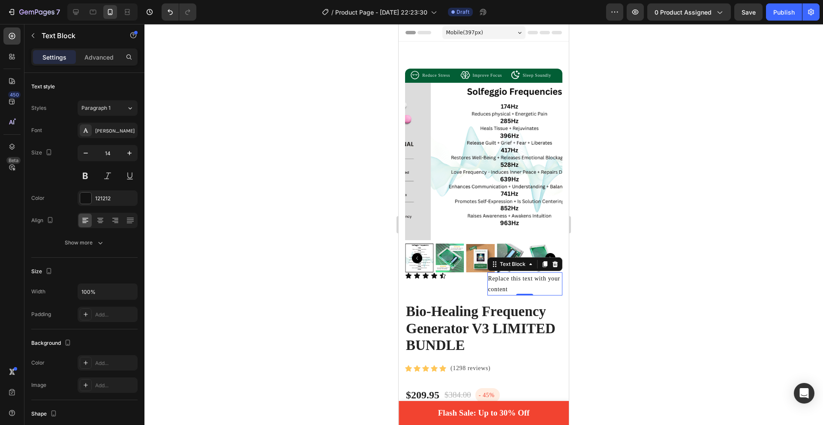
click at [514, 274] on div "Replace this text with your content" at bounding box center [524, 283] width 75 height 23
click at [514, 274] on p "Replace this text with your content" at bounding box center [525, 283] width 74 height 21
click at [463, 282] on div "Icon Icon Icon Icon Icon Icon List" at bounding box center [442, 283] width 75 height 23
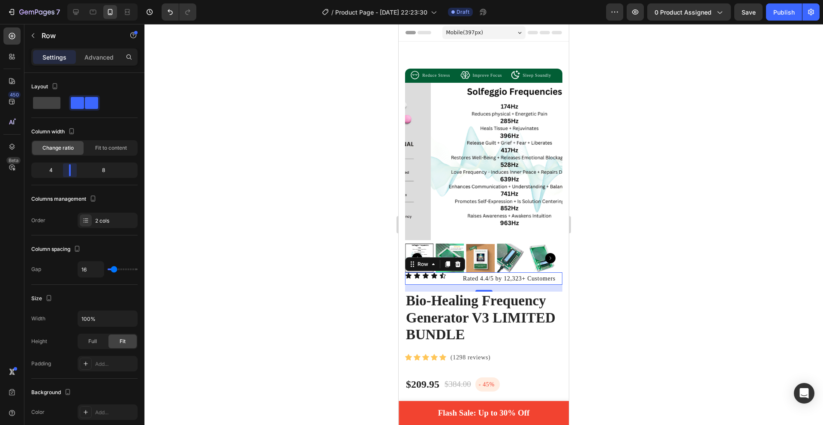
drag, startPoint x: 85, startPoint y: 170, endPoint x: 69, endPoint y: 171, distance: 16.3
click at [69, 0] on body "7 Version history / Product Page - Aug 26, 22:23:30 Draft Preview 0 product ass…" at bounding box center [411, 0] width 823 height 0
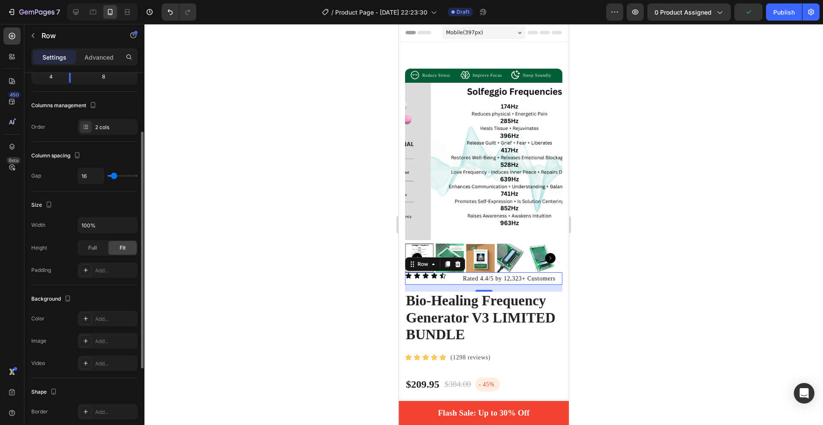
scroll to position [222, 0]
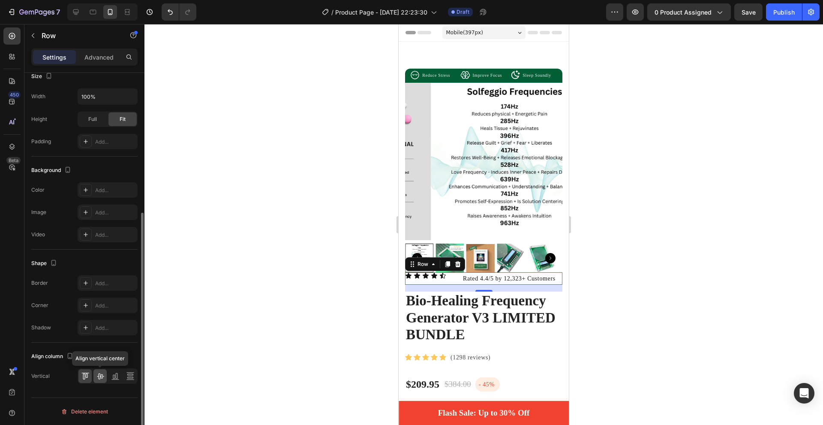
click at [103, 378] on icon at bounding box center [100, 376] width 9 height 9
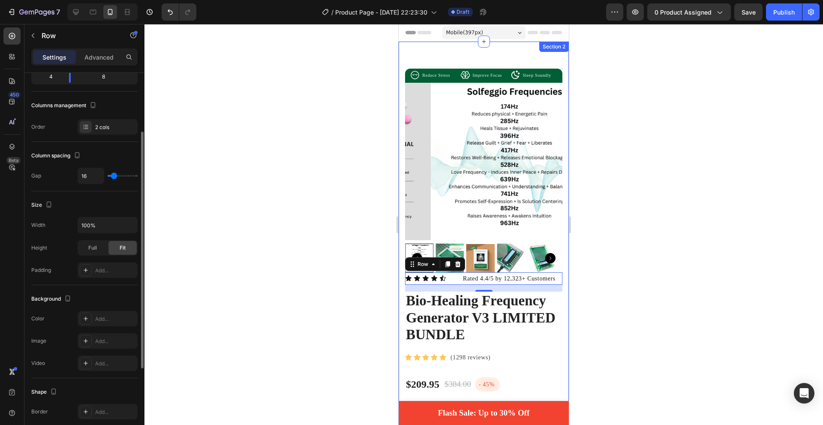
scroll to position [8, 0]
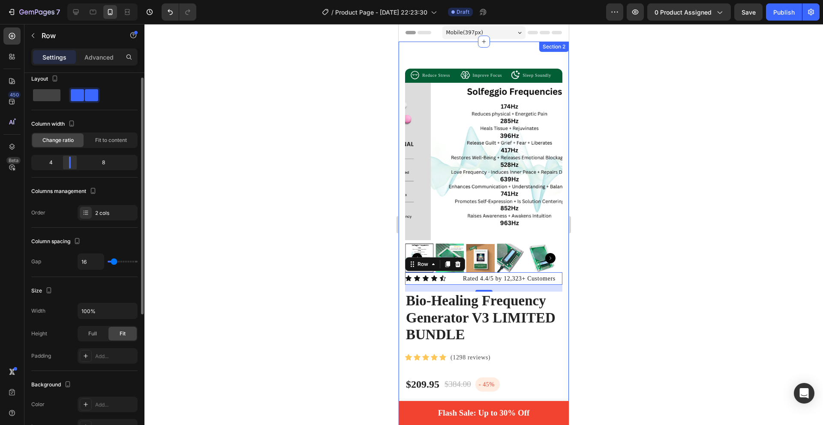
click at [63, 0] on body "7 Version history / Product Page - Aug 26, 22:23:30 Draft Preview 0 product ass…" at bounding box center [411, 0] width 823 height 0
click at [471, 273] on p "Rated 4.4/5 by 12,323+ Customers" at bounding box center [512, 278] width 99 height 11
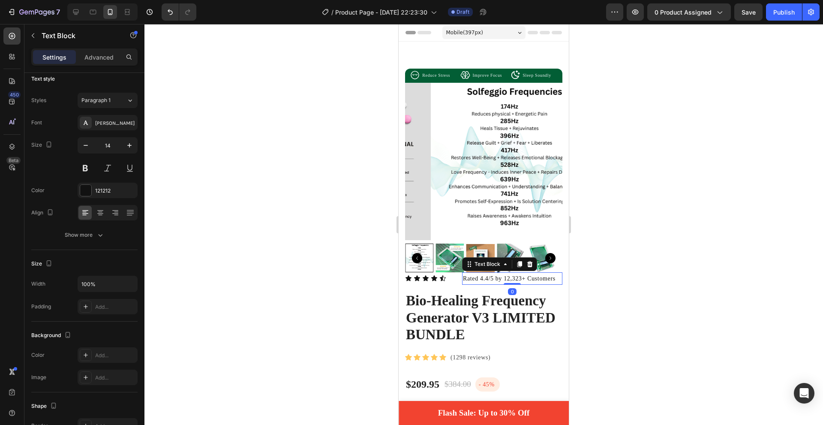
scroll to position [0, 0]
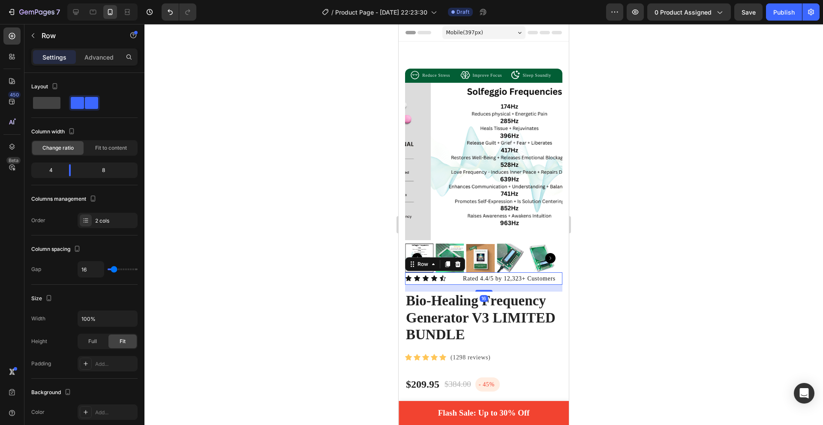
click at [454, 272] on div "Icon Icon Icon Icon Icon Icon List Rated 4.4/5 by 12,323+ Customers Text Block …" at bounding box center [483, 278] width 157 height 12
drag, startPoint x: 70, startPoint y: 171, endPoint x: 83, endPoint y: 171, distance: 12.9
click at [66, 0] on body "7 Version history / Product Page - Aug 26, 22:23:30 Draft Preview 0 product ass…" at bounding box center [411, 0] width 823 height 0
click at [451, 275] on div "Icon Icon Icon Icon Icon" at bounding box center [430, 278] width 50 height 7
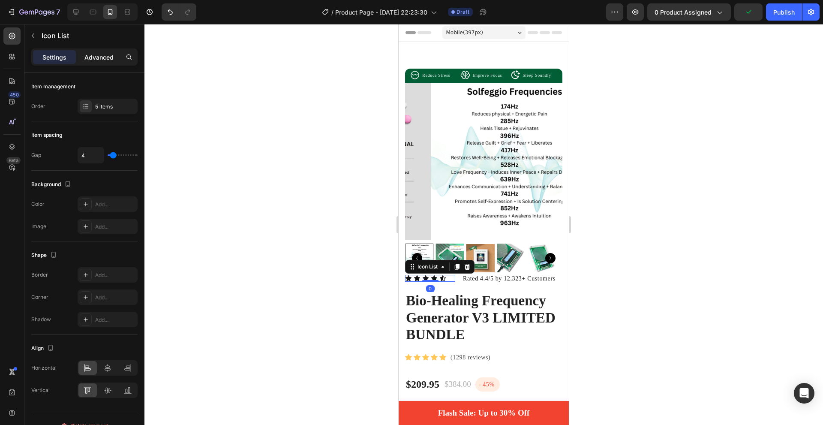
click at [94, 62] on div "Advanced" at bounding box center [99, 57] width 43 height 14
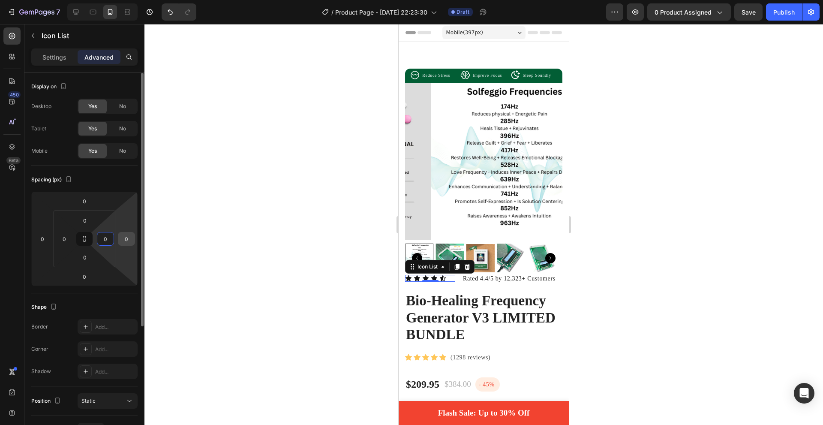
drag, startPoint x: 104, startPoint y: 236, endPoint x: 126, endPoint y: 237, distance: 22.8
click at [126, 237] on div "0 0 0 0 0 0 0 0" at bounding box center [84, 239] width 106 height 94
click at [457, 273] on div "Icon Icon Icon Icon Icon Icon List 0 Rated 4.4/5 by 12,323+ Customers Text Bloc…" at bounding box center [483, 278] width 157 height 12
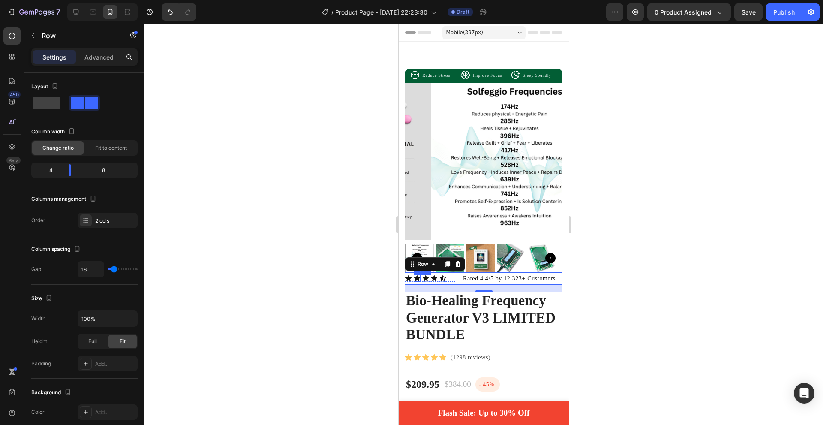
click at [409, 275] on icon at bounding box center [409, 278] width 6 height 6
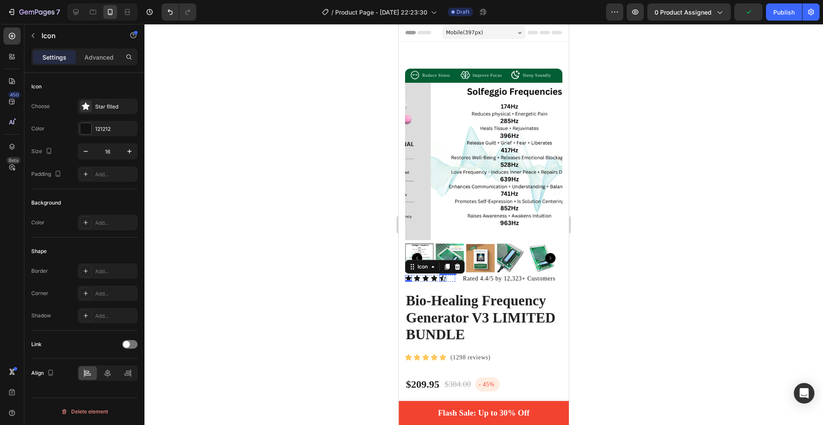
click at [451, 275] on div "Icon 0 Icon Icon Icon Icon" at bounding box center [430, 278] width 50 height 7
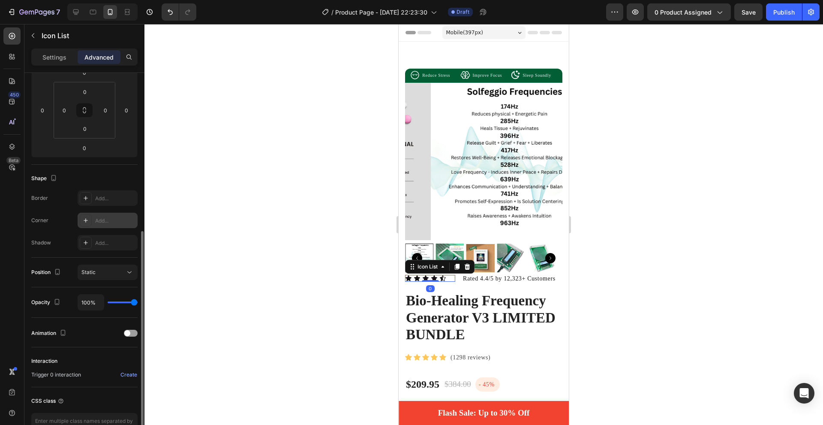
scroll to position [171, 0]
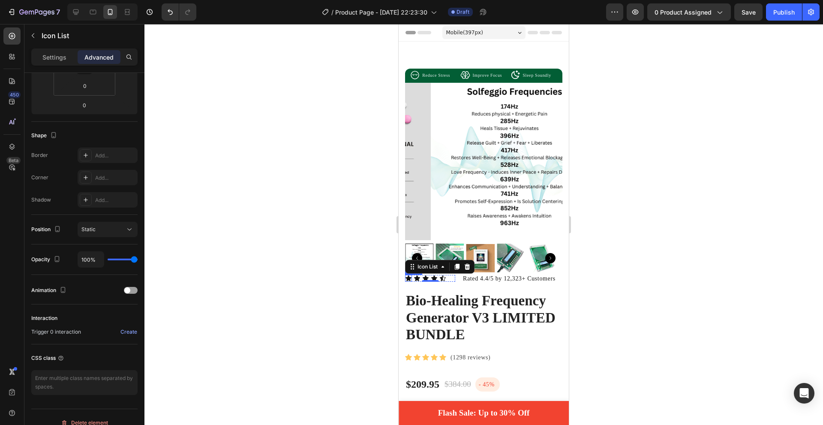
click at [411, 275] on icon at bounding box center [409, 278] width 6 height 6
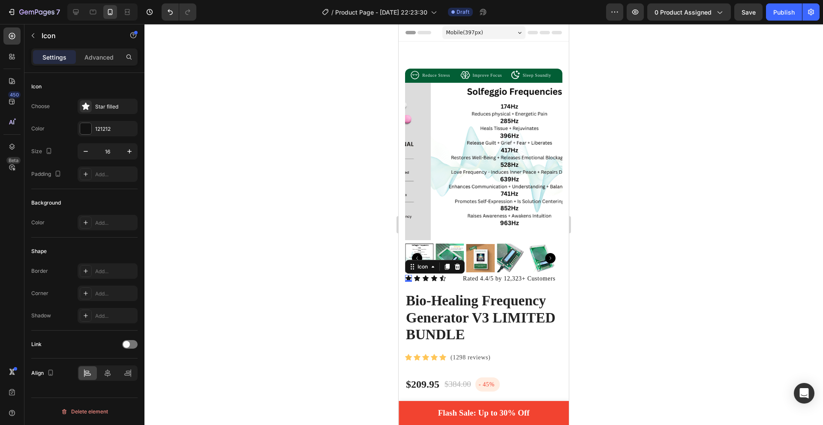
click at [416, 275] on icon at bounding box center [417, 278] width 6 height 6
click at [427, 275] on icon at bounding box center [426, 278] width 6 height 6
click at [87, 126] on div at bounding box center [85, 128] width 11 height 11
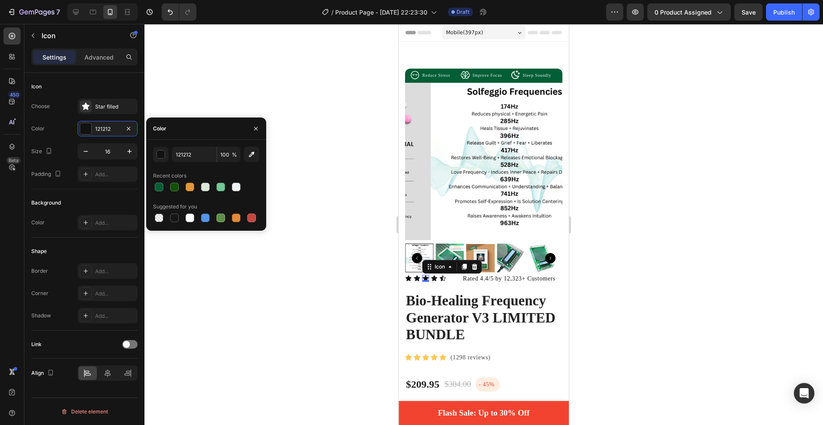
drag, startPoint x: 189, startPoint y: 187, endPoint x: 330, endPoint y: 230, distance: 147.5
click at [189, 187] on div at bounding box center [190, 187] width 9 height 9
type input "E39834"
click at [417, 275] on icon at bounding box center [417, 278] width 6 height 6
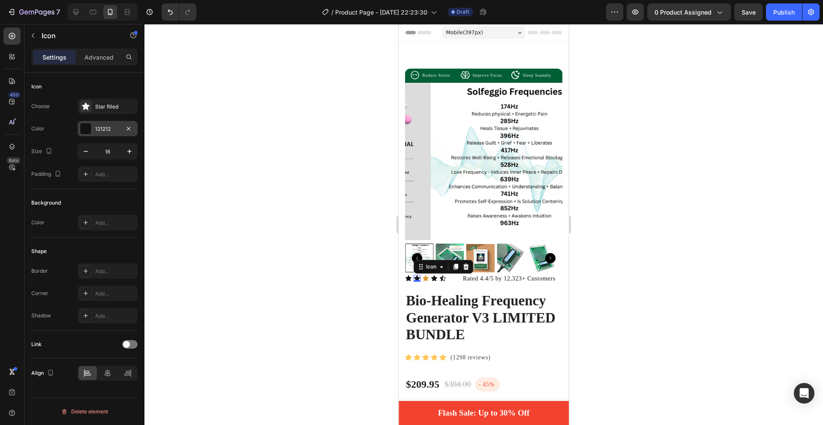
click at [86, 126] on div at bounding box center [85, 128] width 11 height 11
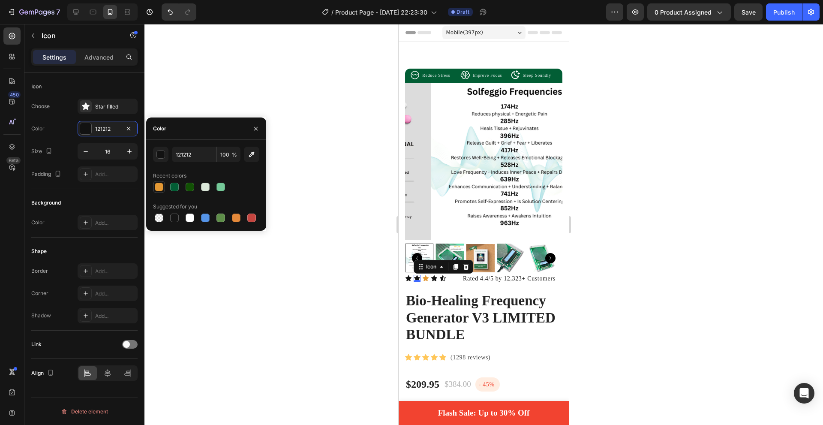
click at [161, 184] on div at bounding box center [159, 187] width 9 height 9
type input "E39834"
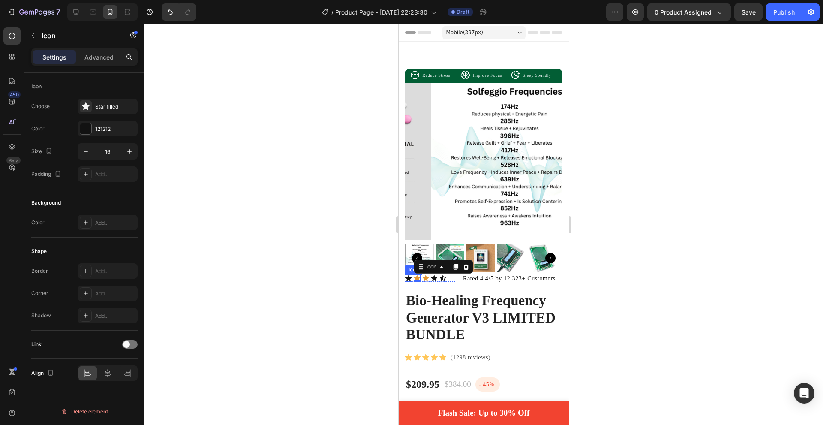
click at [409, 275] on div "Icon" at bounding box center [408, 278] width 7 height 7
click at [87, 133] on div at bounding box center [85, 128] width 11 height 11
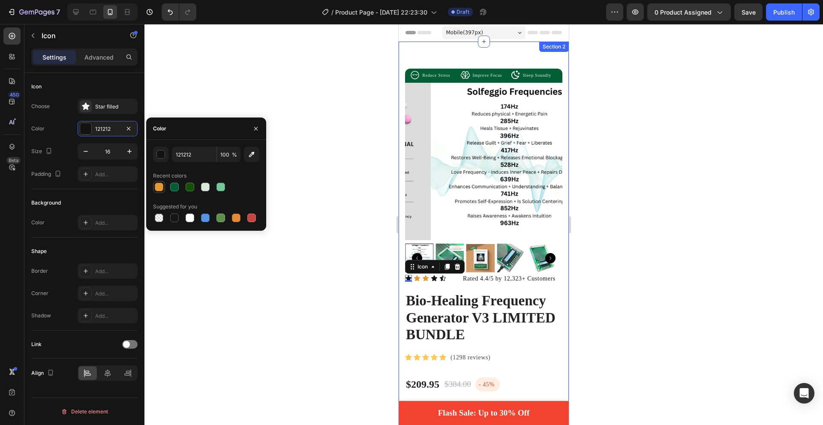
drag, startPoint x: 165, startPoint y: 188, endPoint x: 157, endPoint y: 186, distance: 7.9
click at [165, 188] on div at bounding box center [206, 187] width 106 height 12
drag, startPoint x: 157, startPoint y: 186, endPoint x: 234, endPoint y: 203, distance: 78.1
click at [157, 186] on div at bounding box center [159, 187] width 9 height 9
type input "E39834"
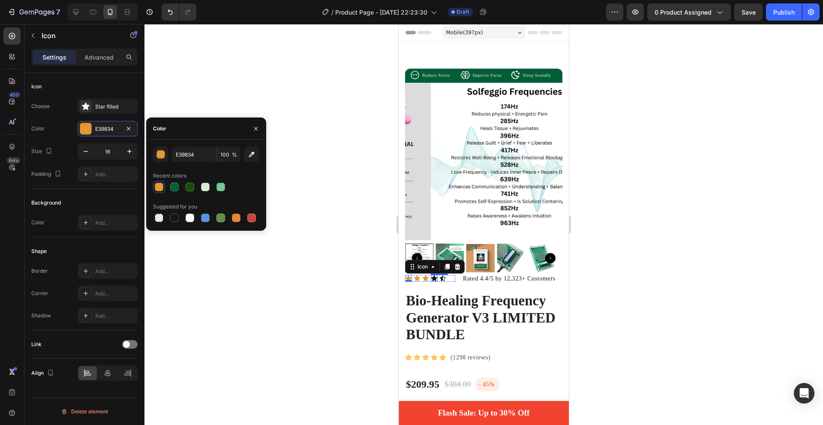
click at [434, 275] on icon at bounding box center [434, 278] width 6 height 6
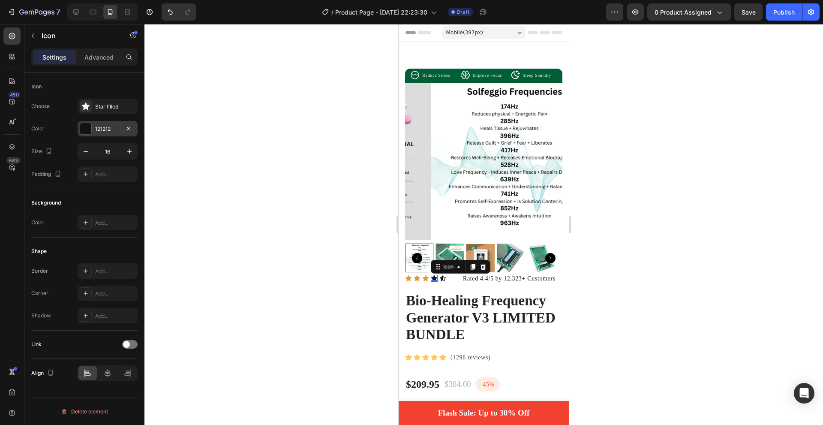
click at [83, 127] on div at bounding box center [85, 128] width 11 height 11
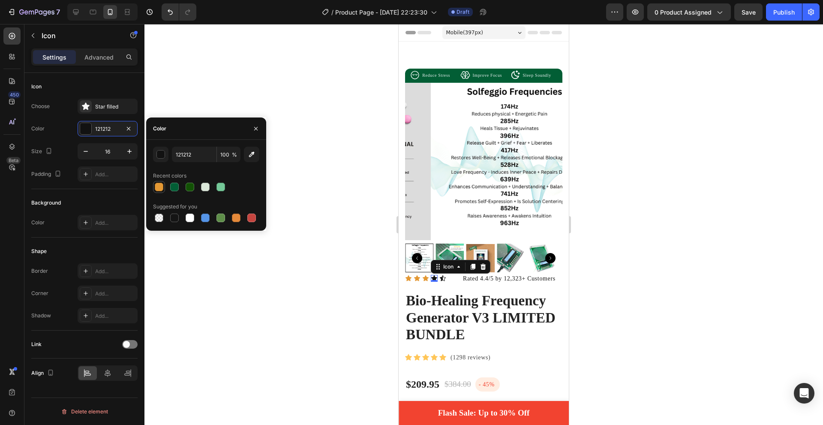
click at [159, 185] on div at bounding box center [159, 187] width 9 height 9
type input "E39834"
click at [442, 275] on icon at bounding box center [443, 278] width 6 height 6
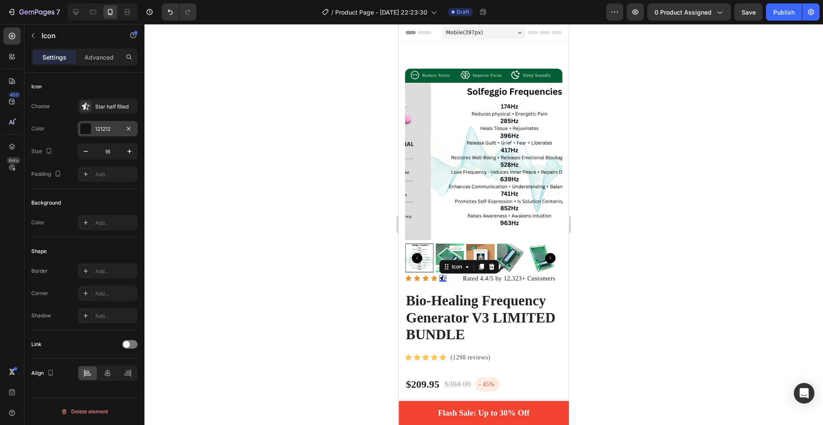
click at [85, 126] on div at bounding box center [85, 128] width 11 height 11
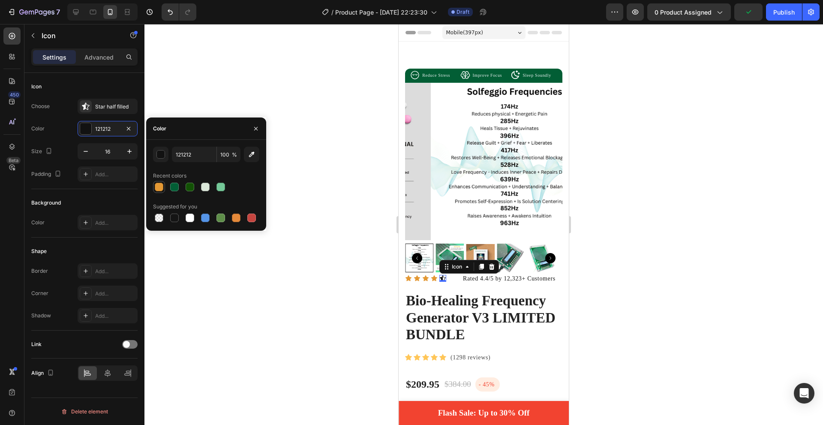
click at [162, 187] on div at bounding box center [159, 187] width 9 height 9
type input "E39834"
click at [451, 275] on div "Icon Icon Icon Icon Icon 0" at bounding box center [430, 278] width 50 height 7
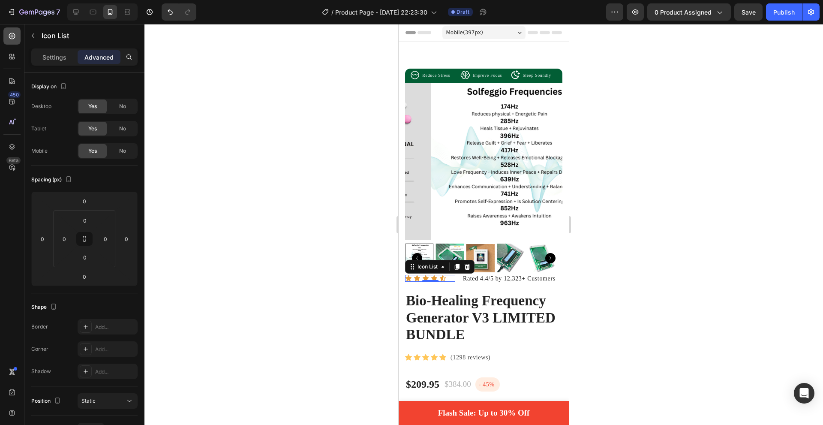
click at [12, 37] on icon at bounding box center [12, 36] width 9 height 9
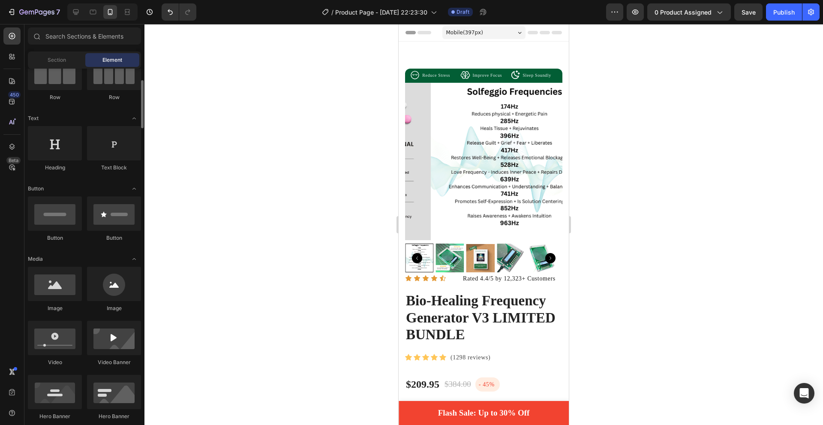
scroll to position [129, 0]
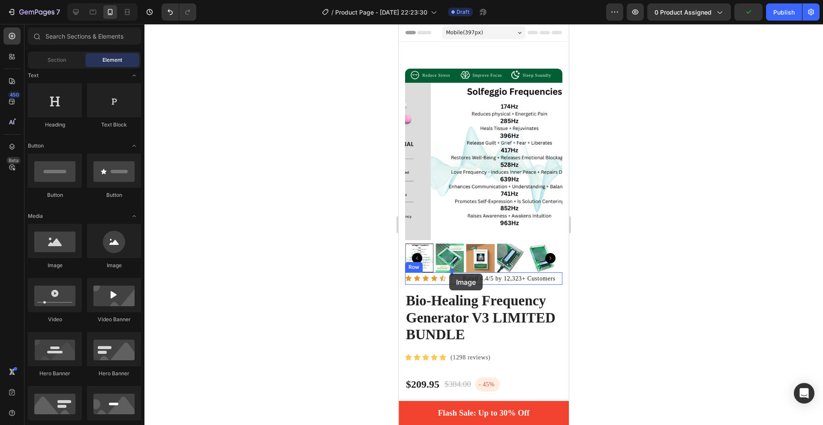
drag, startPoint x: 596, startPoint y: 290, endPoint x: 449, endPoint y: 273, distance: 147.9
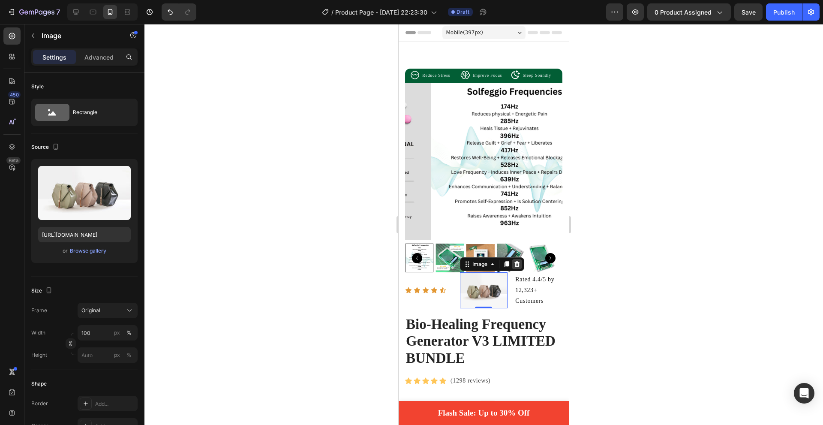
click at [517, 261] on icon at bounding box center [517, 264] width 7 height 7
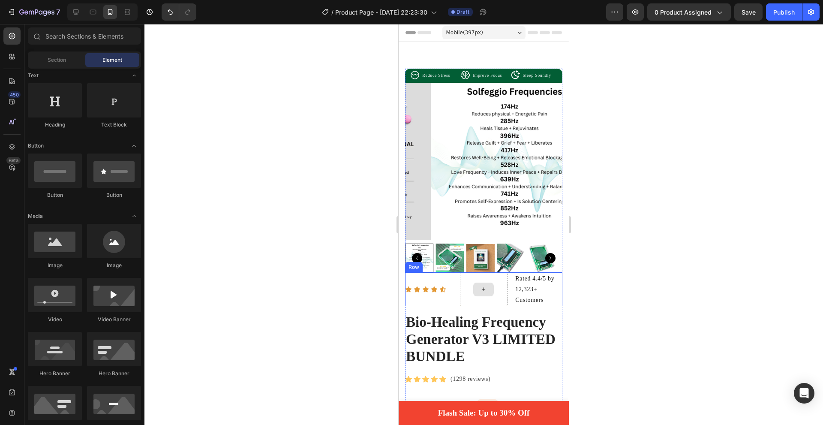
click at [484, 289] on div at bounding box center [483, 289] width 21 height 14
click at [427, 292] on div "Icon Icon Icon Icon Icon Icon List" at bounding box center [429, 289] width 48 height 34
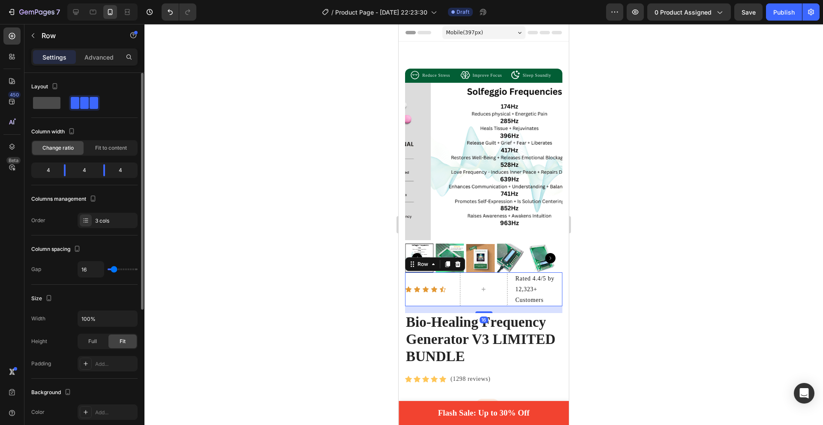
click at [47, 106] on span at bounding box center [46, 103] width 27 height 12
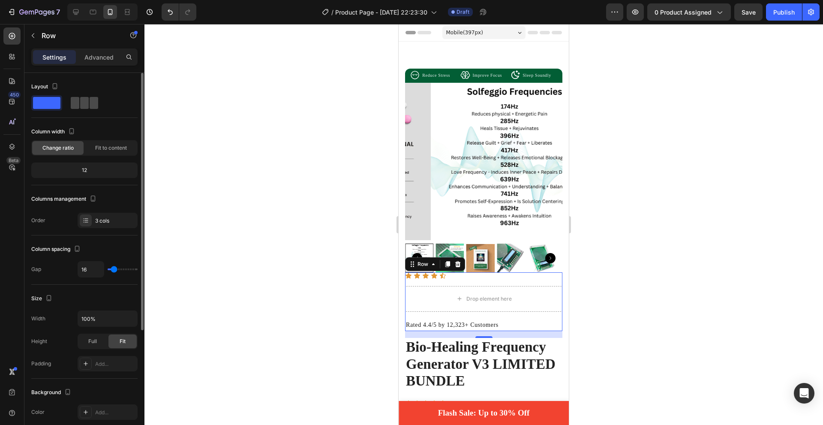
click at [80, 105] on span at bounding box center [84, 103] width 9 height 12
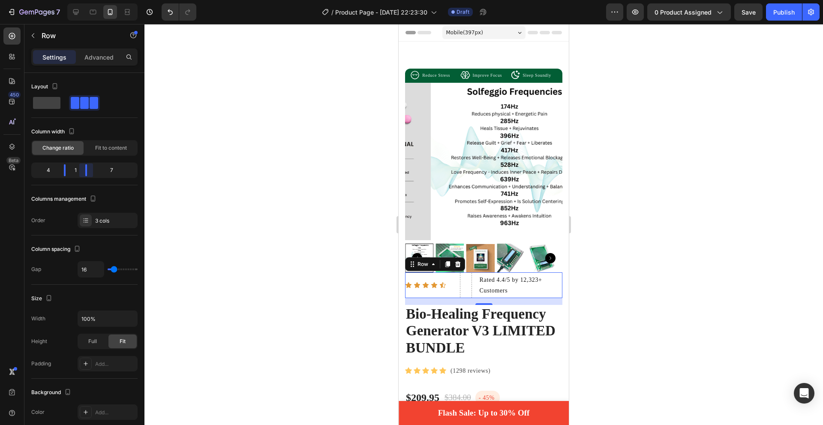
drag, startPoint x: 102, startPoint y: 170, endPoint x: 33, endPoint y: 161, distance: 69.2
click at [33, 0] on body "7 Version history / Product Page - [DATE] 22:23:30 Draft Preview 0 product assi…" at bounding box center [411, 0] width 823 height 0
drag, startPoint x: 73, startPoint y: 102, endPoint x: 92, endPoint y: 87, distance: 24.1
click at [92, 87] on div "Layout" at bounding box center [84, 87] width 106 height 14
click at [53, 101] on span at bounding box center [46, 103] width 27 height 12
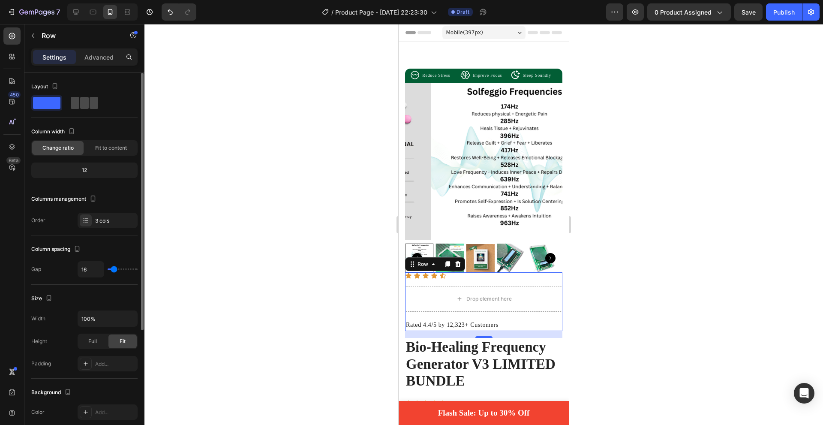
click at [80, 101] on span at bounding box center [84, 103] width 9 height 12
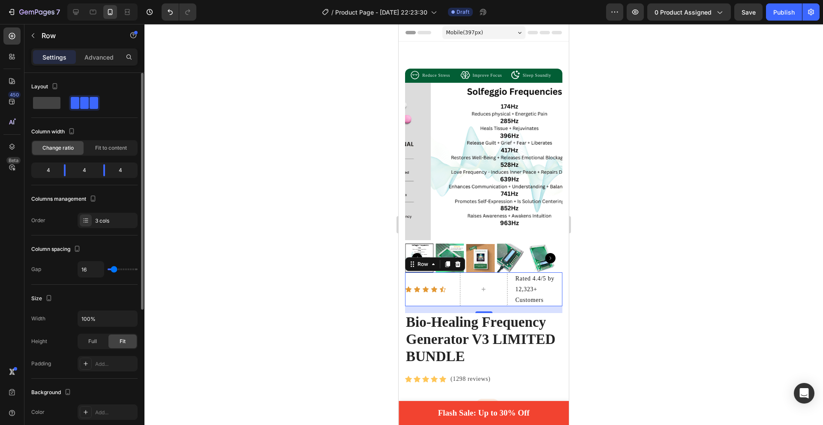
click at [73, 222] on div "Order 3 cols" at bounding box center [84, 220] width 106 height 15
click at [87, 221] on icon at bounding box center [85, 220] width 7 height 7
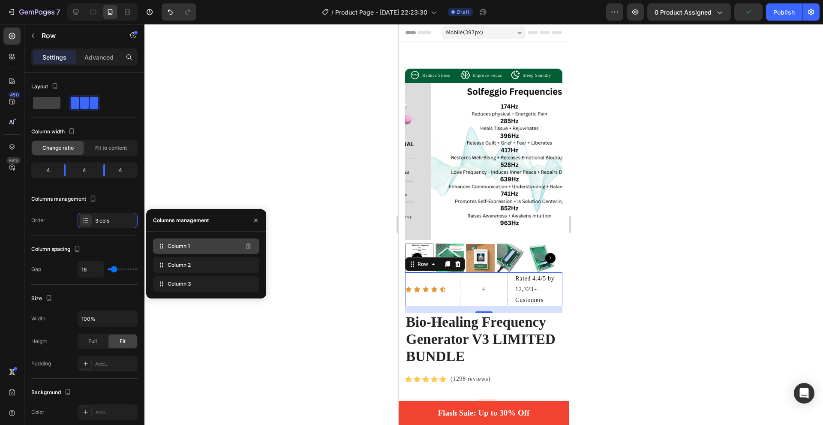
click at [189, 242] on div "Column 1" at bounding box center [206, 245] width 106 height 15
drag, startPoint x: 166, startPoint y: 264, endPoint x: 161, endPoint y: 299, distance: 35.1
click at [415, 286] on div "Icon" at bounding box center [417, 289] width 7 height 7
click div "0"
click at [461, 290] on p "Rated 4.4/5 by 12,323+ Customers" at bounding box center [484, 289] width 46 height 33
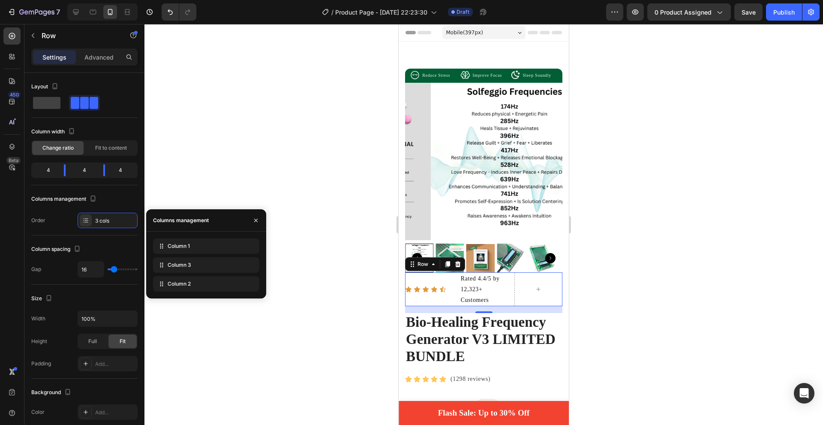
click at [453, 292] on div "Icon Icon Icon Icon Icon Icon List Rated 4.4/5 by 12,323+ Customers Text Block …" at bounding box center [483, 289] width 157 height 34
drag, startPoint x: 174, startPoint y: 135, endPoint x: 118, endPoint y: 119, distance: 58.5
click at [174, 135] on div at bounding box center [483, 224] width 679 height 401
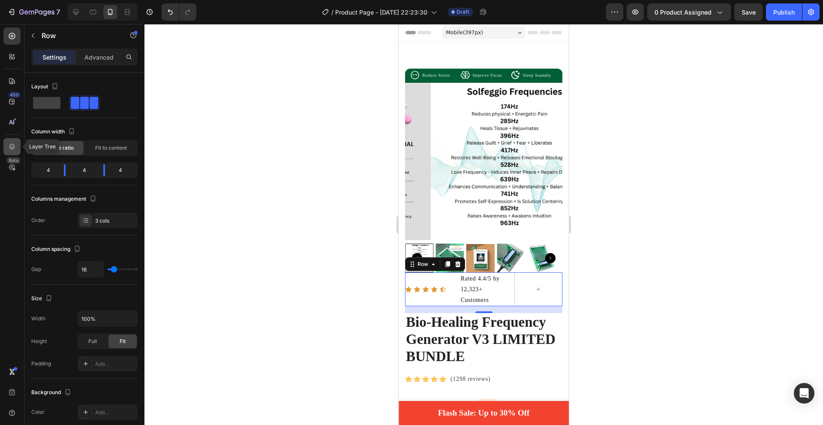
click at [15, 145] on icon at bounding box center [12, 146] width 9 height 9
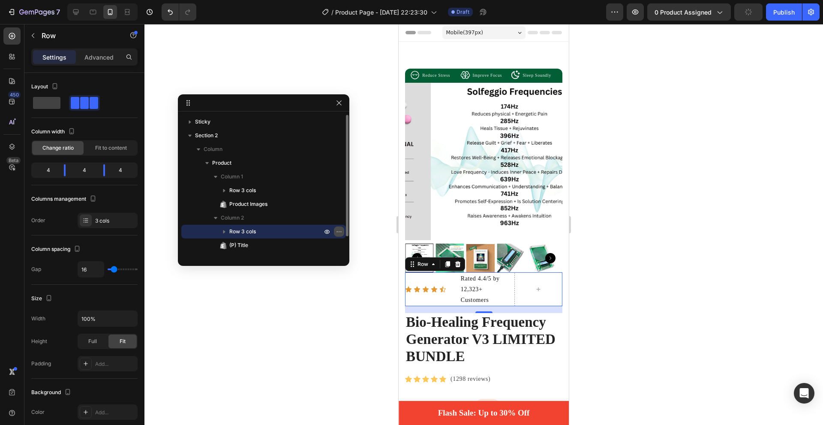
click at [342, 234] on icon "button" at bounding box center [339, 231] width 7 height 7
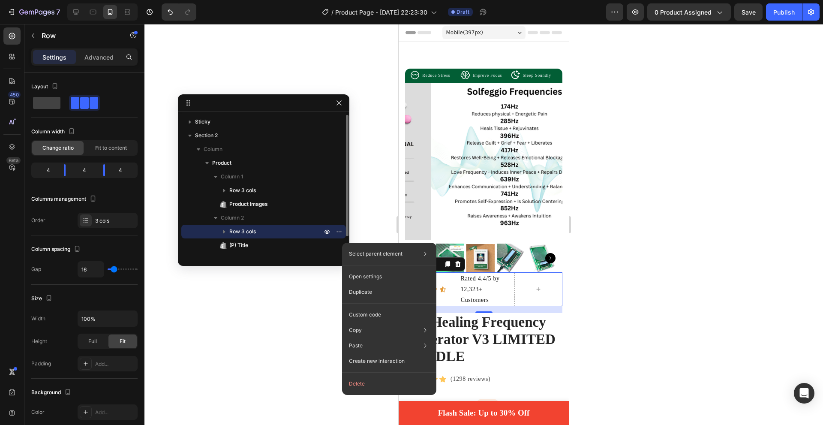
click at [225, 228] on icon "button" at bounding box center [224, 231] width 9 height 9
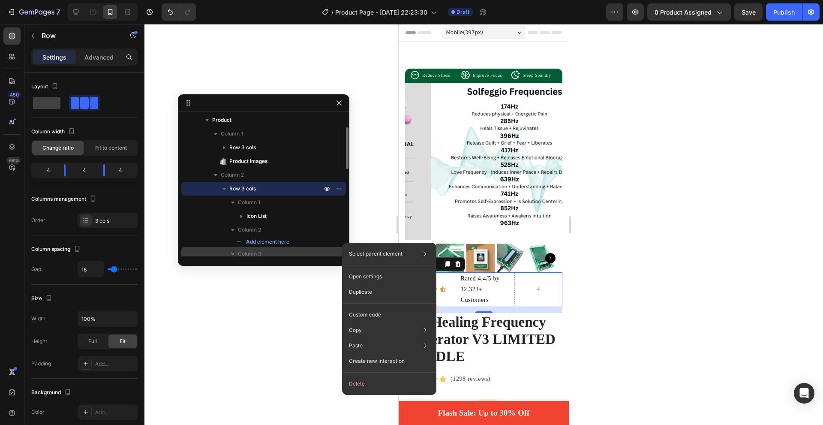
scroll to position [86, 0]
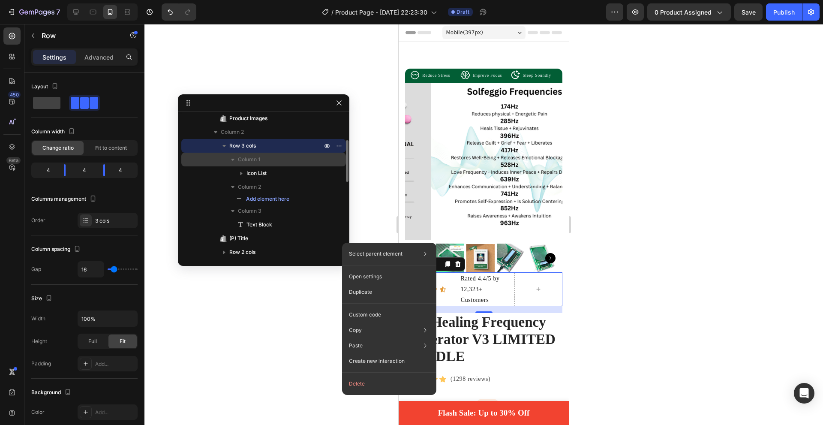
click at [259, 162] on span "Column 1" at bounding box center [249, 159] width 22 height 9
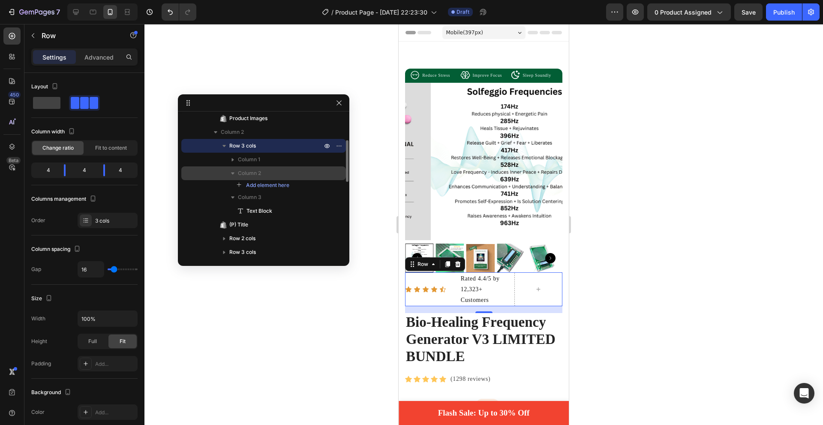
click at [256, 176] on span "Column 2" at bounding box center [249, 173] width 23 height 9
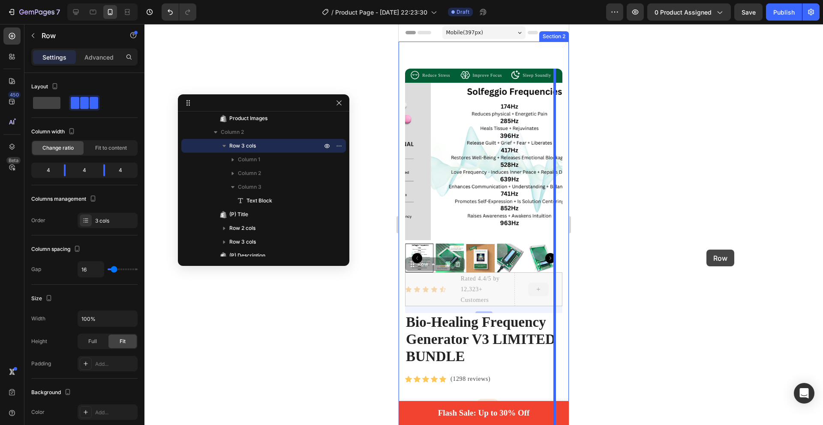
drag, startPoint x: 515, startPoint y: 283, endPoint x: 1105, endPoint y: 273, distance: 590.4
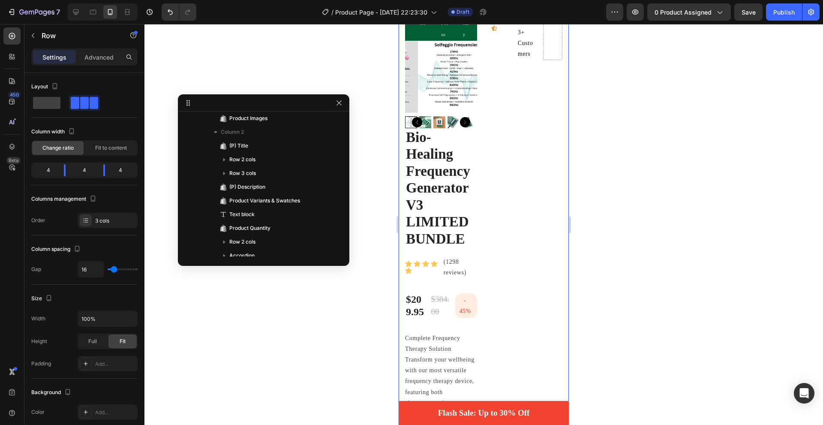
scroll to position [0, 0]
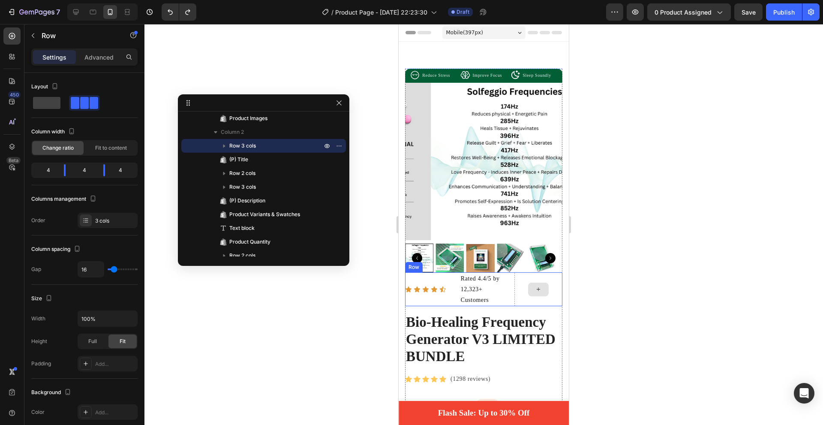
click at [506, 288] on div "Icon Icon Icon Icon Icon Icon List Rated 4.4/5 by 12,323+ Customers Text Block …" at bounding box center [483, 289] width 157 height 34
click at [337, 103] on icon "button" at bounding box center [339, 102] width 7 height 7
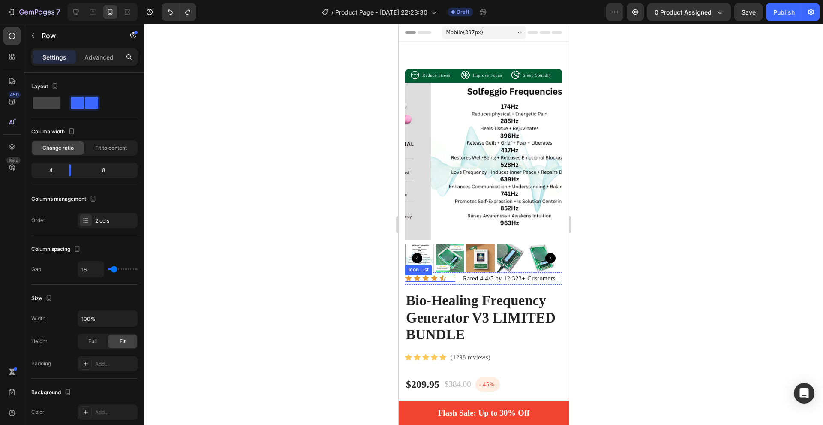
click at [452, 275] on div "Icon Icon Icon Icon Icon" at bounding box center [430, 278] width 50 height 7
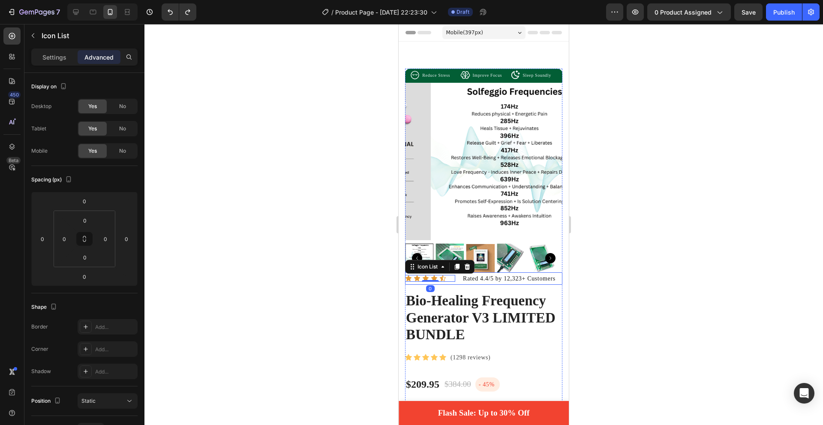
click at [457, 272] on div "Icon Icon Icon Icon Icon Icon List 0 Rated 4.4/5 by 12,323+ Customers Text Bloc…" at bounding box center [483, 278] width 157 height 12
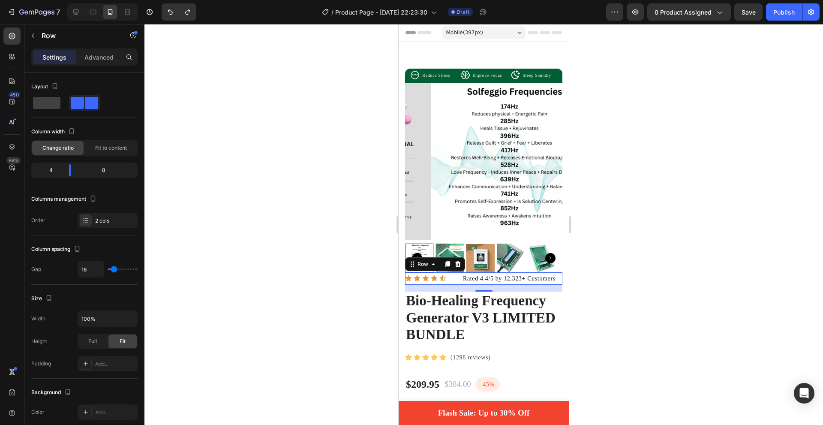
click at [440, 276] on div "Icon Icon Icon Icon Icon Icon List" at bounding box center [430, 278] width 50 height 12
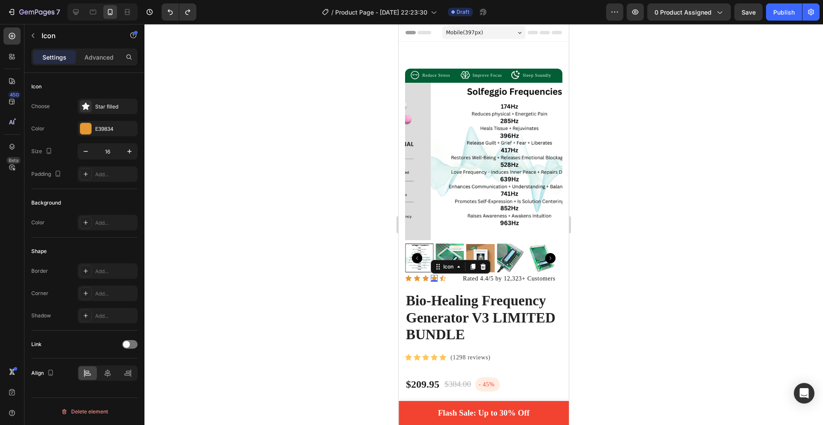
click at [437, 275] on div "Icon 0" at bounding box center [434, 278] width 7 height 7
click at [440, 275] on div "Icon" at bounding box center [442, 278] width 7 height 7
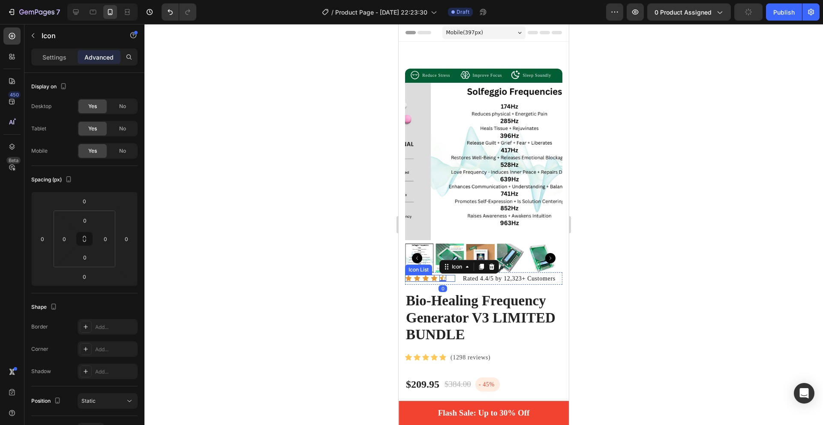
click at [438, 275] on div "Icon Icon Icon Icon Icon 0" at bounding box center [430, 278] width 50 height 7
click at [61, 59] on p "Settings" at bounding box center [54, 57] width 24 height 9
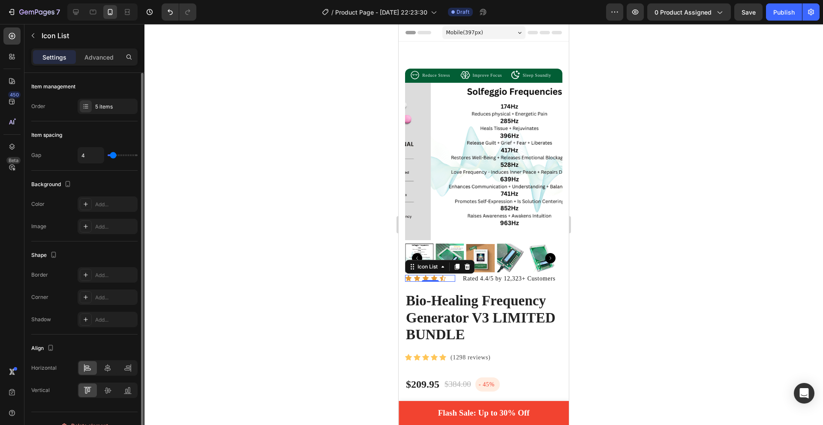
type input "7"
type input "6"
type input "5"
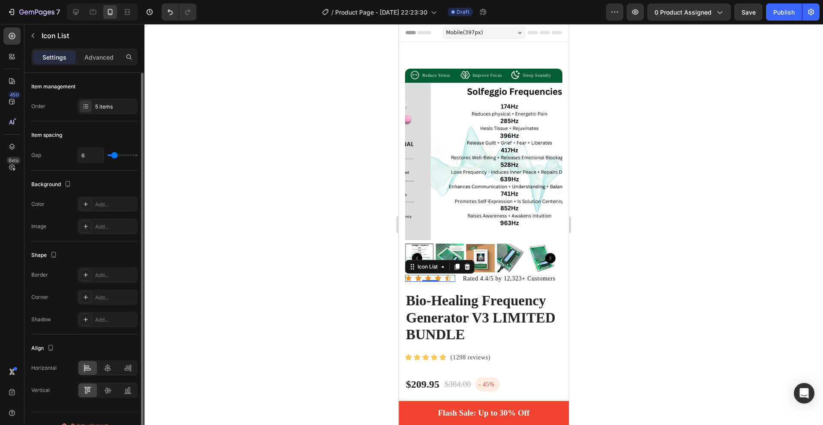
type input "5"
type input "4"
type input "3"
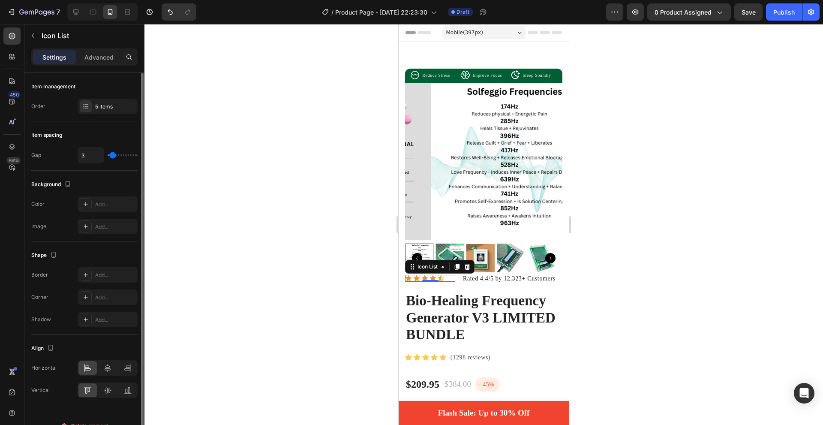
type input "2"
type input "1"
type input "0"
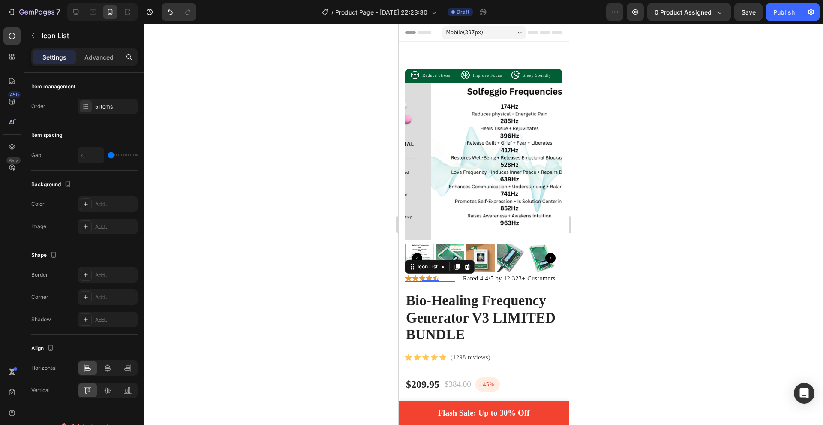
drag, startPoint x: 116, startPoint y: 154, endPoint x: 256, endPoint y: 201, distance: 147.6
type input "0"
click at [108, 154] on input "range" at bounding box center [123, 155] width 30 height 2
click at [94, 51] on div "Advanced" at bounding box center [99, 57] width 43 height 14
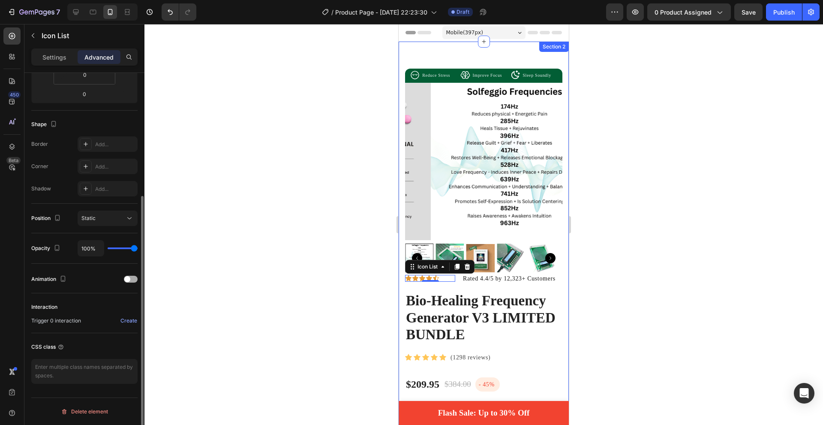
scroll to position [140, 0]
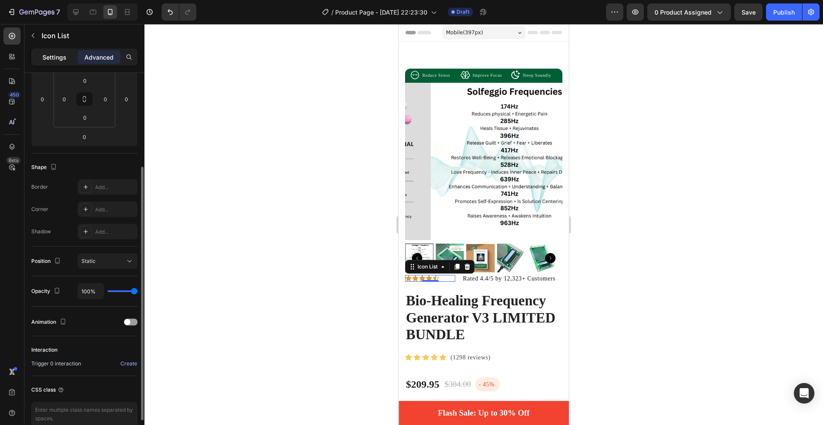
click at [61, 52] on div "Settings" at bounding box center [54, 57] width 43 height 14
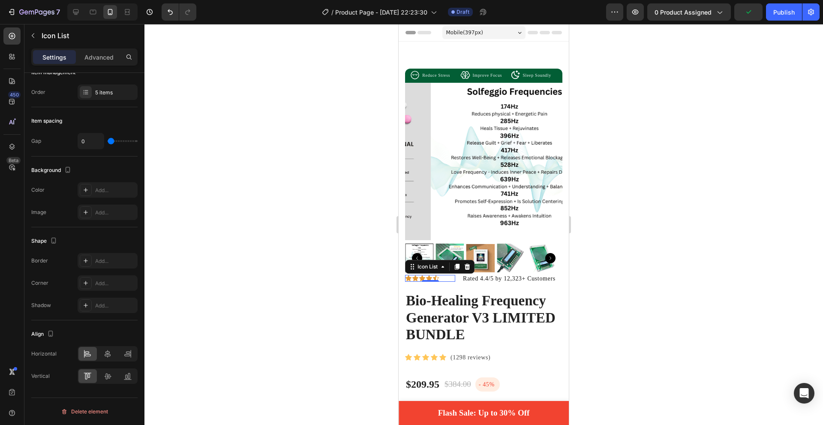
click at [448, 275] on div "Icon Icon Icon Icon Icon" at bounding box center [430, 278] width 50 height 7
click at [456, 278] on div "Icon Icon Icon Icon Icon Icon List 0 Rated 4.4/5 by 12,323+ Customers Text Bloc…" at bounding box center [483, 278] width 157 height 12
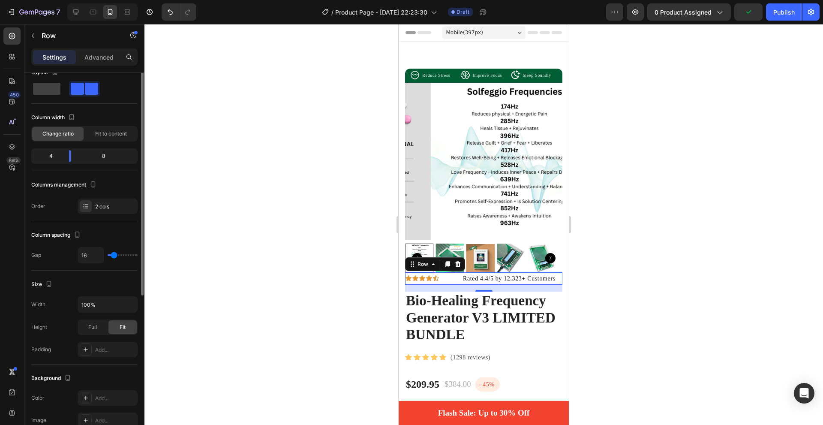
scroll to position [0, 0]
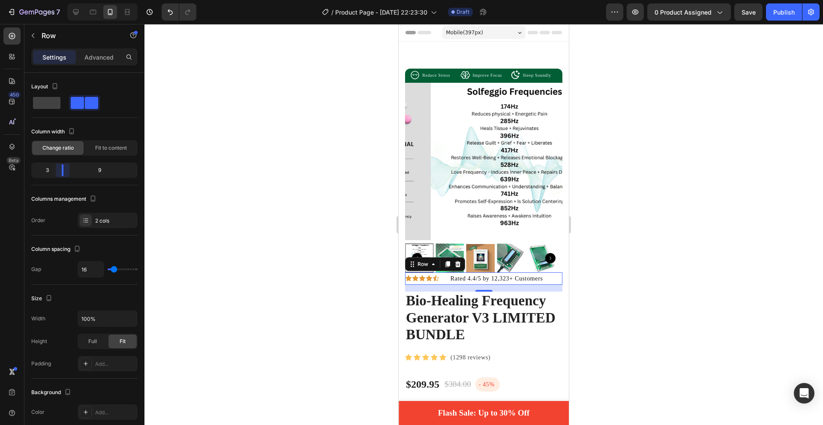
drag, startPoint x: 69, startPoint y: 171, endPoint x: 61, endPoint y: 169, distance: 8.4
click at [61, 0] on body "7 Version history / Product Page - [DATE] 22:23:30 Draft Preview 0 product assi…" at bounding box center [411, 0] width 823 height 0
click at [438, 275] on icon at bounding box center [436, 278] width 7 height 7
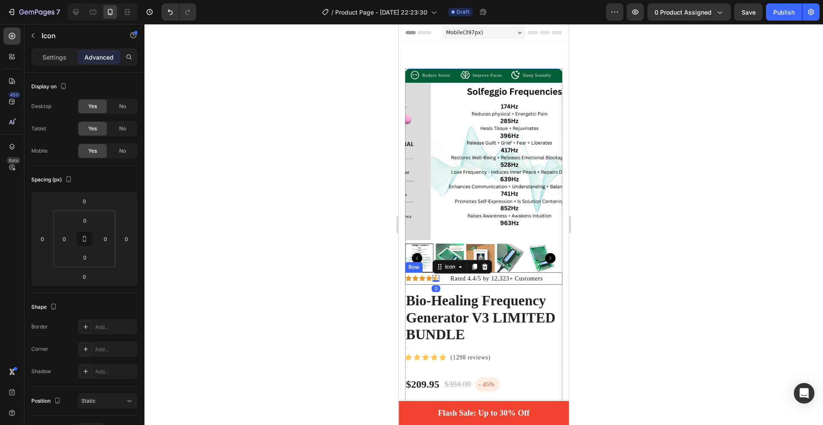
click at [442, 276] on div "Icon Icon Icon Icon Icon 0 Icon List Rated 4.4/5 by 12,323+ Customers Text Bloc…" at bounding box center [483, 278] width 157 height 12
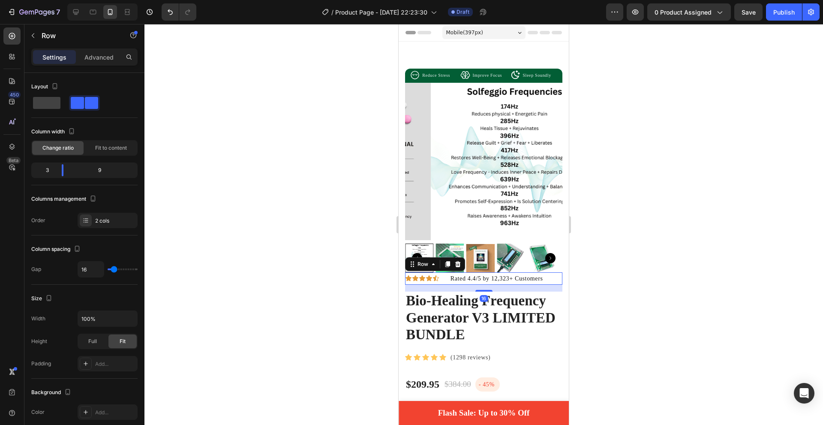
click at [440, 275] on div "Icon Icon Icon Icon Icon" at bounding box center [424, 278] width 38 height 7
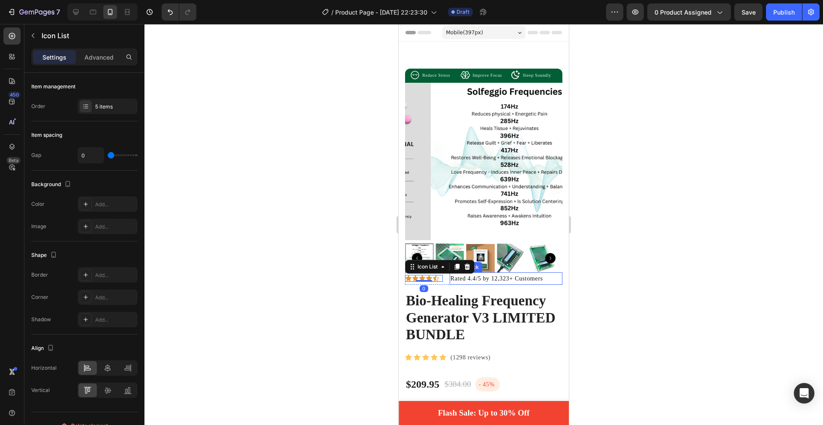
click at [448, 272] on div "Icon Icon Icon Icon Icon Icon List 0 Rated 4.4/5 by 12,323+ Customers Text Bloc…" at bounding box center [483, 278] width 157 height 12
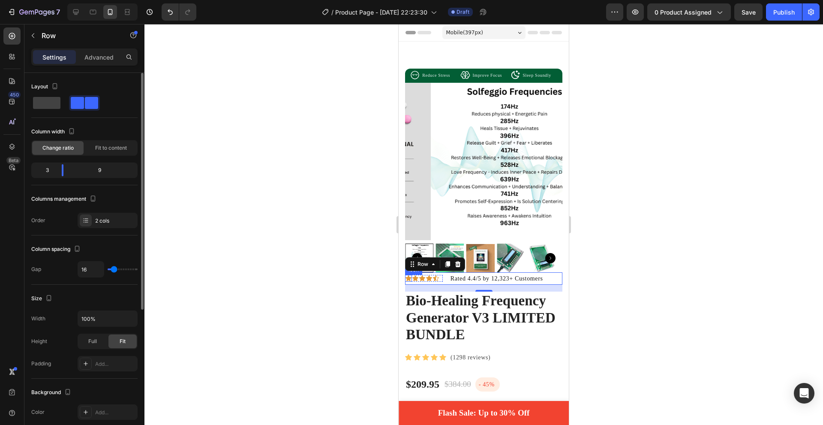
type input "0"
drag, startPoint x: 113, startPoint y: 267, endPoint x: 106, endPoint y: 267, distance: 6.9
type input "0"
click at [108, 268] on input "range" at bounding box center [123, 269] width 30 height 2
click at [437, 275] on icon at bounding box center [436, 278] width 7 height 7
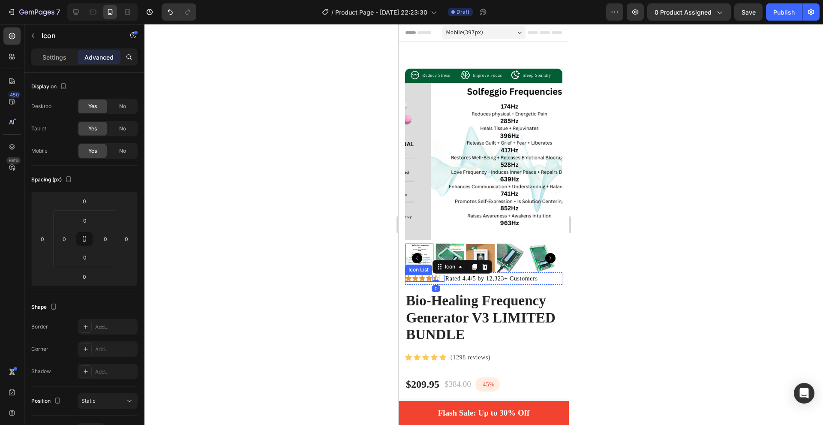
click at [440, 275] on div "Icon Icon Icon Icon Icon 0" at bounding box center [424, 278] width 39 height 7
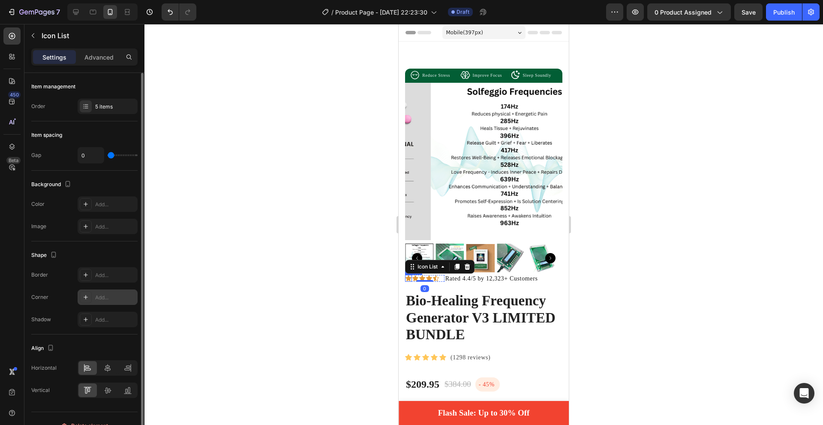
scroll to position [14, 0]
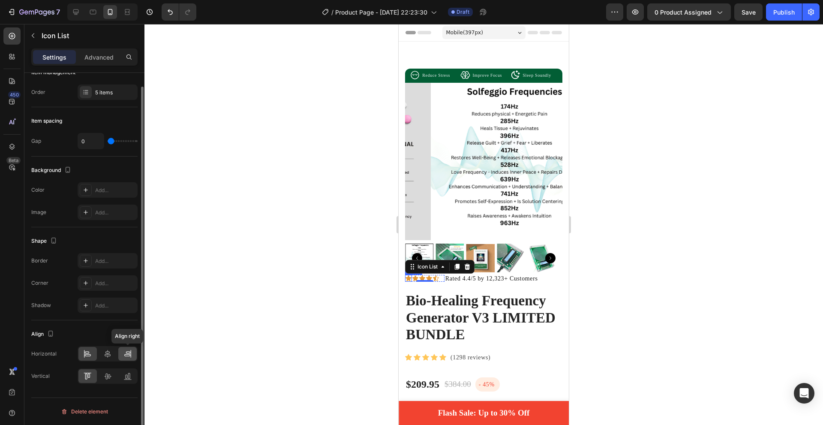
click at [131, 357] on icon at bounding box center [127, 353] width 9 height 9
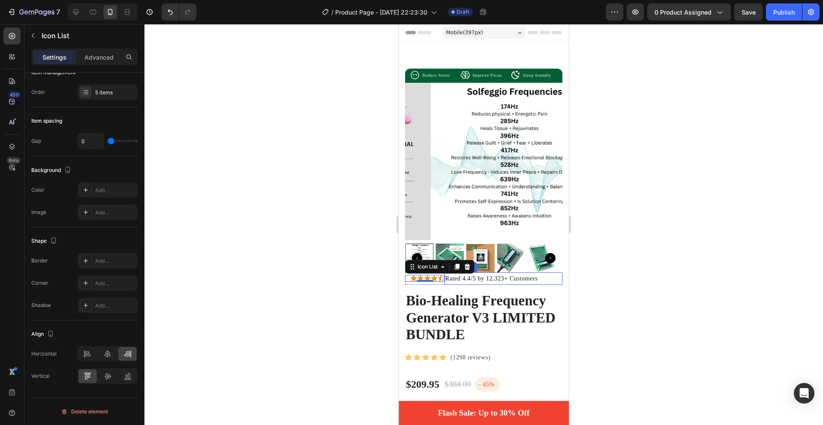
click at [464, 273] on p "Rated 4.4/5 by 12,323+ Customers" at bounding box center [503, 278] width 116 height 11
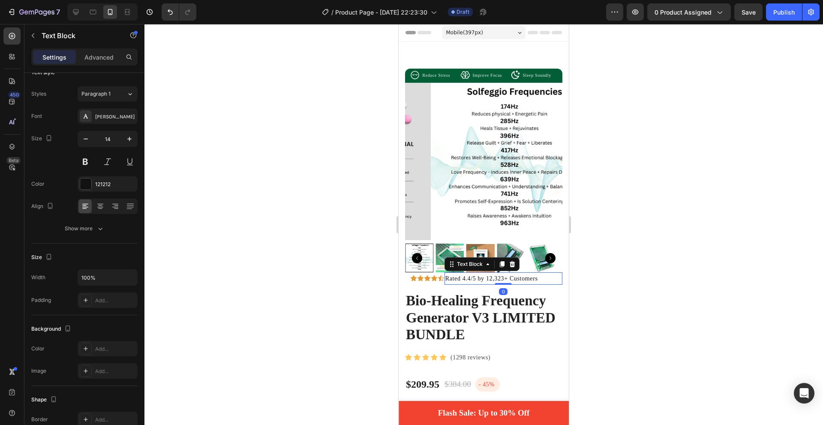
scroll to position [0, 0]
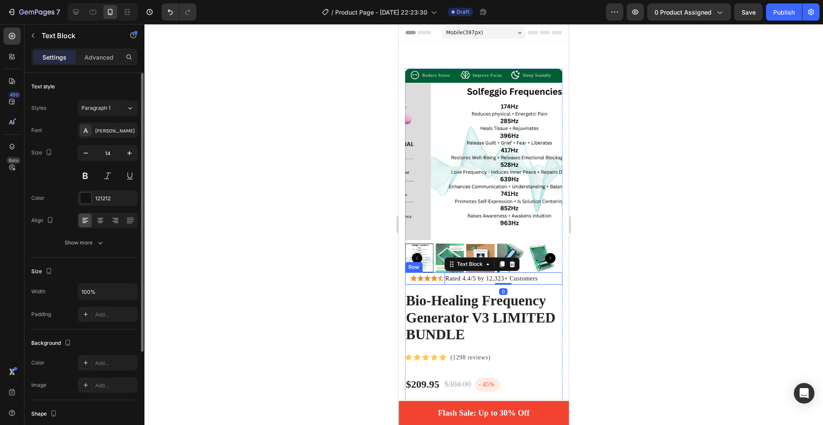
click at [438, 276] on div "Icon Icon Icon Icon Icon Icon List" at bounding box center [424, 278] width 39 height 12
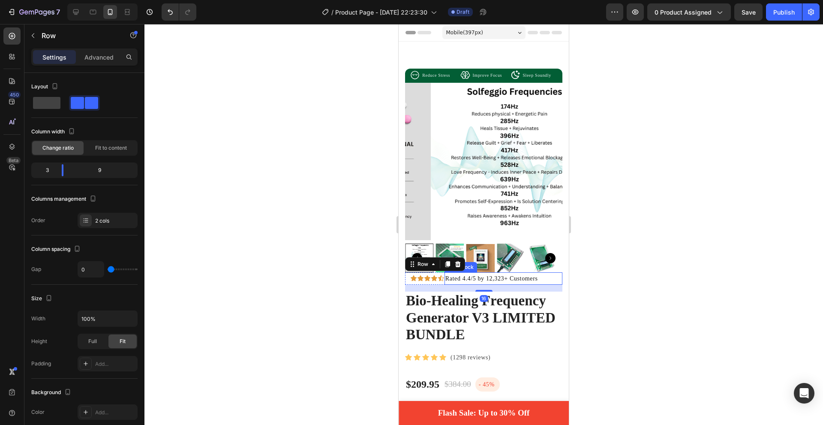
click at [550, 273] on p "Rated 4.4/5 by 12,323+ Customers" at bounding box center [503, 278] width 116 height 11
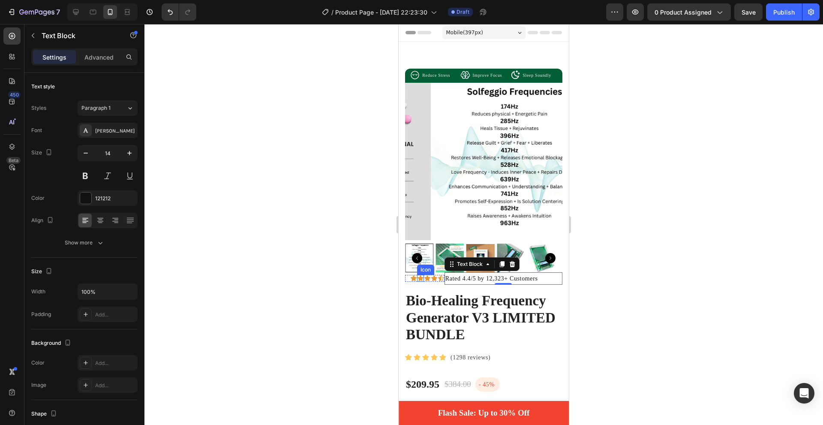
click at [421, 275] on icon at bounding box center [420, 278] width 7 height 7
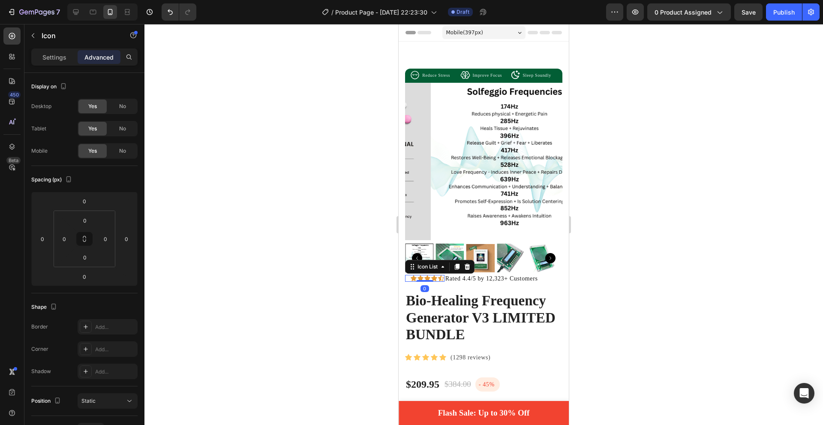
click at [406, 275] on div "Icon Icon Icon Icon Icon" at bounding box center [424, 278] width 39 height 7
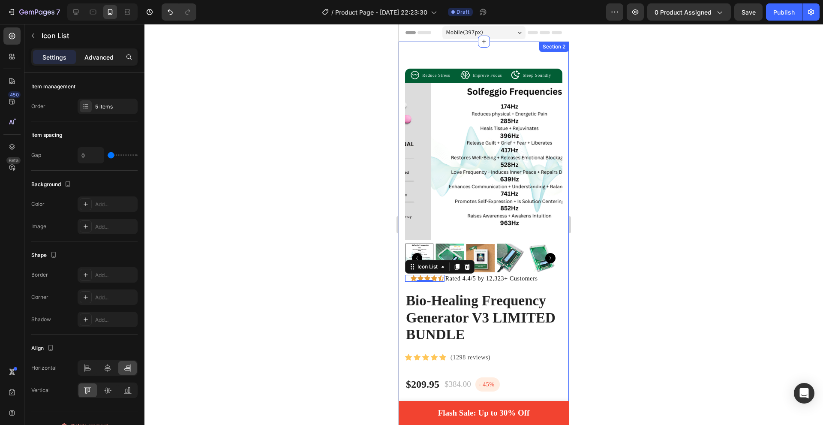
click at [92, 63] on div "Advanced" at bounding box center [99, 57] width 43 height 14
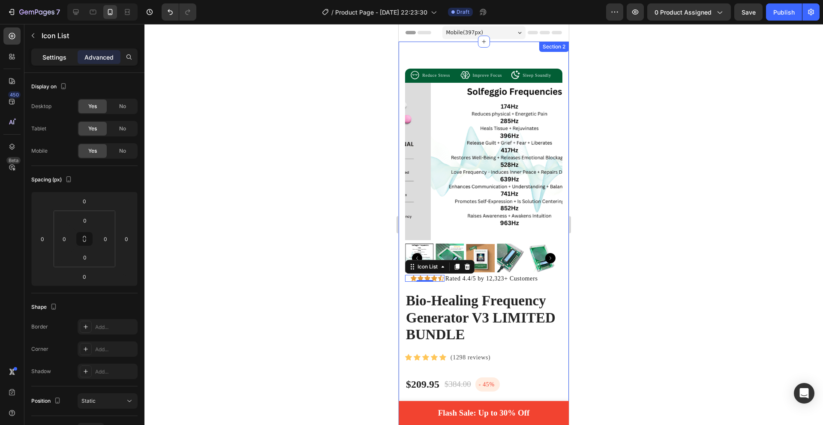
click at [46, 58] on p "Settings" at bounding box center [54, 57] width 24 height 9
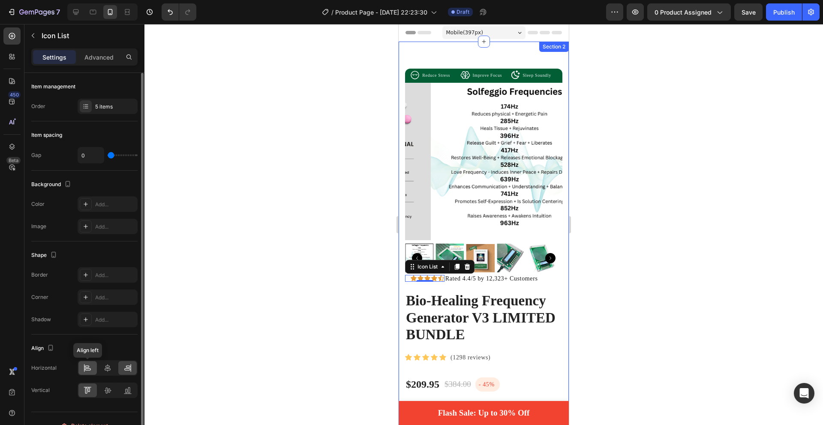
click at [90, 368] on icon at bounding box center [87, 368] width 9 height 9
click at [90, 59] on p "Advanced" at bounding box center [98, 57] width 29 height 9
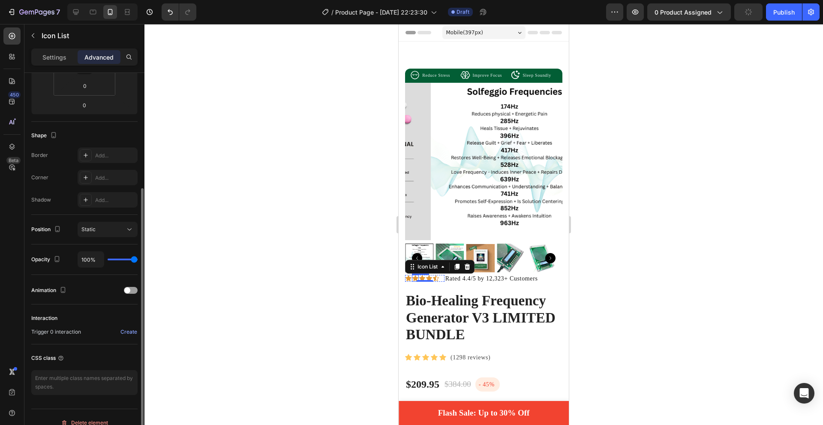
scroll to position [183, 0]
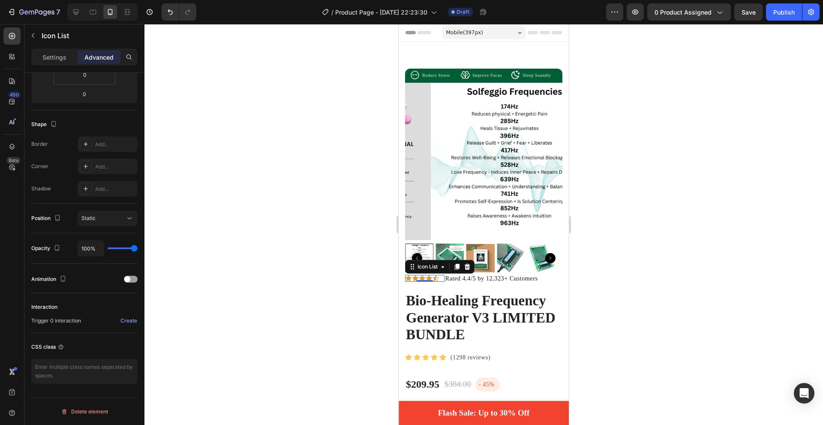
click at [441, 275] on div "Icon Icon Icon Icon Icon" at bounding box center [424, 278] width 39 height 7
click at [437, 275] on icon at bounding box center [436, 278] width 7 height 7
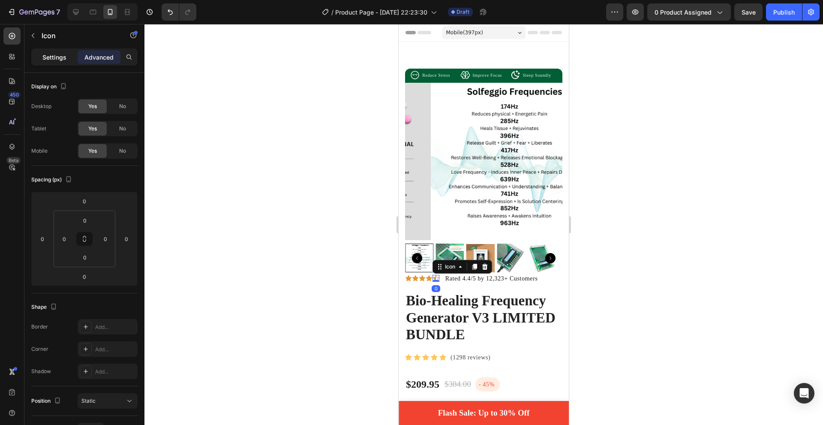
click at [49, 63] on div "Settings" at bounding box center [54, 57] width 43 height 14
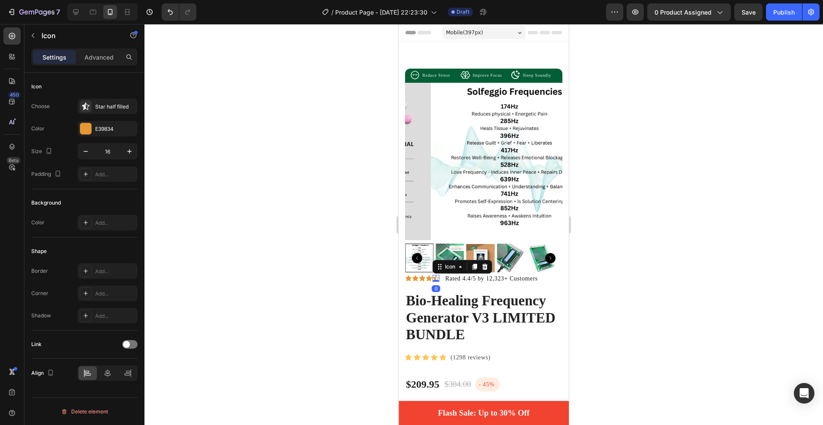
click at [53, 54] on p "Settings" at bounding box center [54, 57] width 24 height 9
click at [126, 153] on icon "button" at bounding box center [129, 151] width 9 height 9
type input "18"
click at [428, 274] on icon at bounding box center [429, 277] width 7 height 7
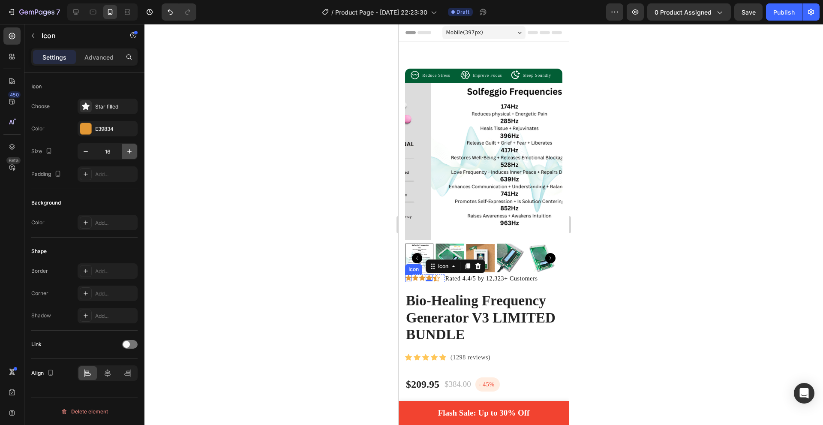
click at [131, 154] on icon "button" at bounding box center [129, 151] width 9 height 9
type input "18"
click at [421, 275] on icon at bounding box center [422, 278] width 6 height 6
click at [128, 153] on icon "button" at bounding box center [129, 151] width 9 height 9
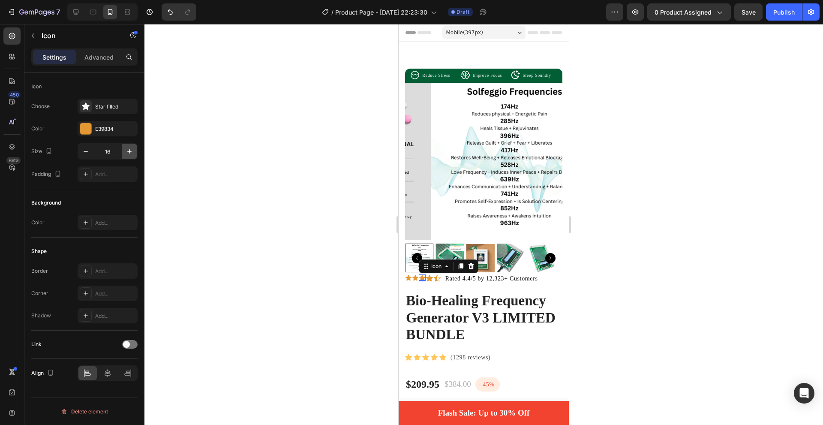
click at [128, 153] on icon "button" at bounding box center [129, 151] width 9 height 9
type input "17"
click at [416, 275] on icon at bounding box center [415, 278] width 6 height 6
click at [130, 153] on icon "button" at bounding box center [129, 151] width 9 height 9
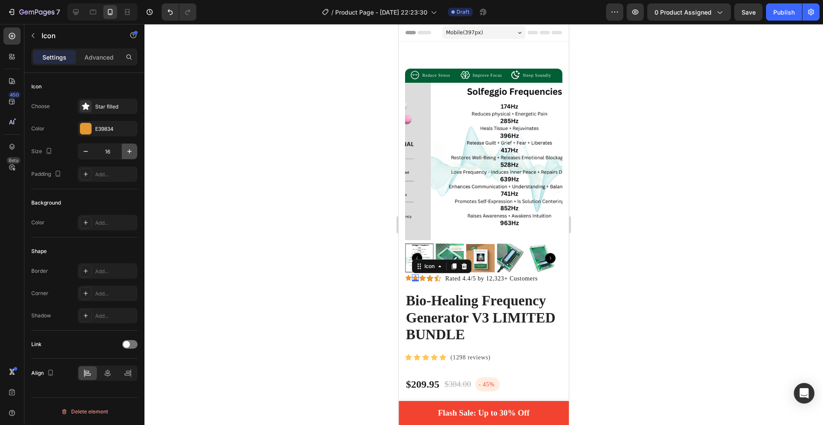
click at [130, 153] on icon "button" at bounding box center [129, 151] width 9 height 9
type input "18"
click at [409, 274] on div "Icon 0" at bounding box center [408, 277] width 7 height 7
click at [133, 151] on icon "button" at bounding box center [129, 151] width 9 height 9
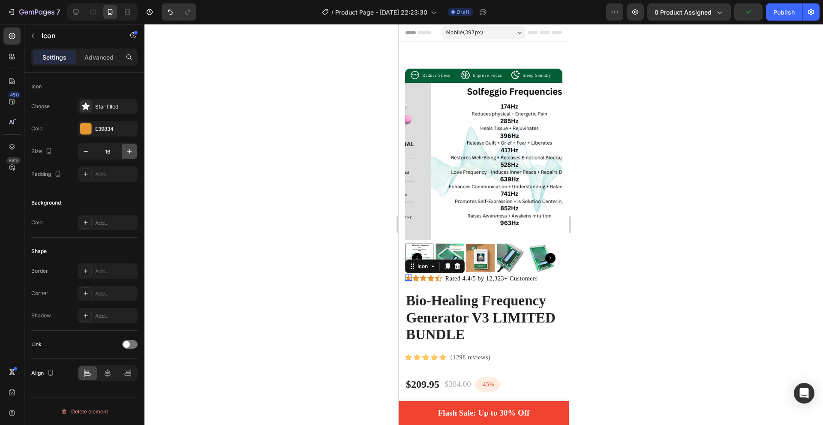
type input "17"
click at [469, 273] on p "Rated 4.4/5 by 12,323+ Customers" at bounding box center [503, 278] width 116 height 11
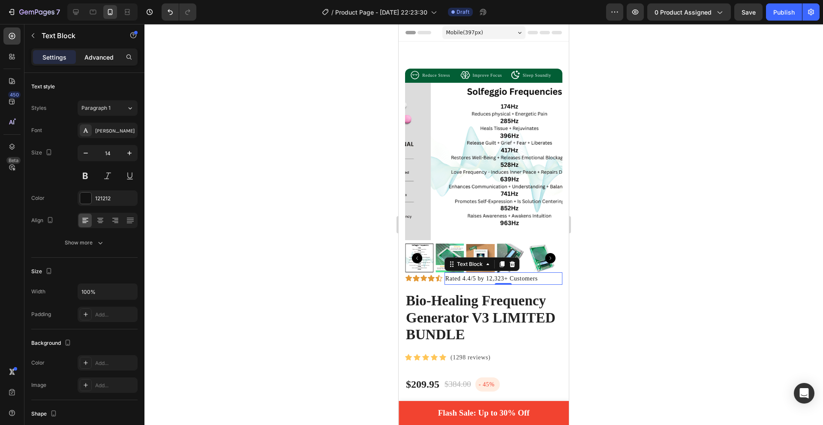
click at [90, 59] on p "Advanced" at bounding box center [98, 57] width 29 height 9
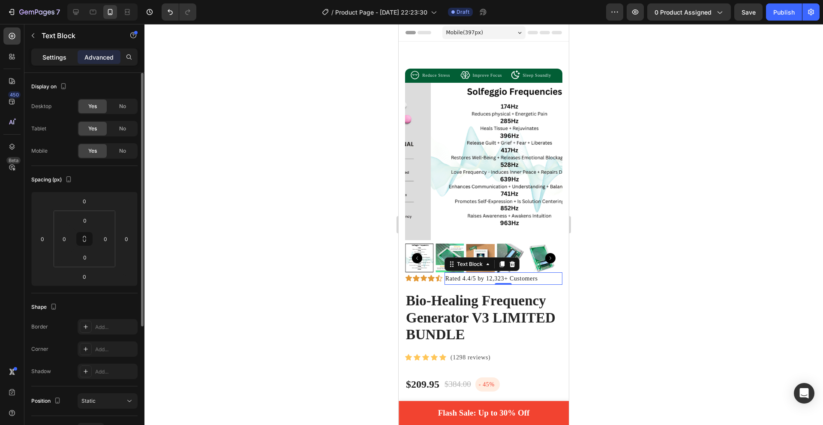
click at [45, 60] on p "Settings" at bounding box center [54, 57] width 24 height 9
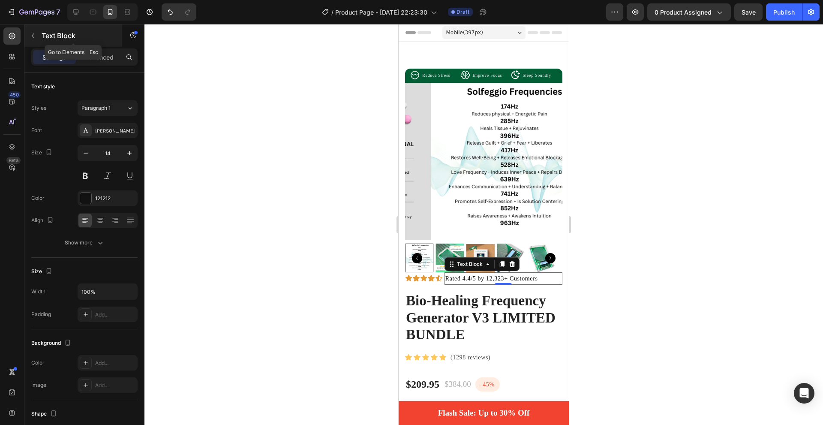
click at [36, 39] on button "button" at bounding box center [33, 36] width 14 height 14
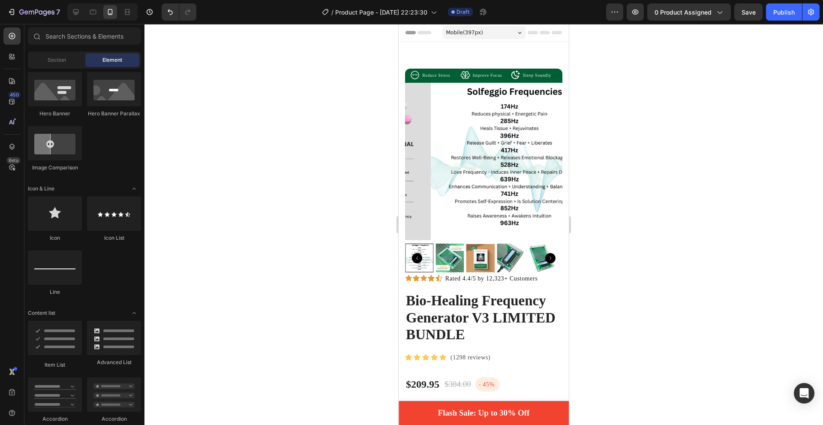
scroll to position [271, 0]
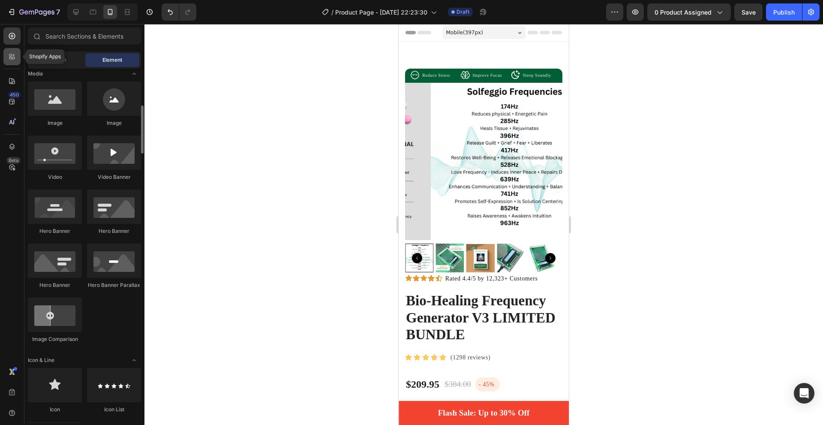
click at [14, 52] on div at bounding box center [11, 56] width 17 height 17
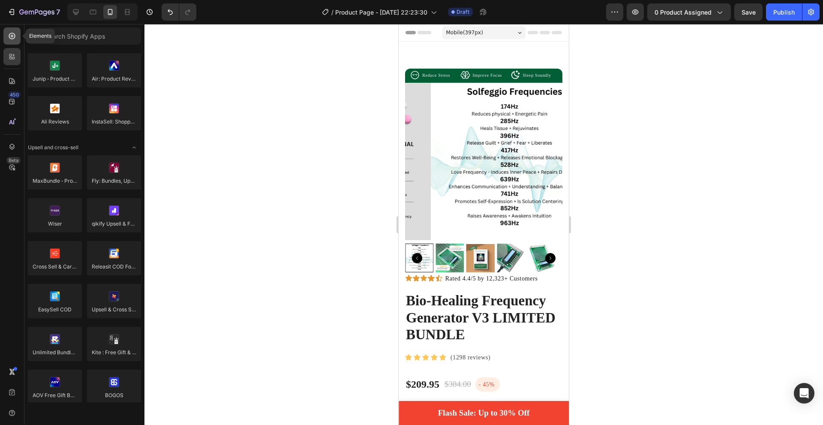
click at [5, 36] on div at bounding box center [11, 35] width 17 height 17
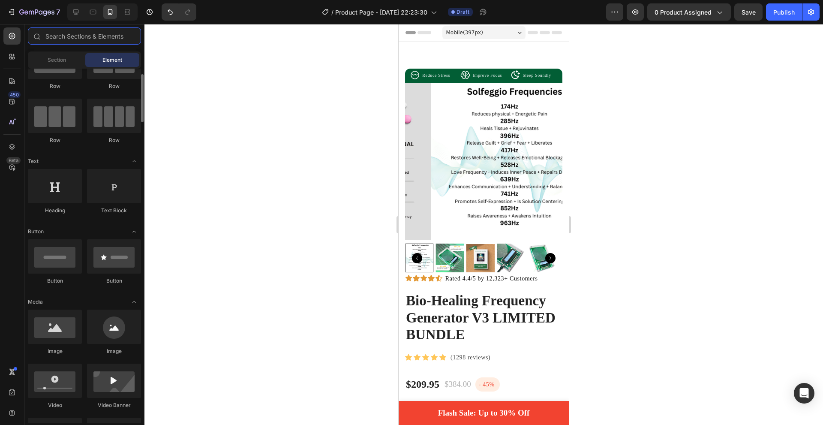
scroll to position [0, 0]
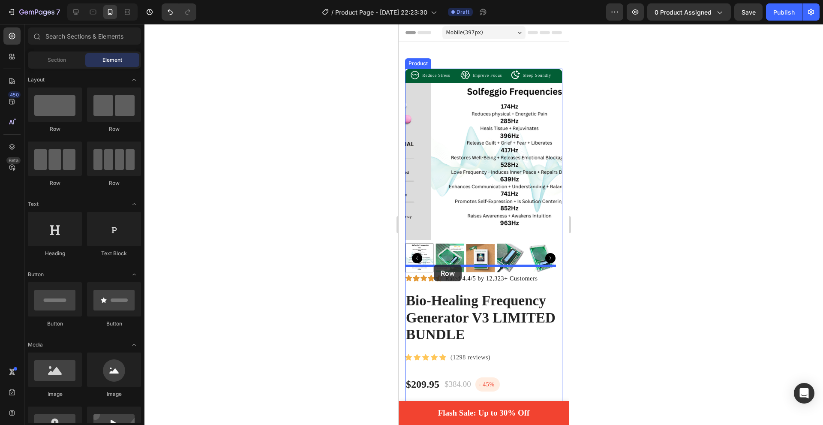
drag, startPoint x: 454, startPoint y: 126, endPoint x: 434, endPoint y: 264, distance: 140.0
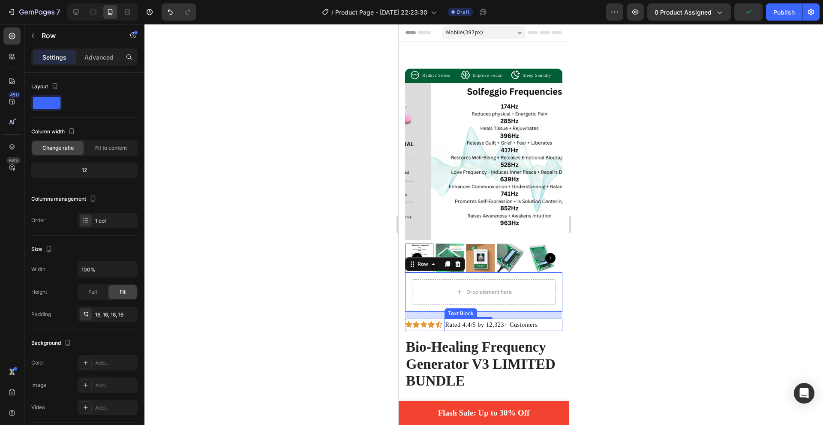
click at [447, 319] on p "Rated 4.4/5 by 12,323+ Customers" at bounding box center [503, 324] width 116 height 11
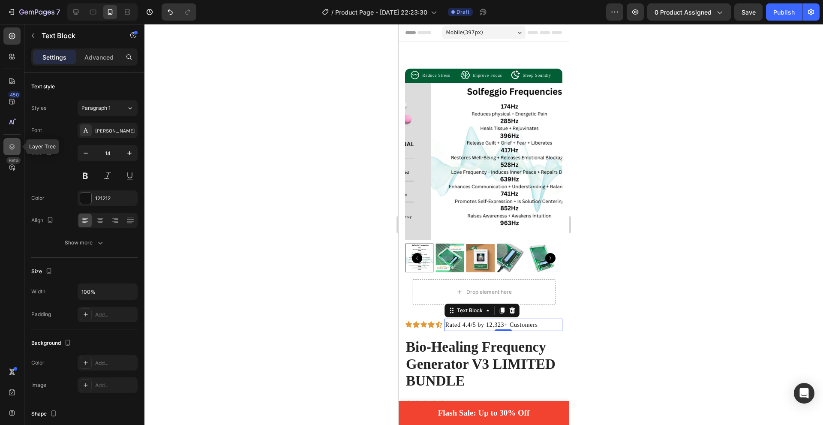
click at [15, 152] on div at bounding box center [11, 146] width 17 height 17
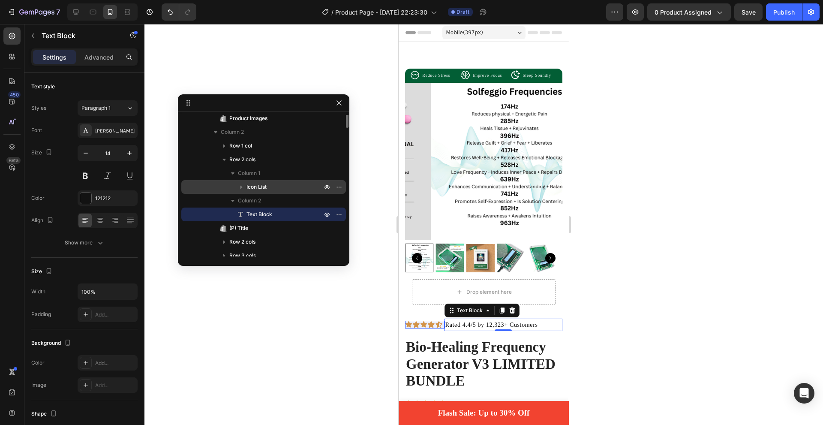
scroll to position [43, 0]
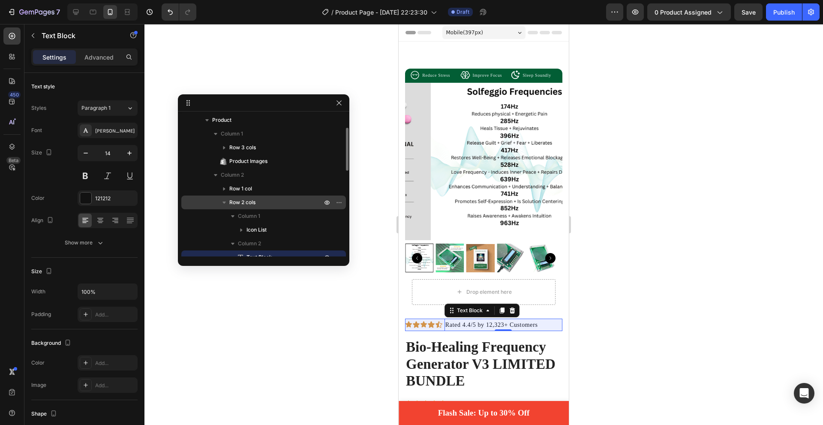
click at [255, 203] on span "Row 2 cols" at bounding box center [242, 202] width 26 height 9
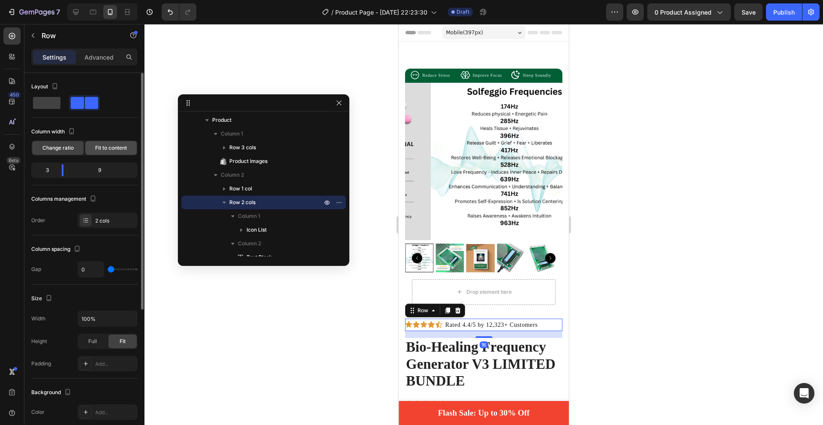
click at [102, 152] on div "Fit to content" at bounding box center [110, 148] width 51 height 14
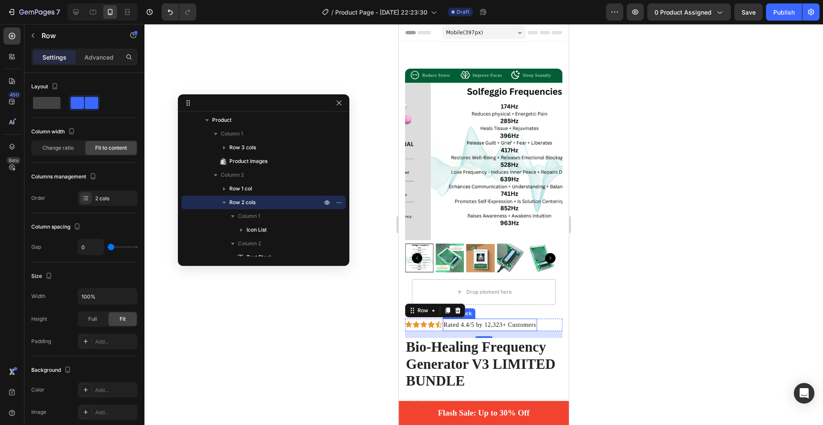
click at [458, 319] on p "Rated 4.4/5 by 12,323+ Customers" at bounding box center [490, 324] width 93 height 11
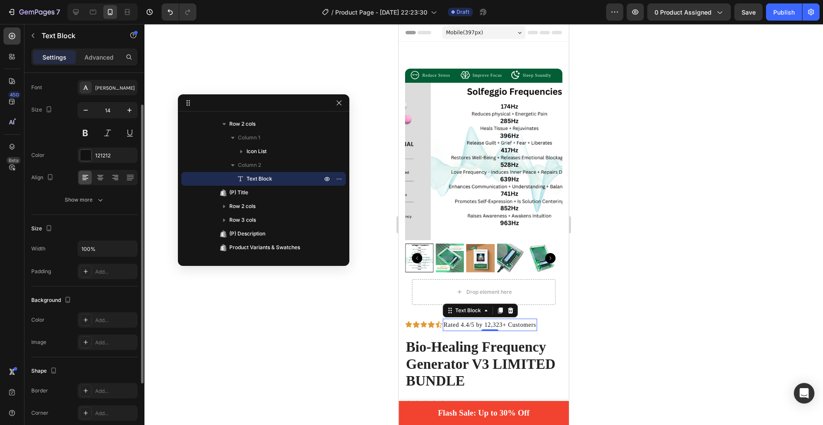
scroll to position [86, 0]
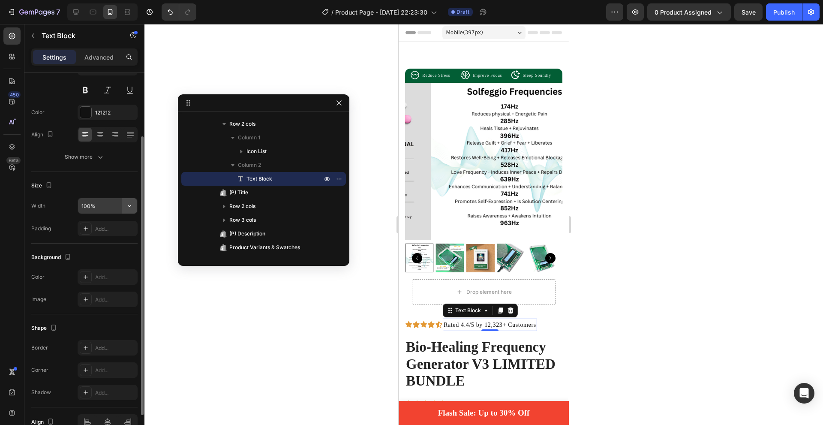
click at [130, 206] on icon "button" at bounding box center [129, 205] width 9 height 9
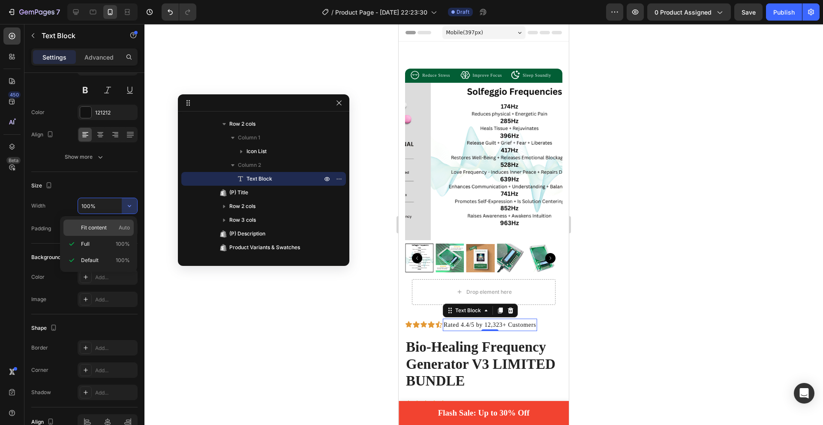
click at [119, 225] on span "Auto" at bounding box center [124, 228] width 11 height 8
type input "Auto"
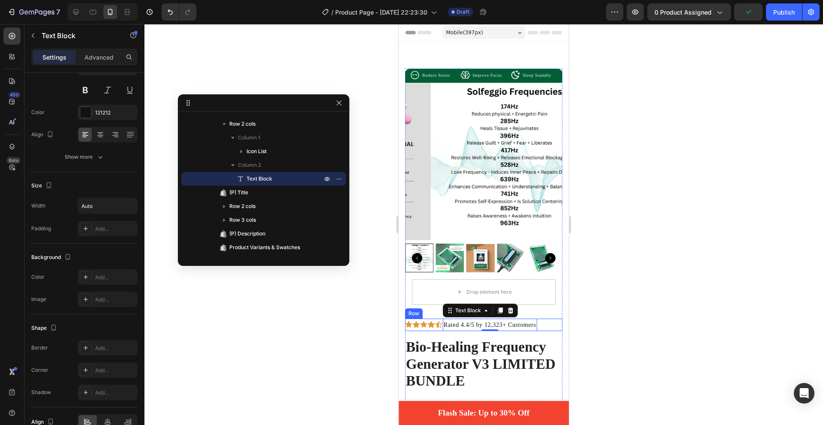
click at [540, 318] on div "Icon Icon Icon Icon Icon Icon List Rated 4.4/5 by 12,323+ Customers Text Block …" at bounding box center [483, 324] width 157 height 12
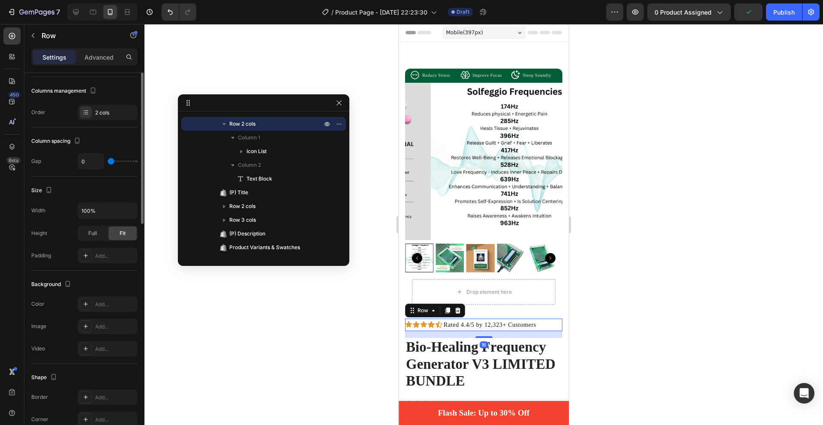
scroll to position [0, 0]
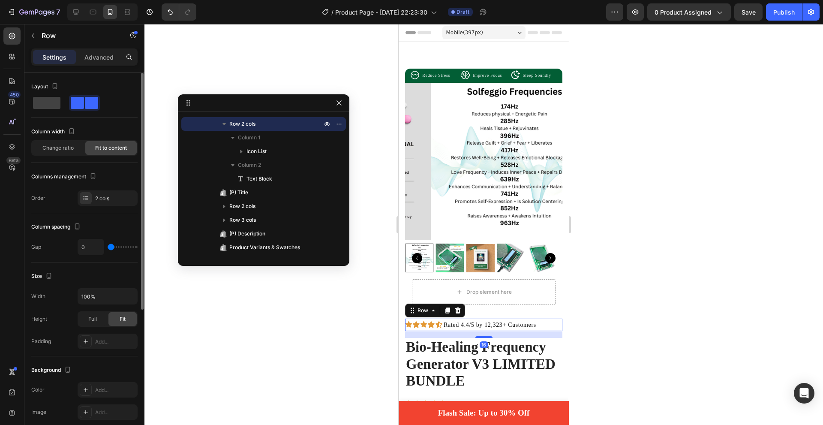
click at [542, 318] on div "Icon Icon Icon Icon Icon Icon List Rated 4.4/5 by 12,323+ Customers Text Block …" at bounding box center [483, 324] width 157 height 12
click at [545, 318] on div "Icon Icon Icon Icon Icon Icon List Rated 4.4/5 by 12,323+ Customers Text Block …" at bounding box center [483, 324] width 157 height 12
click at [487, 318] on div "Rated 4.4/5 by 12,323+ Customers" at bounding box center [490, 324] width 94 height 12
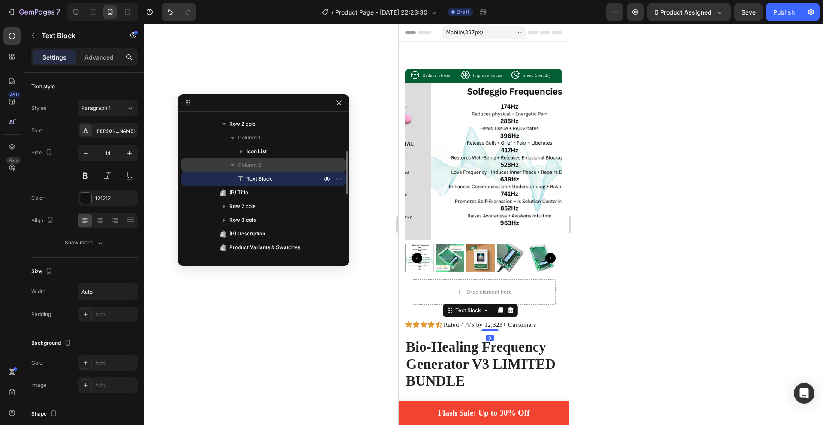
click at [240, 168] on span "Column 2" at bounding box center [249, 165] width 23 height 9
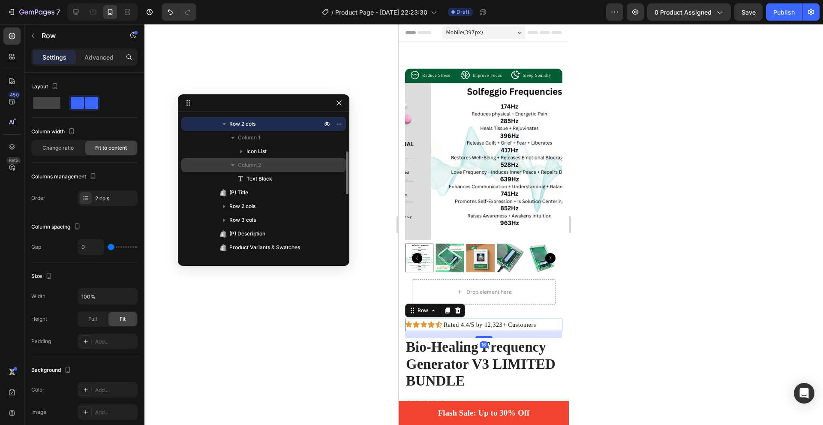
click at [252, 165] on span "Column 2" at bounding box center [249, 165] width 23 height 9
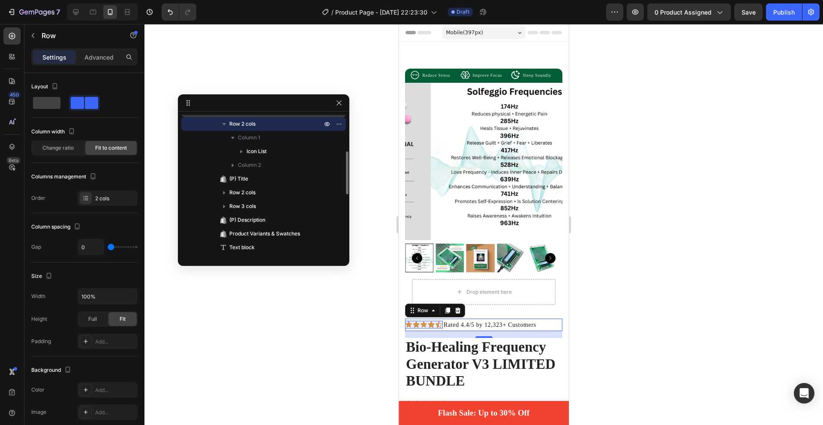
scroll to position [78, 0]
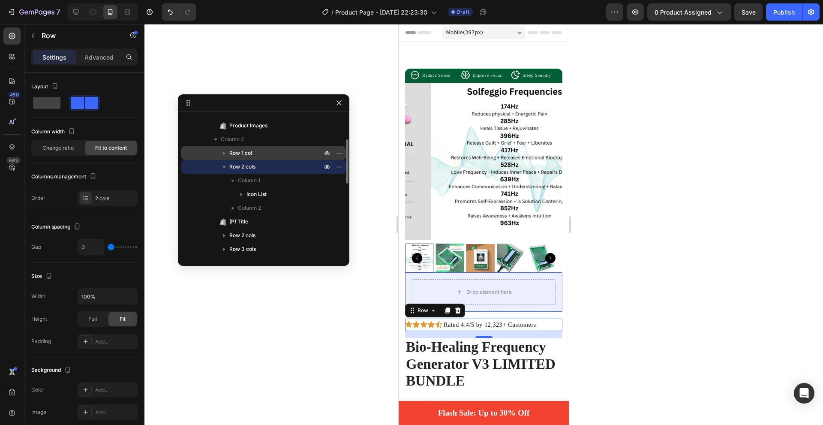
click at [249, 159] on div "Row 1 col" at bounding box center [264, 153] width 158 height 14
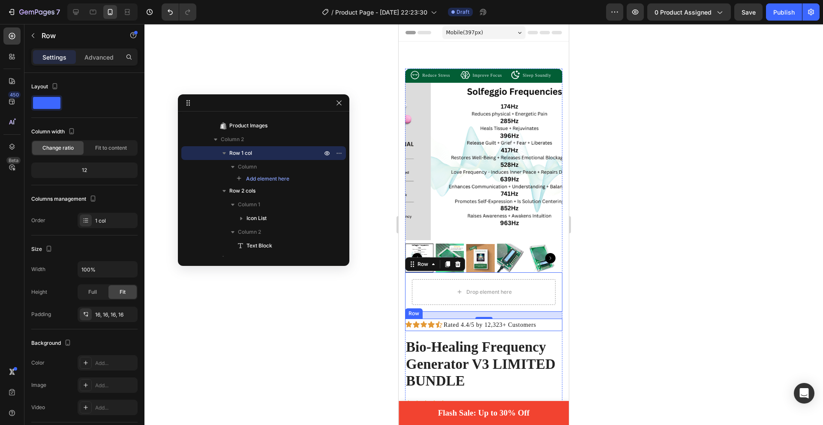
click at [432, 323] on div "Icon Icon Icon Icon Icon Icon List" at bounding box center [424, 324] width 38 height 12
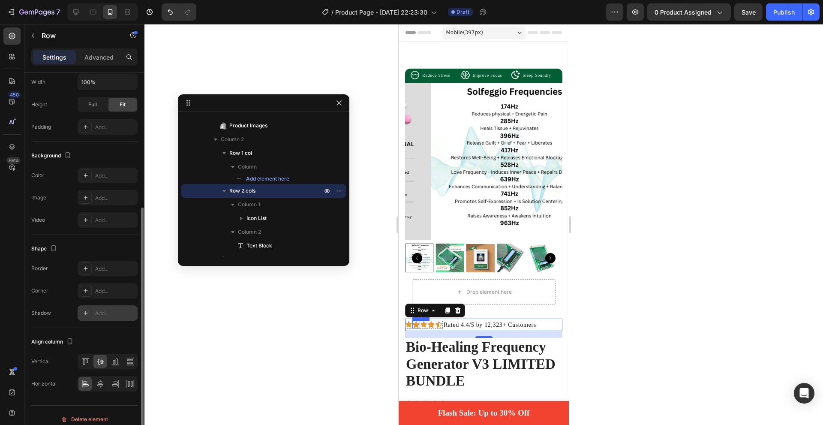
scroll to position [222, 0]
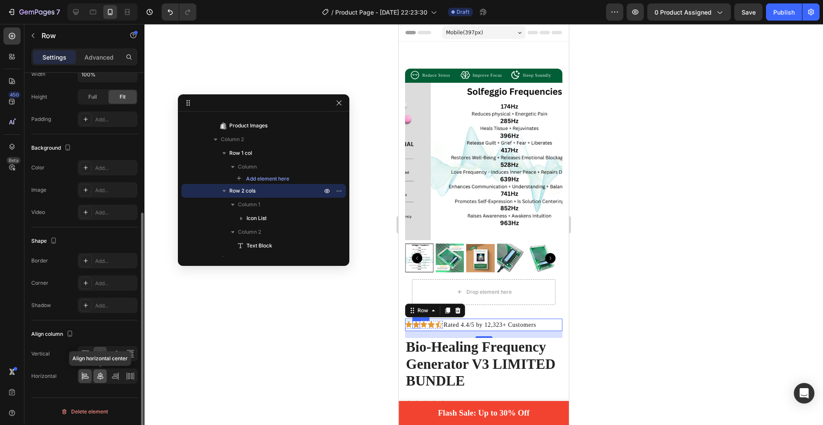
click at [103, 375] on icon at bounding box center [100, 376] width 9 height 9
click at [679, 347] on div at bounding box center [483, 224] width 679 height 401
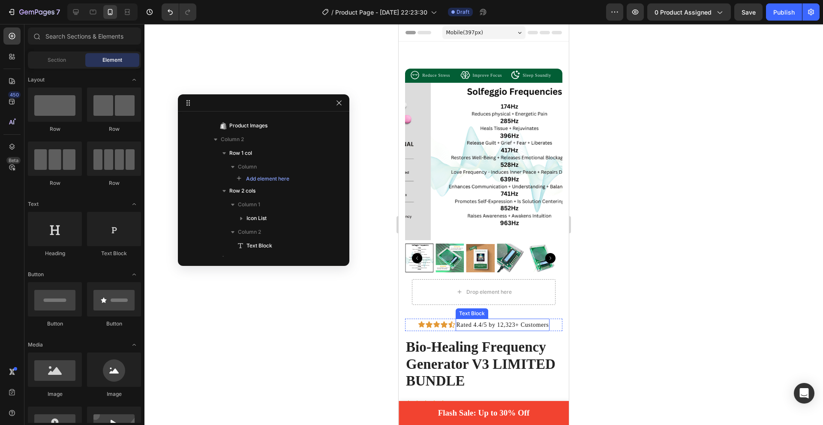
click at [458, 319] on p "Rated 4.4/5 by 12,323+ Customers" at bounding box center [503, 324] width 93 height 11
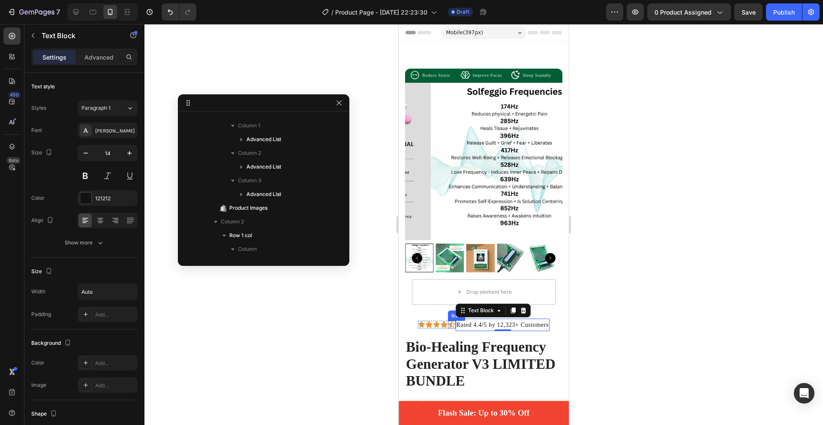
scroll to position [365, 0]
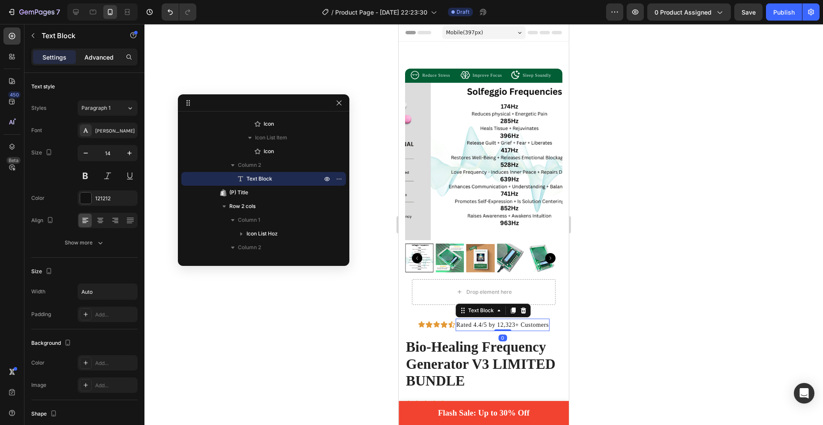
click at [91, 59] on p "Advanced" at bounding box center [98, 57] width 29 height 9
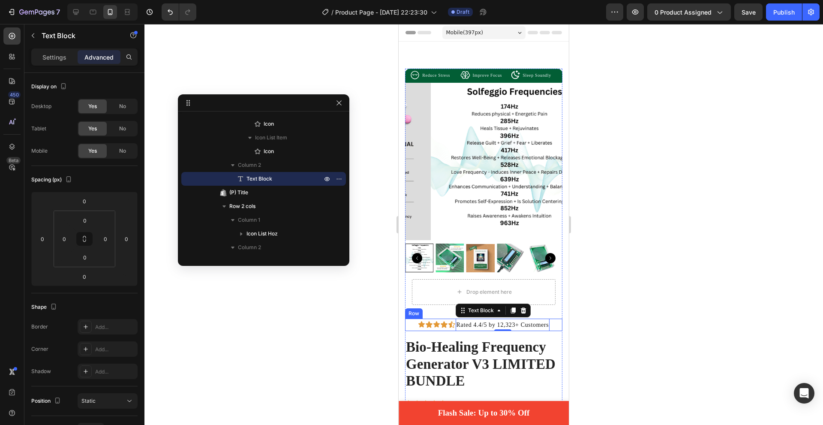
click at [412, 318] on div "Icon Icon Icon Icon Icon Icon List Rated 4.4/5 by 12,323+ Customers Text Block …" at bounding box center [483, 324] width 157 height 12
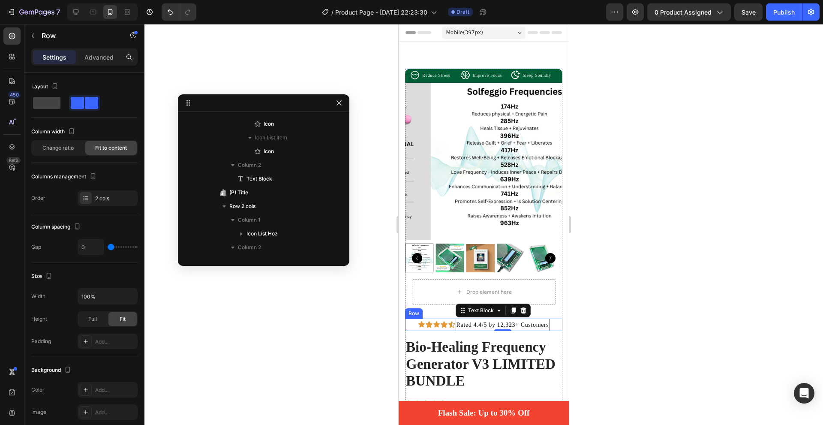
scroll to position [173, 0]
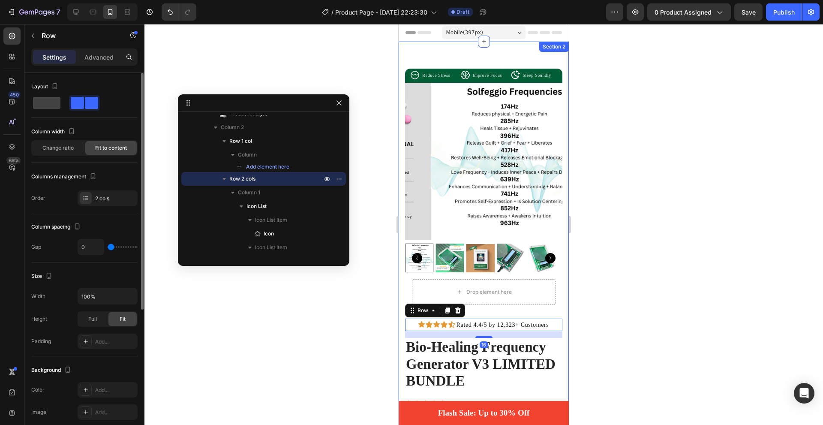
type input "13"
type input "16"
type input "18"
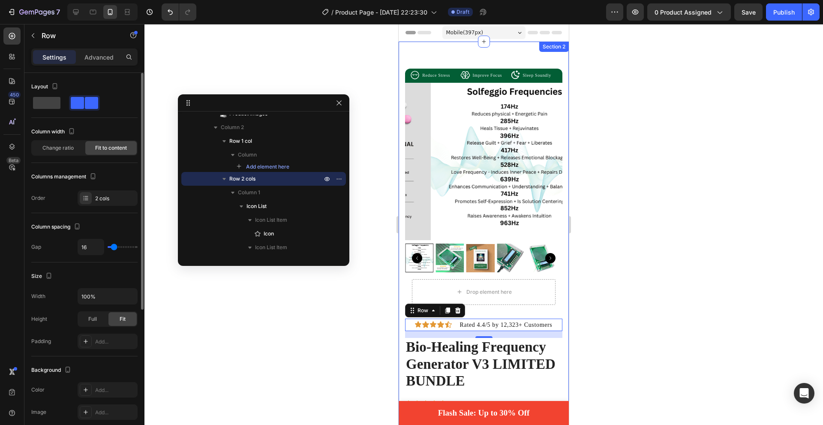
type input "18"
type input "20"
type input "18"
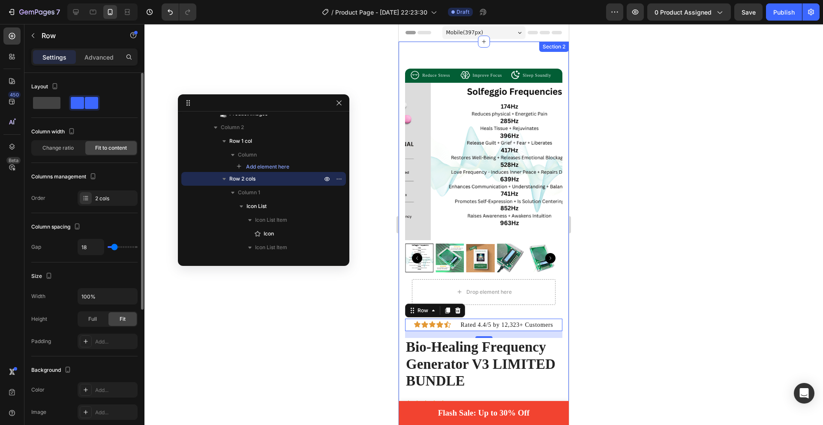
type input "16"
type input "13"
type input "11"
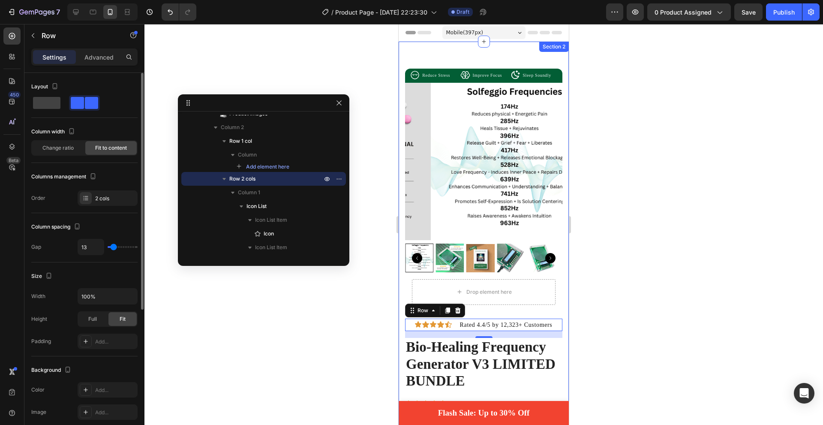
type input "11"
type input "9"
type input "7"
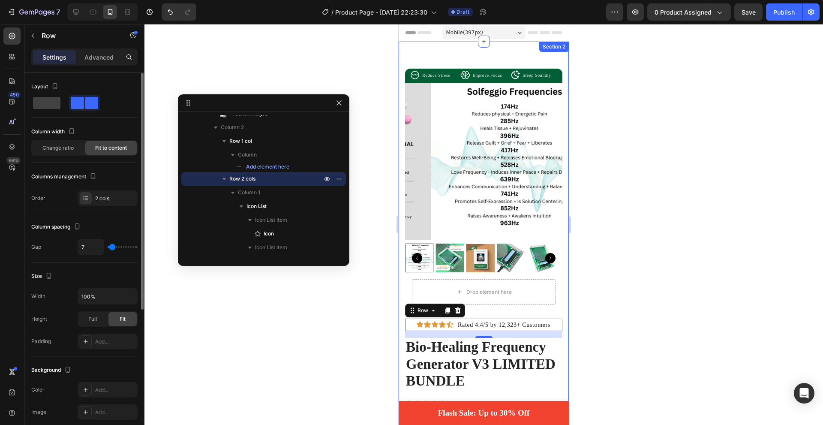
type input "4"
type input "7"
type input "9"
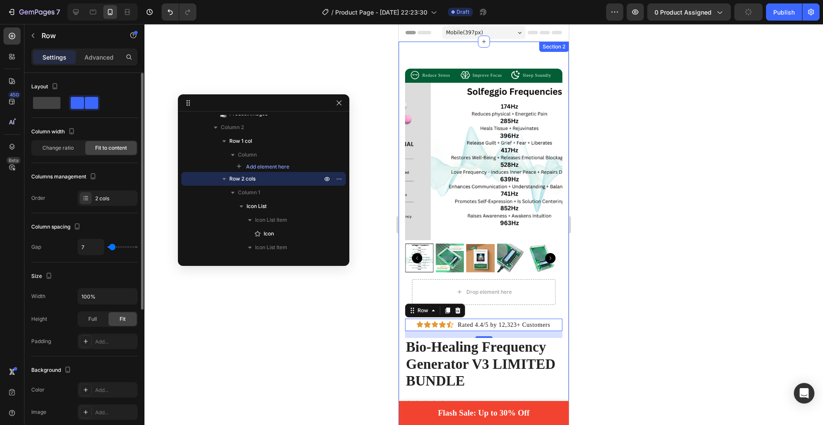
type input "9"
type input "11"
type input "9"
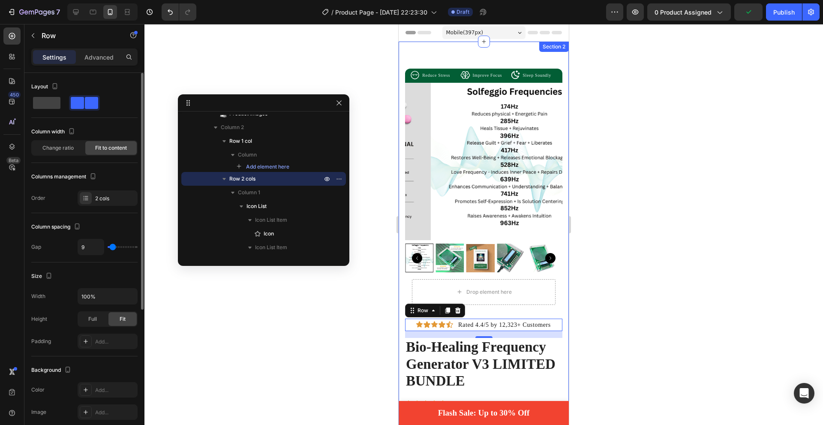
type input "7"
type input "4"
click at [112, 247] on input "range" at bounding box center [123, 247] width 30 height 2
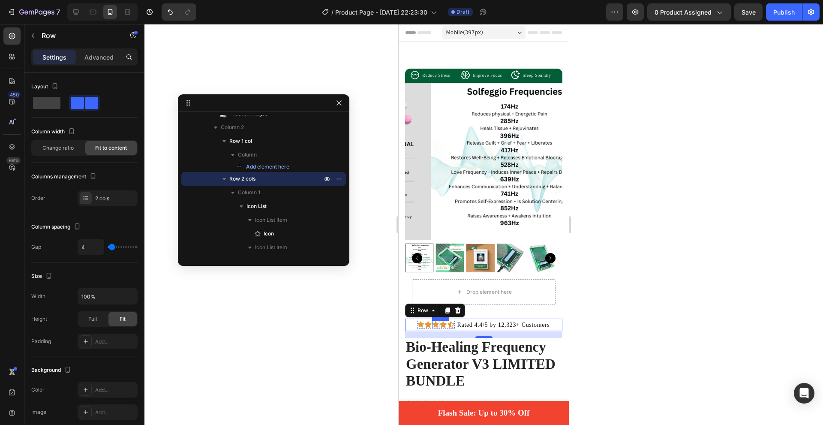
click at [439, 321] on icon at bounding box center [443, 325] width 8 height 8
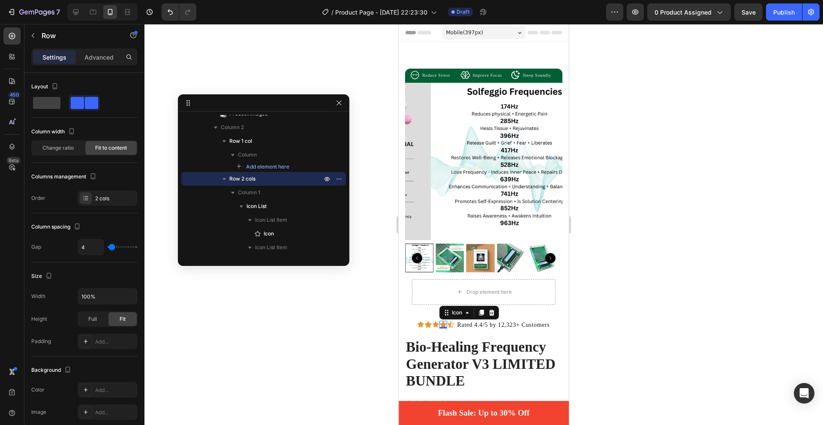
scroll to position [310, 0]
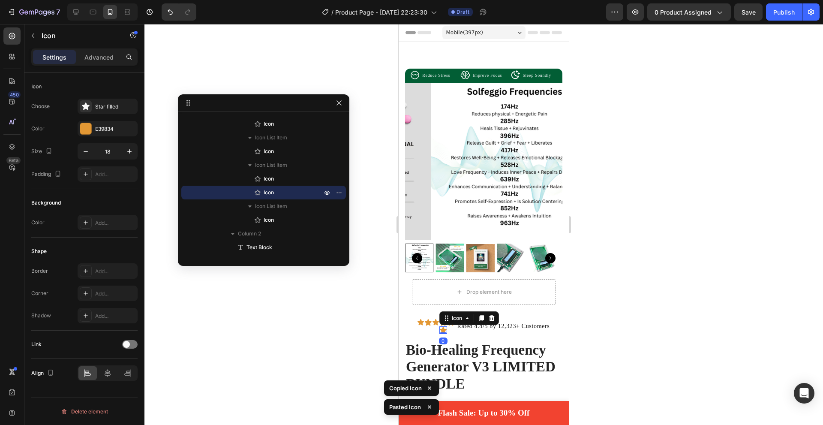
click at [446, 321] on div "Icon Icon Icon Icon Icon 0 Icon" at bounding box center [436, 325] width 38 height 15
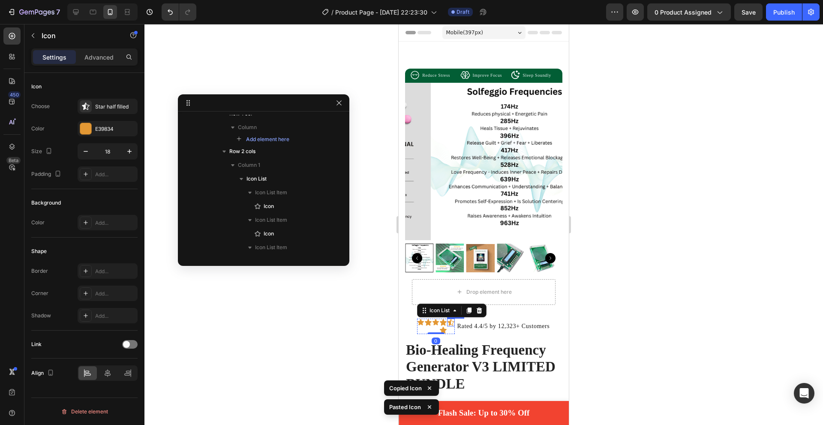
click at [448, 318] on icon at bounding box center [451, 322] width 8 height 8
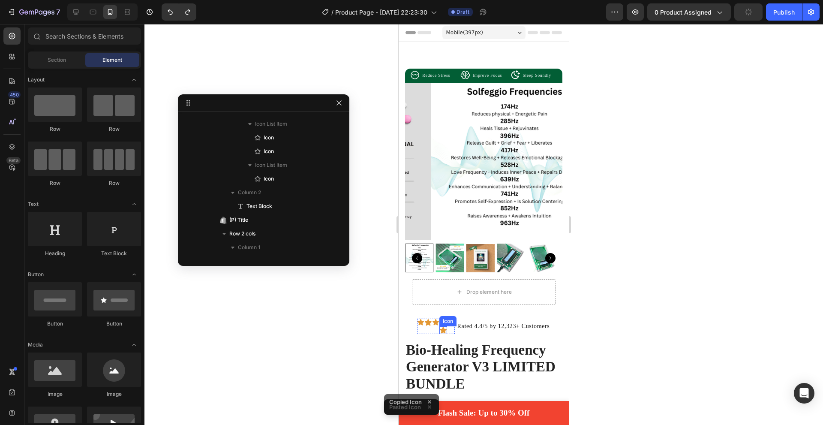
click at [441, 326] on icon at bounding box center [443, 330] width 8 height 8
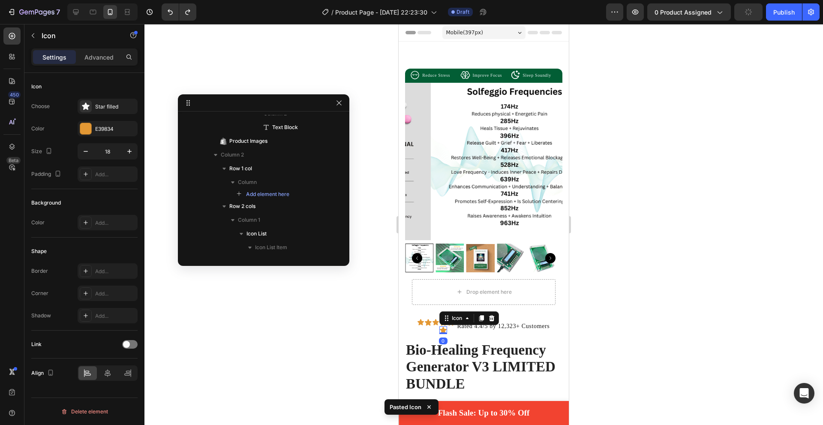
scroll to position [529, 0]
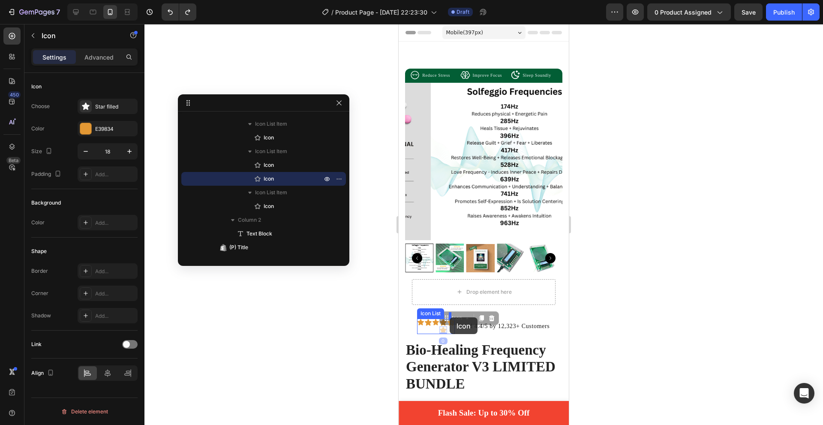
drag, startPoint x: 442, startPoint y: 323, endPoint x: 450, endPoint y: 317, distance: 9.9
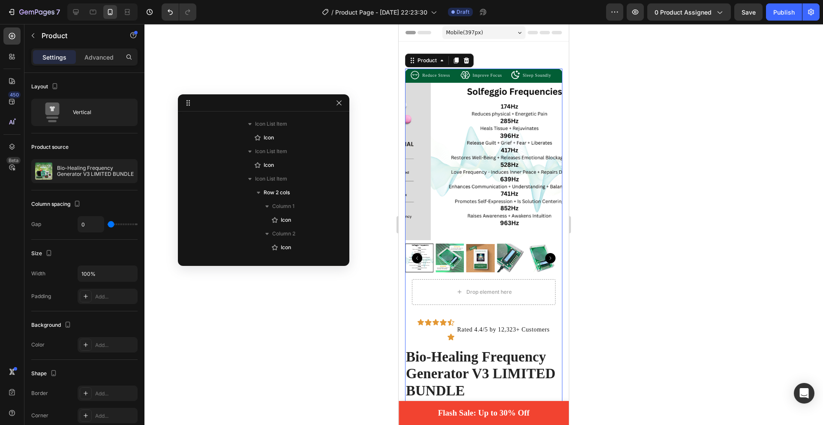
scroll to position [0, 0]
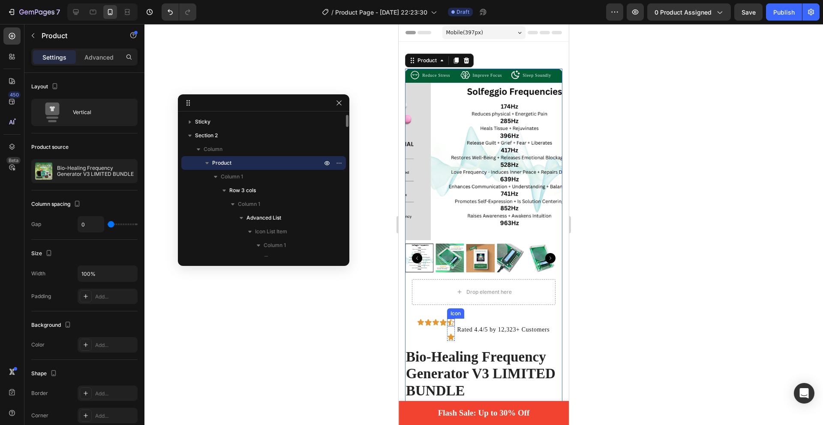
click at [448, 319] on icon at bounding box center [451, 322] width 7 height 6
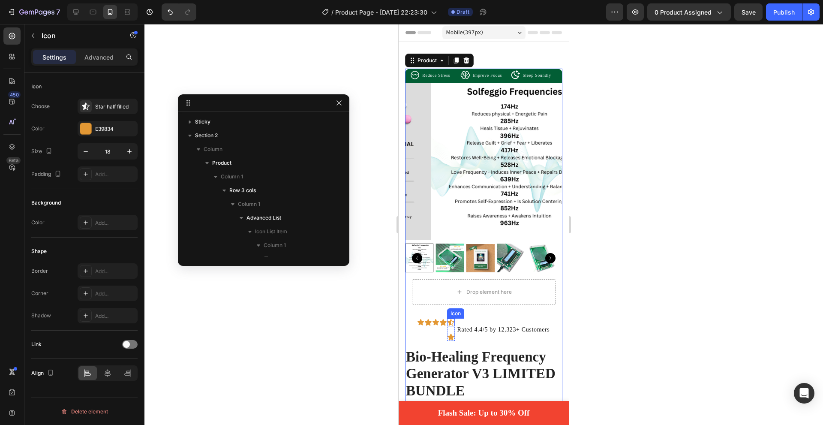
scroll to position [571, 0]
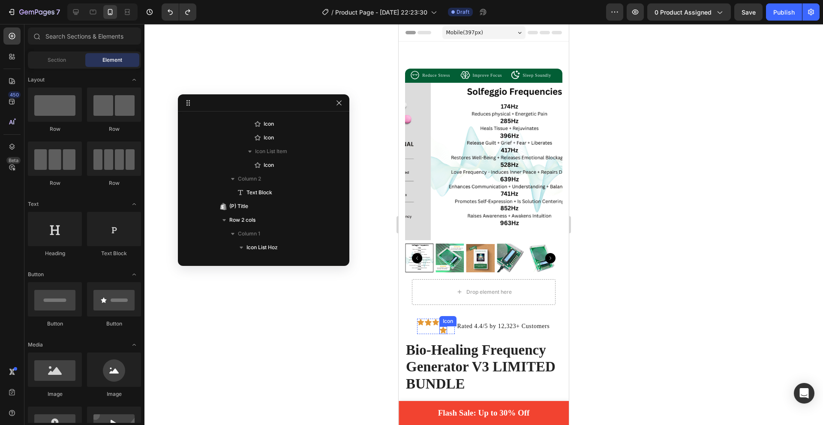
click at [441, 327] on icon at bounding box center [443, 330] width 7 height 6
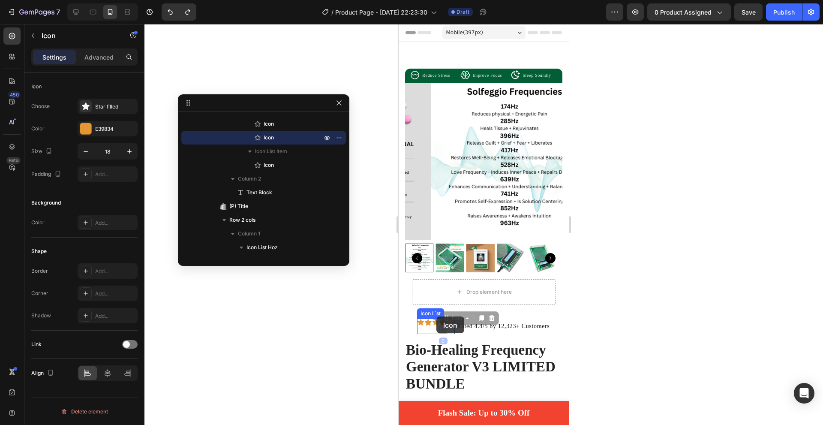
drag, startPoint x: 439, startPoint y: 323, endPoint x: 435, endPoint y: 317, distance: 7.1
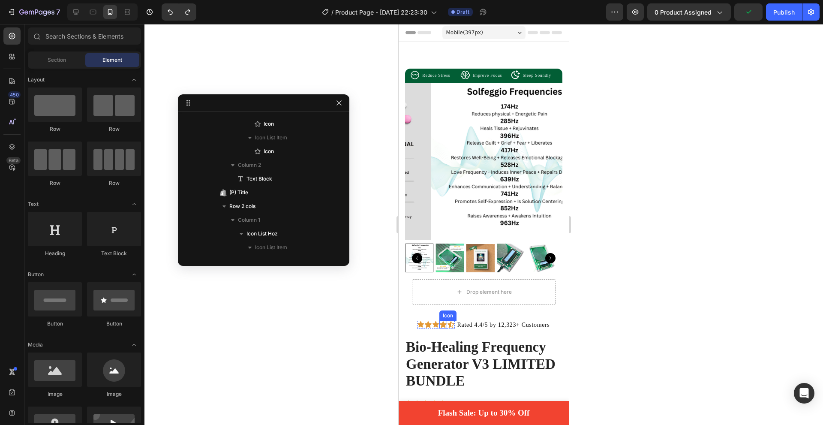
click at [440, 321] on icon at bounding box center [443, 324] width 7 height 6
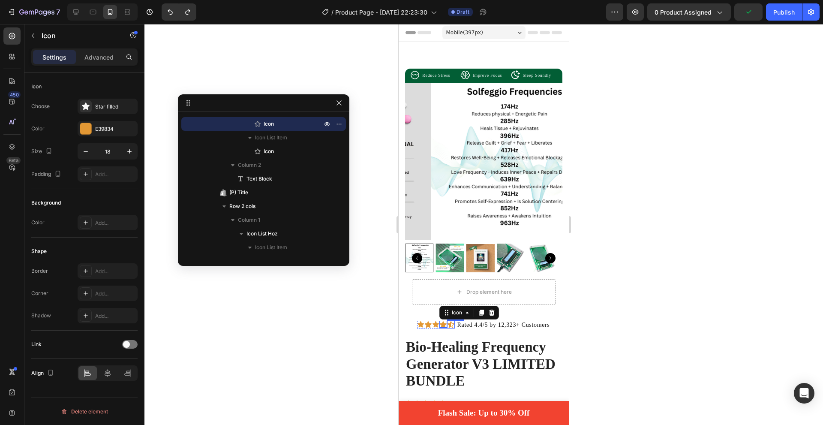
click at [448, 321] on icon at bounding box center [451, 324] width 7 height 6
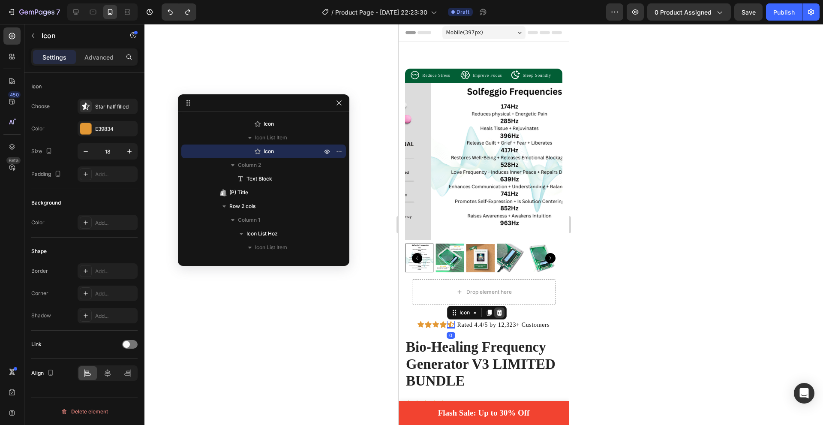
click at [499, 309] on icon at bounding box center [499, 312] width 7 height 7
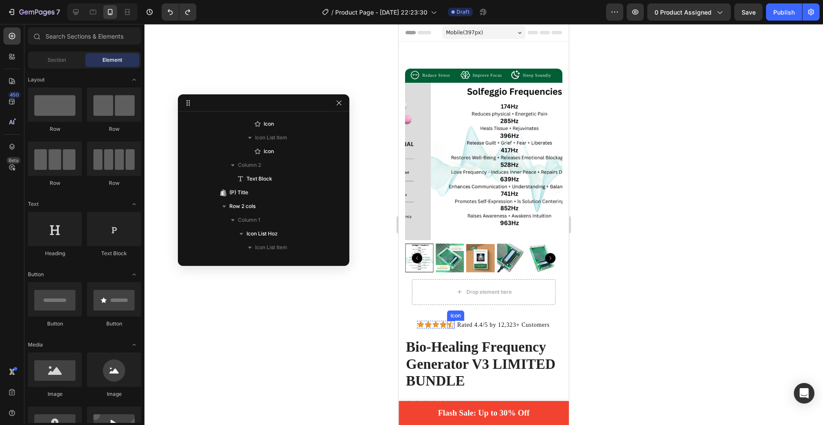
click at [449, 321] on icon at bounding box center [451, 325] width 8 height 8
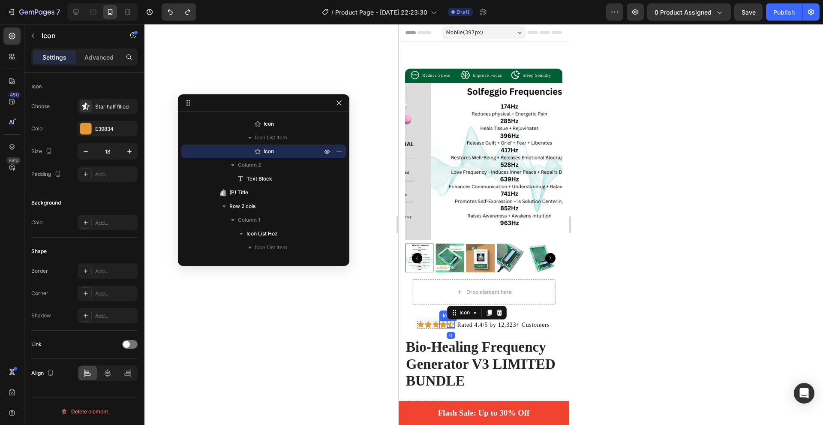
click at [440, 321] on icon at bounding box center [443, 324] width 7 height 6
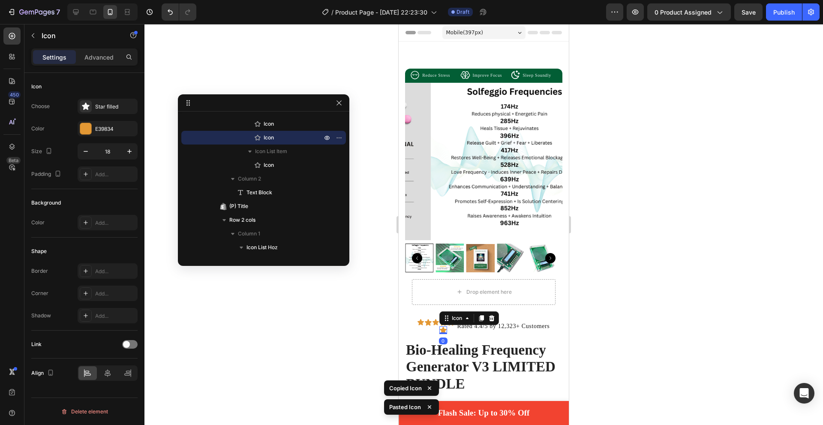
click at [430, 387] on icon at bounding box center [429, 387] width 3 height 3
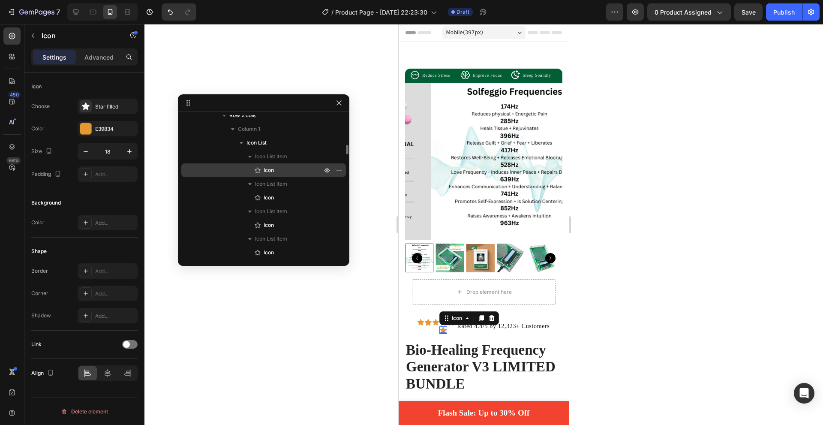
scroll to position [485, 0]
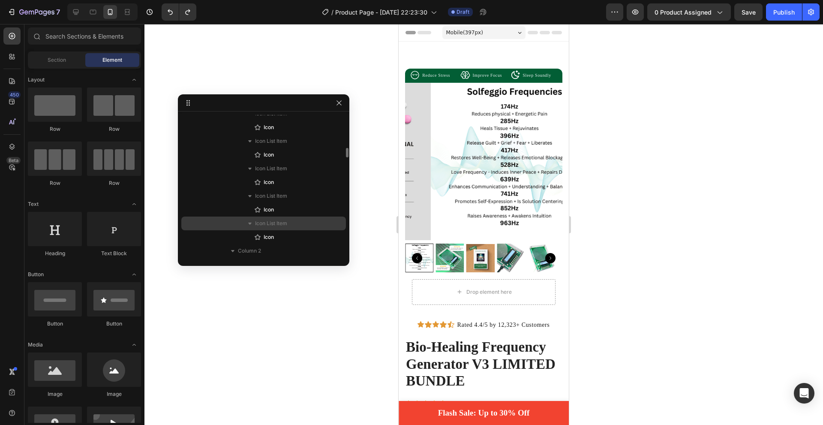
click at [264, 222] on span "Icon List Item" at bounding box center [271, 223] width 32 height 9
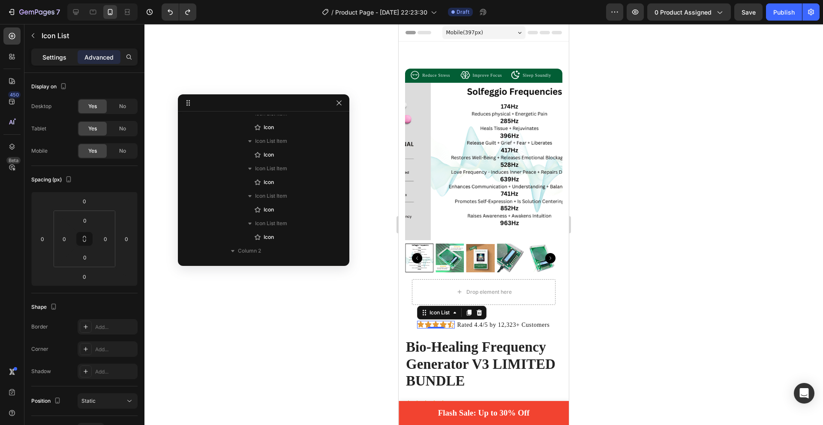
click at [63, 57] on p "Settings" at bounding box center [54, 57] width 24 height 9
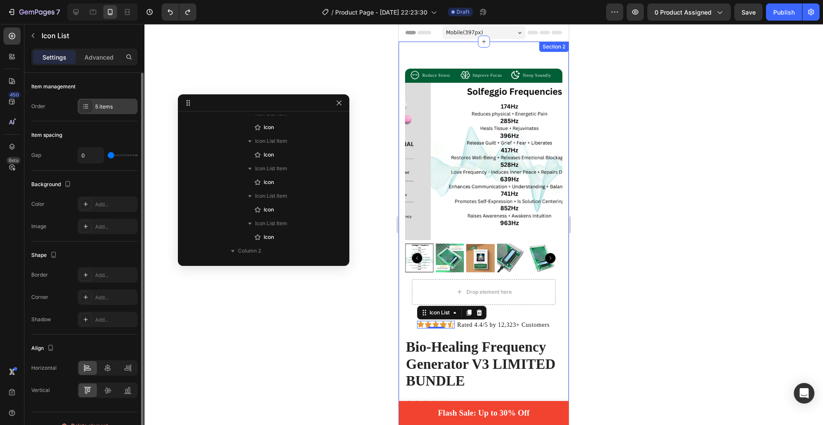
click at [86, 107] on icon at bounding box center [85, 106] width 7 height 7
click at [75, 189] on div "Background" at bounding box center [84, 184] width 106 height 14
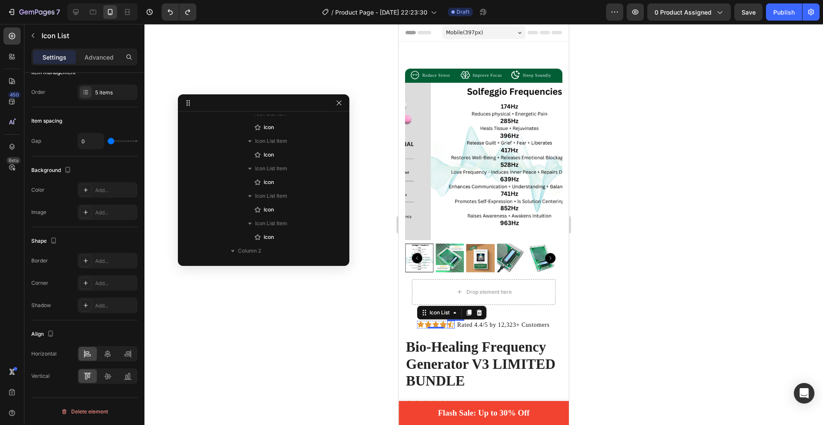
click at [448, 321] on icon at bounding box center [451, 324] width 7 height 6
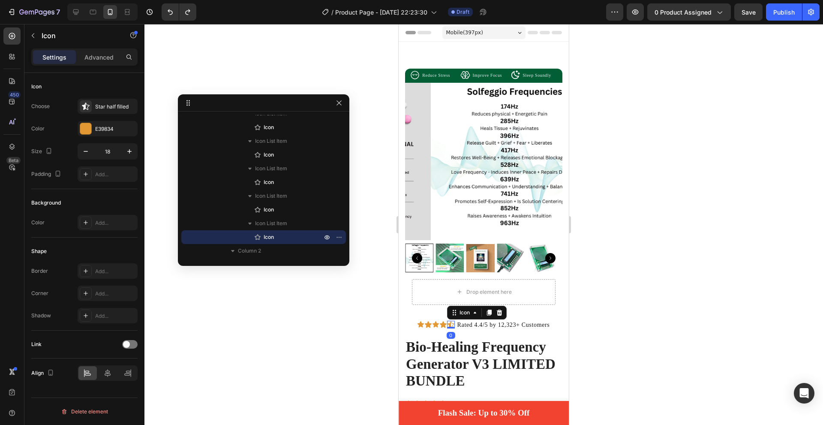
scroll to position [0, 0]
click at [84, 104] on icon at bounding box center [85, 106] width 9 height 9
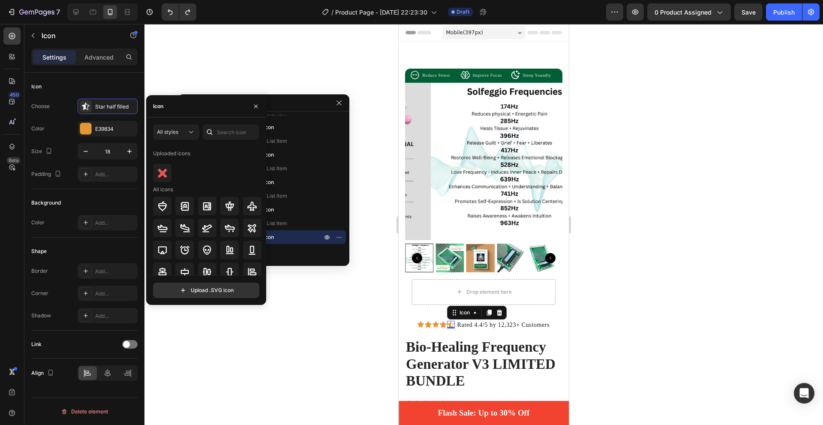
click at [186, 109] on div "Icon" at bounding box center [206, 106] width 120 height 22
click at [225, 133] on input "text" at bounding box center [231, 131] width 57 height 15
type input "star"
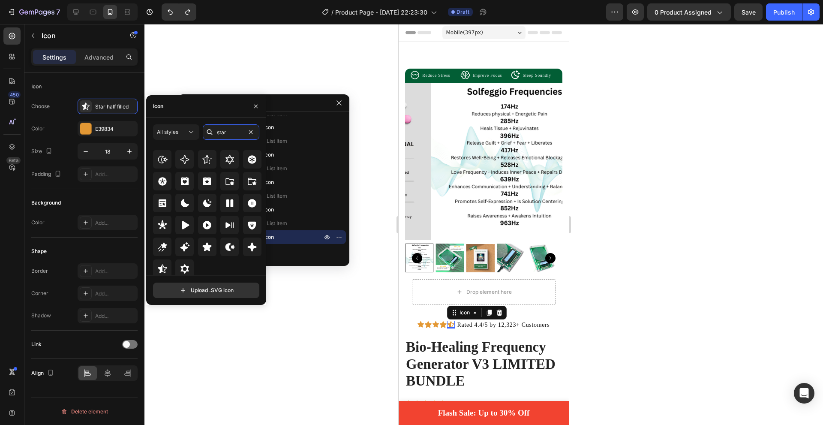
scroll to position [260, 0]
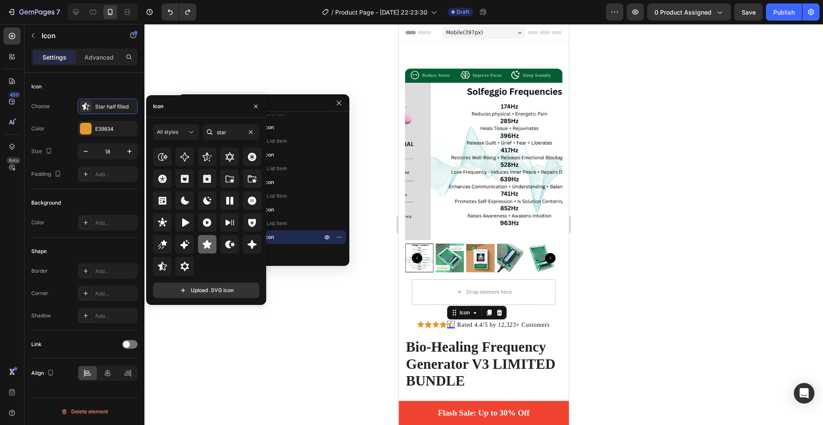
click at [208, 249] on icon at bounding box center [207, 244] width 10 height 10
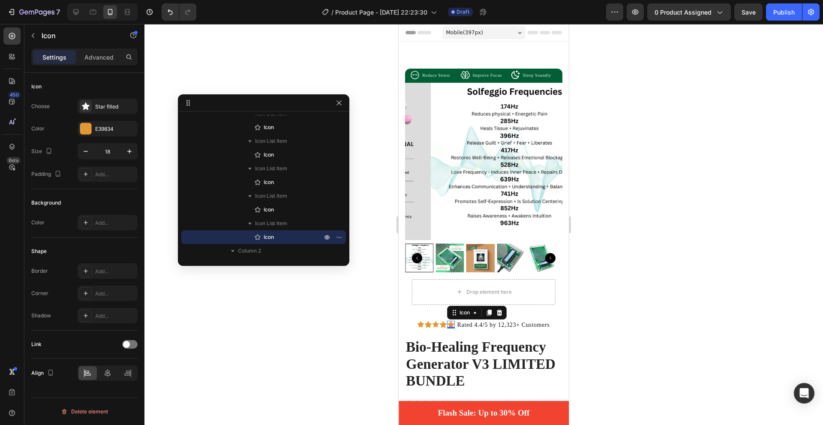
click at [358, 310] on div at bounding box center [483, 224] width 679 height 401
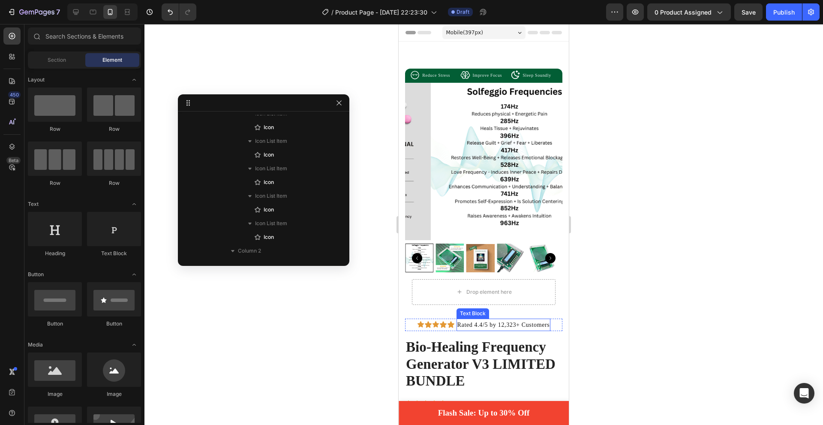
click at [499, 319] on p "Rated 4.4/5 by 12,323+ Customers" at bounding box center [503, 324] width 93 height 11
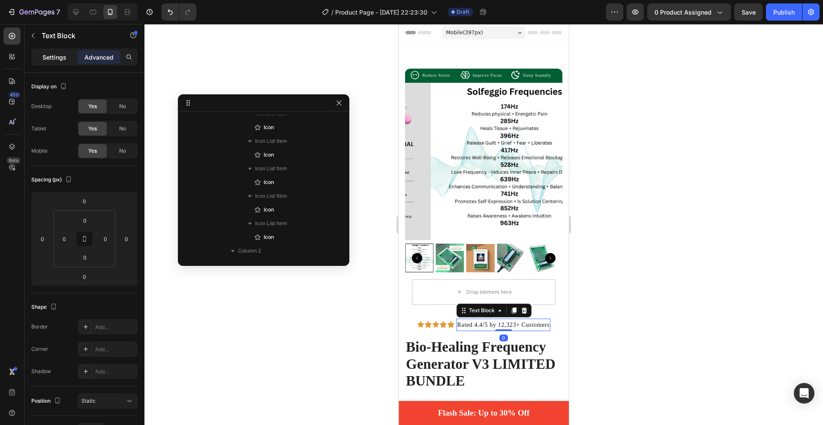
click at [51, 55] on p "Settings" at bounding box center [54, 57] width 24 height 9
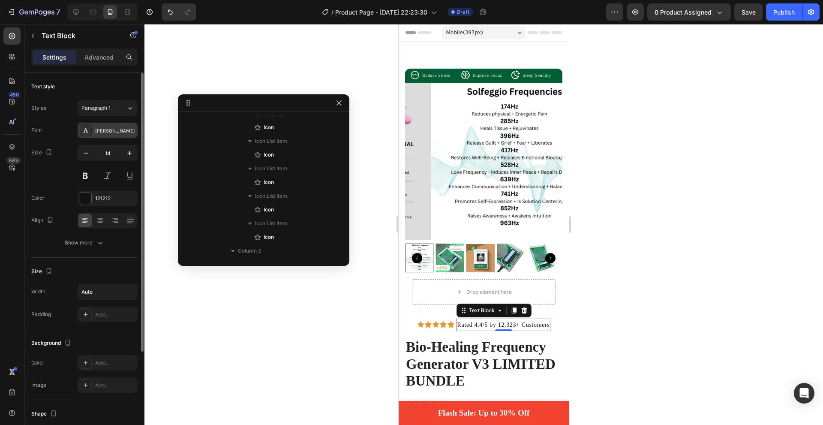
click at [102, 125] on div "[PERSON_NAME]" at bounding box center [108, 130] width 60 height 15
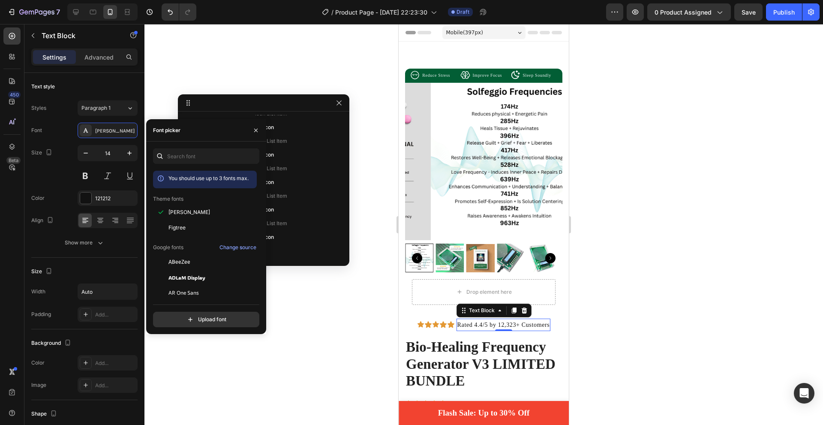
click at [182, 147] on div "You should use up to 3 fonts max. Theme fonts Karla Figtree Google fonts Change…" at bounding box center [206, 237] width 120 height 192
click at [183, 152] on input "text" at bounding box center [206, 155] width 106 height 15
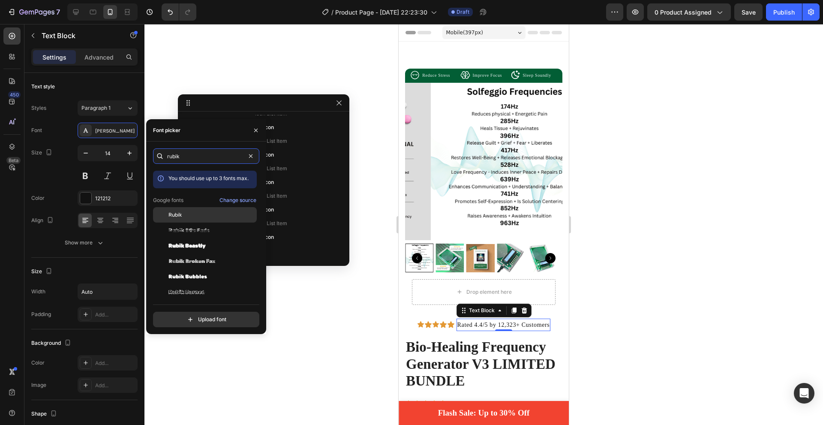
type input "rubik"
click at [163, 210] on div at bounding box center [160, 214] width 15 height 15
click at [177, 215] on span "Rubik" at bounding box center [174, 215] width 13 height 8
click at [172, 212] on span "Rubik" at bounding box center [174, 215] width 13 height 8
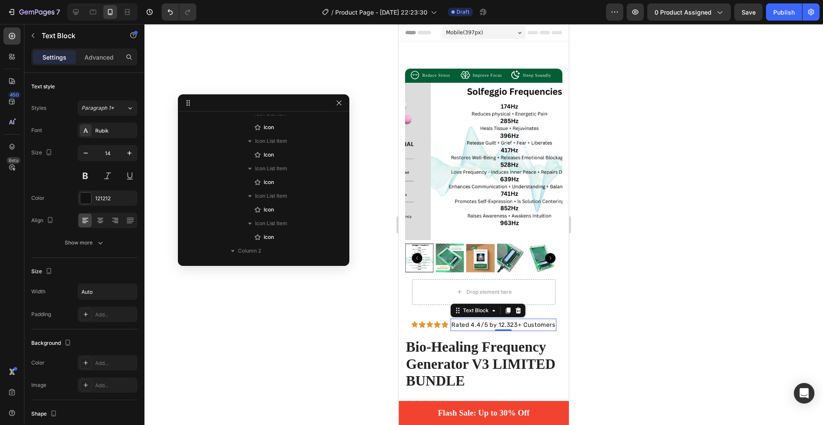
click at [594, 306] on div at bounding box center [483, 224] width 679 height 401
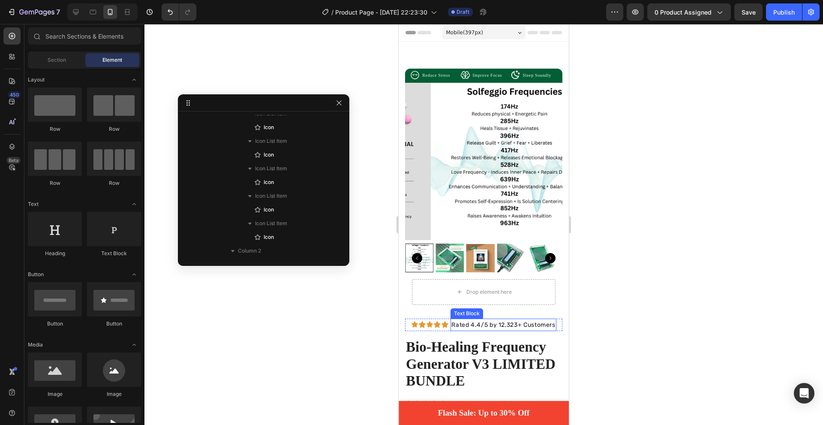
click at [513, 319] on p "Rated 4.4/5 by 12,323+ Customers" at bounding box center [503, 324] width 104 height 11
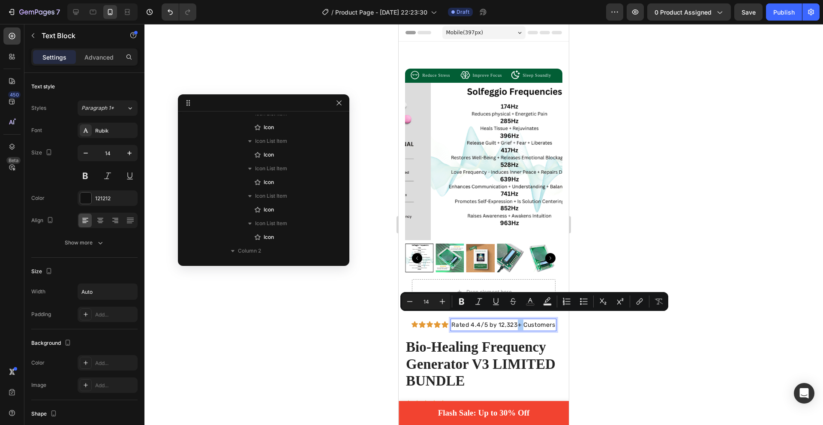
click at [380, 334] on div at bounding box center [483, 224] width 679 height 401
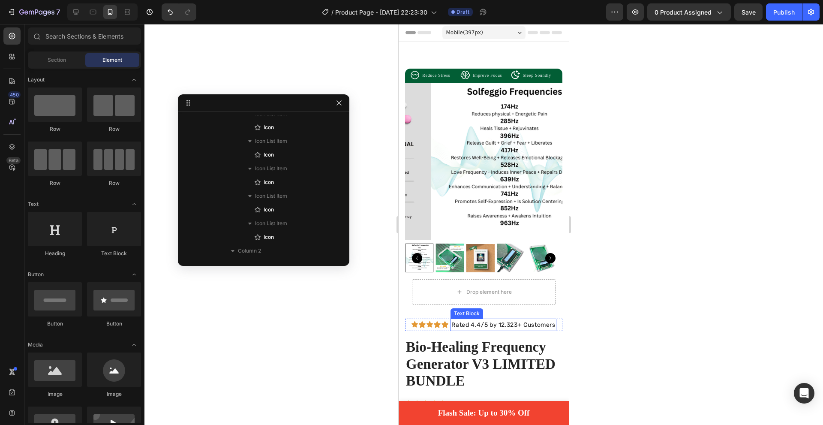
click at [508, 319] on p "Rated 4.4/5 by 12,323+ Customers" at bounding box center [503, 324] width 104 height 11
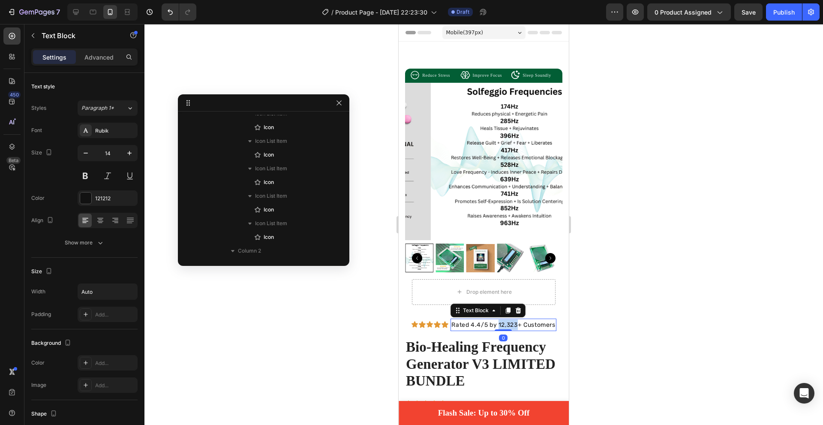
click at [511, 319] on p "Rated 4.4/5 by 12,323+ Customers" at bounding box center [503, 324] width 104 height 11
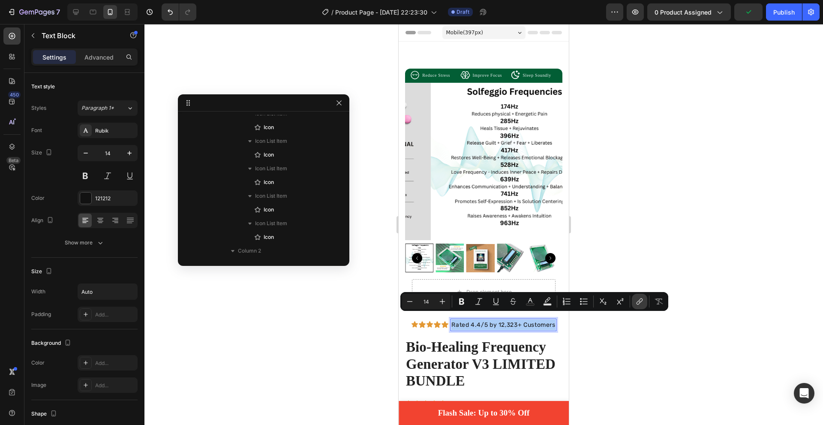
click at [636, 301] on icon "Editor contextual toolbar" at bounding box center [639, 301] width 9 height 9
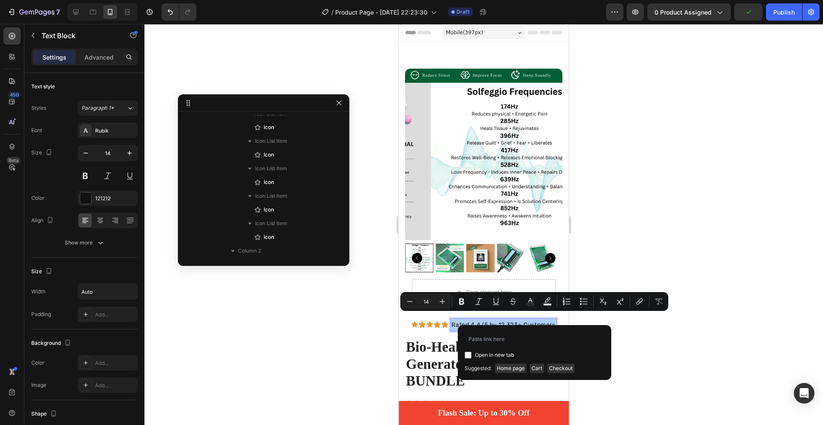
click at [649, 329] on div at bounding box center [483, 224] width 679 height 401
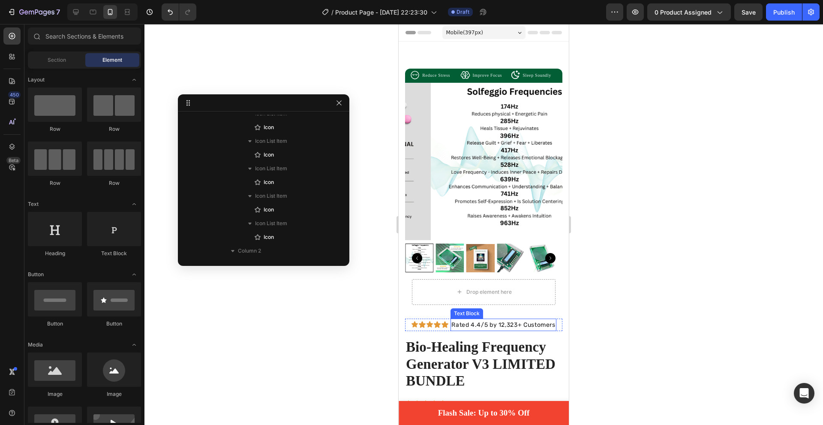
click at [462, 319] on p "Rated 4.4/5 by 12,323+ Customers" at bounding box center [503, 324] width 104 height 11
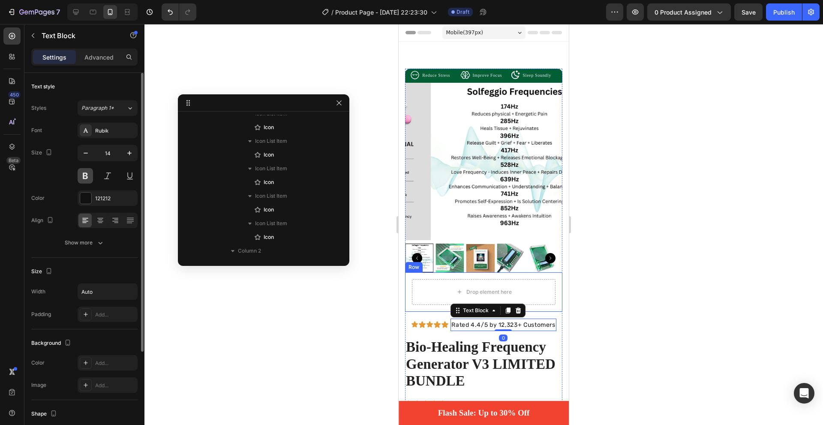
click at [89, 177] on button at bounding box center [85, 175] width 15 height 15
click at [86, 195] on div at bounding box center [85, 197] width 11 height 11
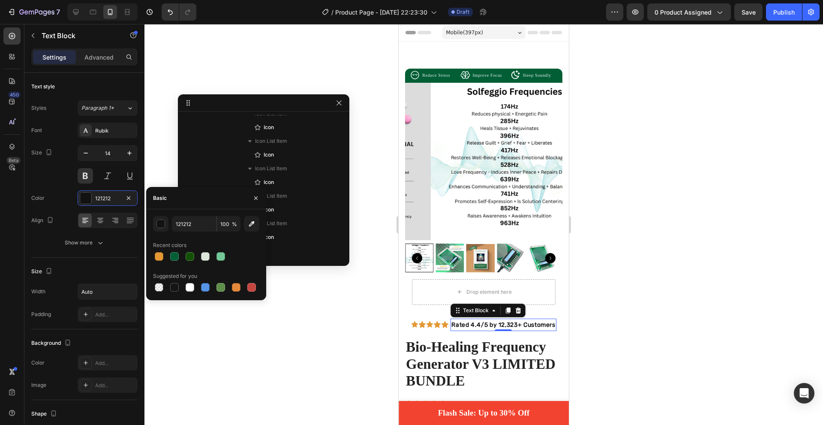
drag, startPoint x: 188, startPoint y: 252, endPoint x: 208, endPoint y: 266, distance: 24.0
click at [188, 253] on div at bounding box center [190, 256] width 9 height 9
type input "125105"
click at [337, 339] on div at bounding box center [483, 224] width 679 height 401
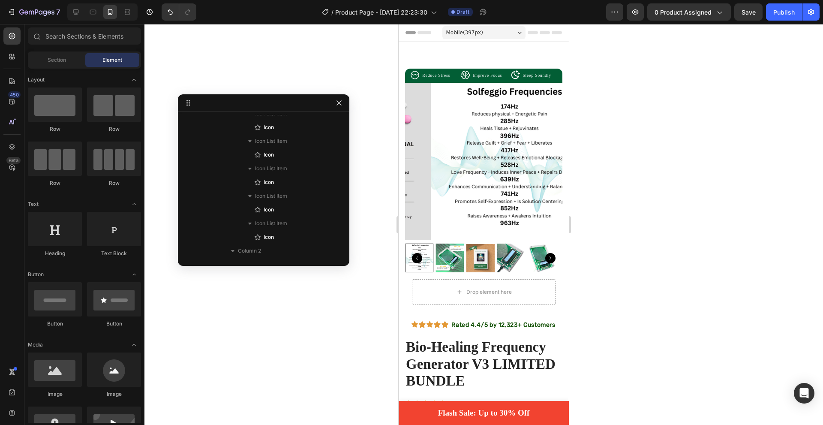
click at [598, 306] on div at bounding box center [483, 224] width 679 height 401
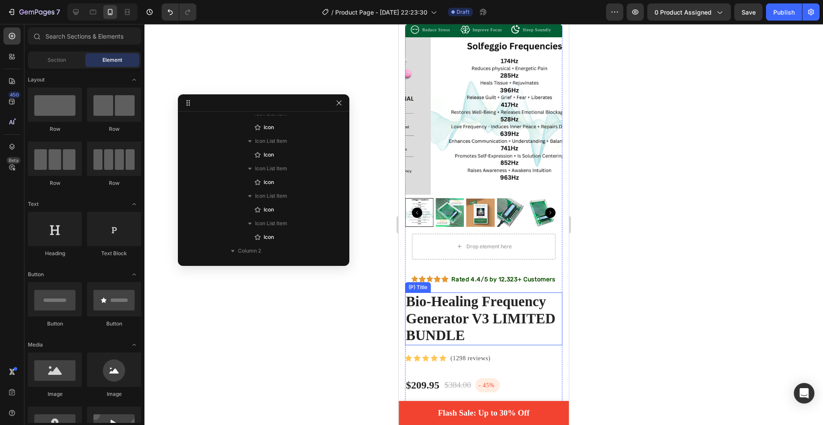
scroll to position [43, 0]
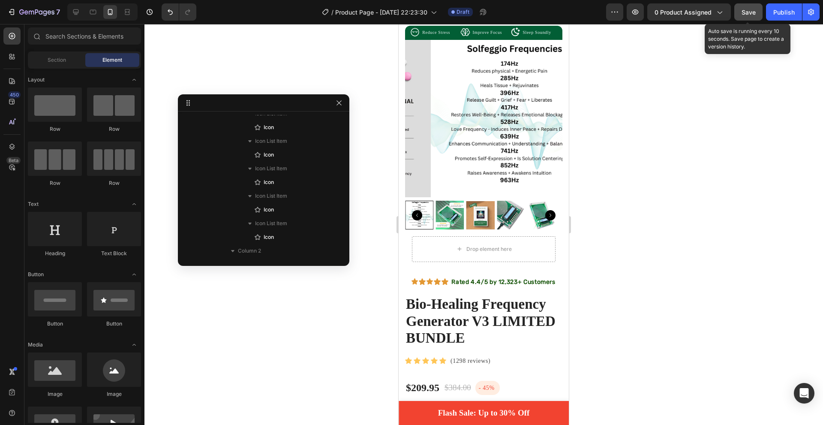
click at [740, 18] on button "Save" at bounding box center [748, 11] width 28 height 17
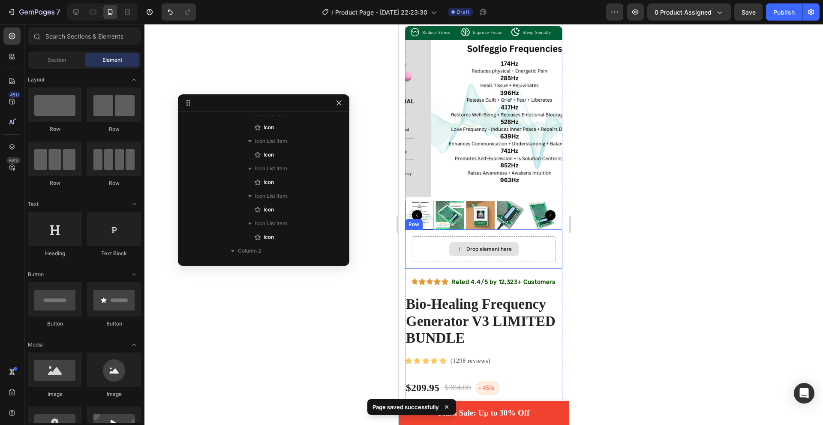
click at [549, 253] on div "Drop element here" at bounding box center [484, 249] width 144 height 26
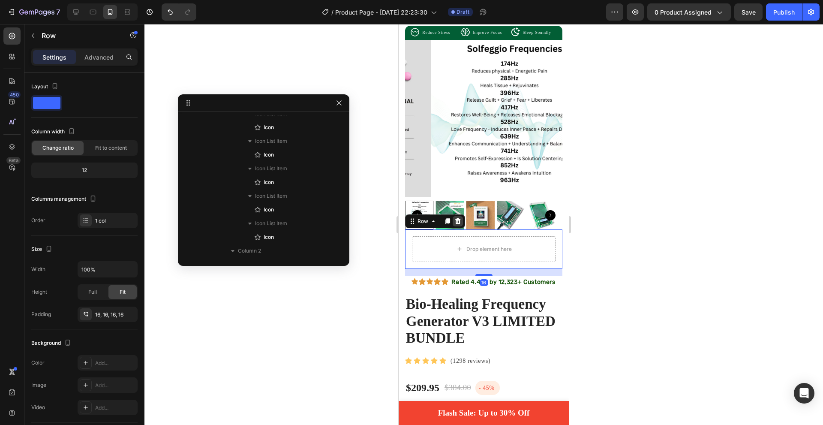
click at [459, 218] on icon at bounding box center [457, 221] width 7 height 7
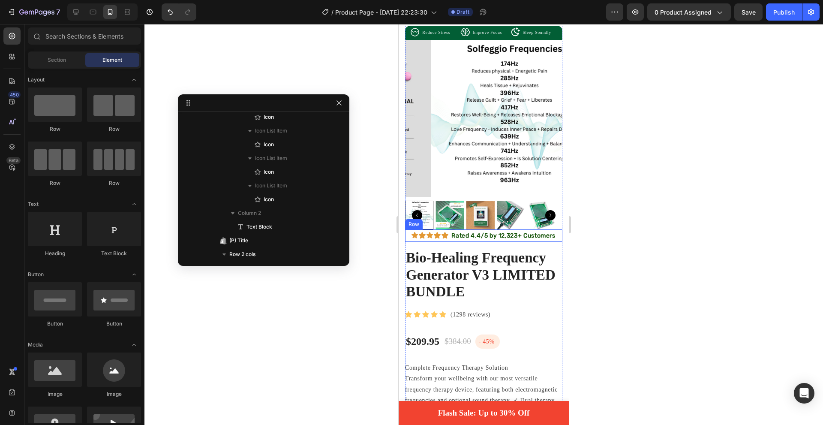
click at [406, 231] on div "Icon Icon Icon Icon Icon Icon List Rated 4.4/5 by 12,323+ Customers Text Block …" at bounding box center [483, 235] width 157 height 12
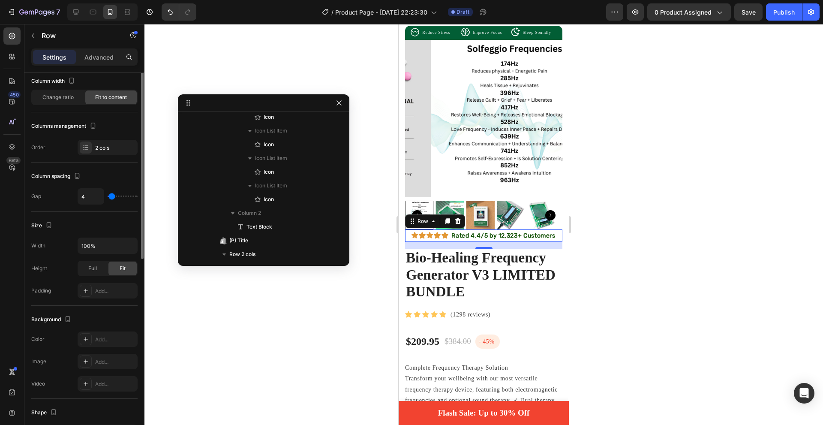
scroll to position [0, 0]
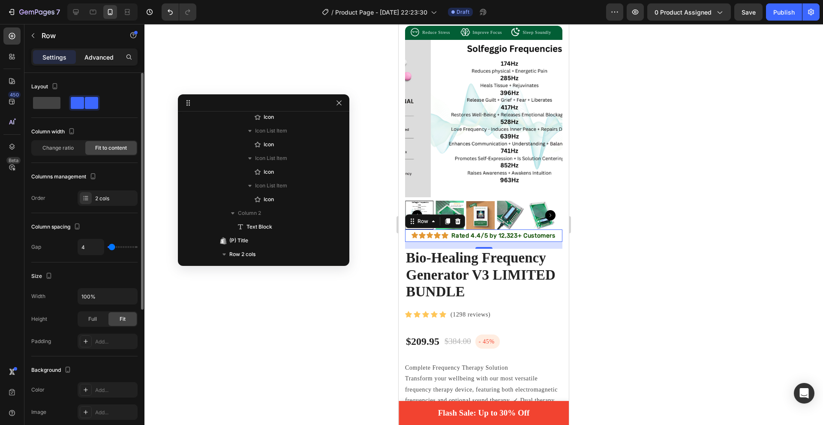
click at [105, 56] on p "Advanced" at bounding box center [98, 57] width 29 height 9
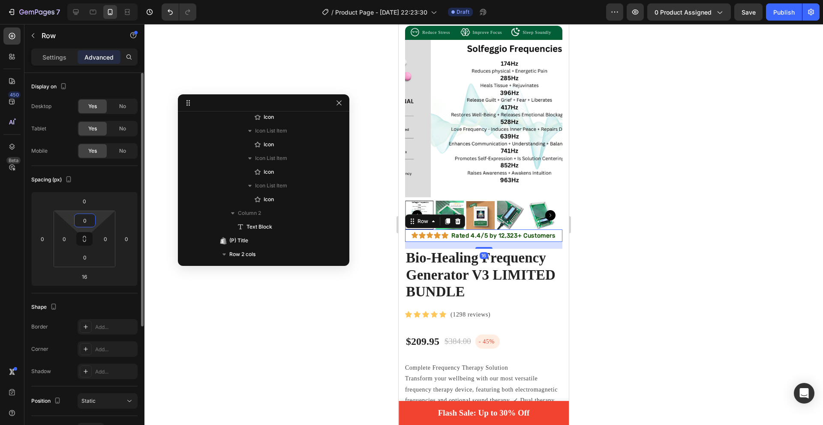
click at [88, 220] on input "0" at bounding box center [84, 220] width 17 height 13
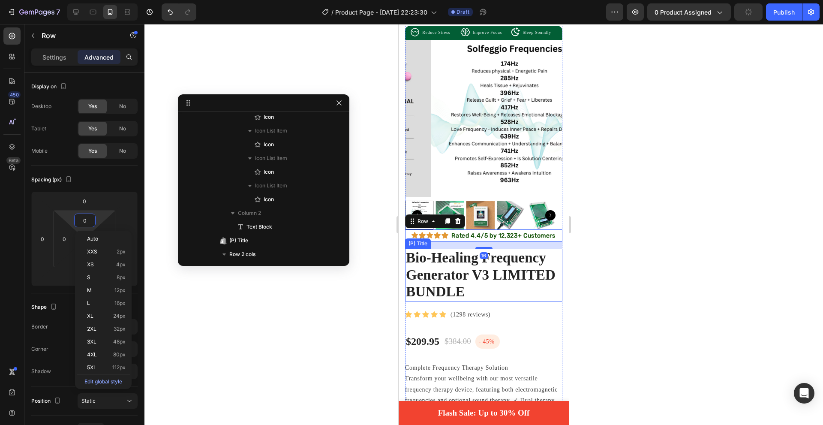
click at [537, 267] on h2 "Bio-Healing Frequency Generator V3 LIMITED BUNDLE" at bounding box center [483, 275] width 157 height 53
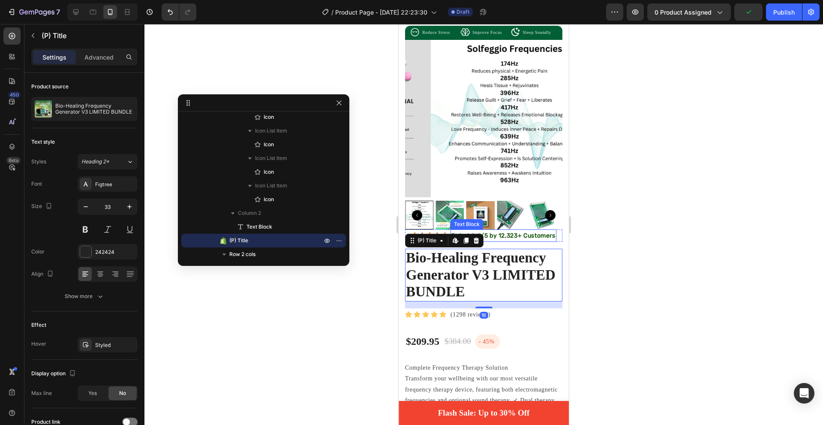
click at [509, 230] on p "Rated 4.4/5 by 12,323+ Customers" at bounding box center [503, 235] width 104 height 11
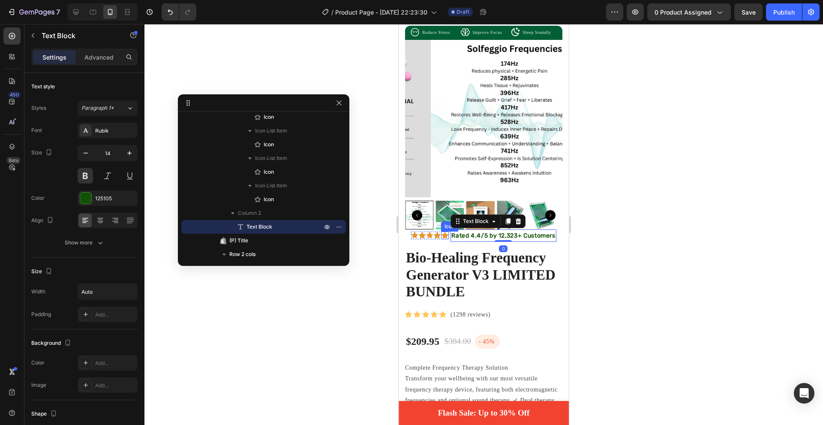
click at [444, 231] on icon at bounding box center [445, 235] width 8 height 8
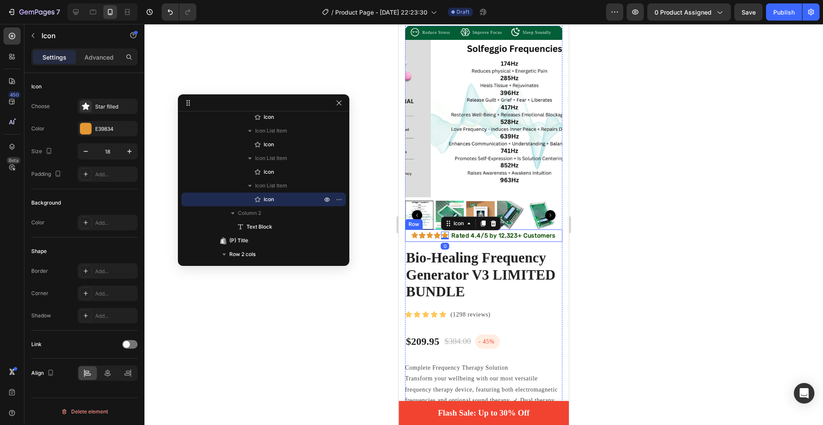
click at [445, 234] on div "Icon Icon Icon Icon Icon 0 Icon List Rated 4.4/5 by 12,323+ Customers Text Bloc…" at bounding box center [483, 235] width 157 height 12
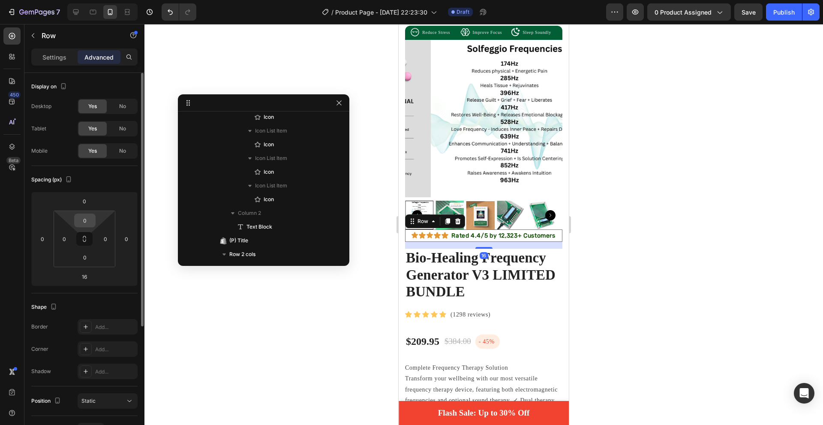
click at [89, 222] on input "0" at bounding box center [84, 220] width 17 height 13
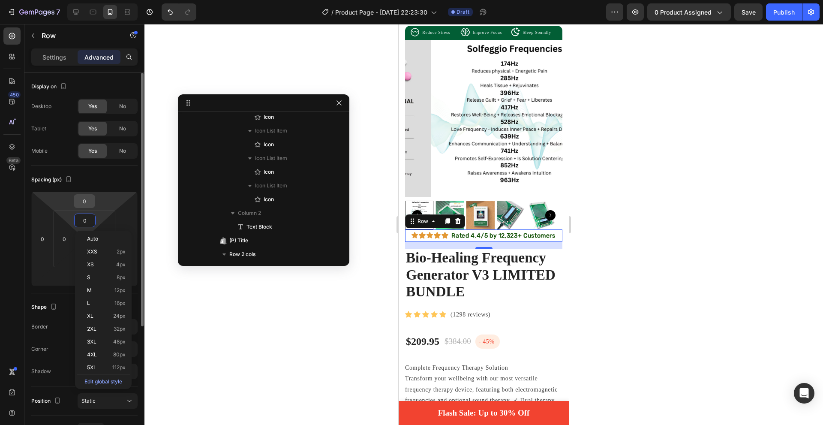
click at [79, 200] on input "0" at bounding box center [84, 201] width 17 height 13
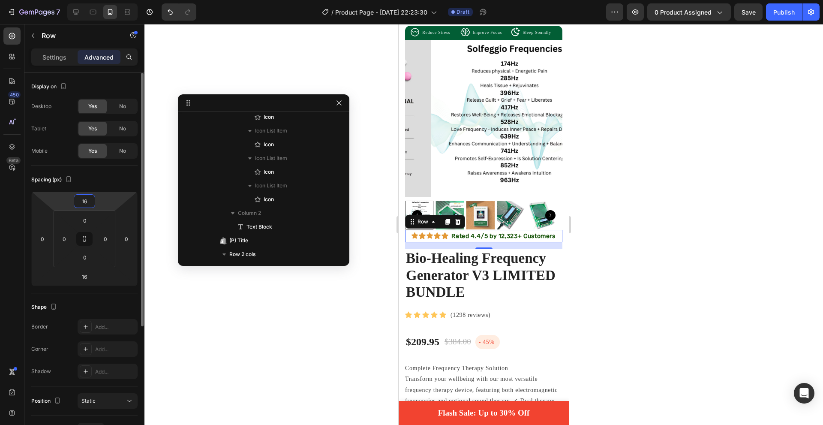
type input "16"
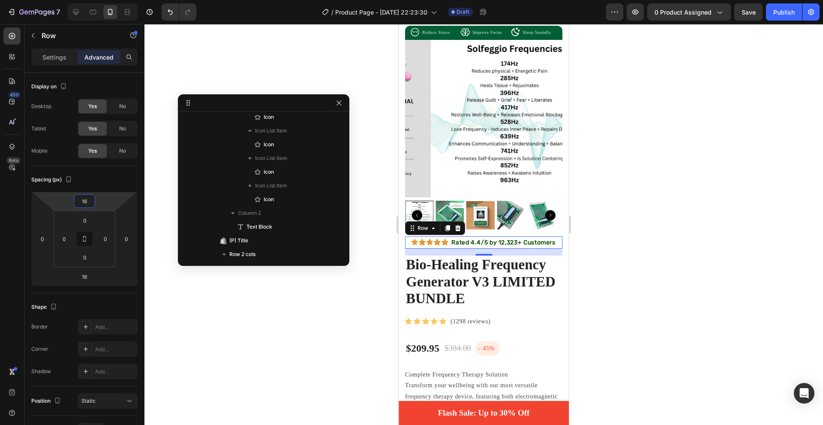
click at [310, 324] on div at bounding box center [483, 224] width 679 height 401
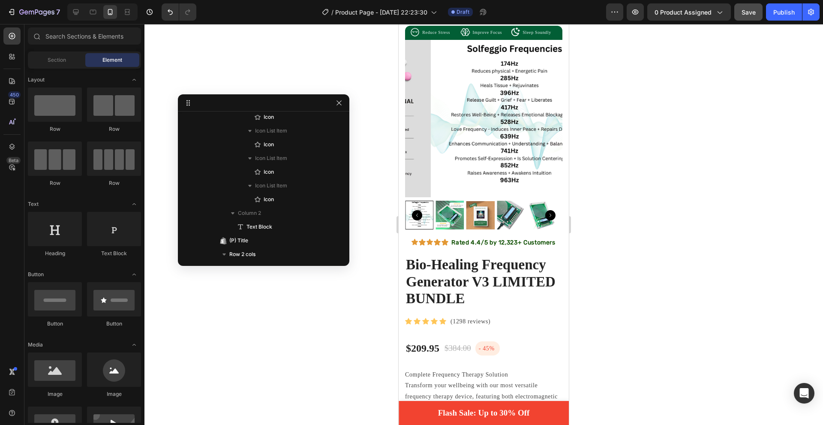
click at [737, 11] on button "Save" at bounding box center [748, 11] width 28 height 17
click at [339, 105] on icon "button" at bounding box center [339, 102] width 7 height 7
